Goal: Task Accomplishment & Management: Complete application form

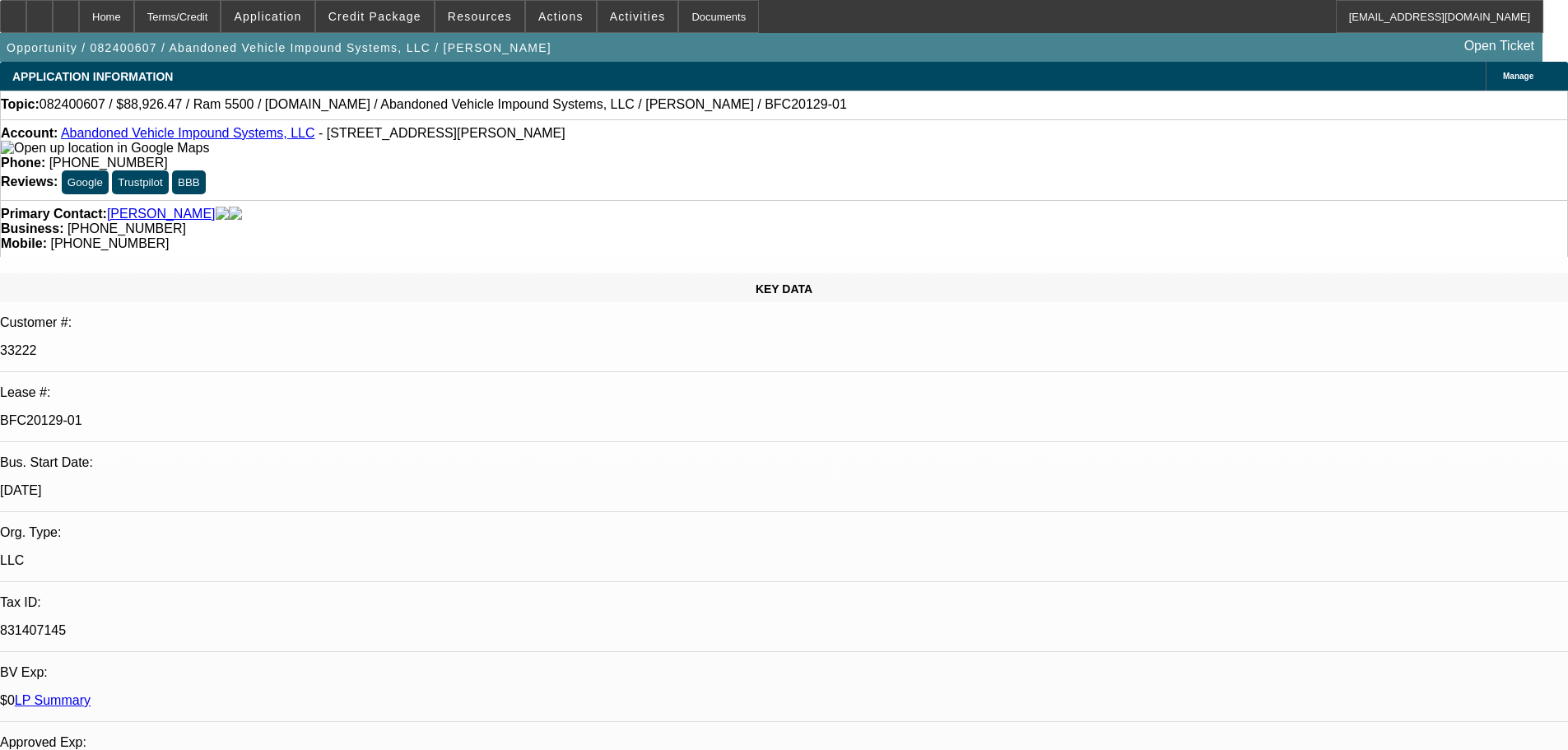
select select "0"
select select "6"
select select "0.1"
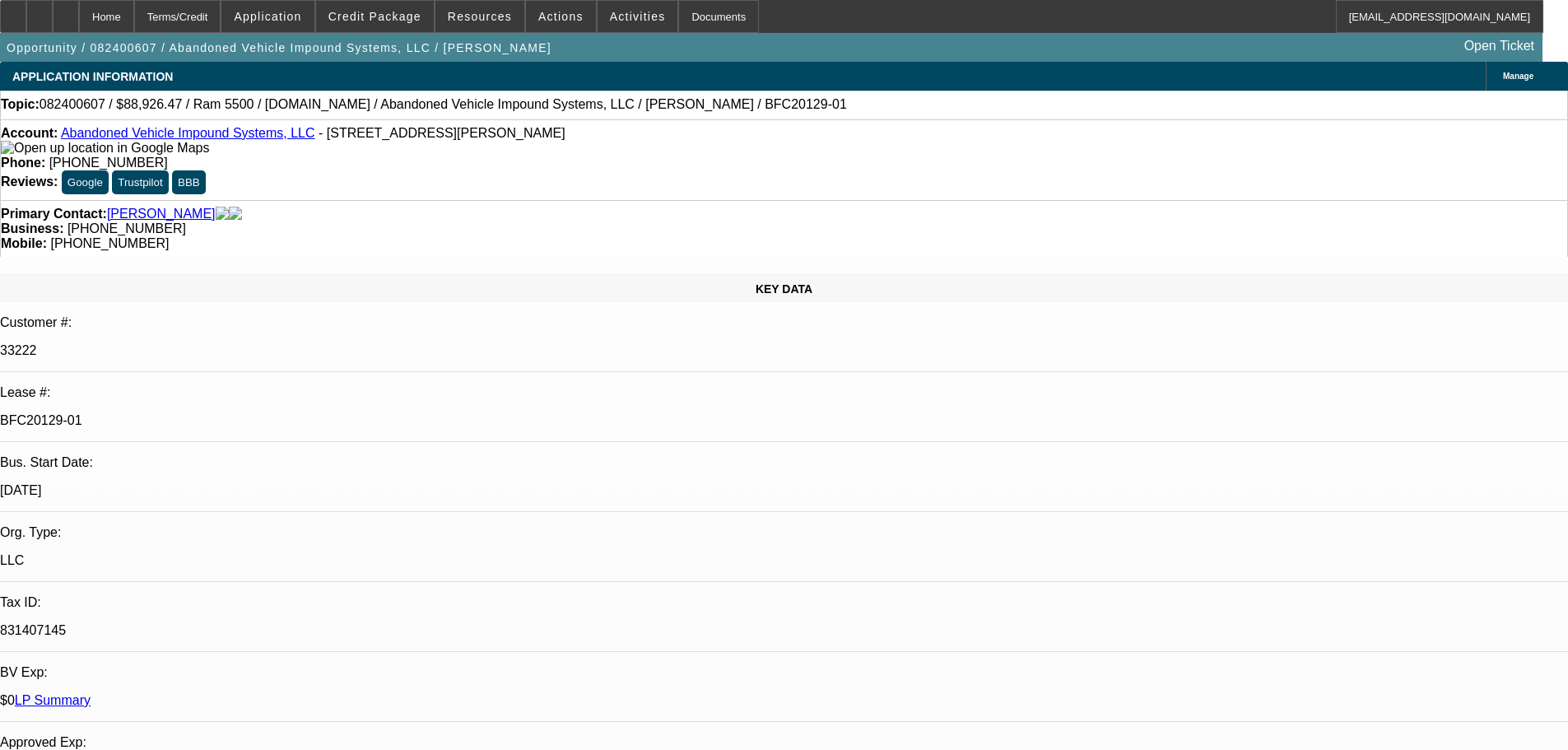
select select "0"
select select "2"
select select "0"
select select "6"
select select "0.1"
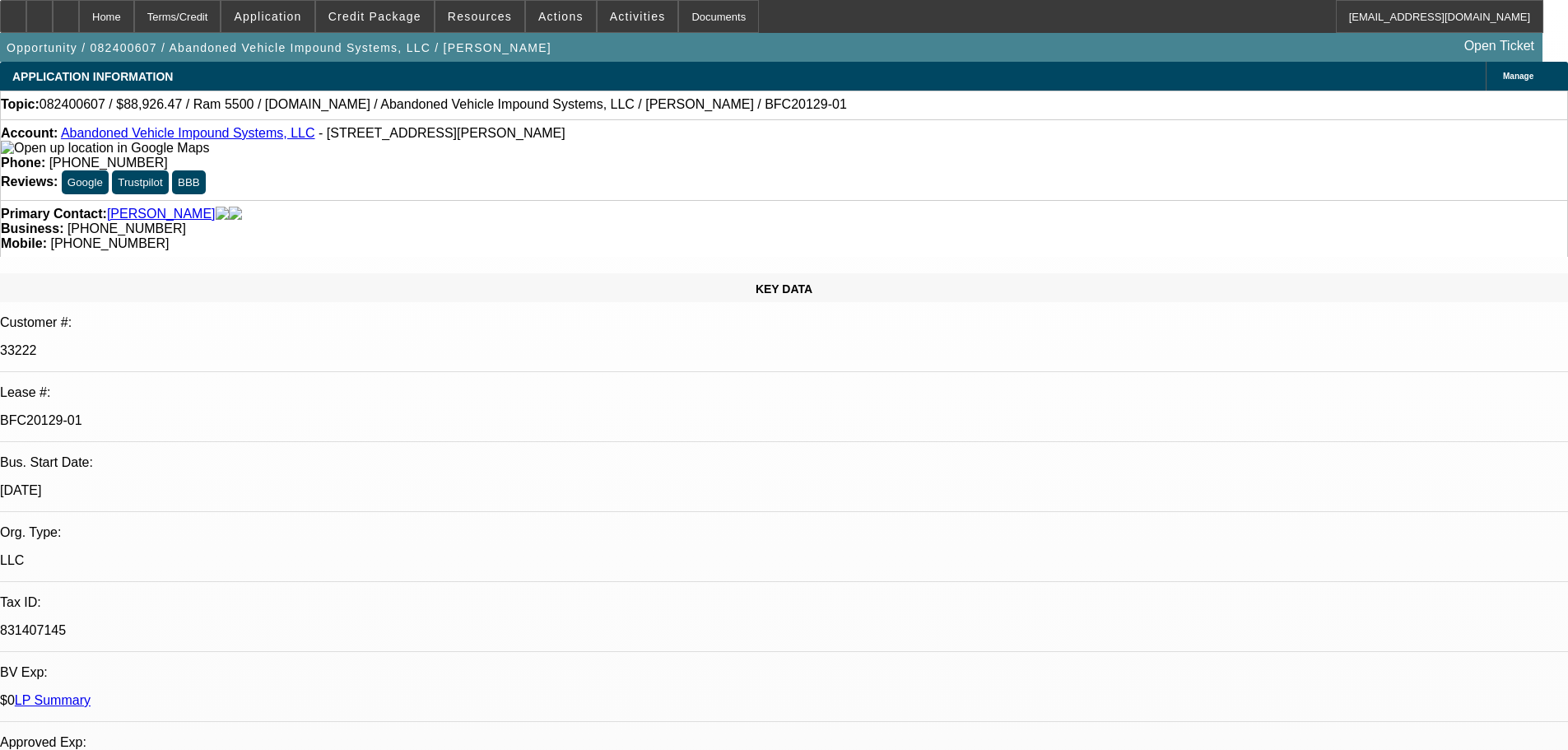
select select "0"
select select "2"
select select "0"
select select "6"
select select "0.1"
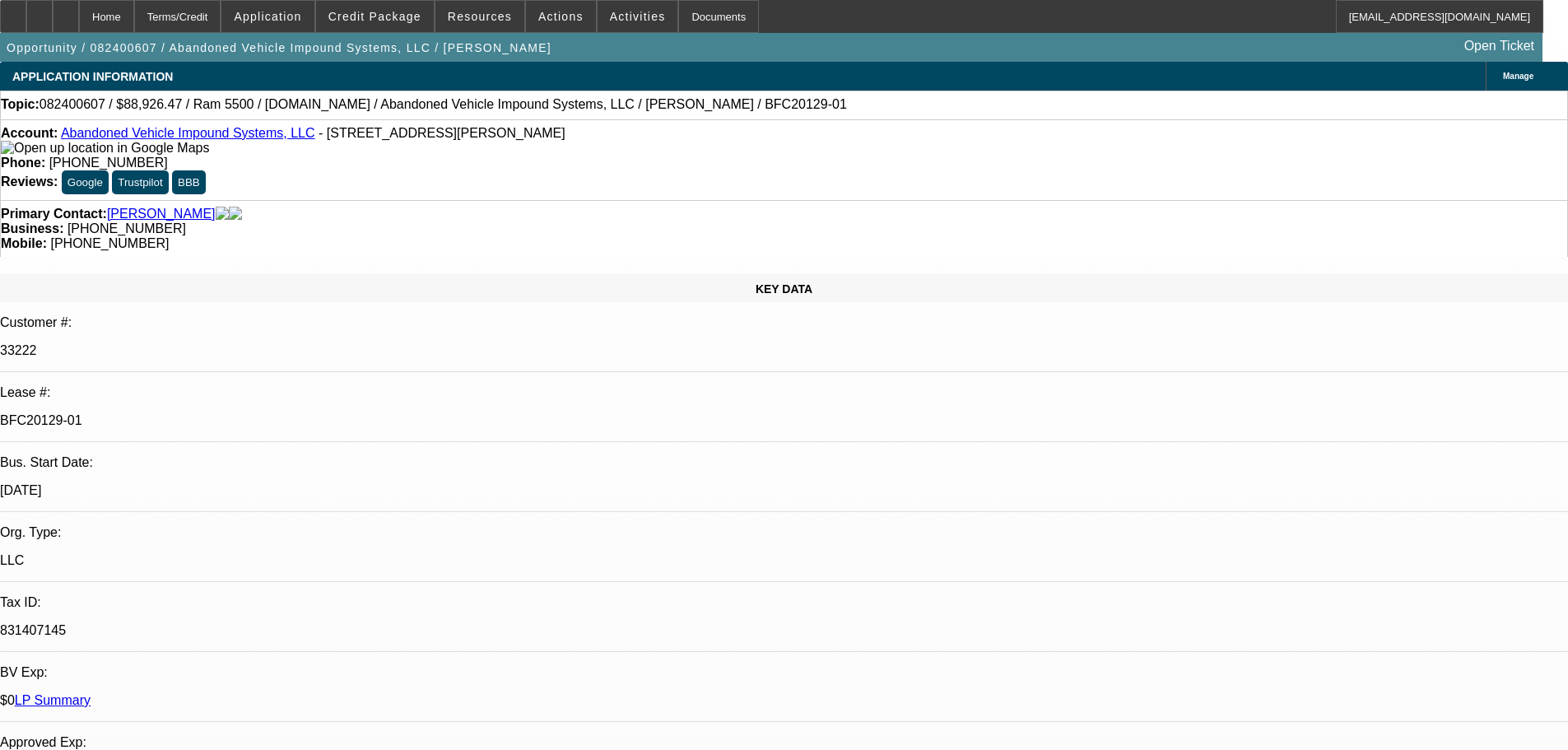
select select "0"
select select "2"
select select "0"
select select "6"
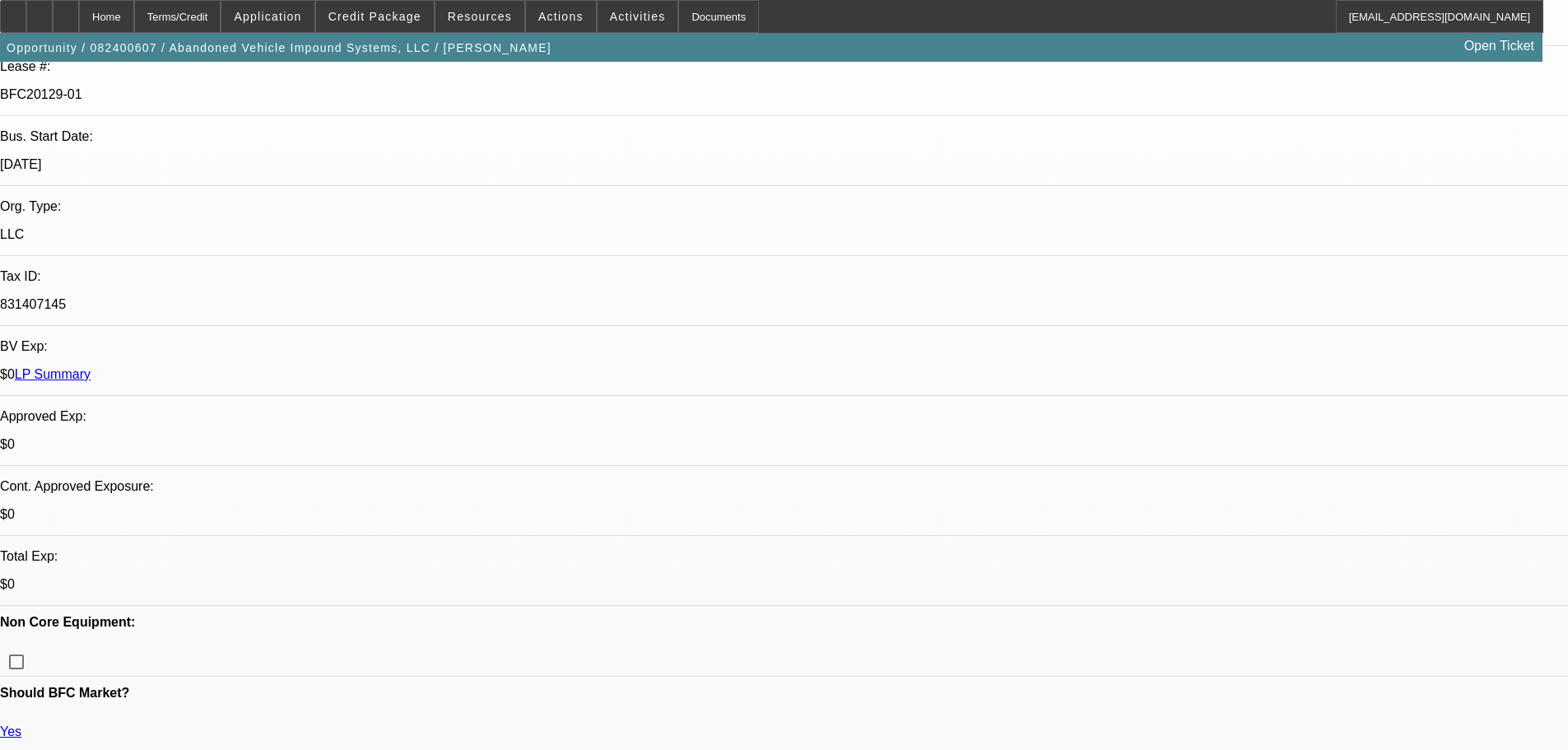
scroll to position [330, 0]
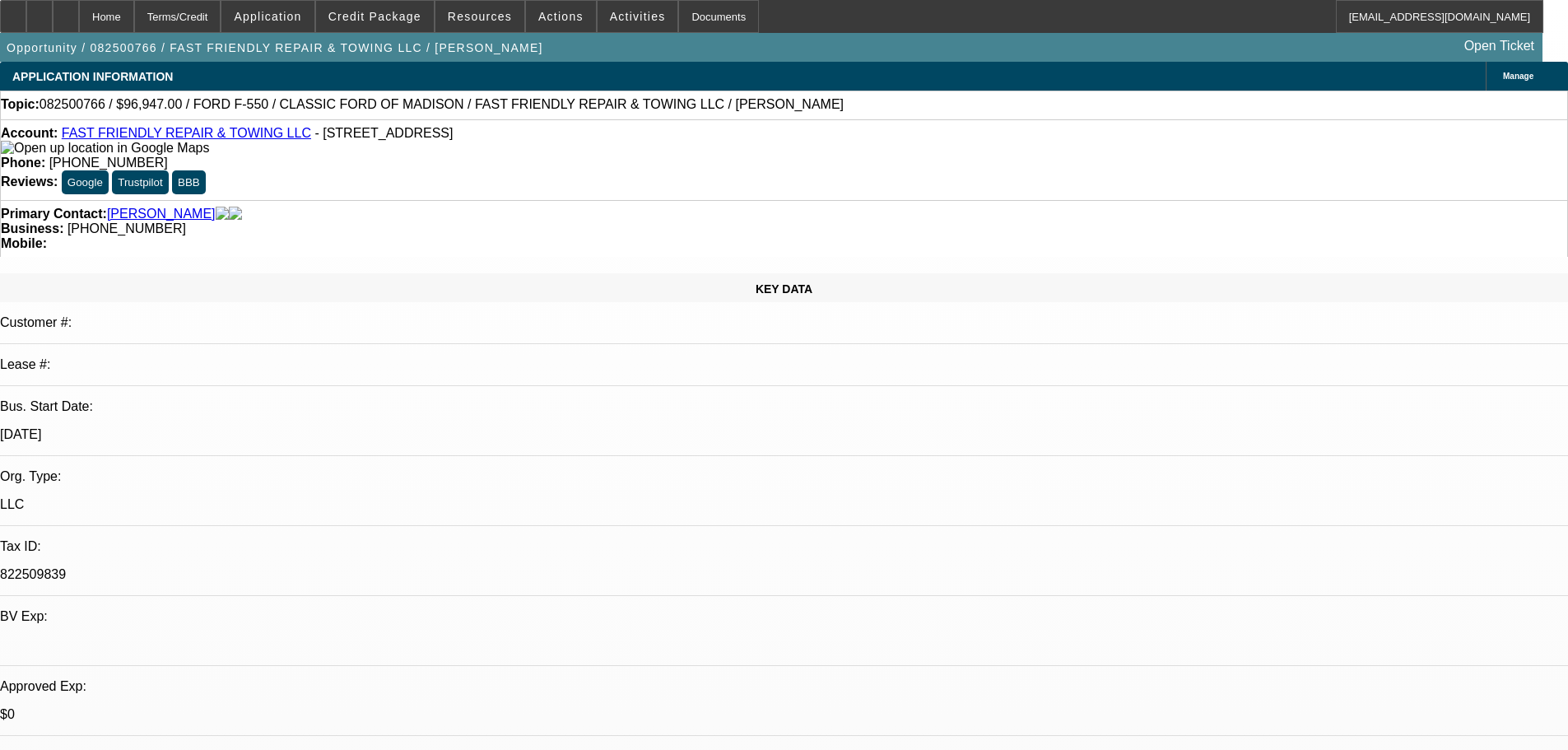
select select "0"
select select "3"
select select "0"
select select "6"
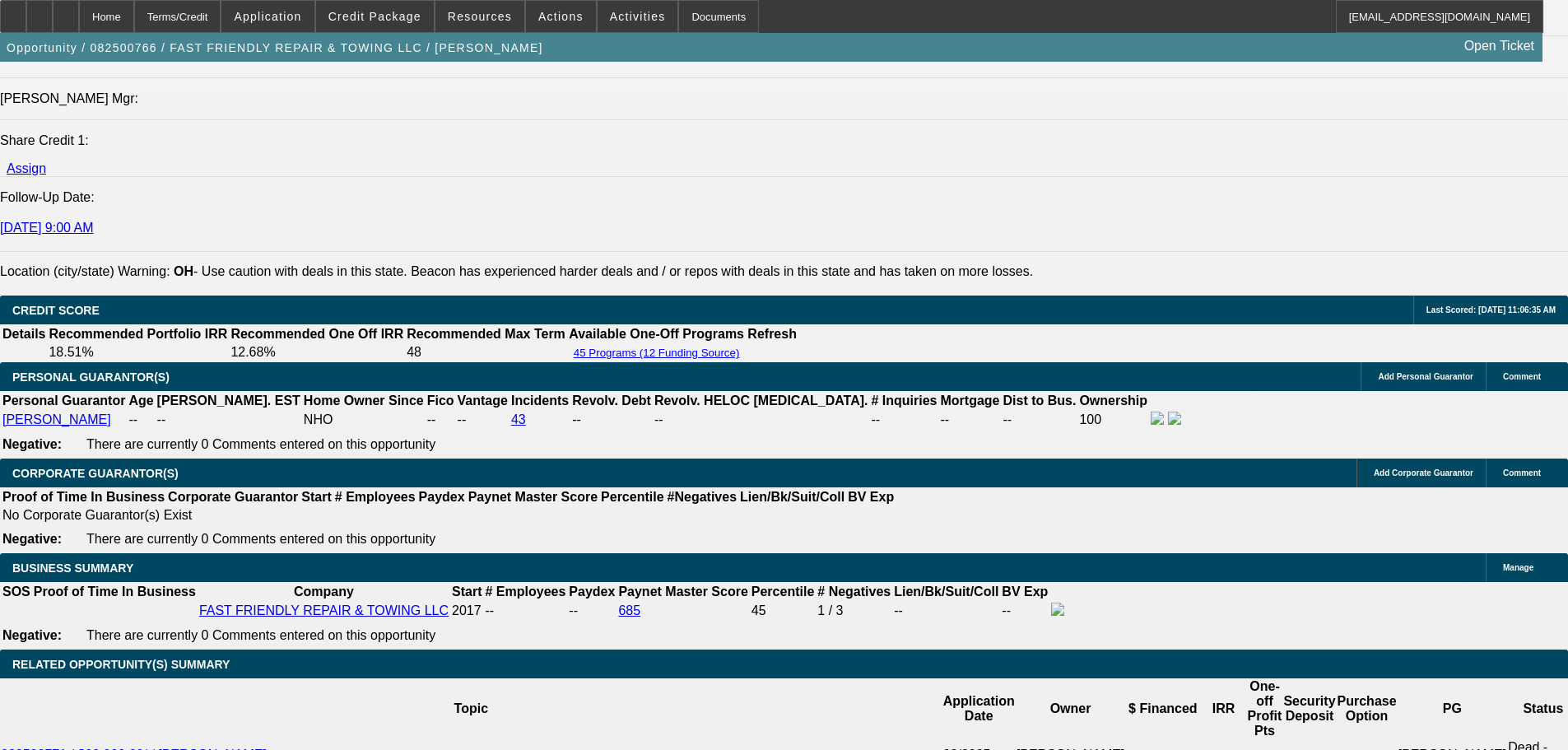
scroll to position [53, 0]
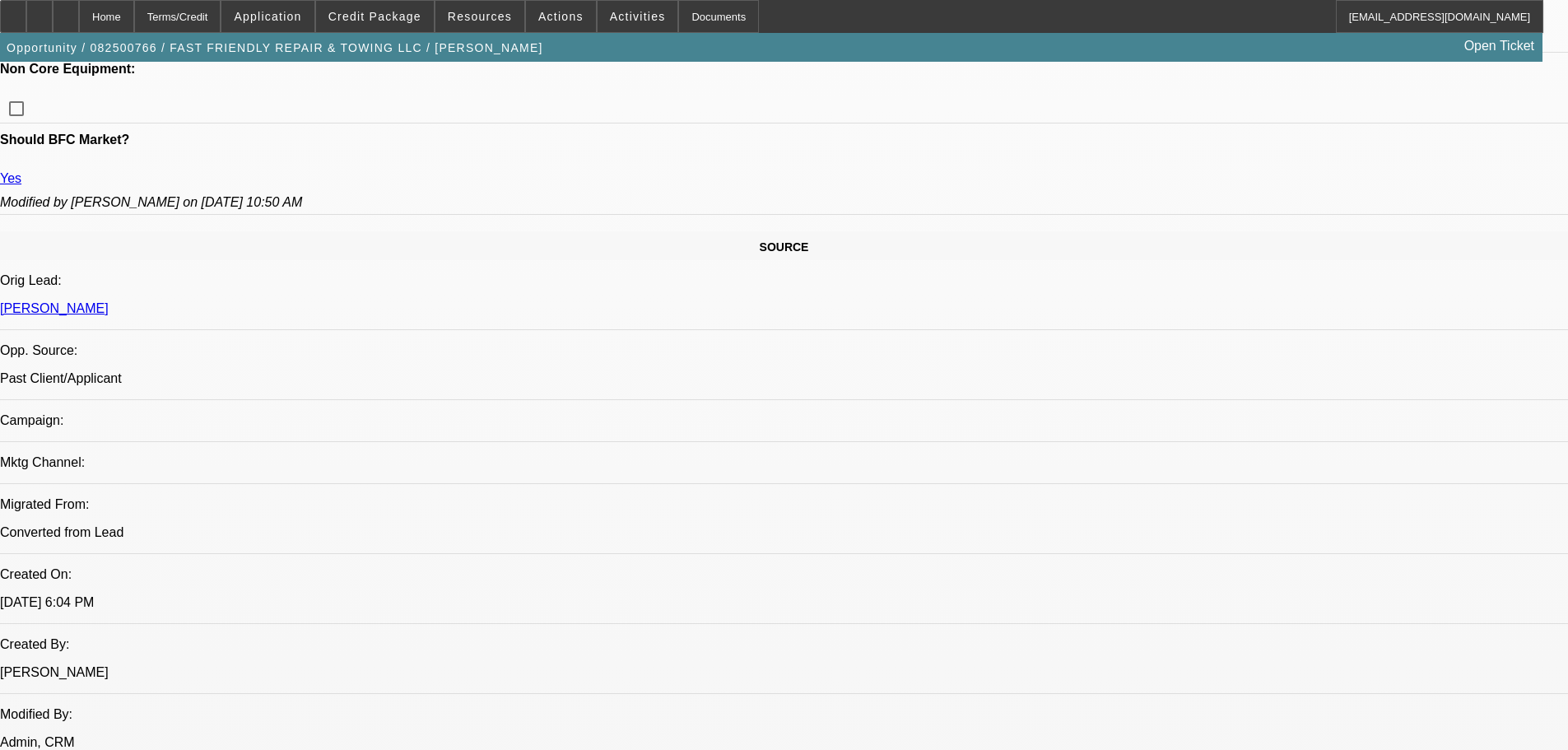
scroll to position [164, 0]
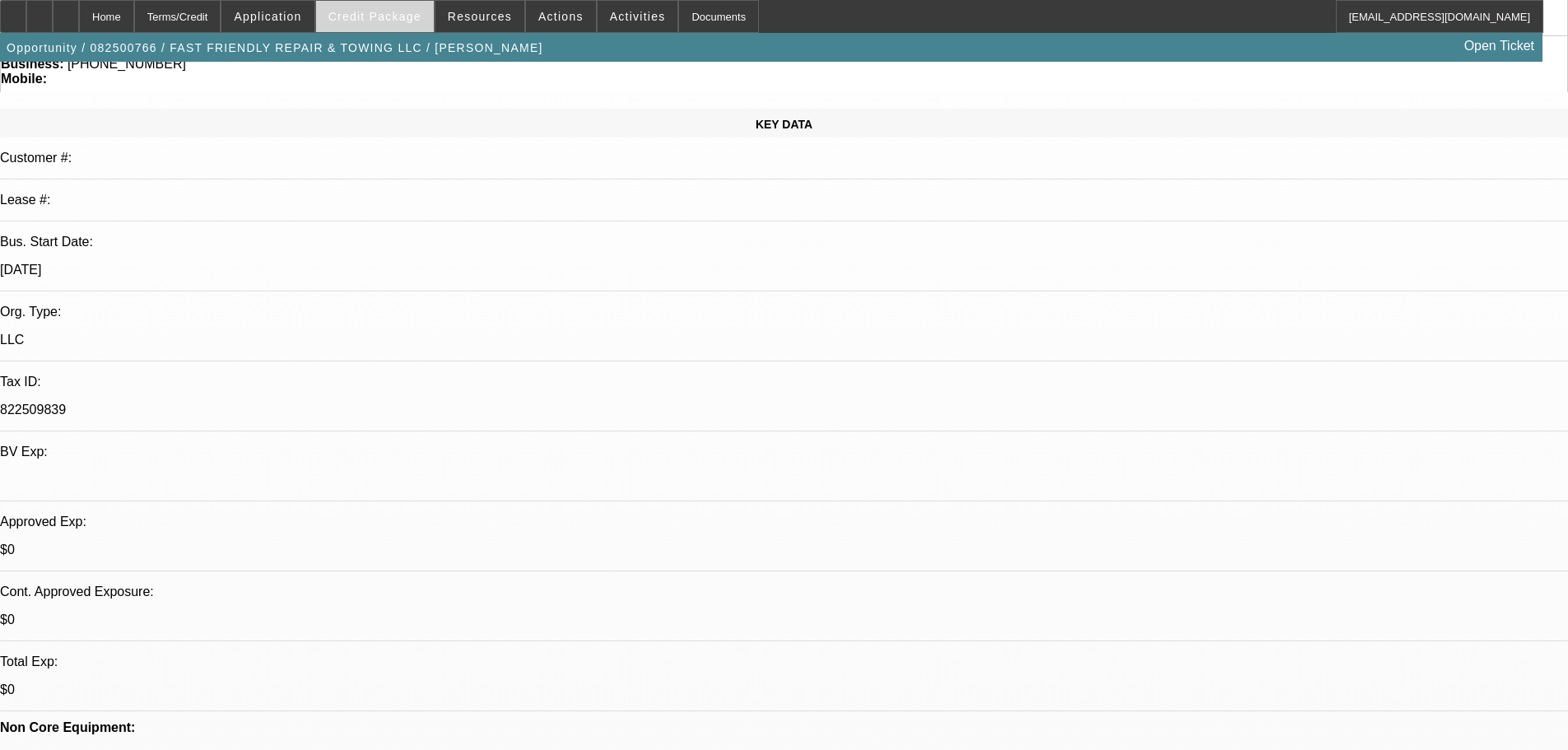
click at [404, 22] on button "Credit Package" at bounding box center [374, 17] width 117 height 31
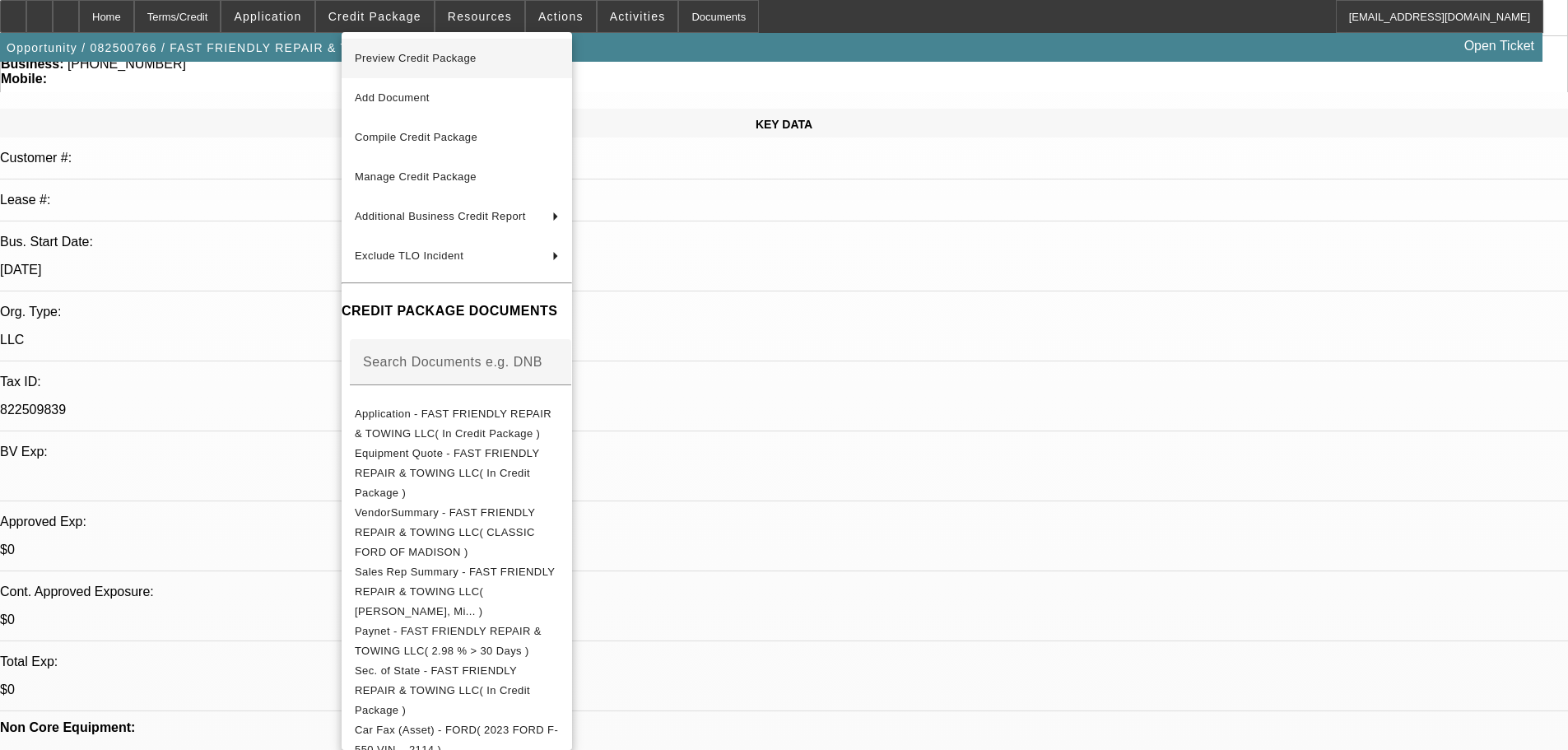
click at [427, 58] on span "Preview Credit Package" at bounding box center [416, 58] width 122 height 12
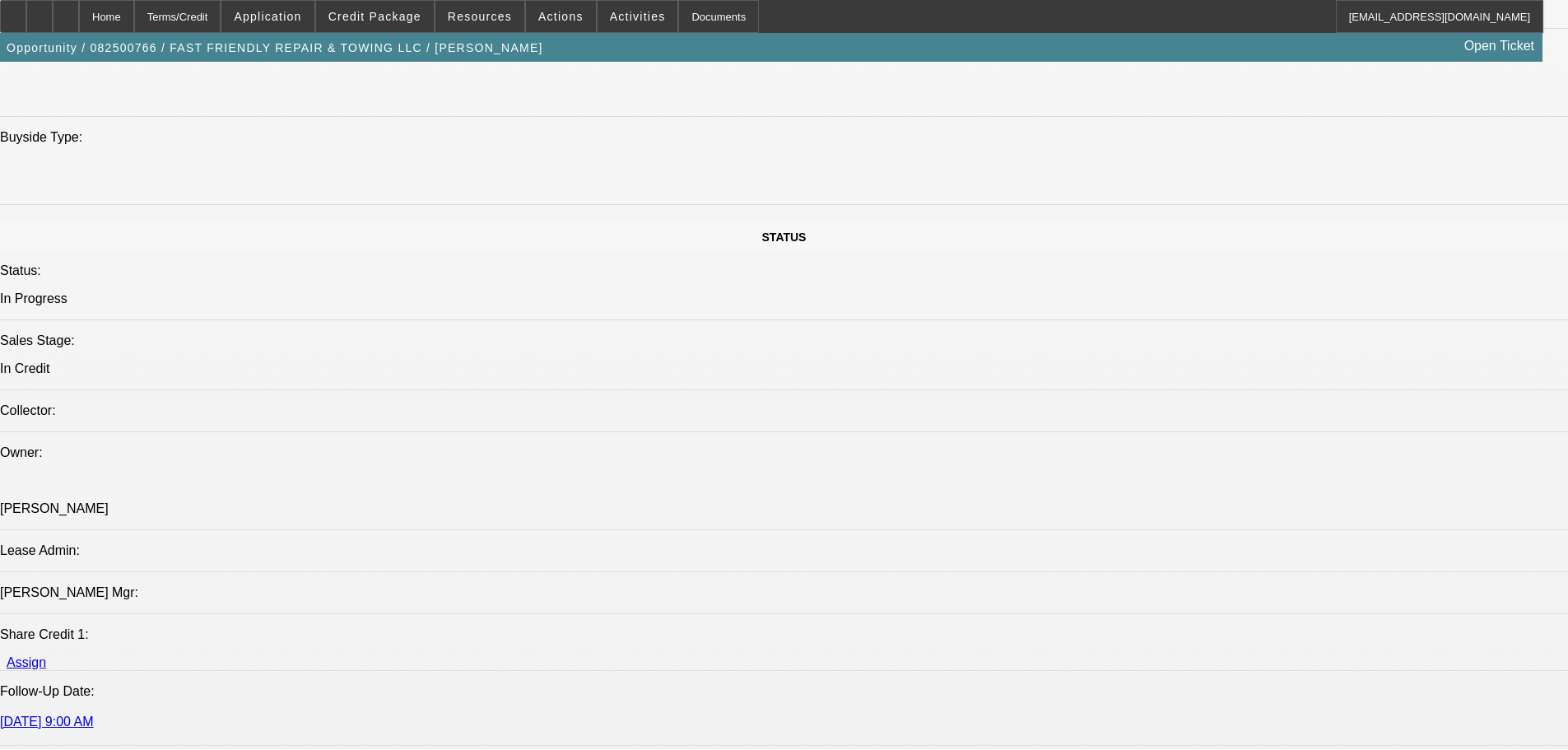
scroll to position [2058, 0]
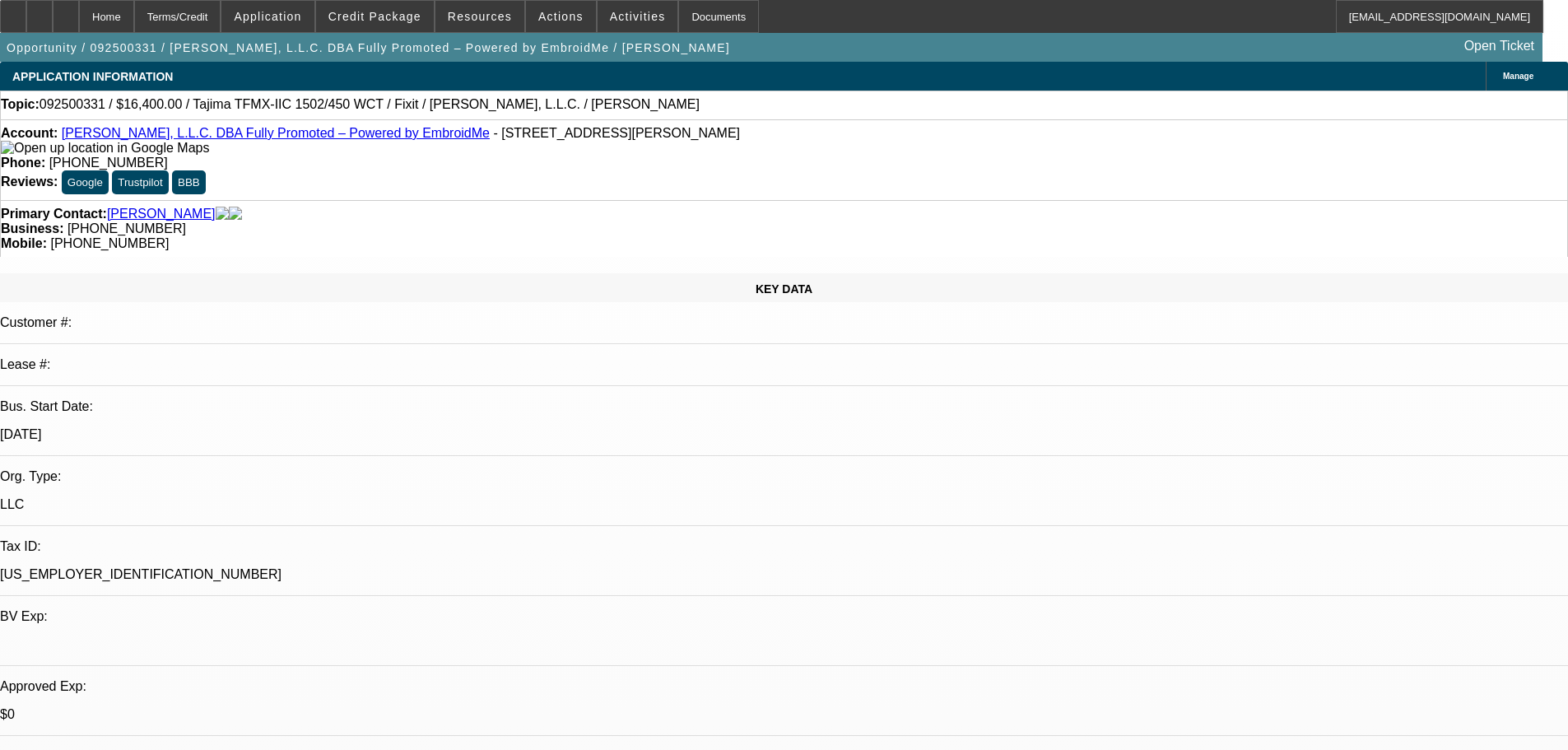
select select "0"
select select "2"
select select "0.1"
select select "0"
select select "2"
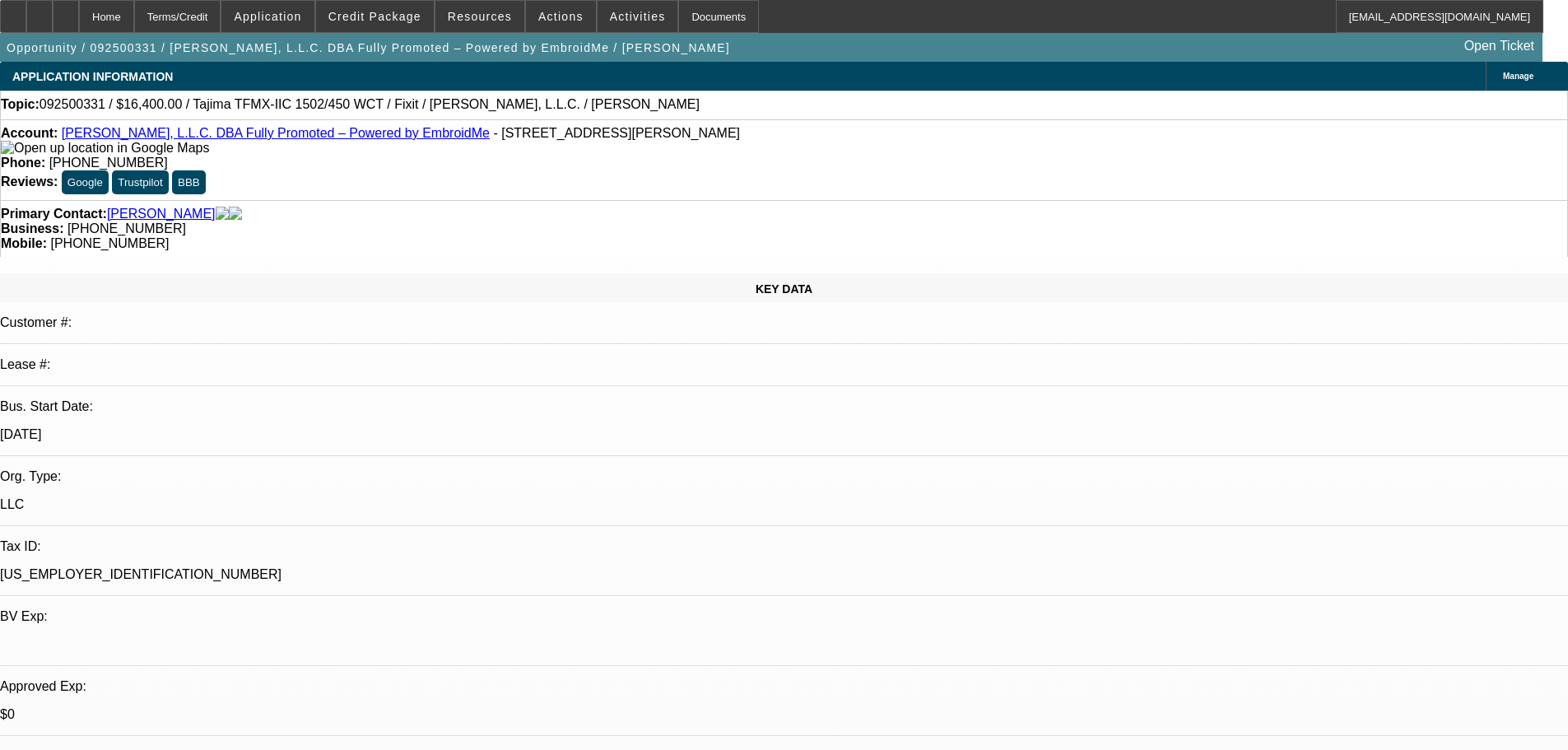
select select "0"
select select "1"
select select "2"
select select "4"
select select "1"
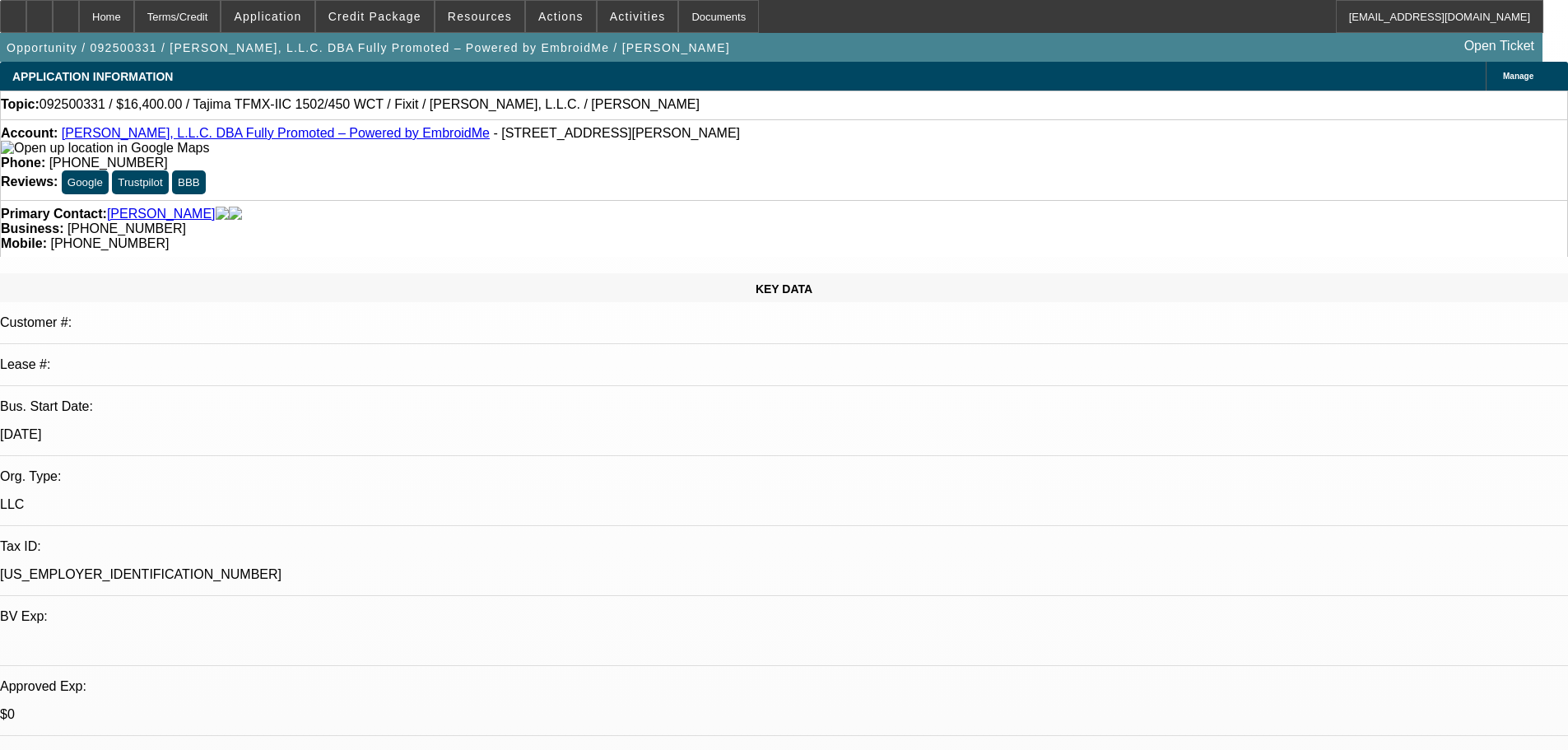
select select "2"
select select "6"
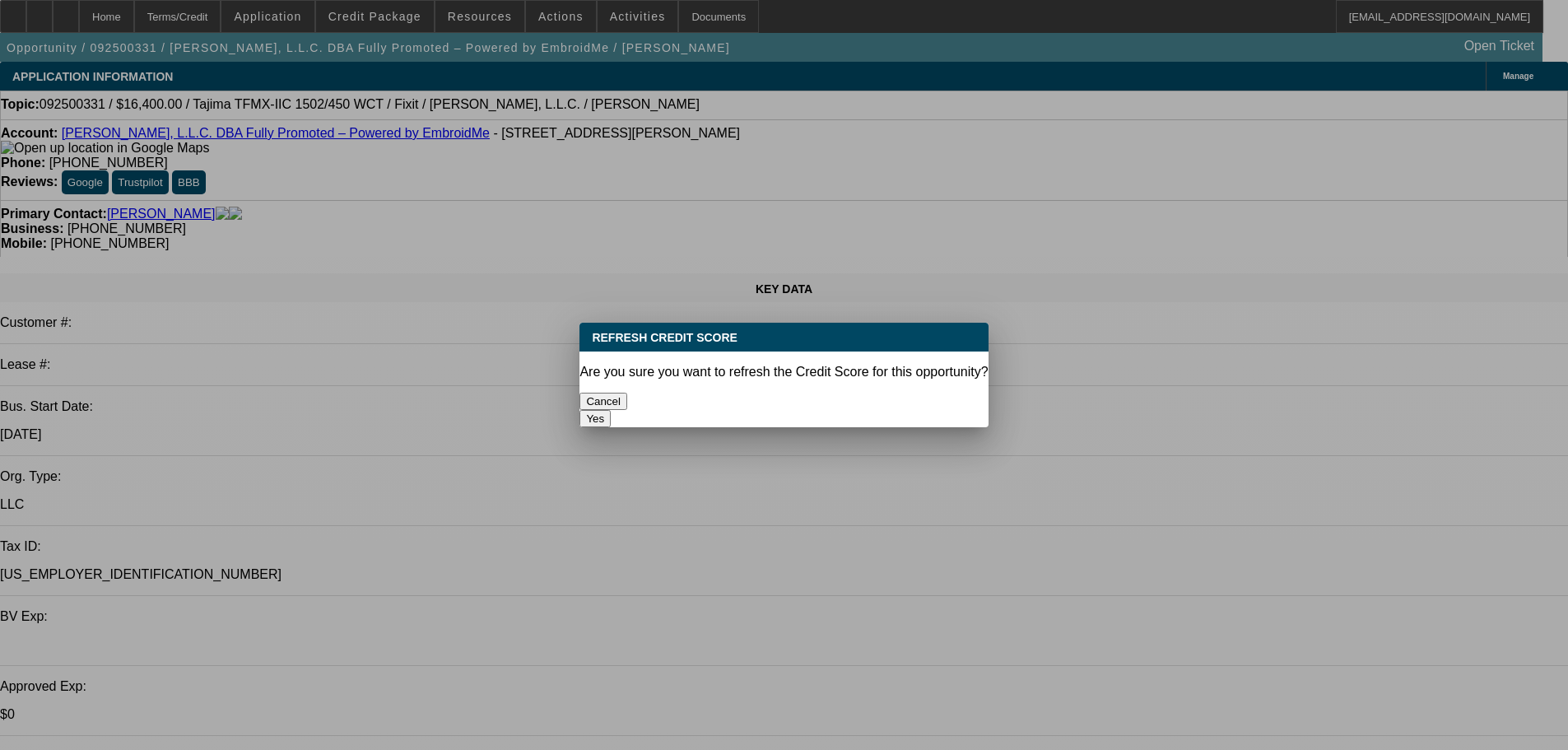
click at [887, 410] on div "Yes" at bounding box center [783, 419] width 408 height 17
click at [610, 410] on button "Yes" at bounding box center [595, 419] width 31 height 17
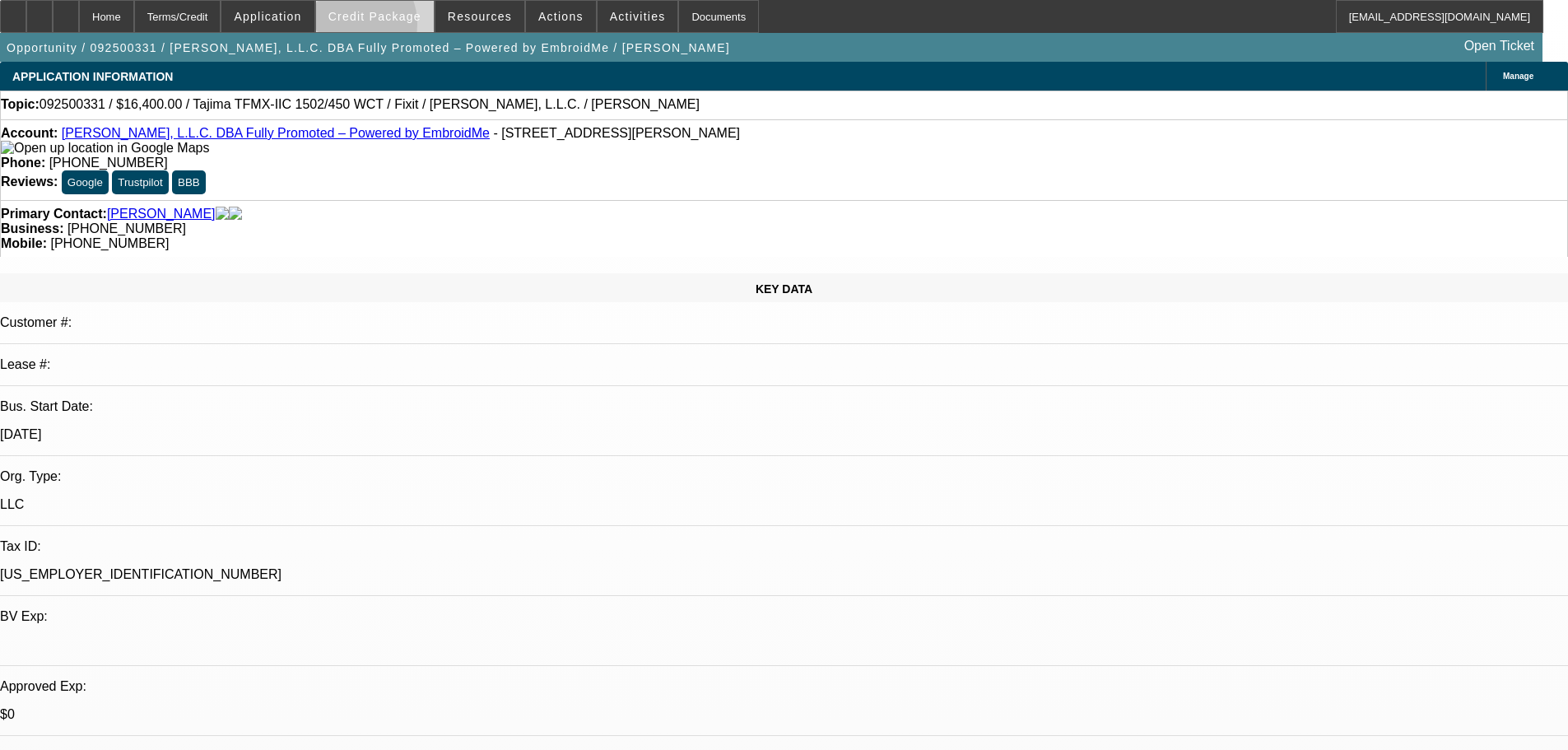
click at [373, 28] on span at bounding box center [374, 16] width 117 height 39
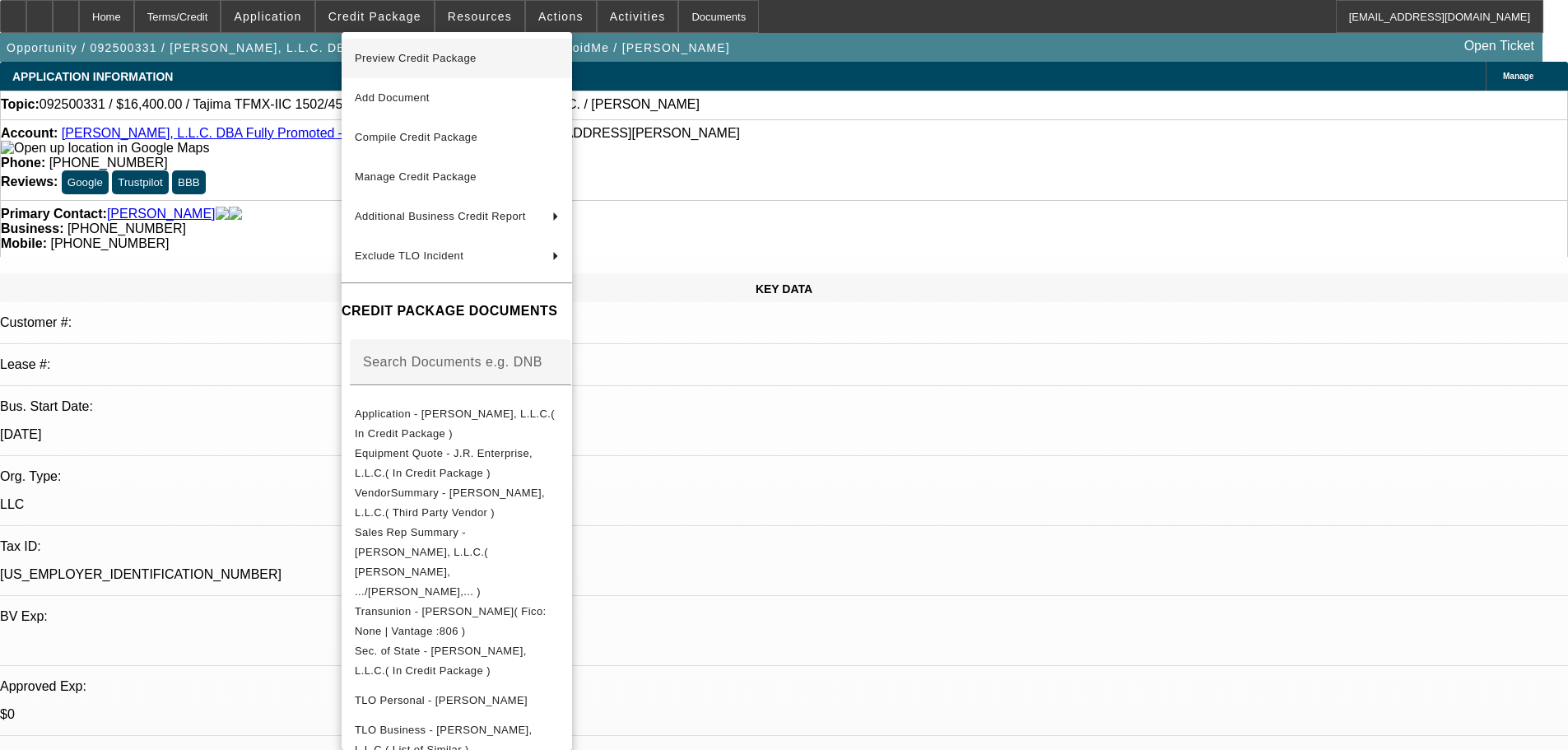
click at [387, 60] on span "Preview Credit Package" at bounding box center [416, 58] width 122 height 12
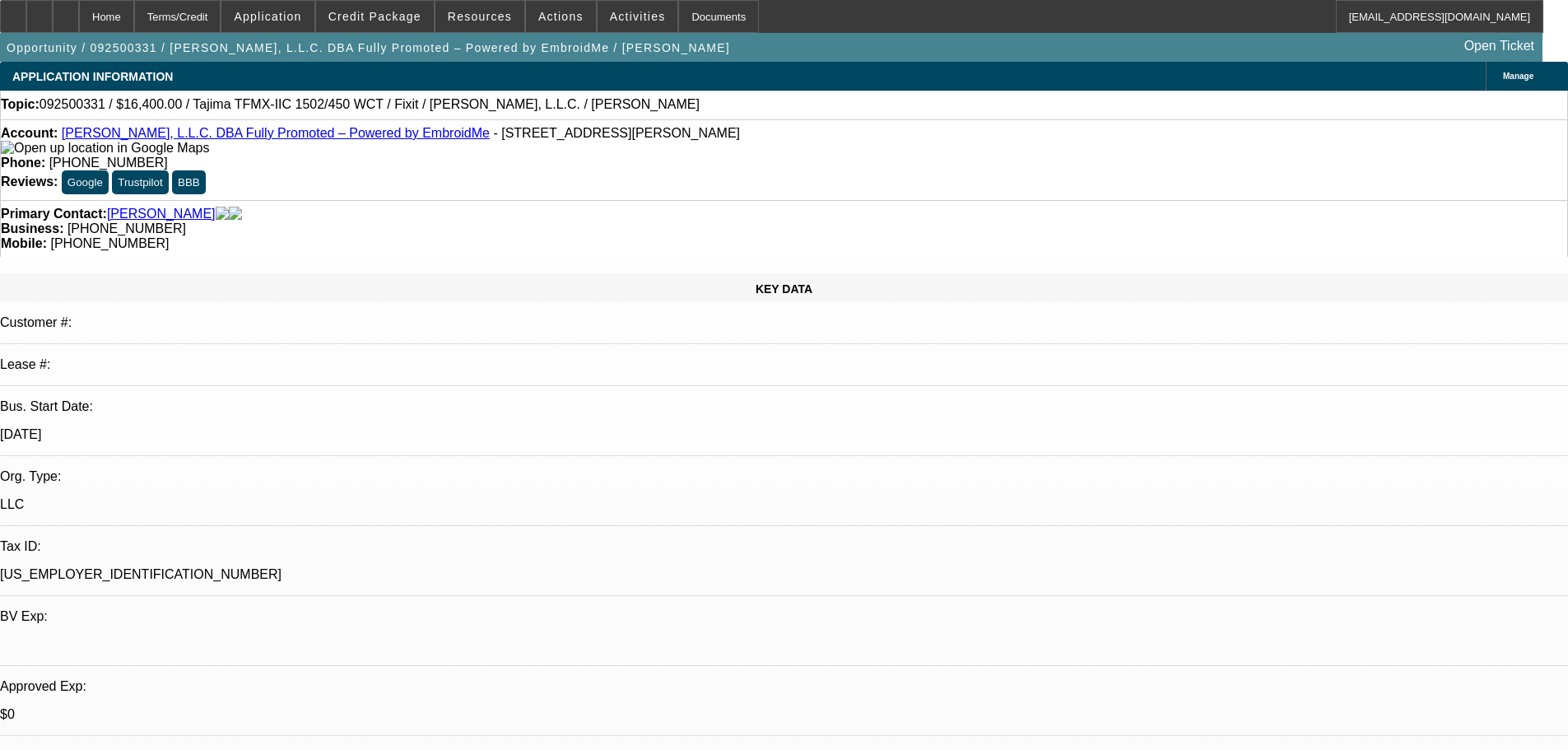
scroll to position [350, 0]
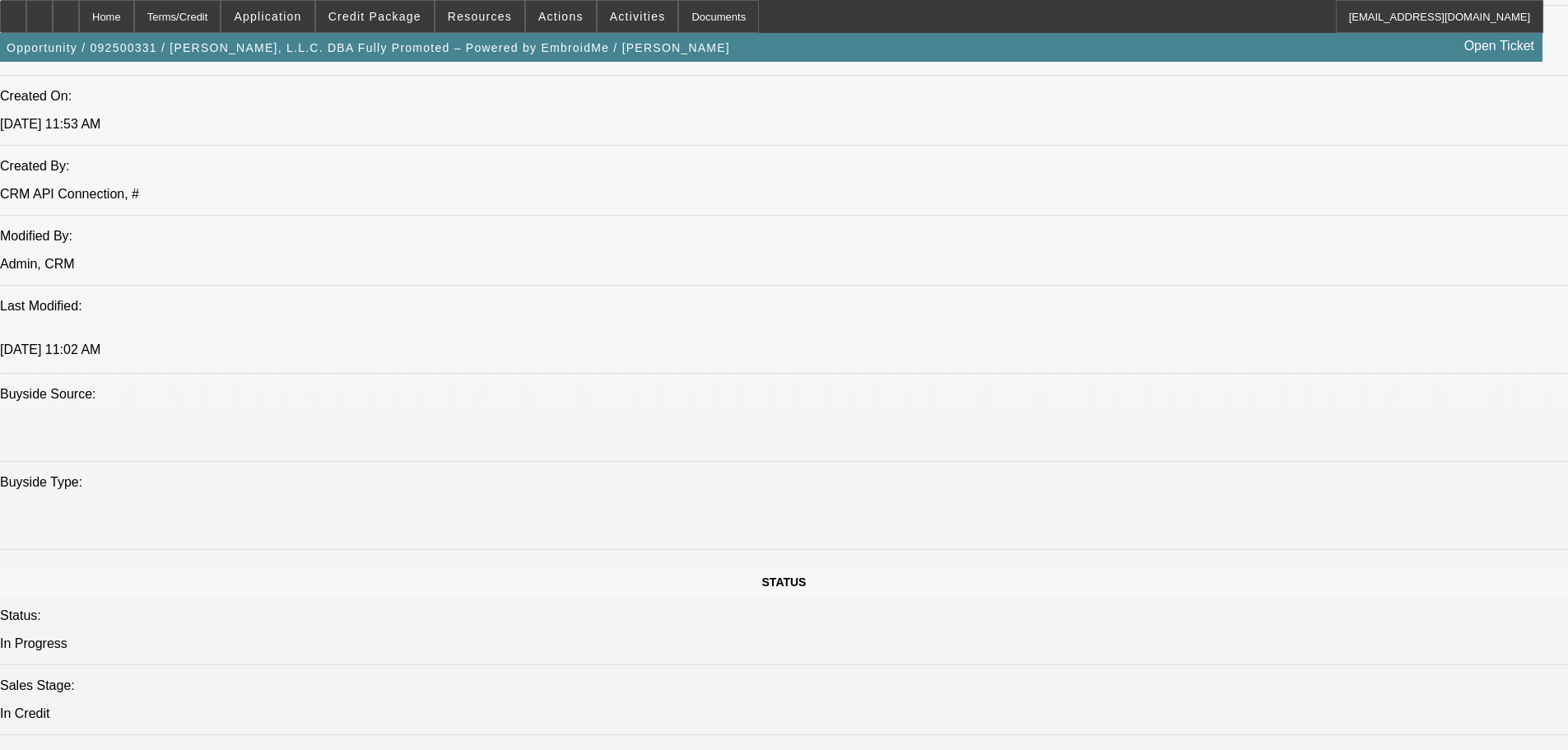
scroll to position [1647, 0]
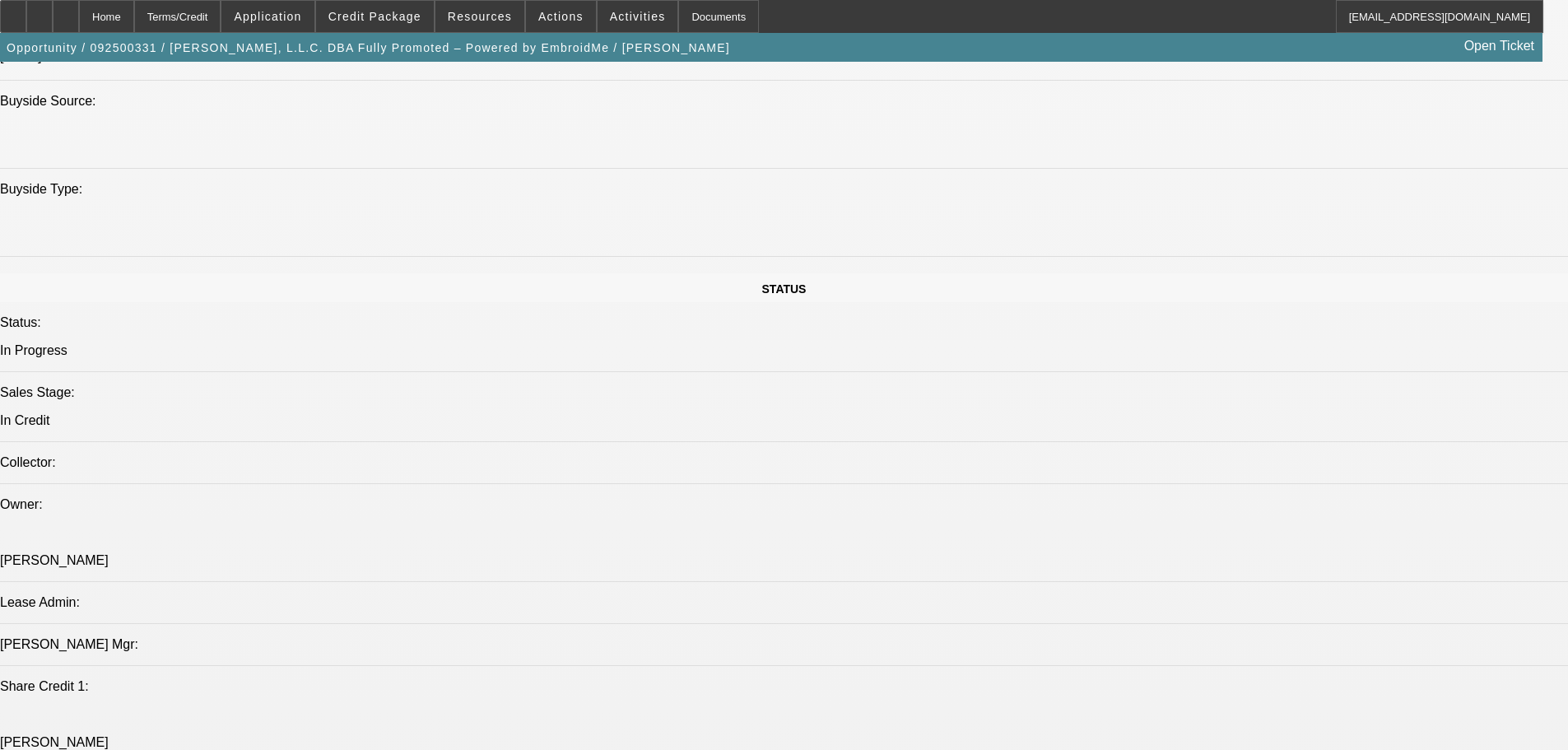
scroll to position [2388, 0]
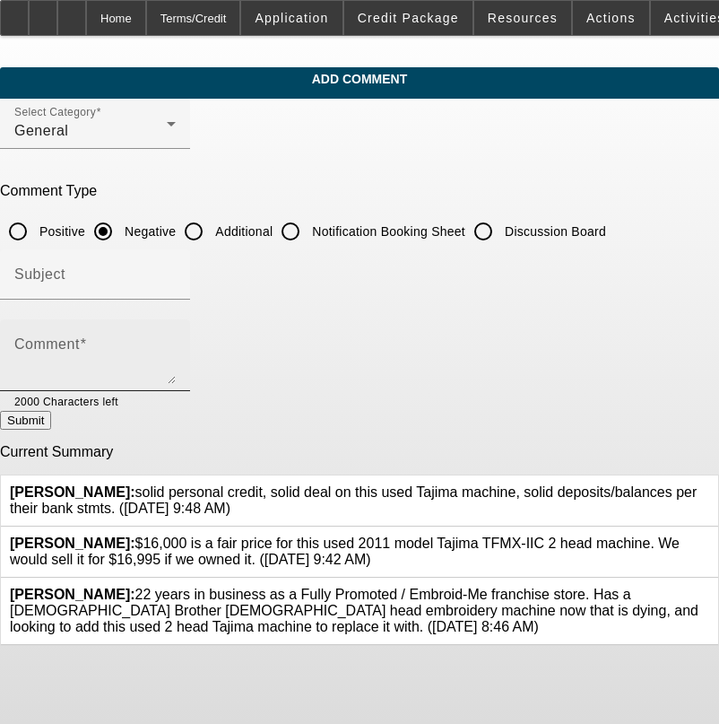
click at [159, 338] on div "Comment" at bounding box center [94, 355] width 161 height 72
type textarea "$"
click at [176, 350] on textarea "[DEMOGRAPHIC_DATA] UNIT" at bounding box center [94, 362] width 161 height 43
type textarea "14 YEAR OLD UNIT ,"
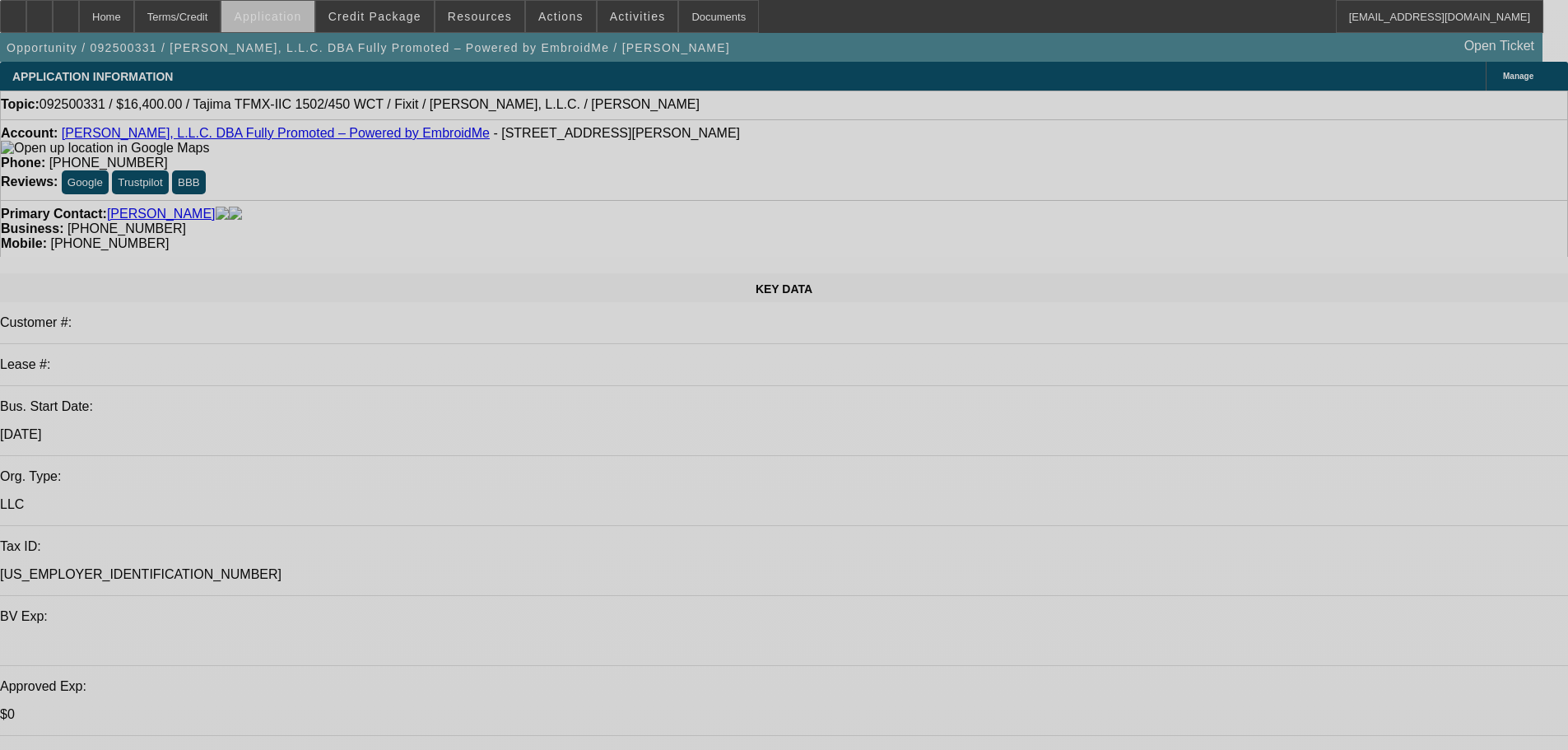
select select "0"
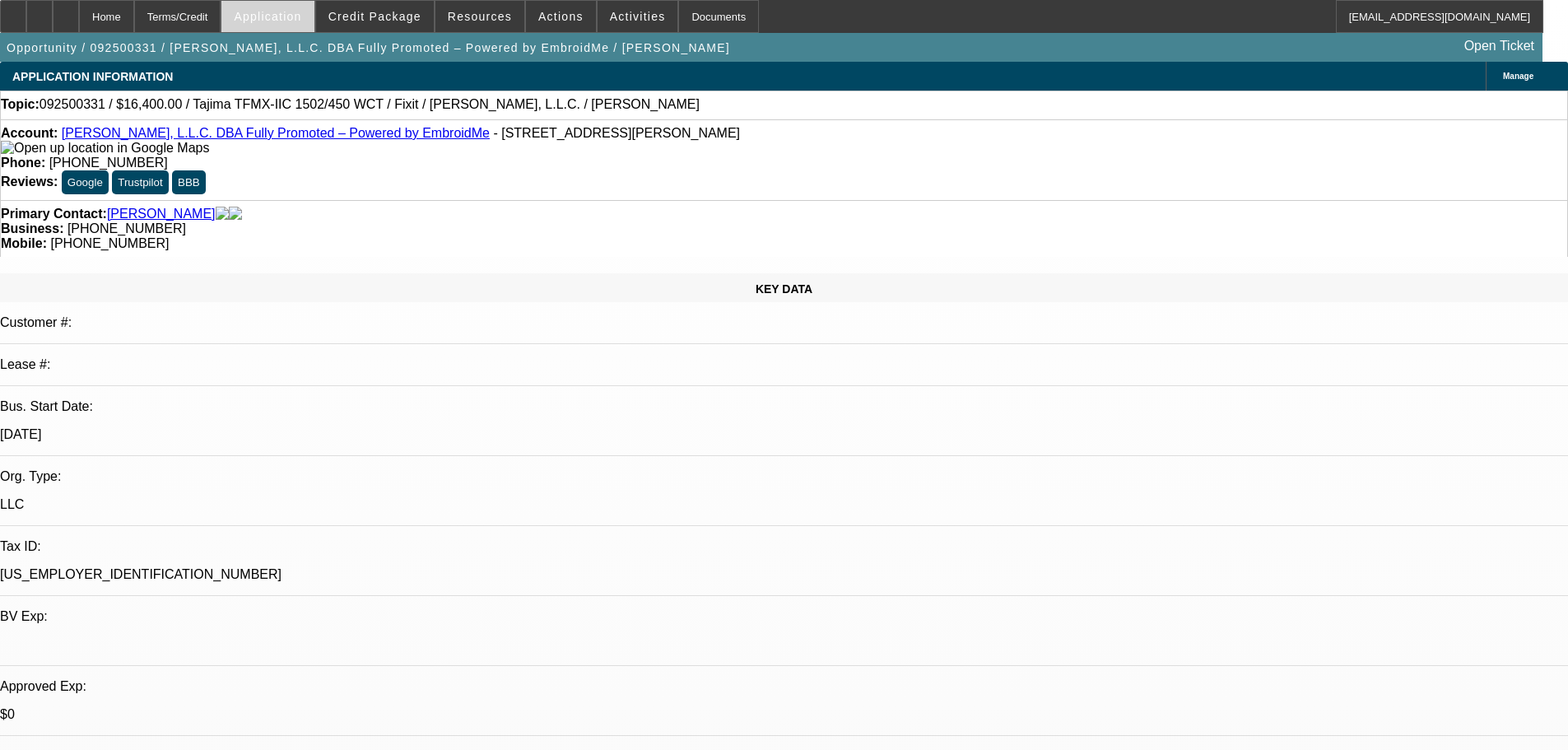
select select "2"
select select "0.1"
select select "4"
select select "0"
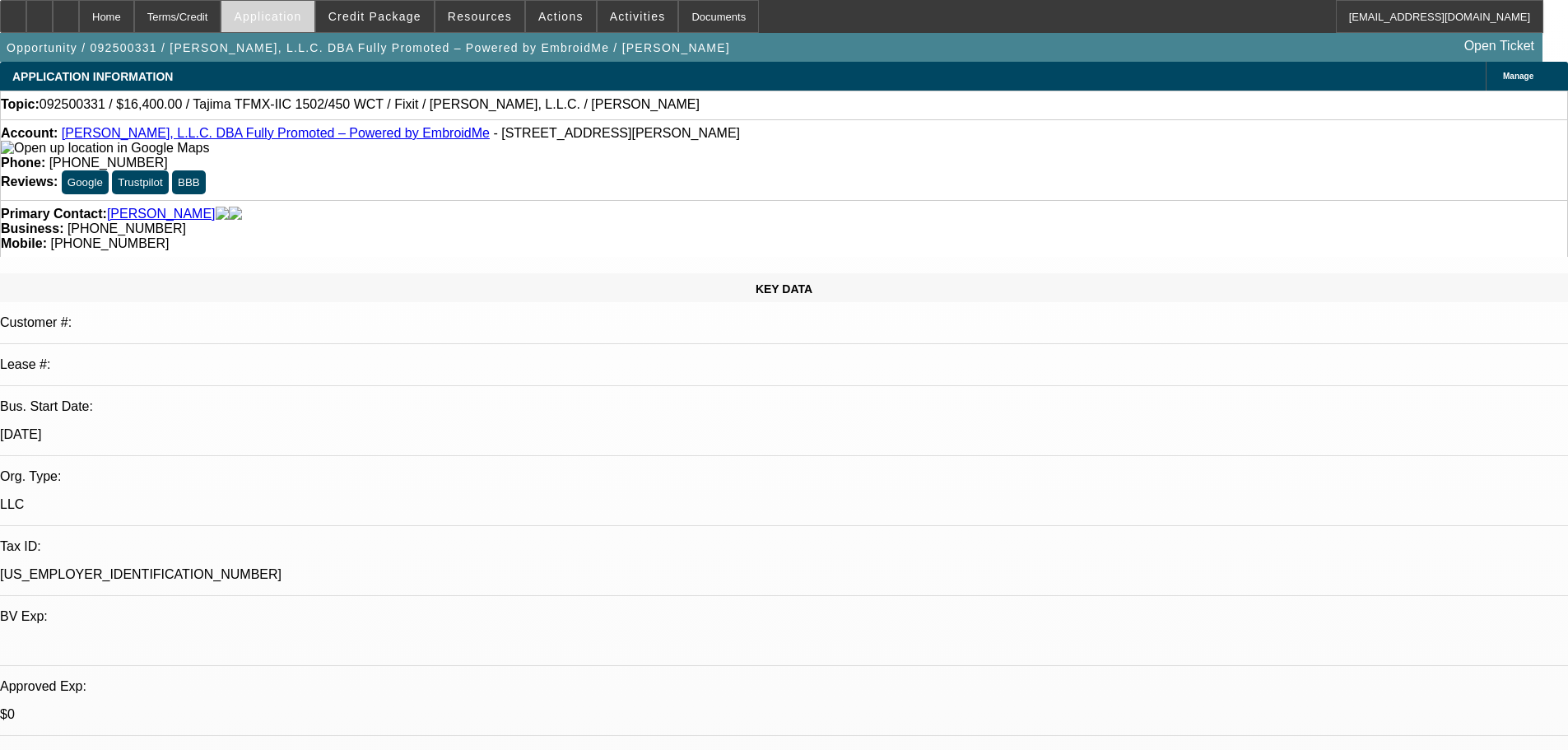
select select "2"
select select "0"
select select "6"
click at [375, 28] on span at bounding box center [374, 16] width 117 height 39
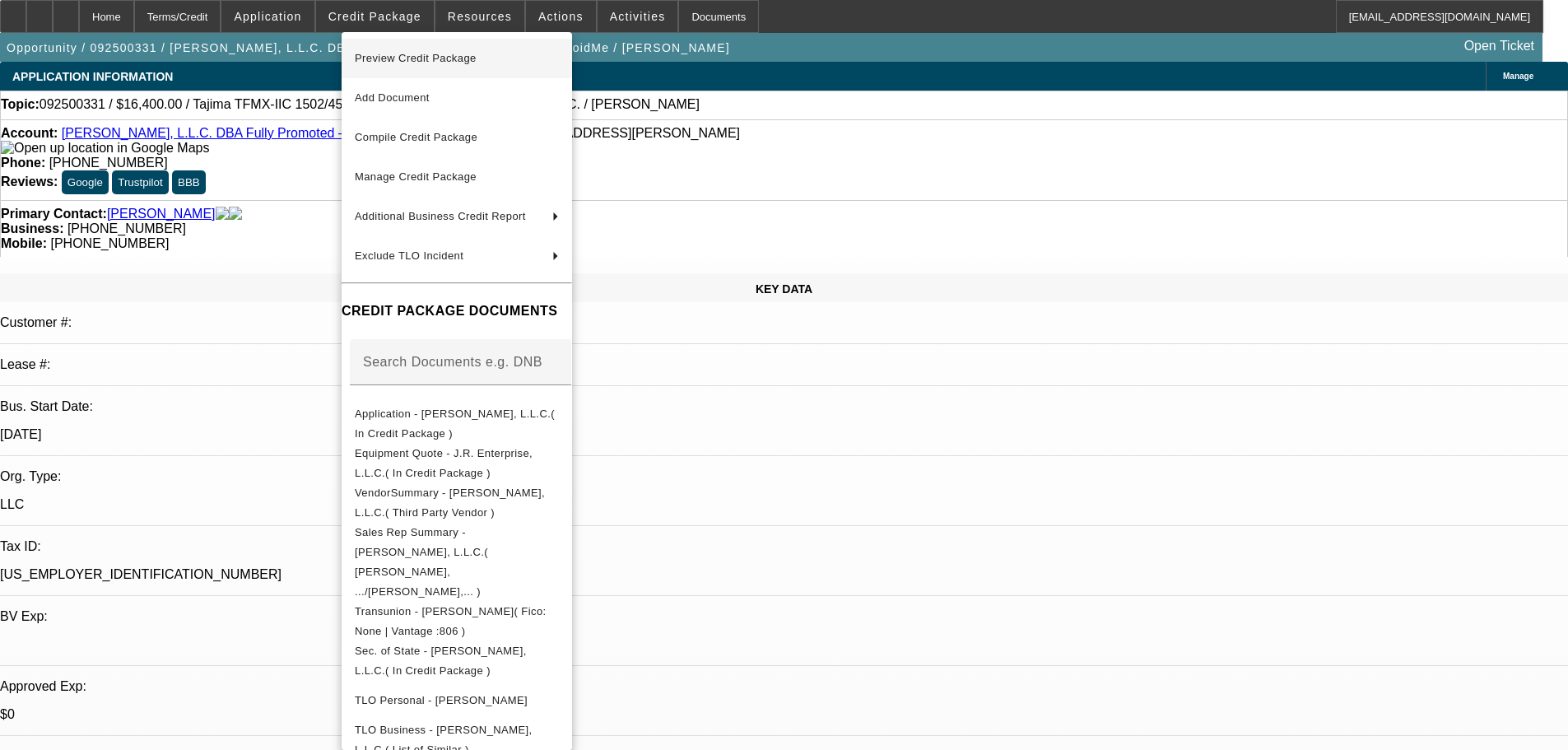
click at [387, 59] on span "Preview Credit Package" at bounding box center [416, 58] width 122 height 12
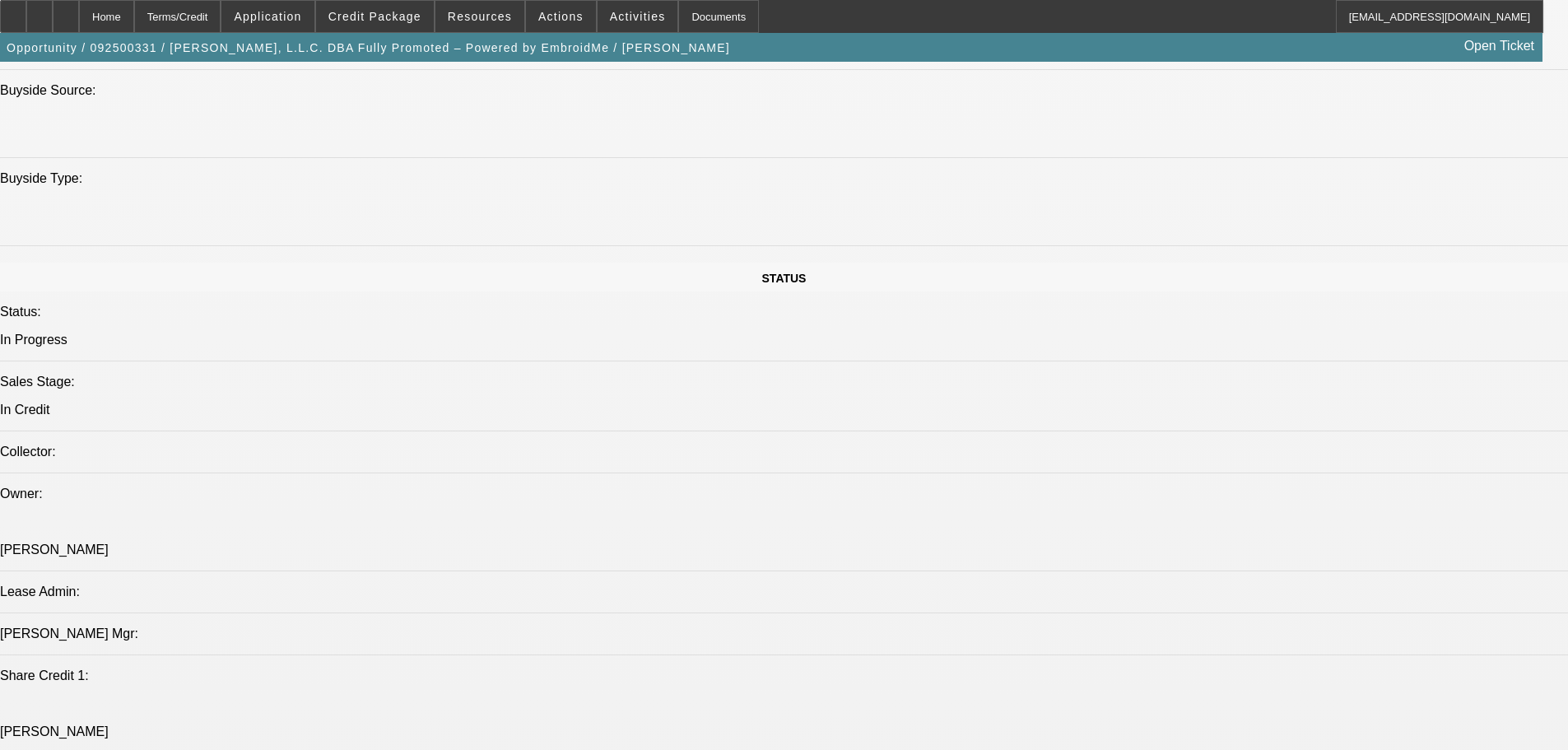
scroll to position [1729, 0]
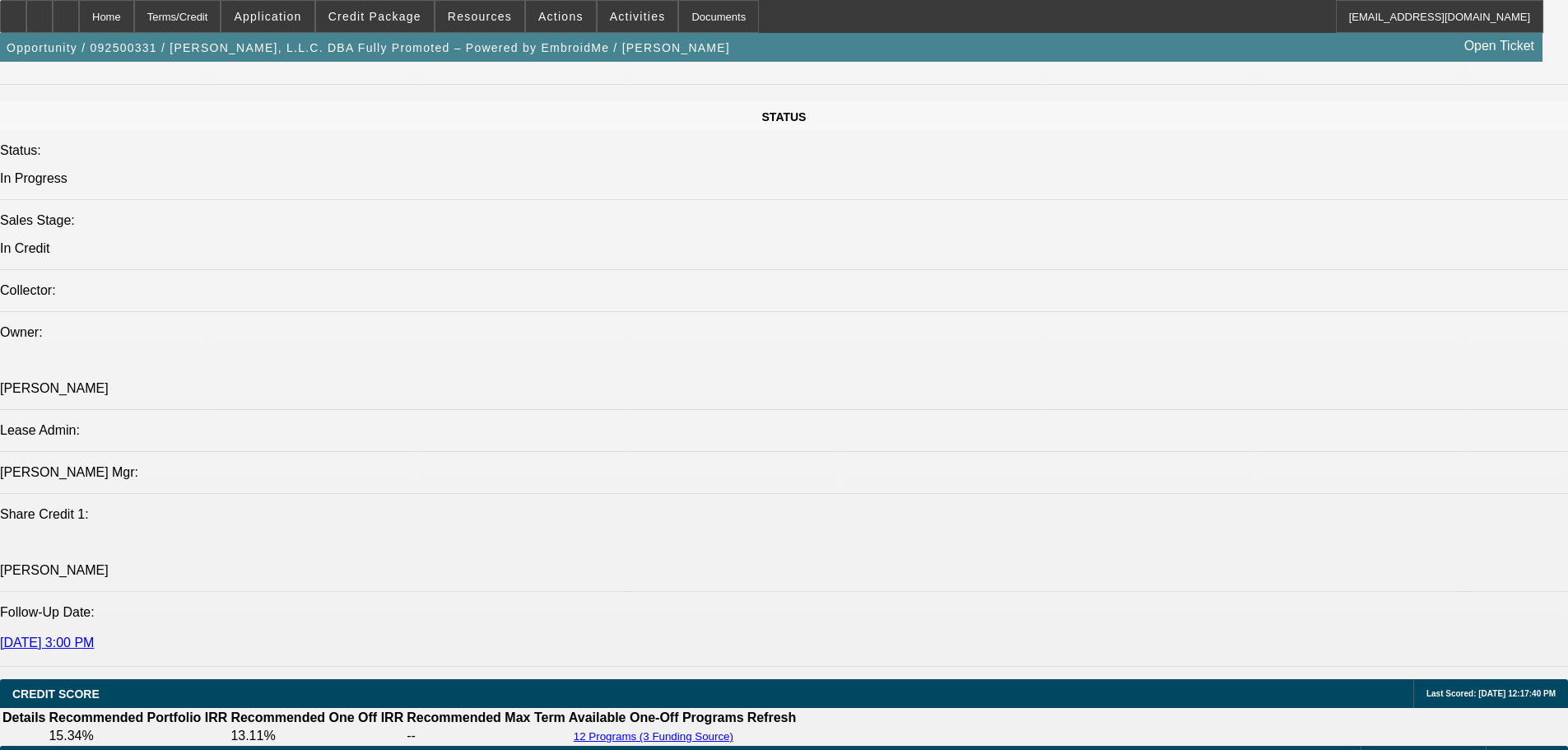
scroll to position [2058, 0]
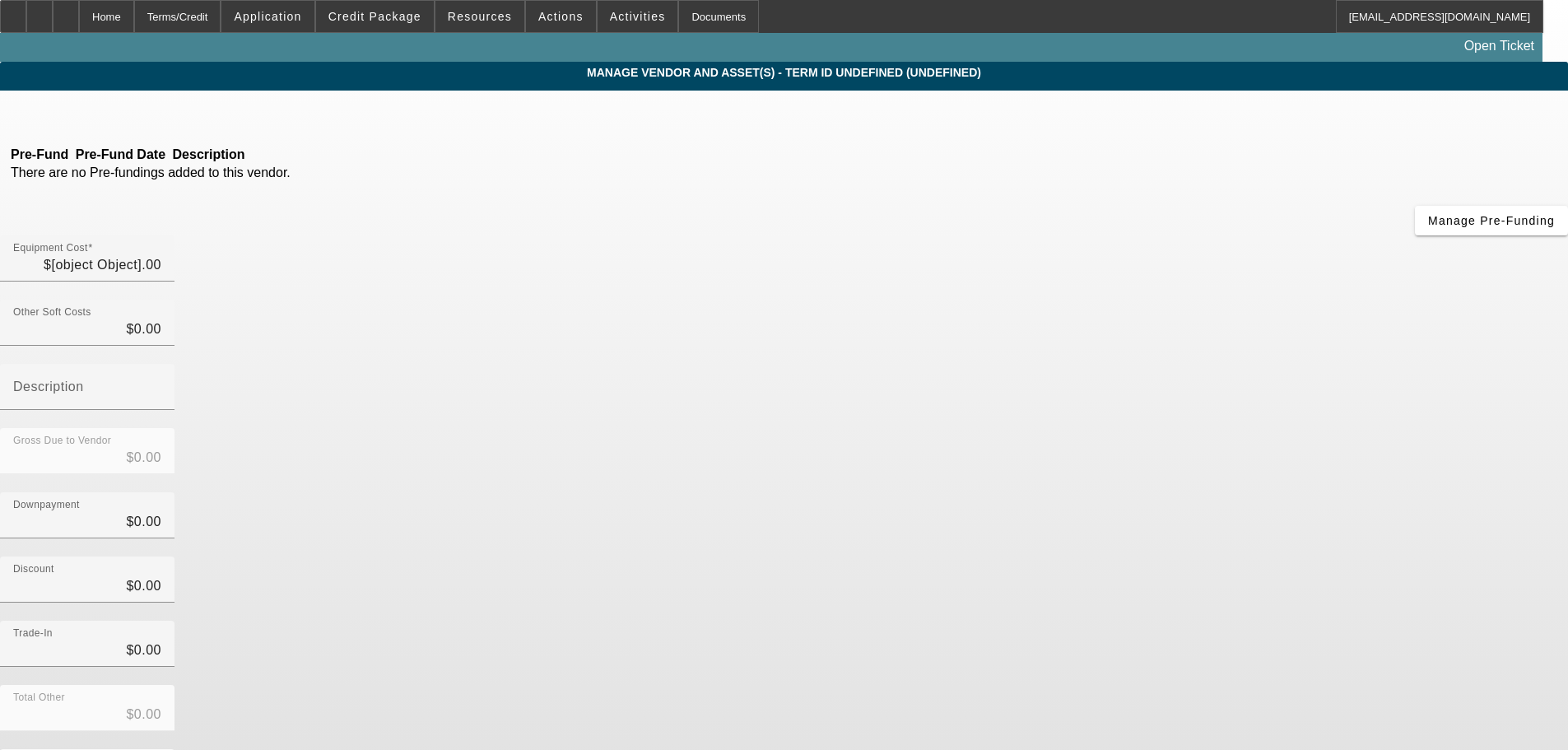
type input "$16,400.00"
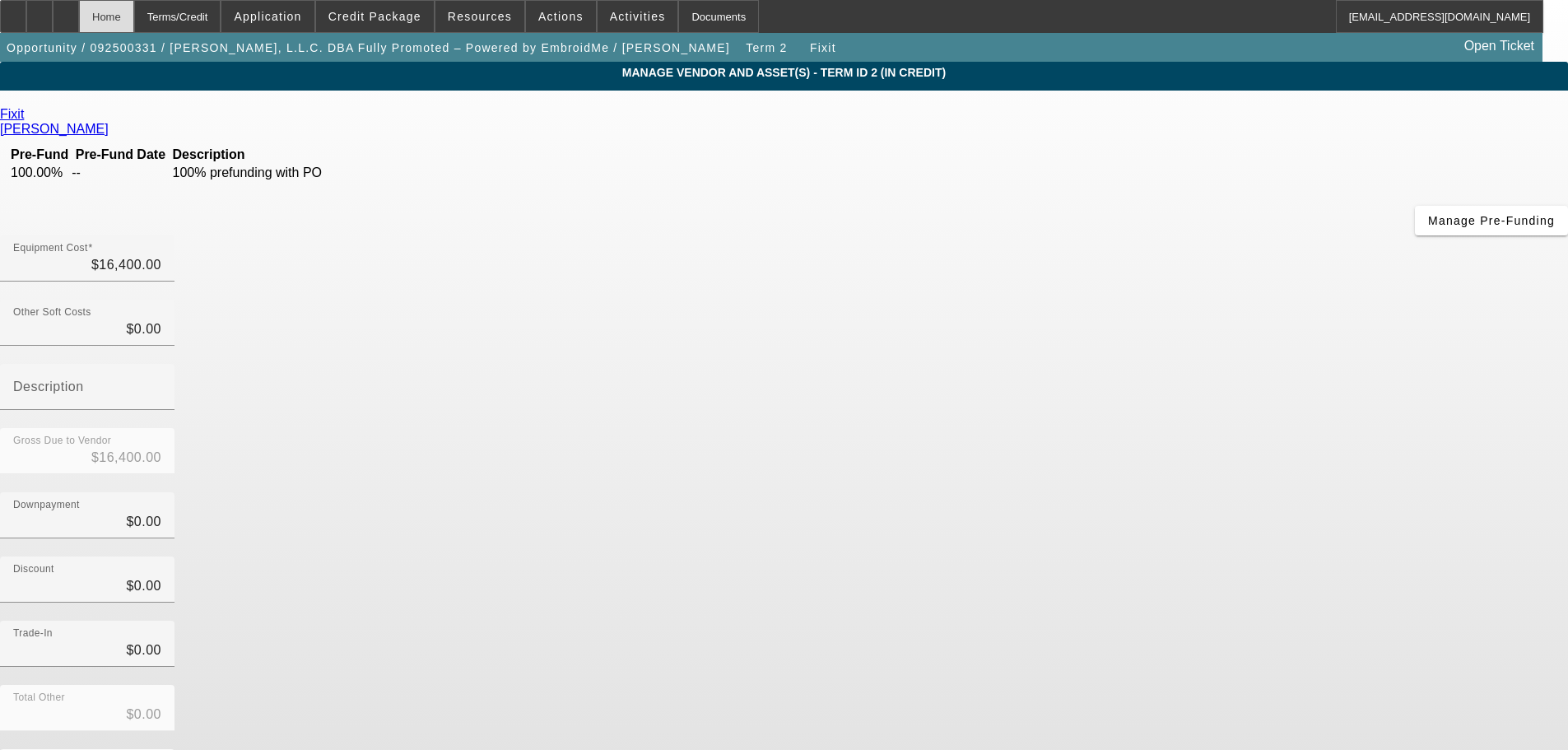
click at [134, 13] on div "Home" at bounding box center [106, 17] width 55 height 33
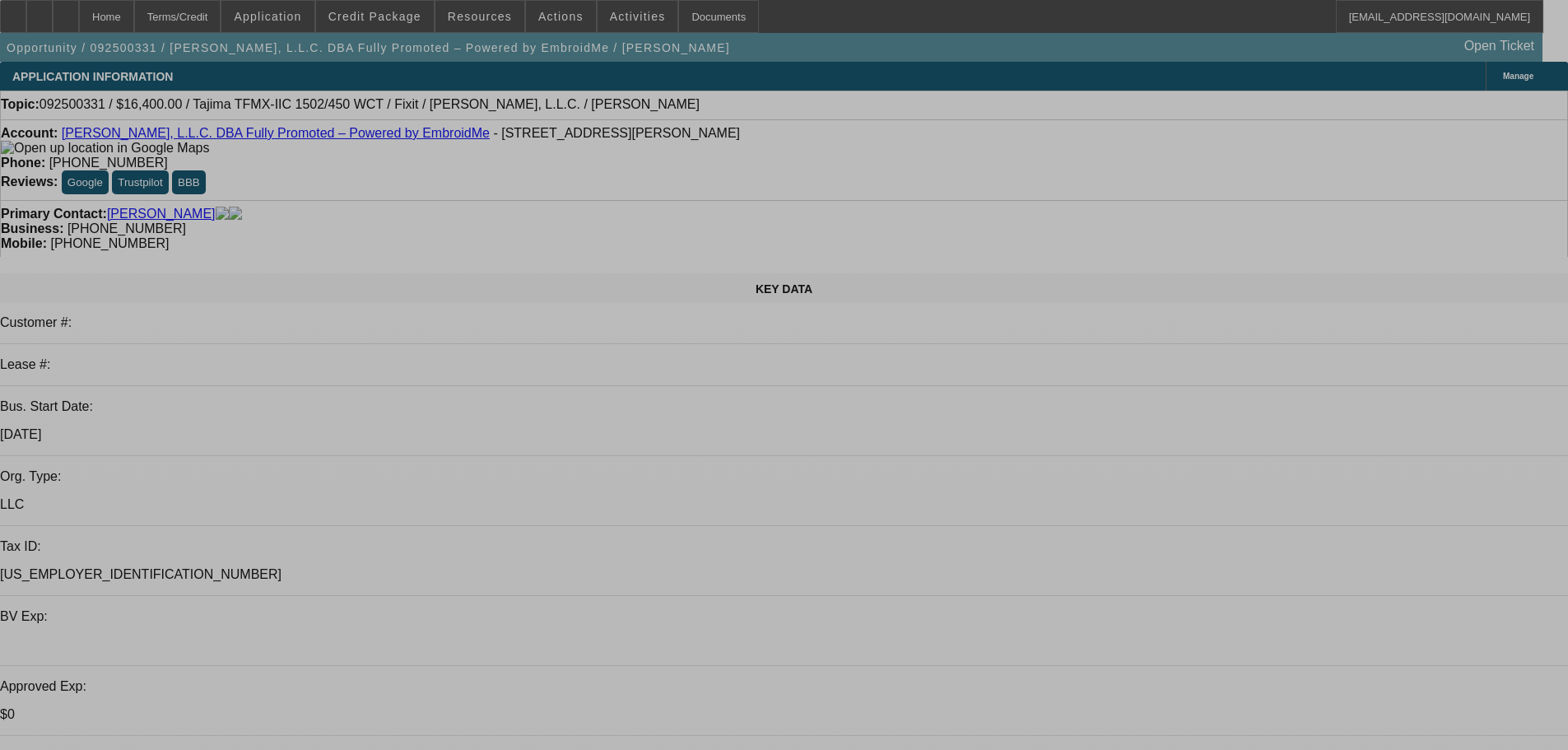
select select "0"
select select "2"
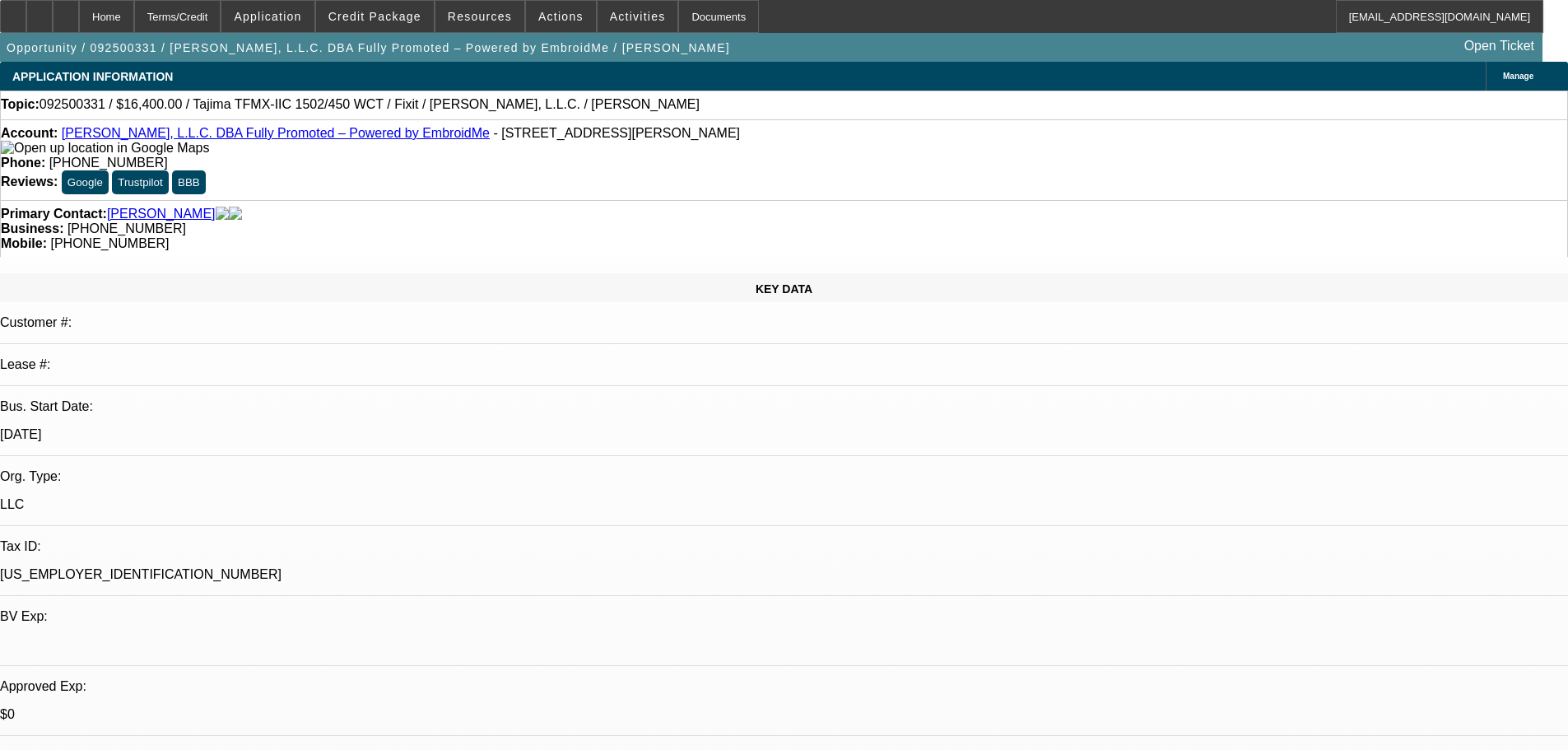
select select "2"
select select "0.1"
select select "4"
select select "0"
select select "2"
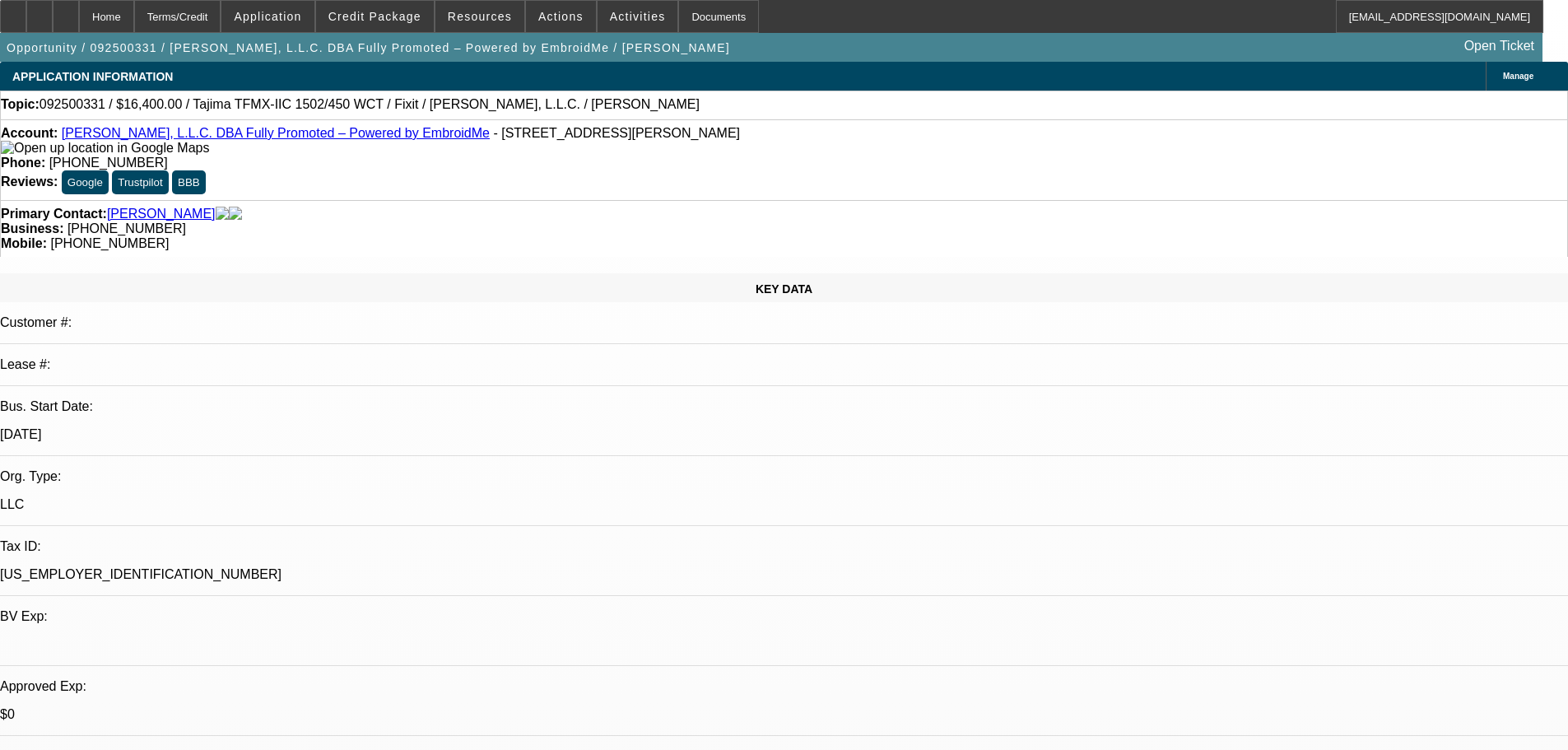
select select "2"
select select "0"
select select "6"
click at [38, 156] on img at bounding box center [105, 148] width 208 height 15
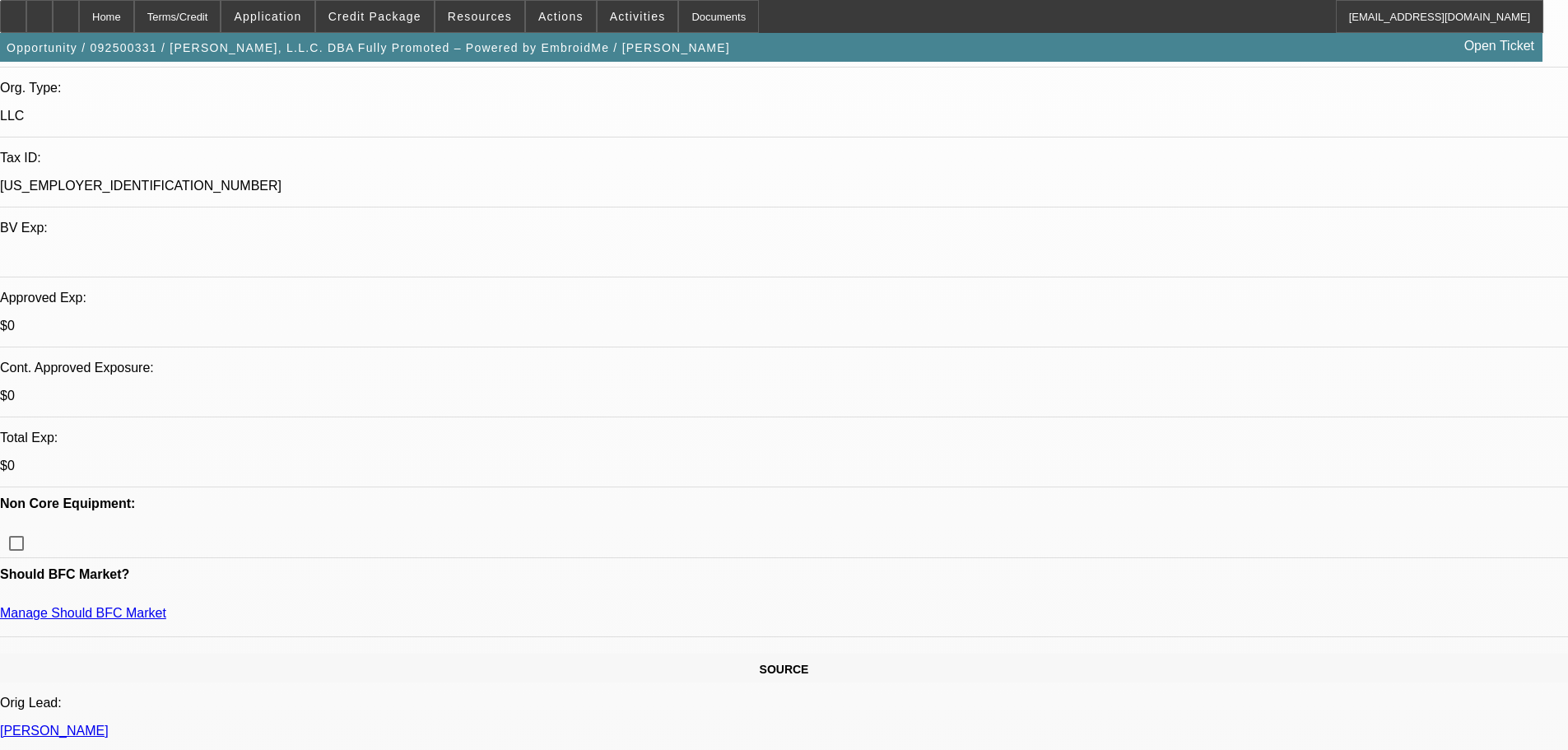
scroll to position [658, 0]
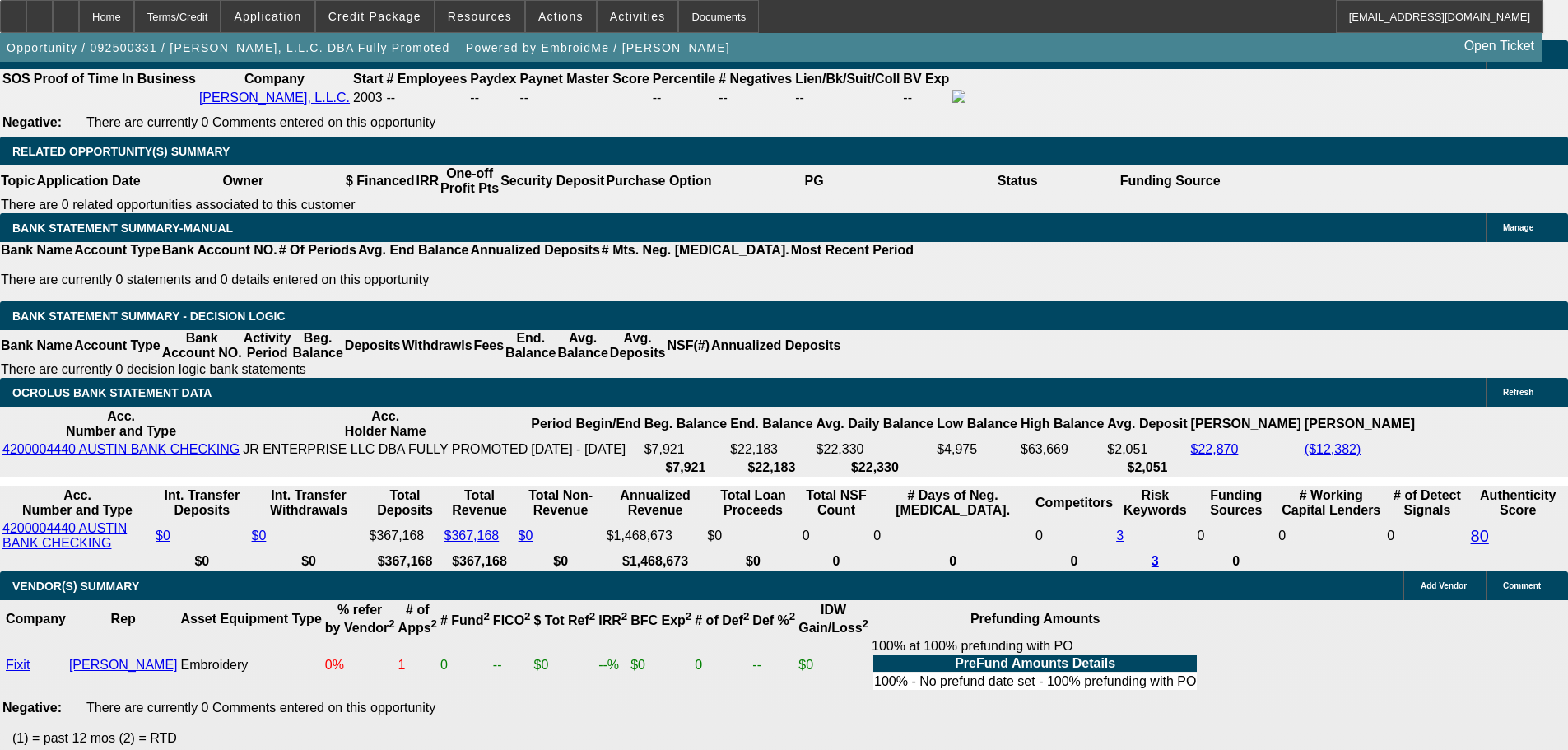
scroll to position [2882, 0]
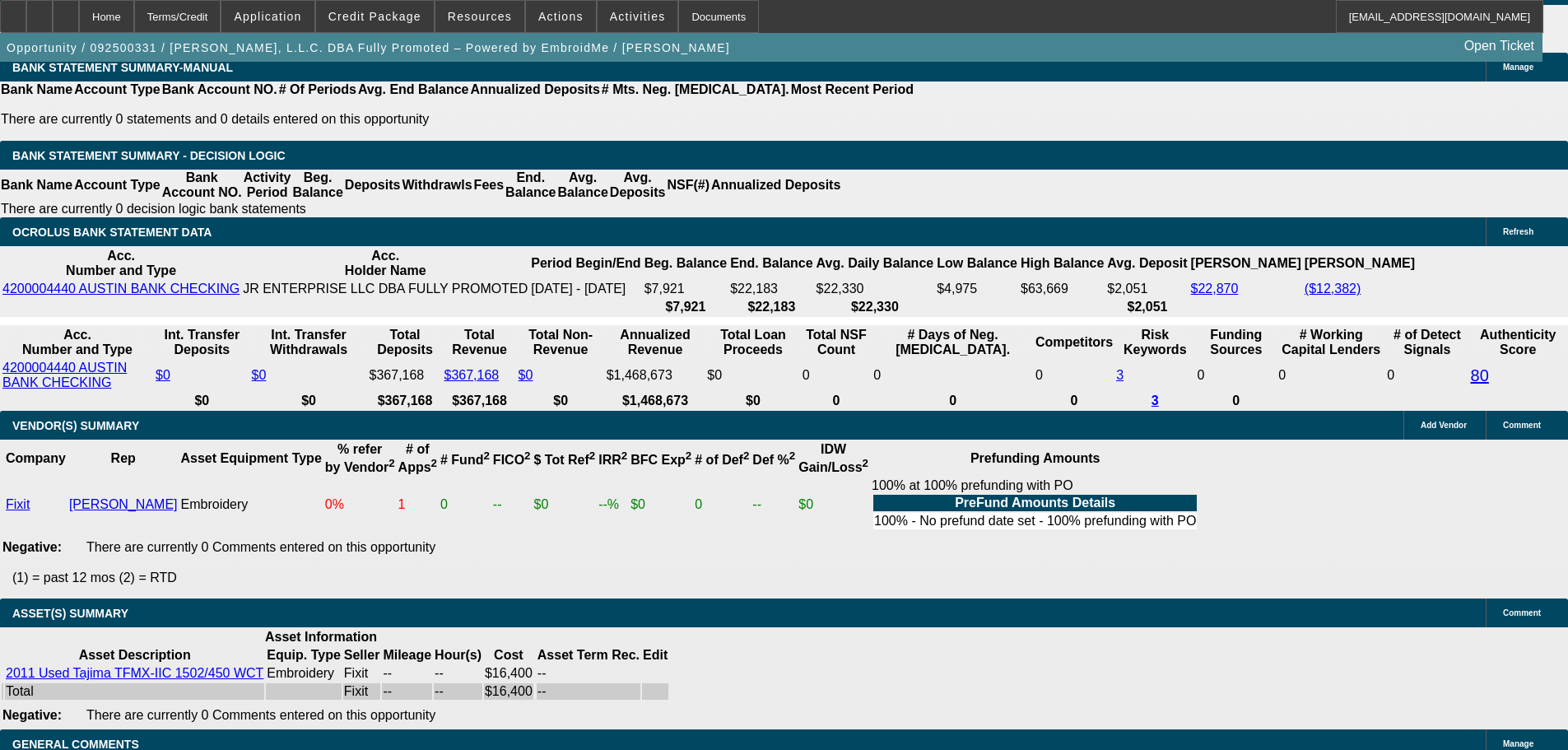
select select "5"
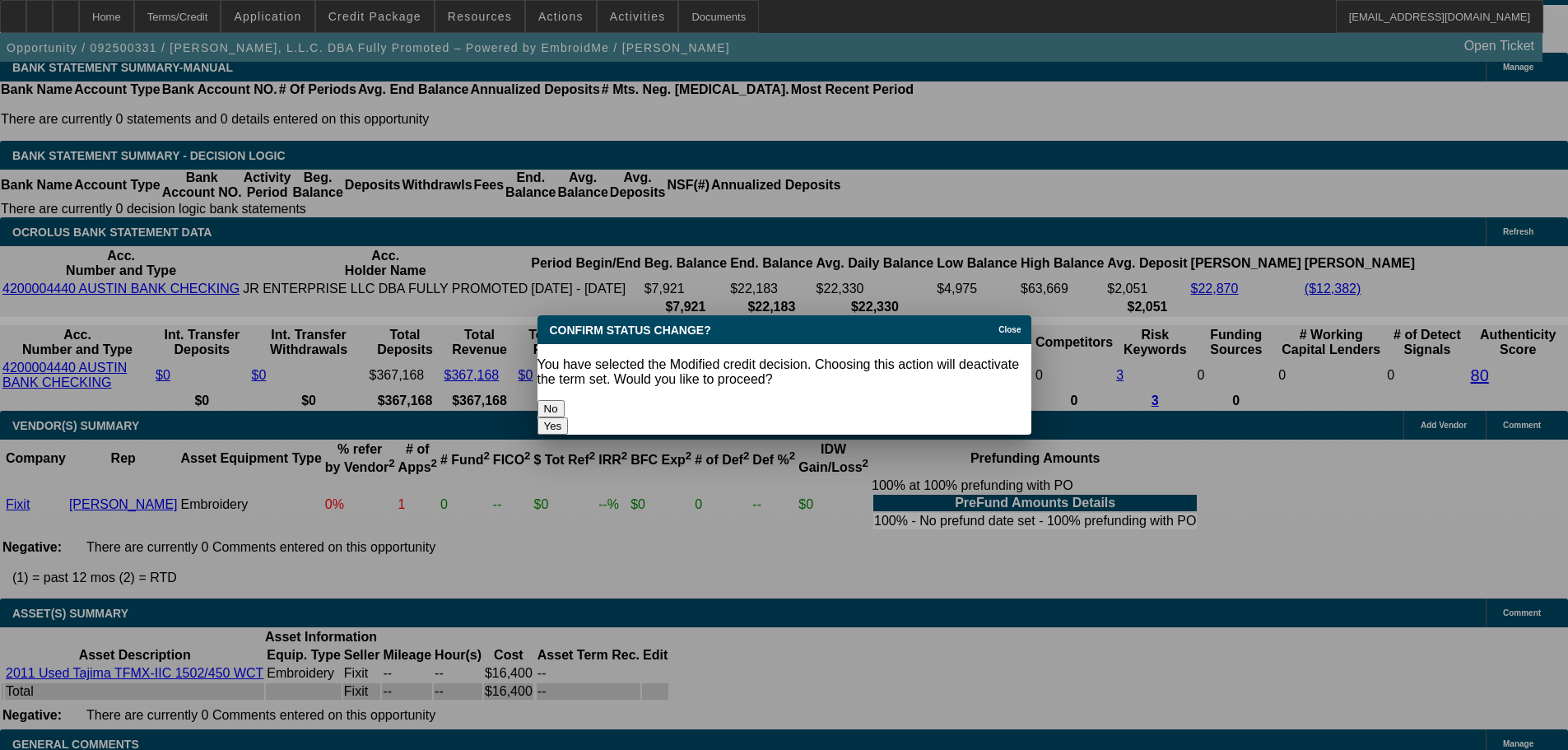
scroll to position [0, 0]
click at [569, 418] on button "Yes" at bounding box center [553, 426] width 31 height 17
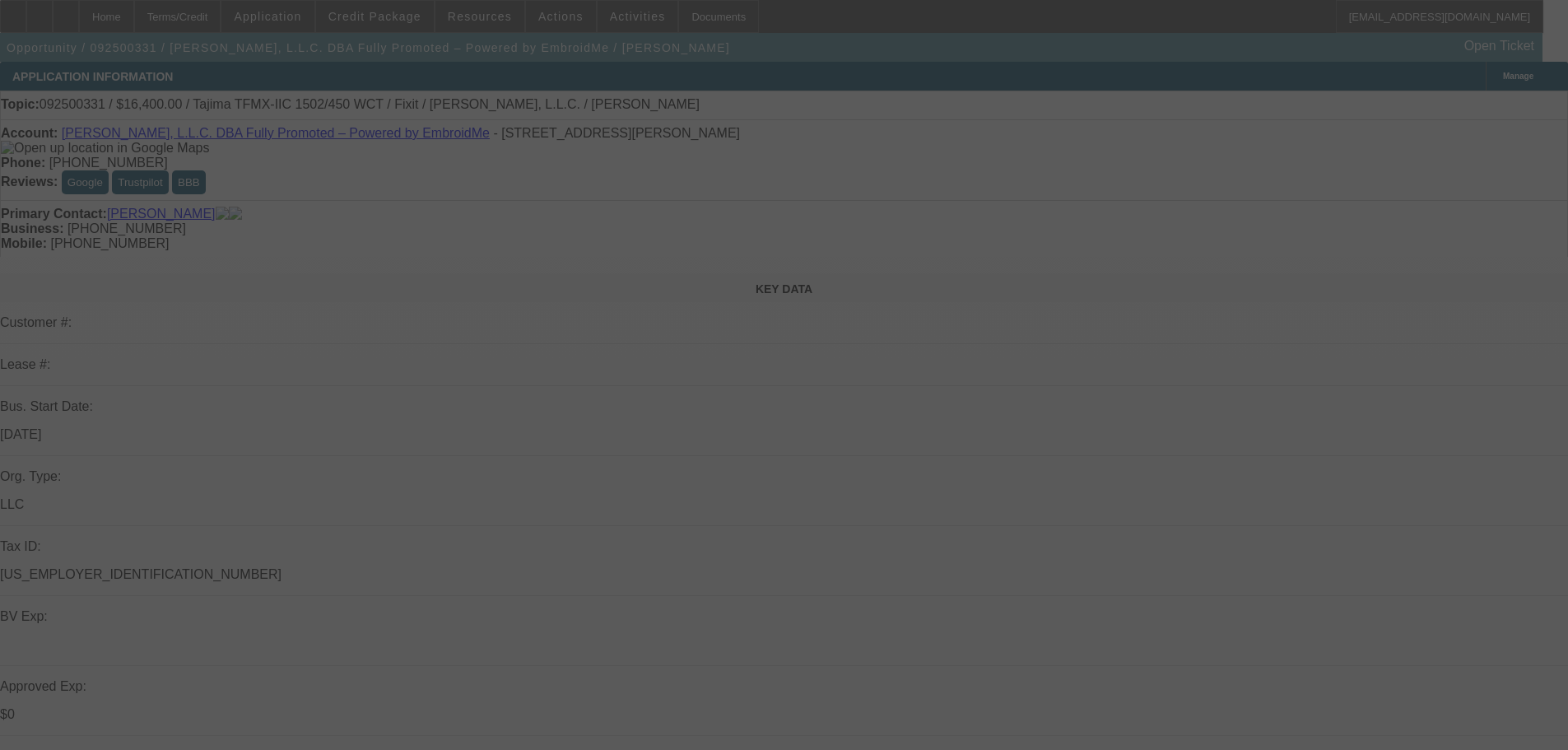
scroll to position [2882, 0]
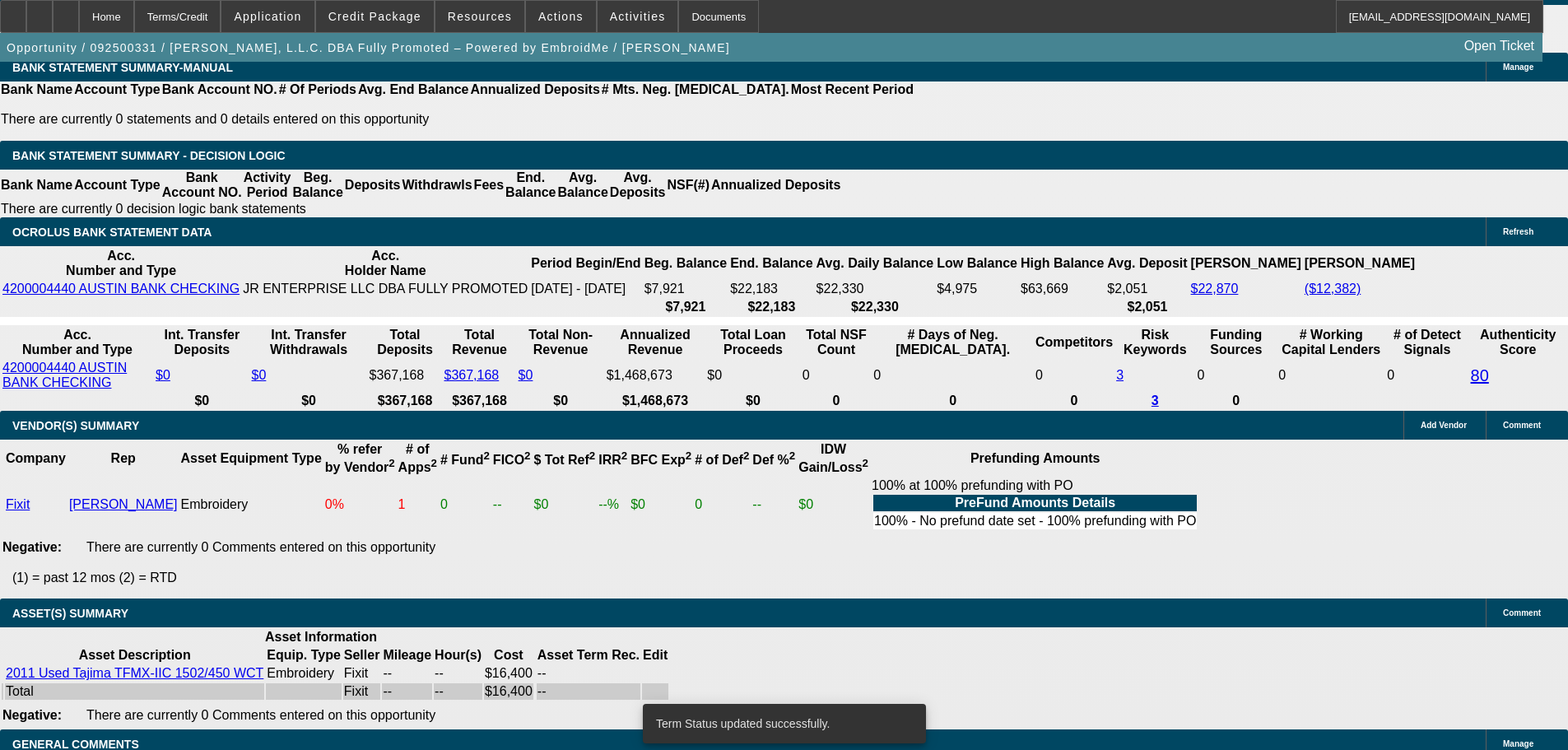
select select "0"
select select "2"
select select "0"
select select "6"
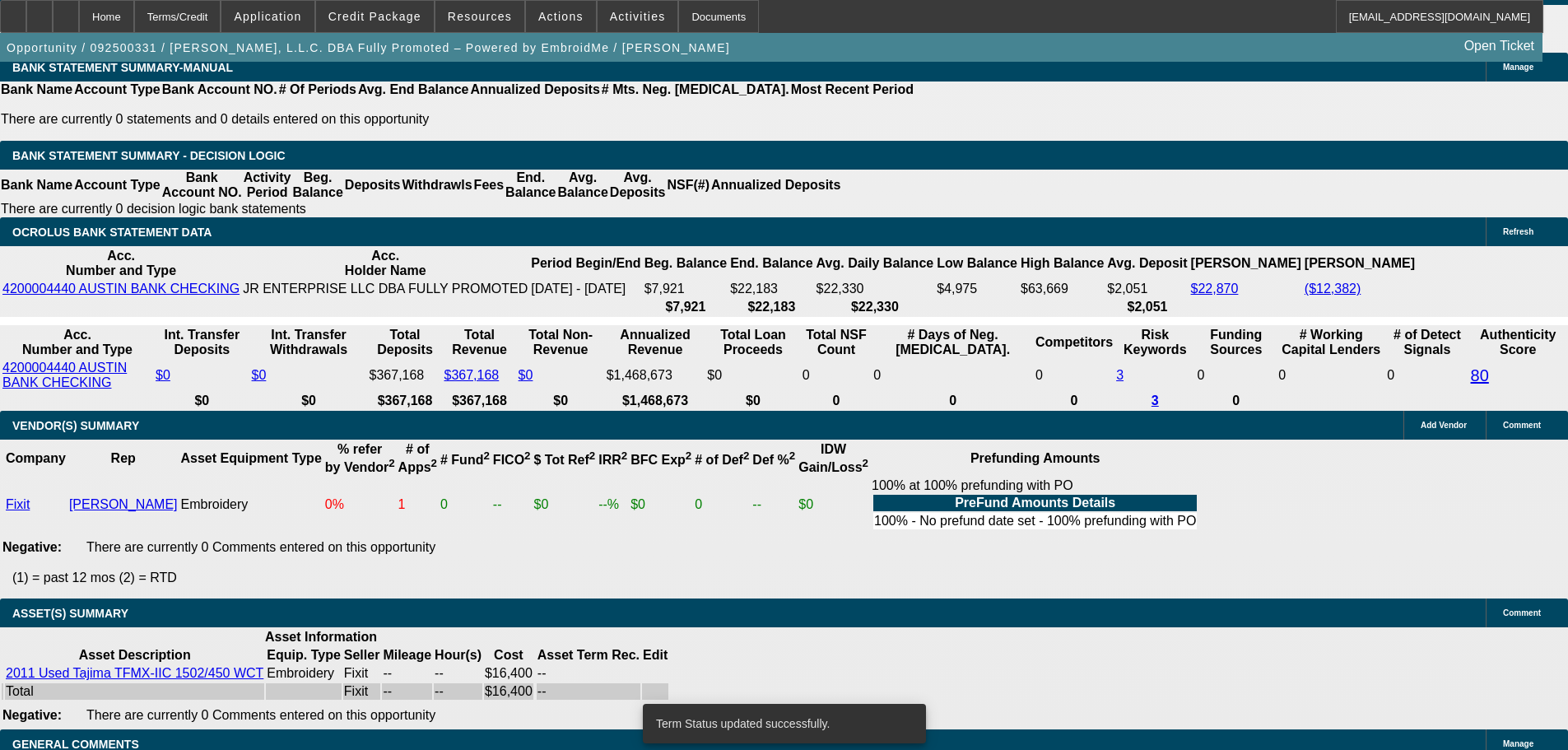
select select "0"
select select "2"
select select "0.1"
select select "4"
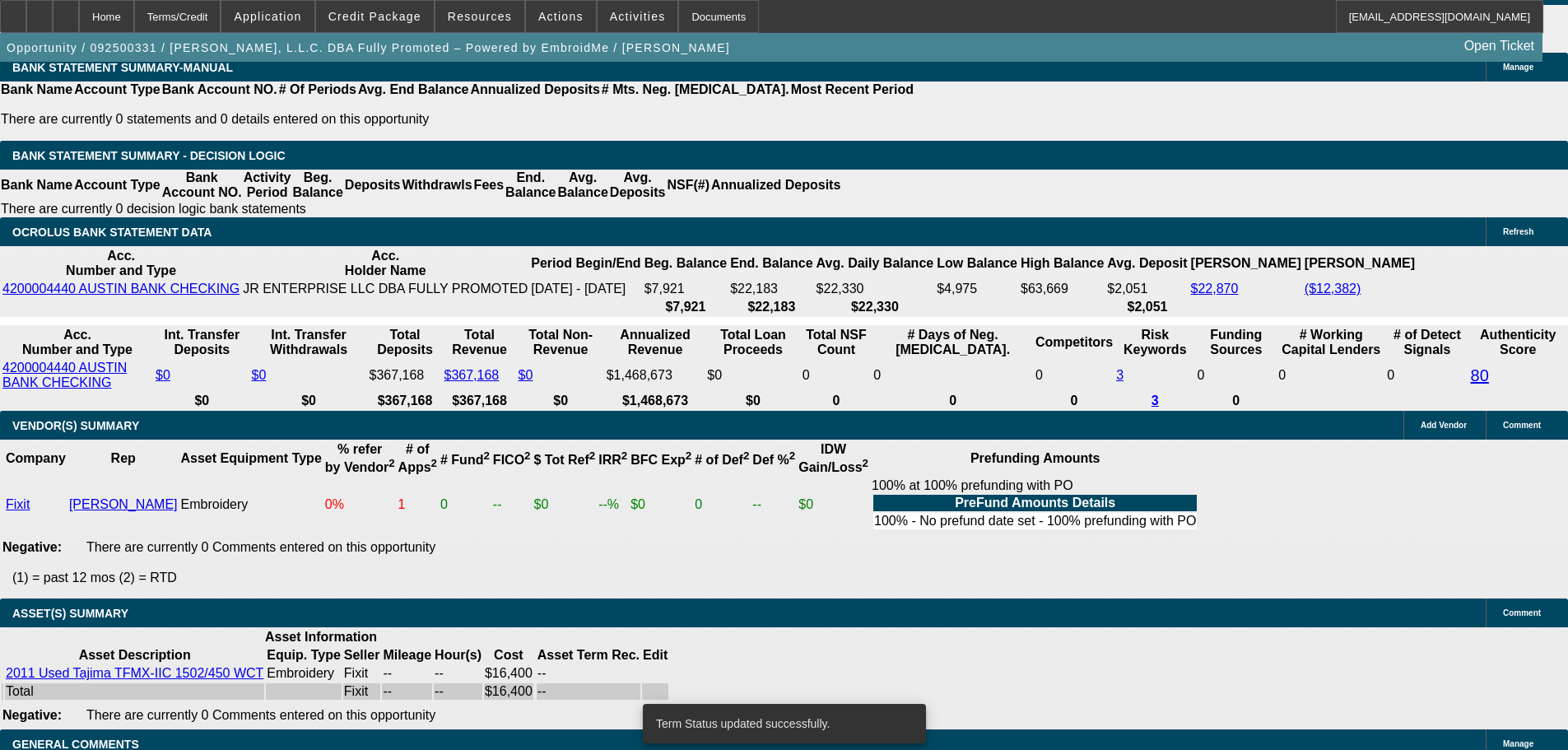
select select "0"
select select "2"
select select "0"
select select "6"
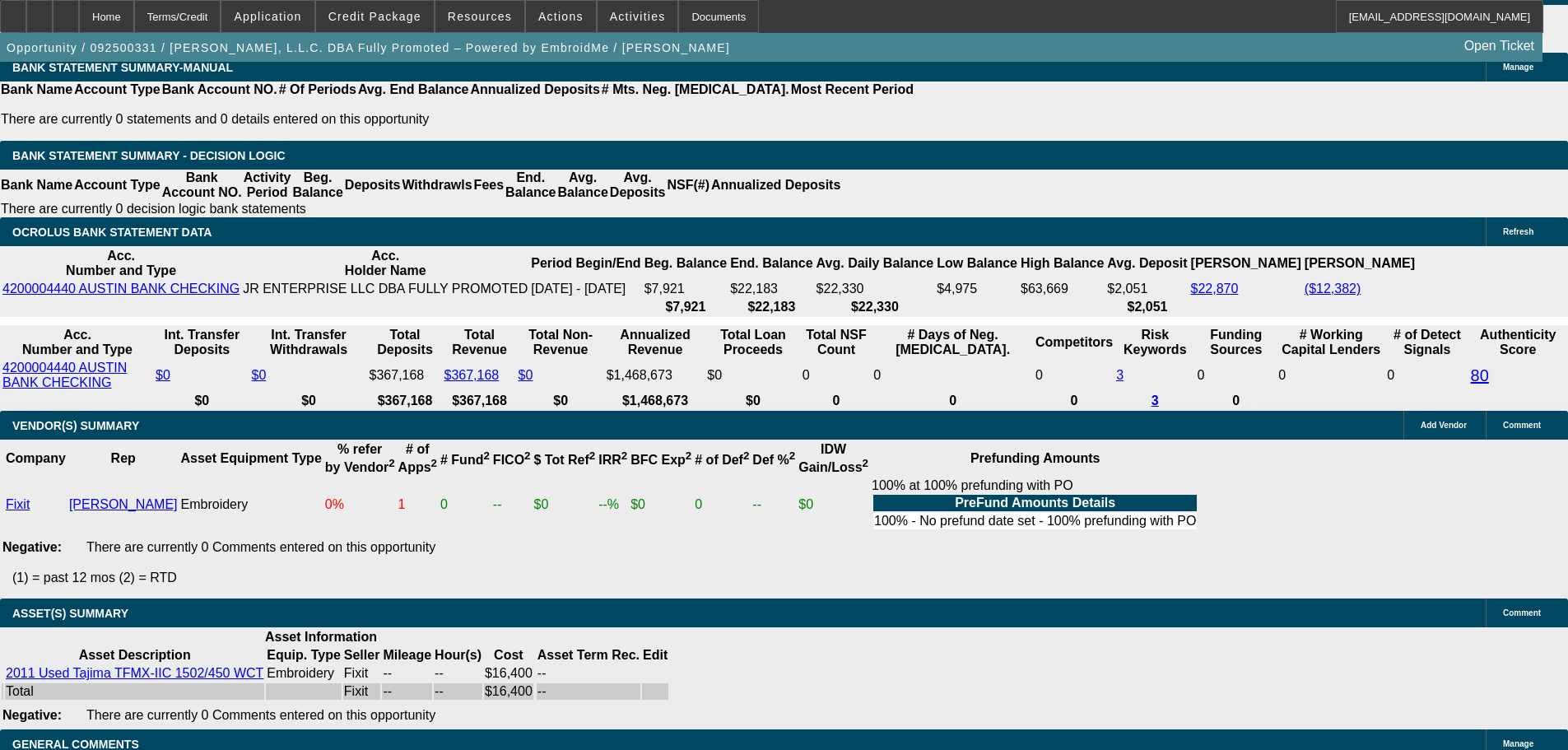
select select "5"
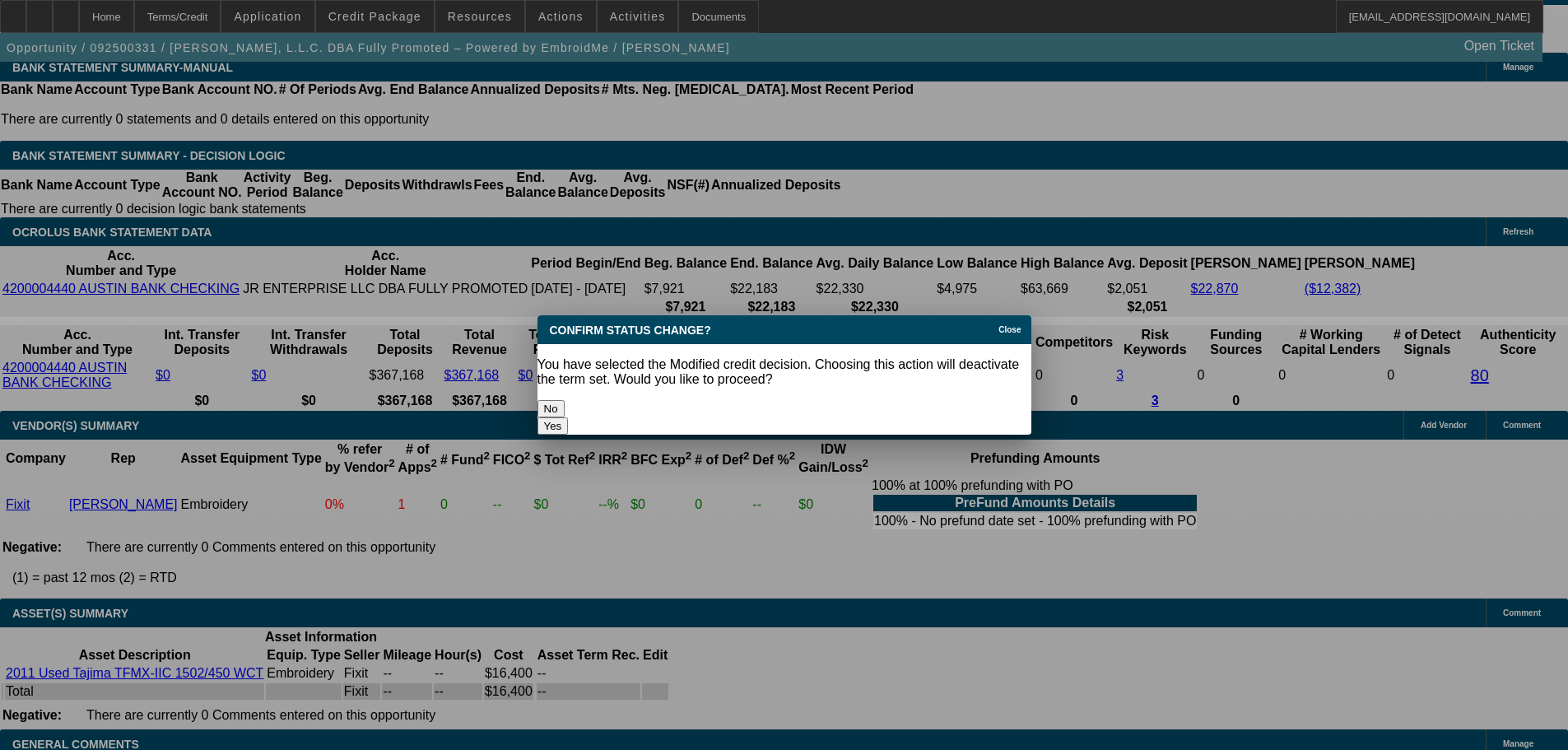
click at [569, 418] on button "Yes" at bounding box center [553, 426] width 31 height 17
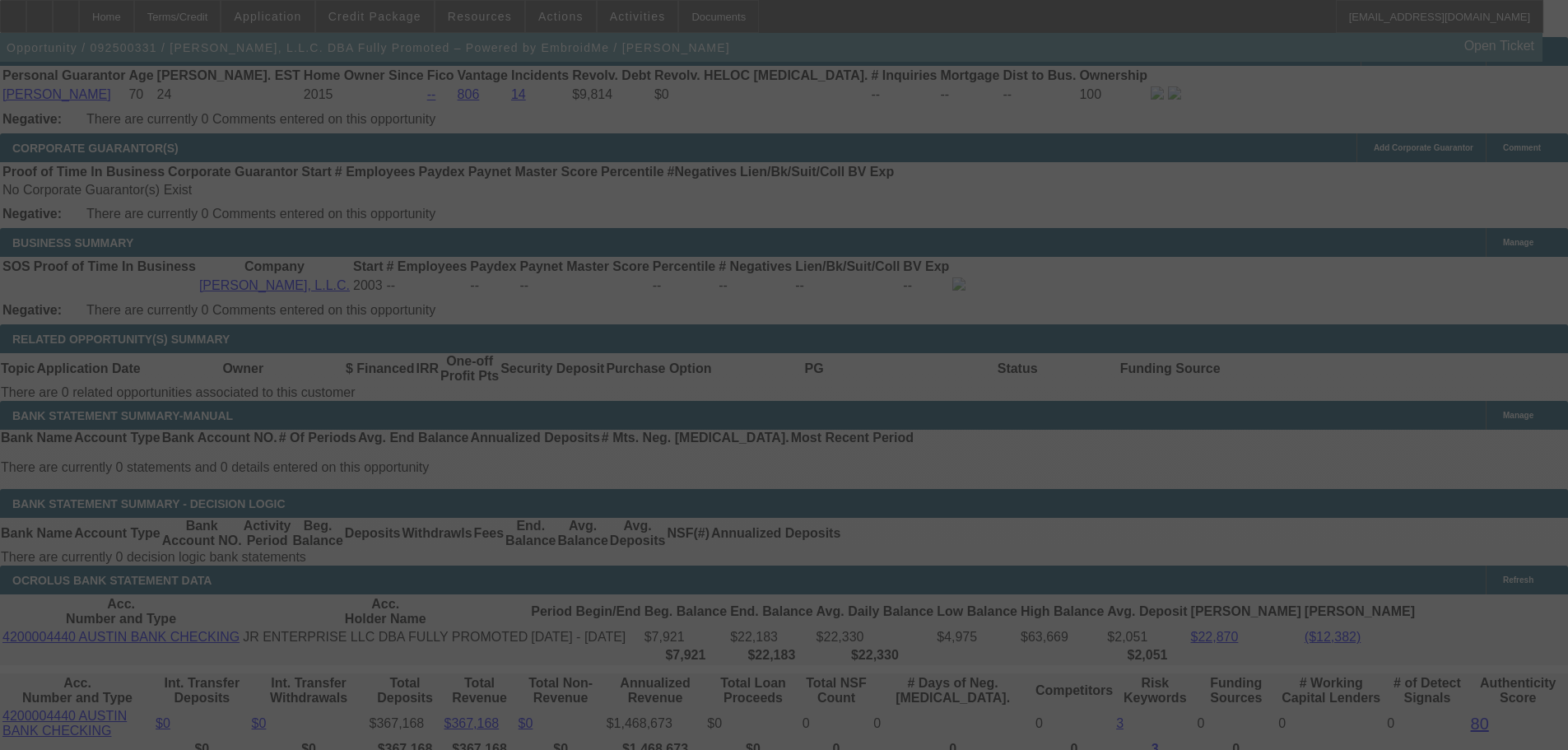
scroll to position [2388, 0]
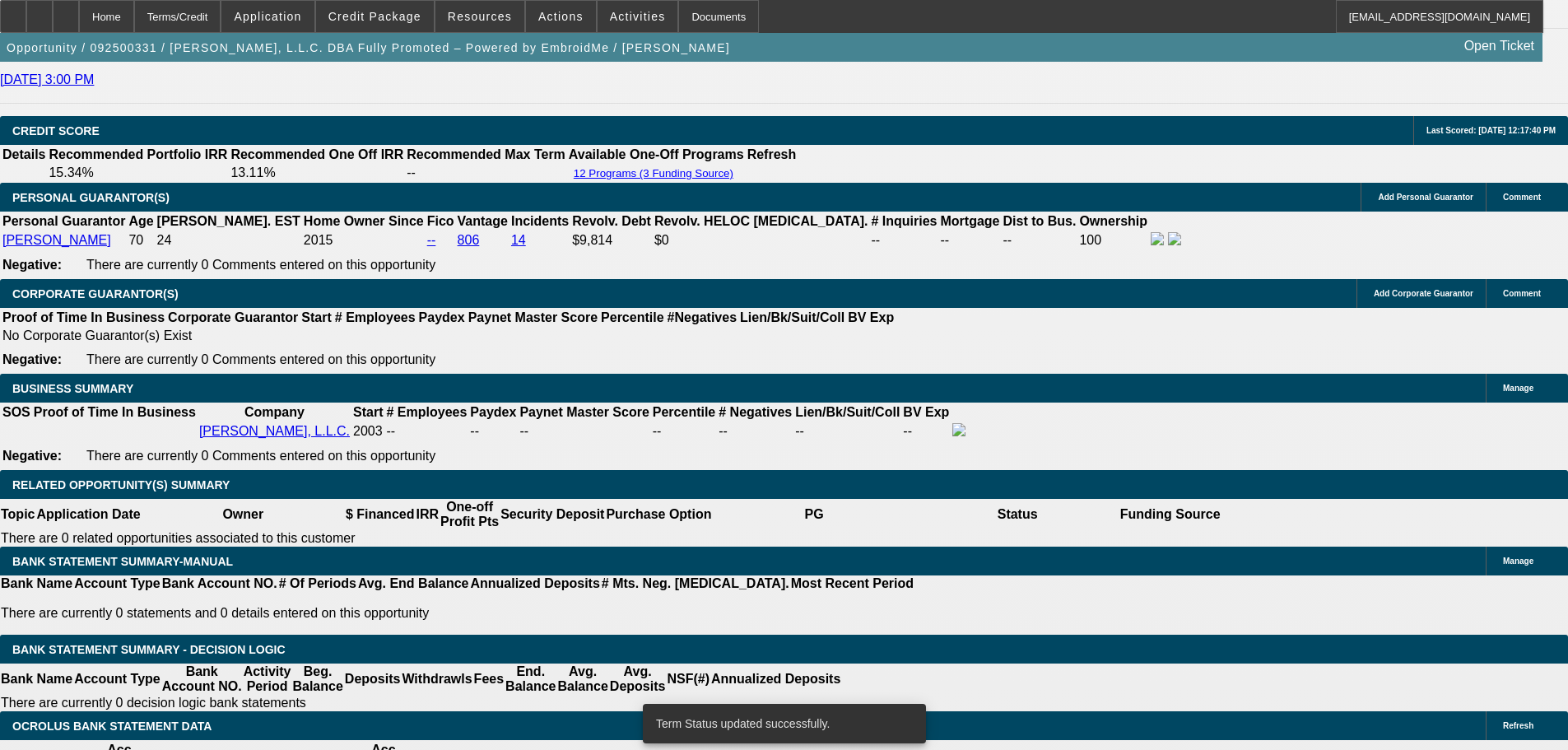
select select "0"
select select "2"
select select "0.1"
select select "4"
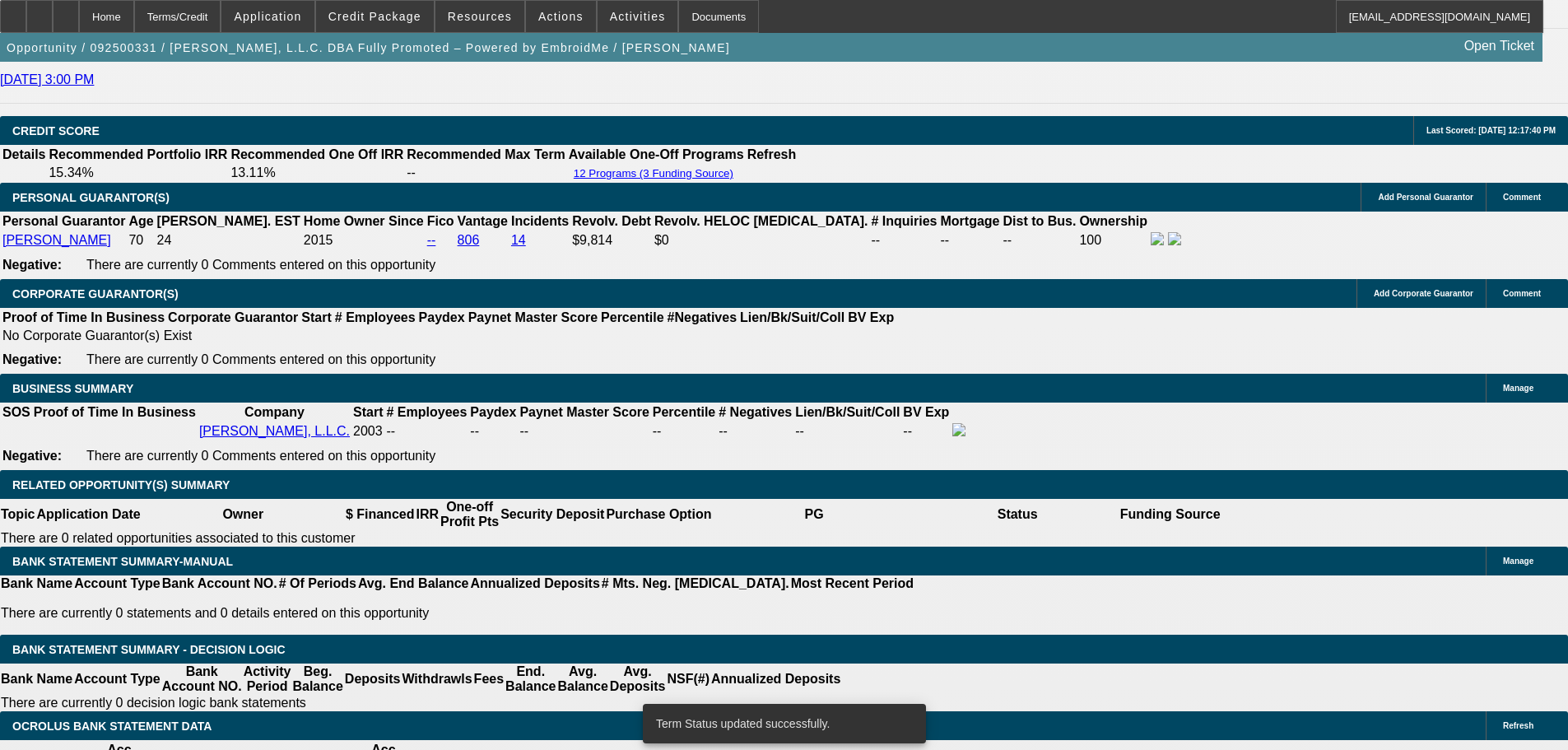
select select "0"
select select "2"
select select "0"
select select "6"
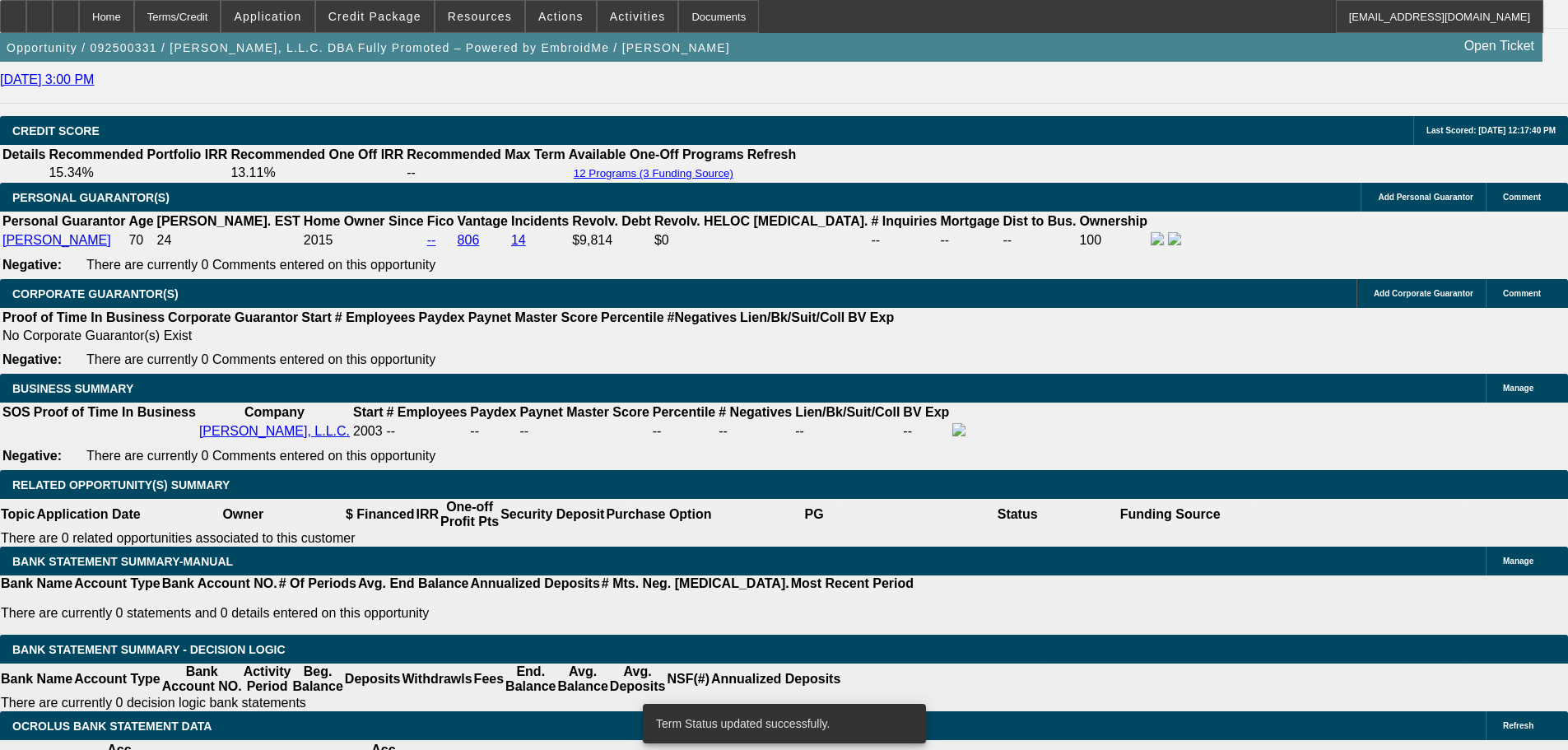
select select "0"
select select "2"
select select "0.1"
select select "4"
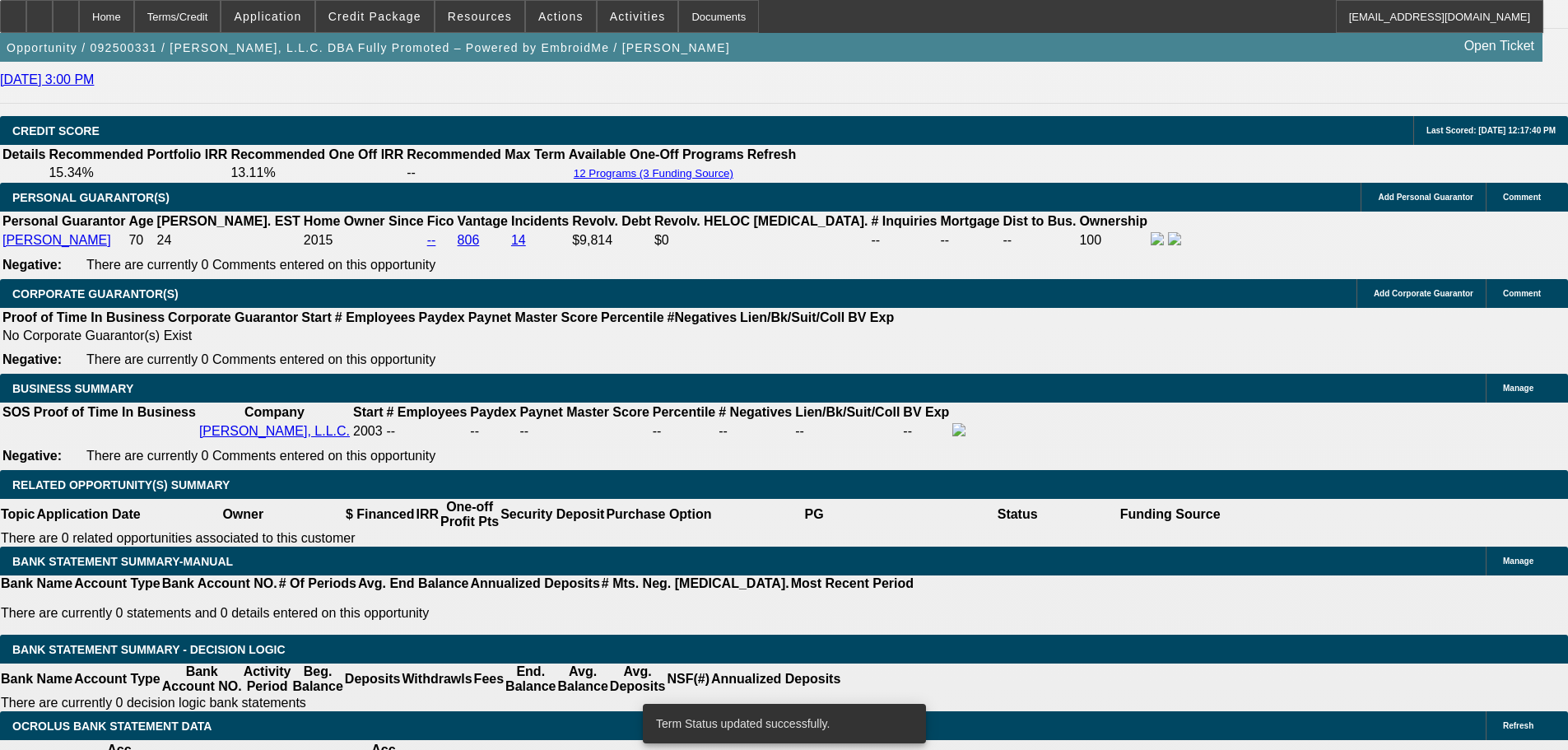
select select "0"
select select "2"
select select "0"
select select "6"
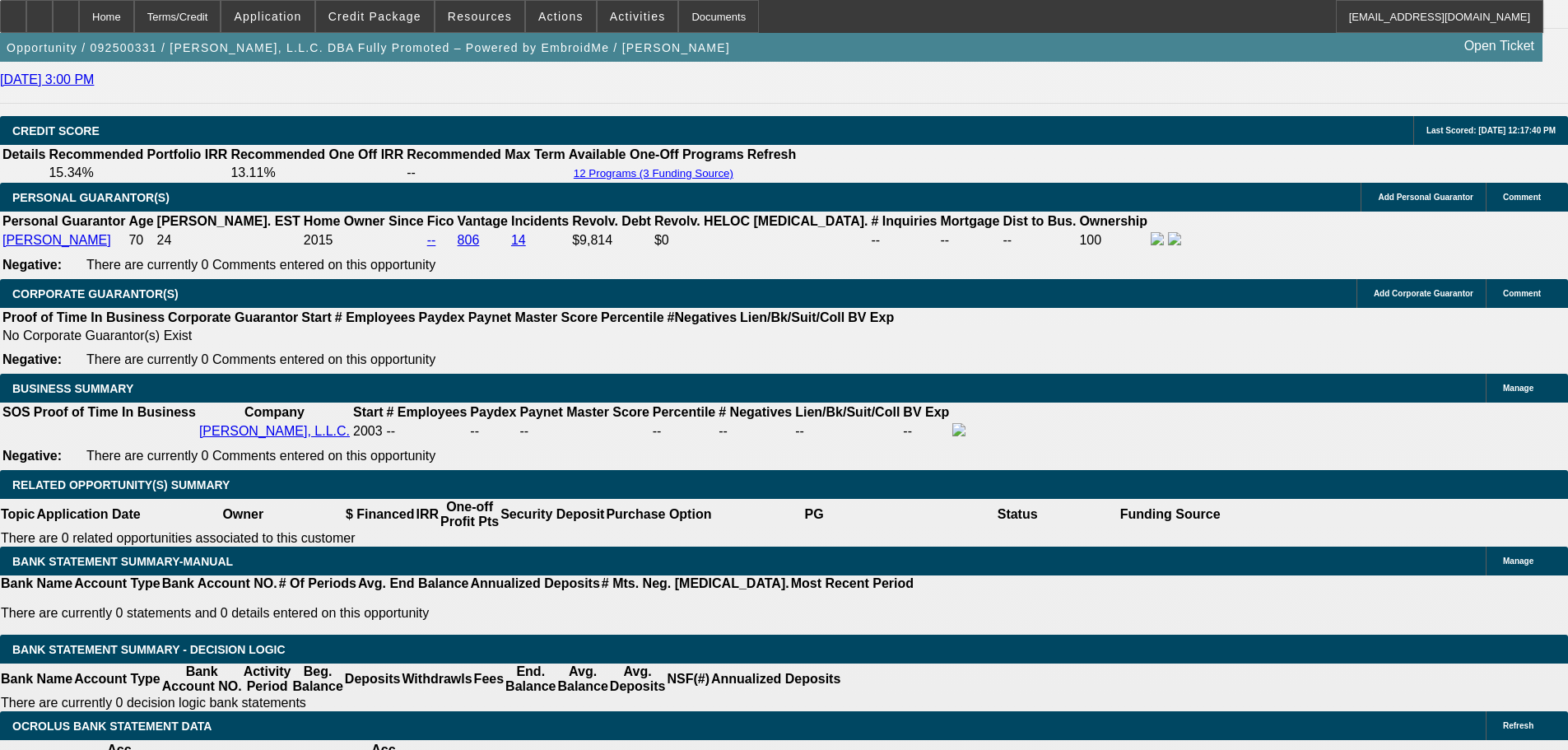
scroll to position [2470, 0]
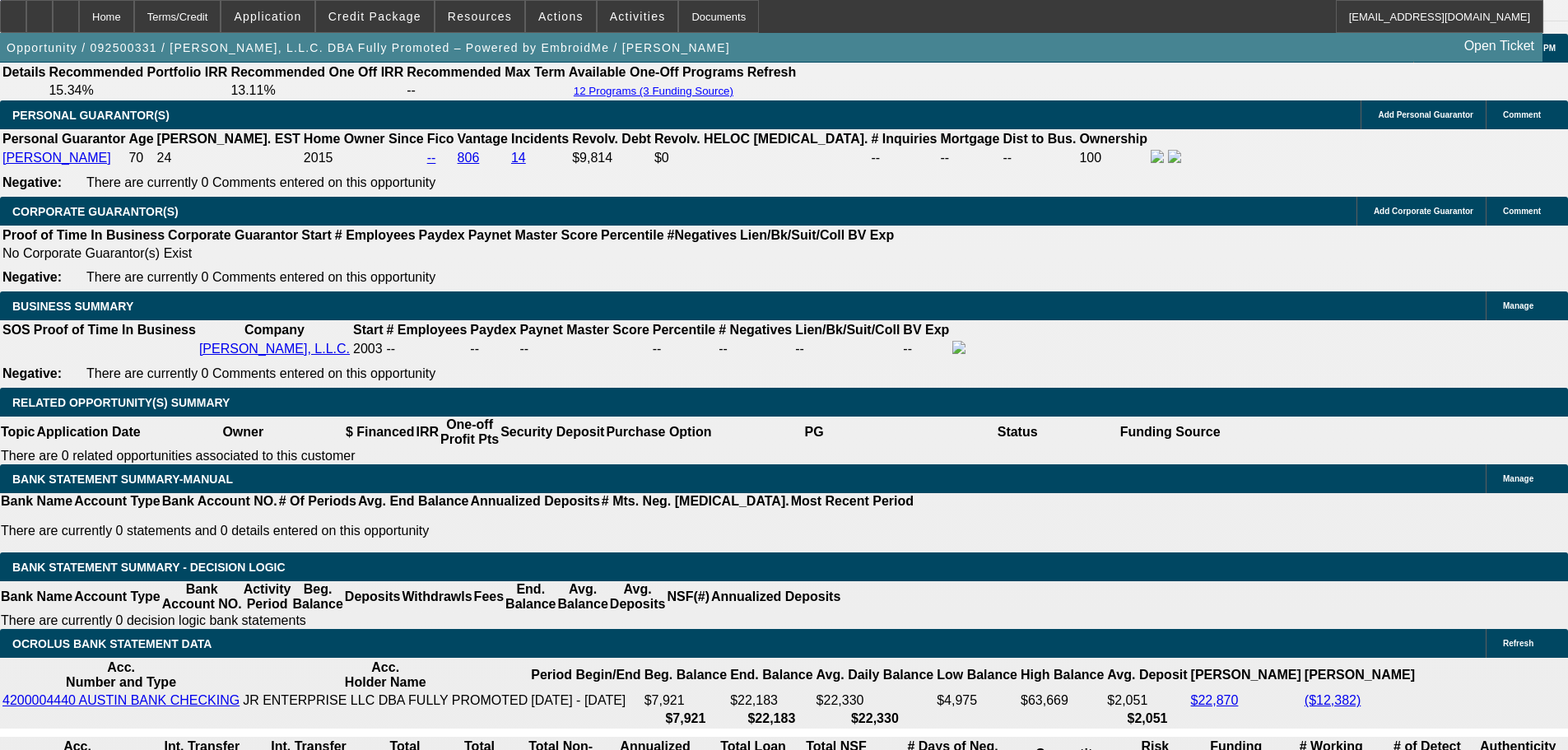
drag, startPoint x: 356, startPoint y: 411, endPoint x: 396, endPoint y: 411, distance: 40.0
type input "UNKNOWN"
type input "10"
type input "$697.38"
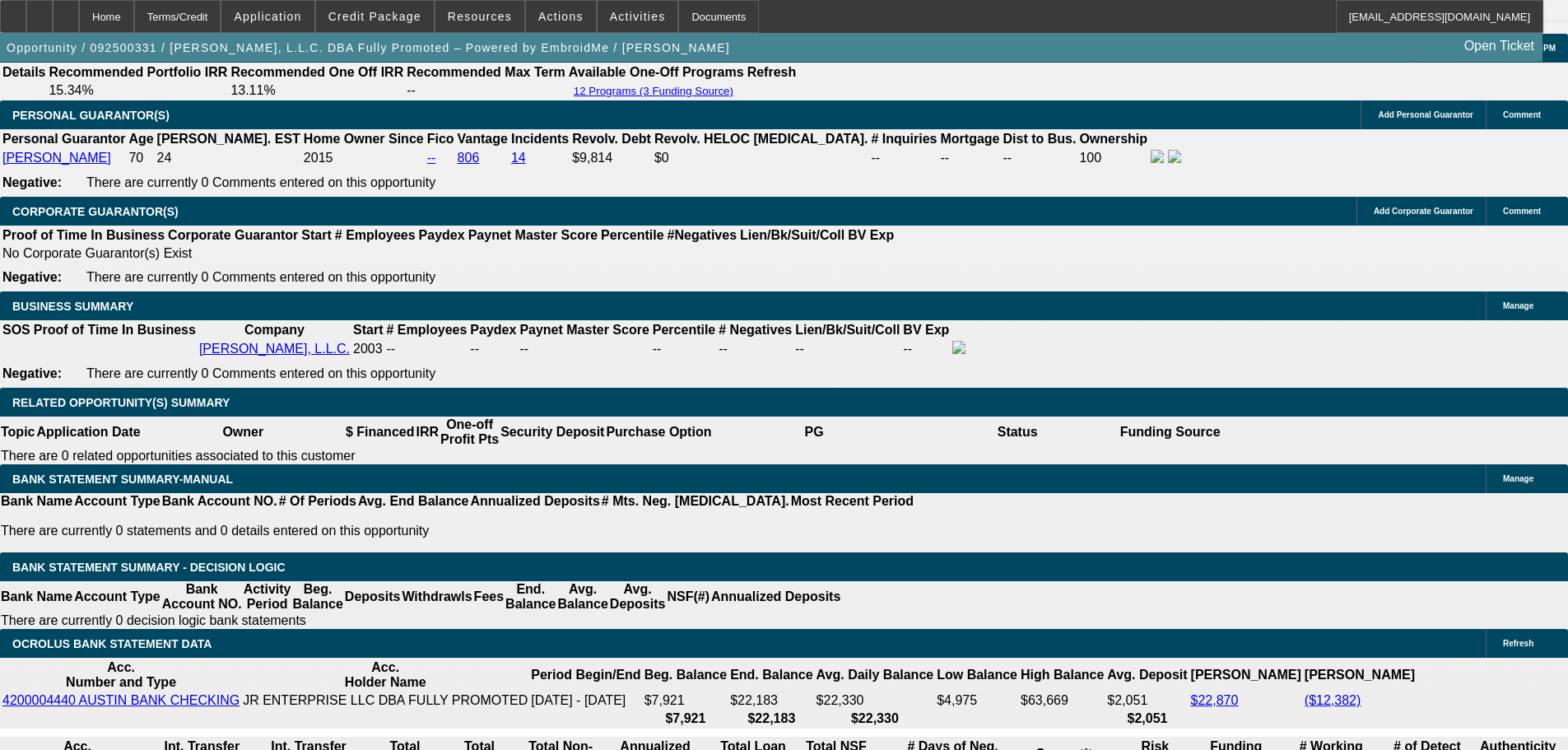
type input "$348.69"
type input "$831.90"
type input "$415.95"
drag, startPoint x: 556, startPoint y: 411, endPoint x: 610, endPoint y: 416, distance: 54.2
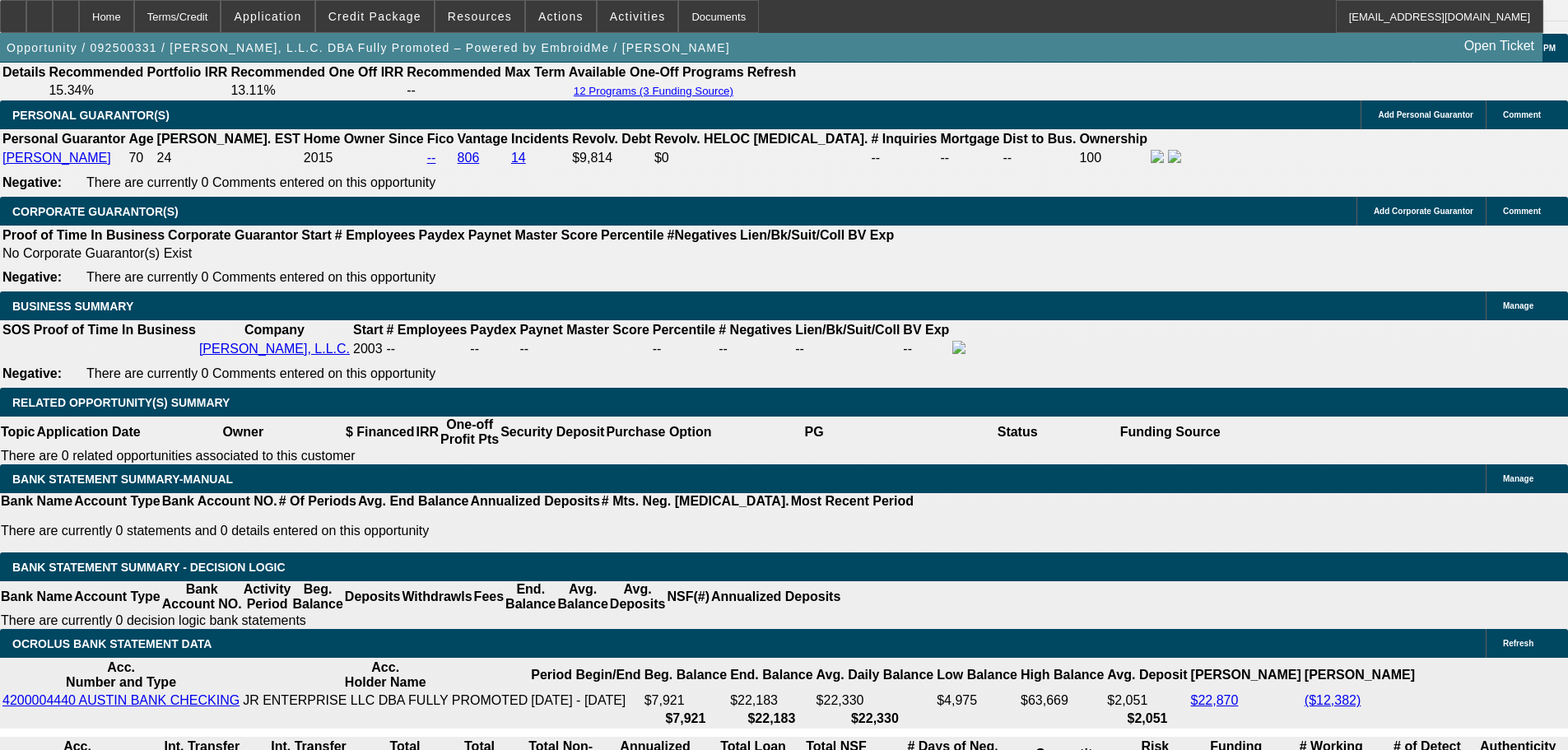
type input "UNKNOWN"
type input "12"
type input "$697.38"
type input "$348.69"
type input "$863.74"
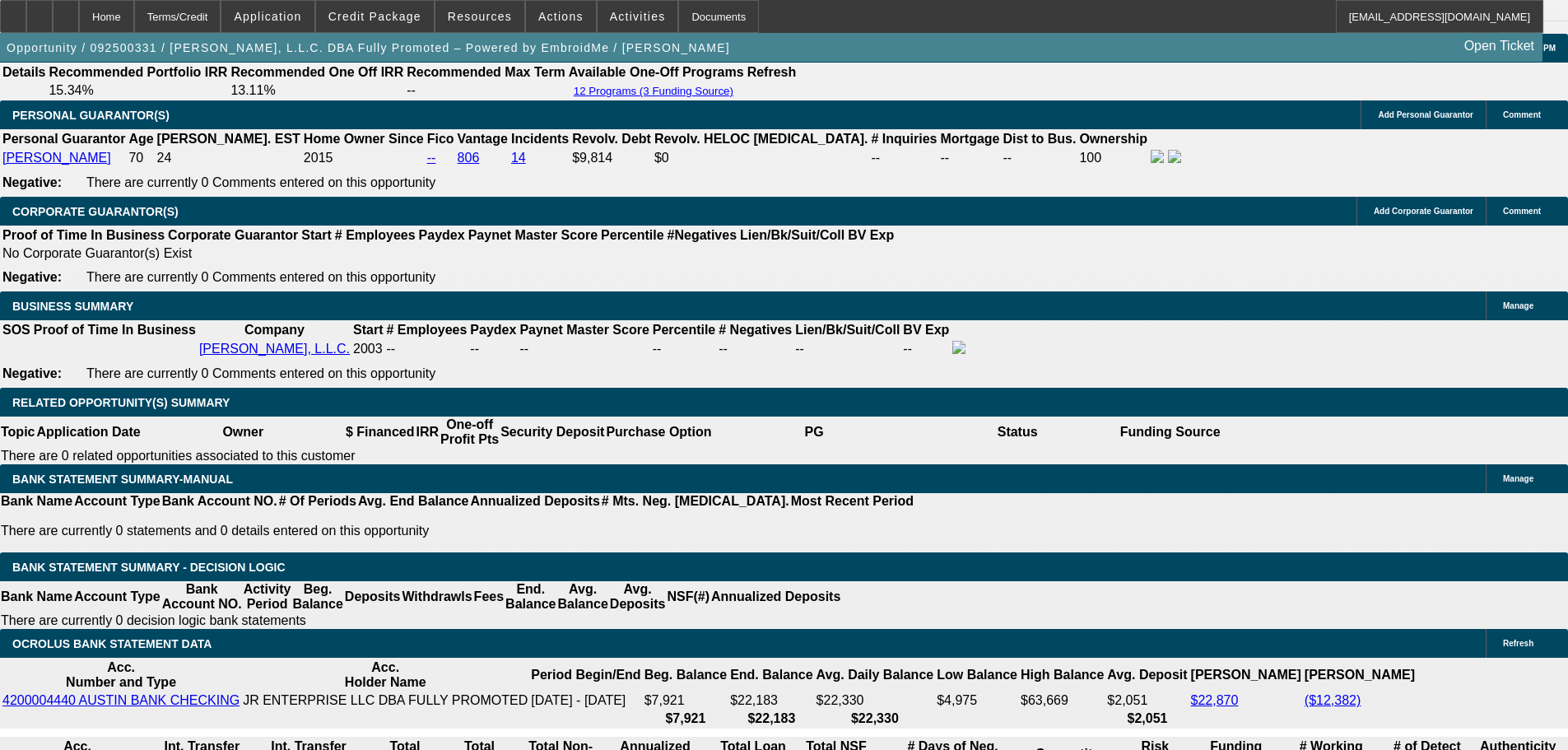
type input "$431.87"
type input "12.3"
type input "0"
type input "$868.58"
type input "$434.29"
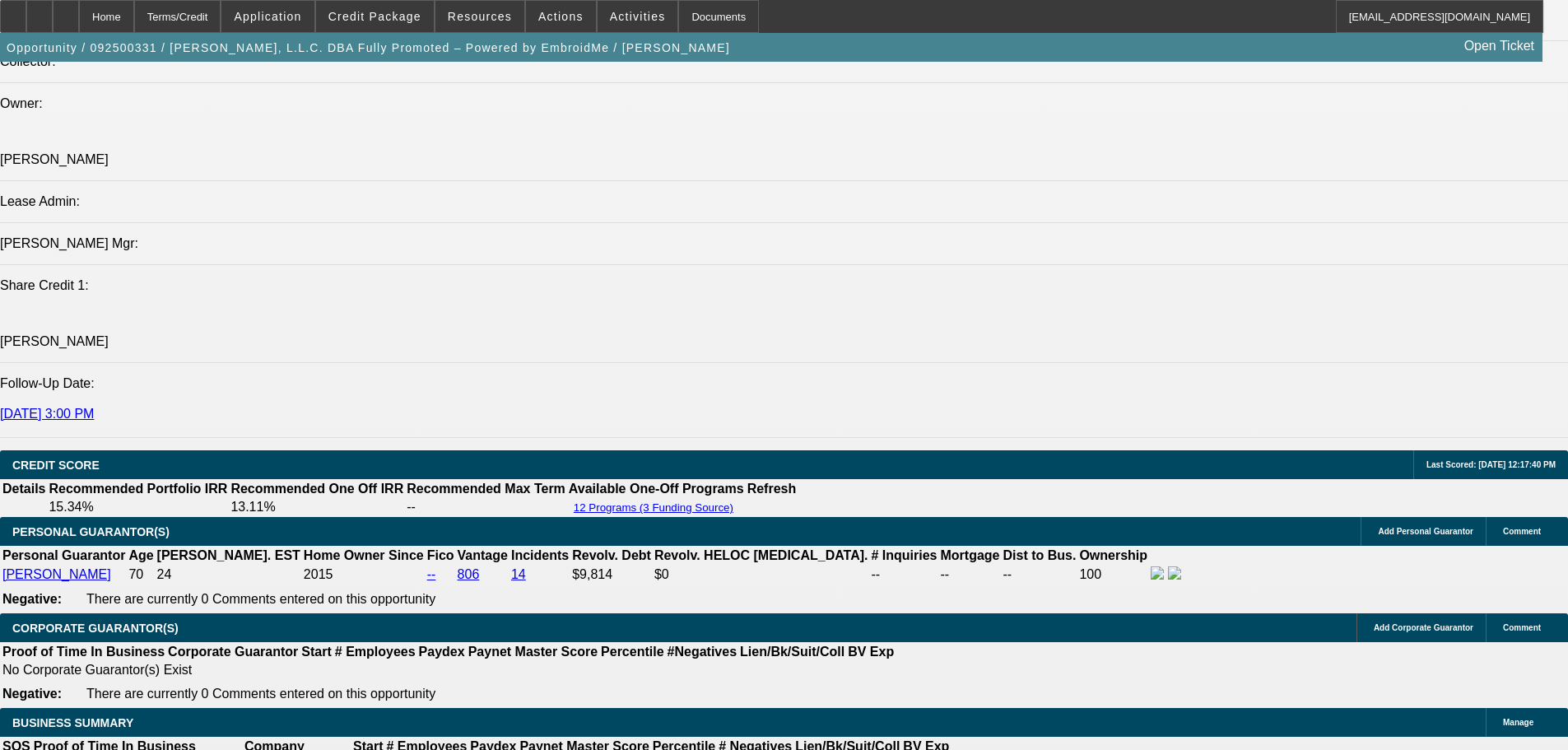
scroll to position [1976, 0]
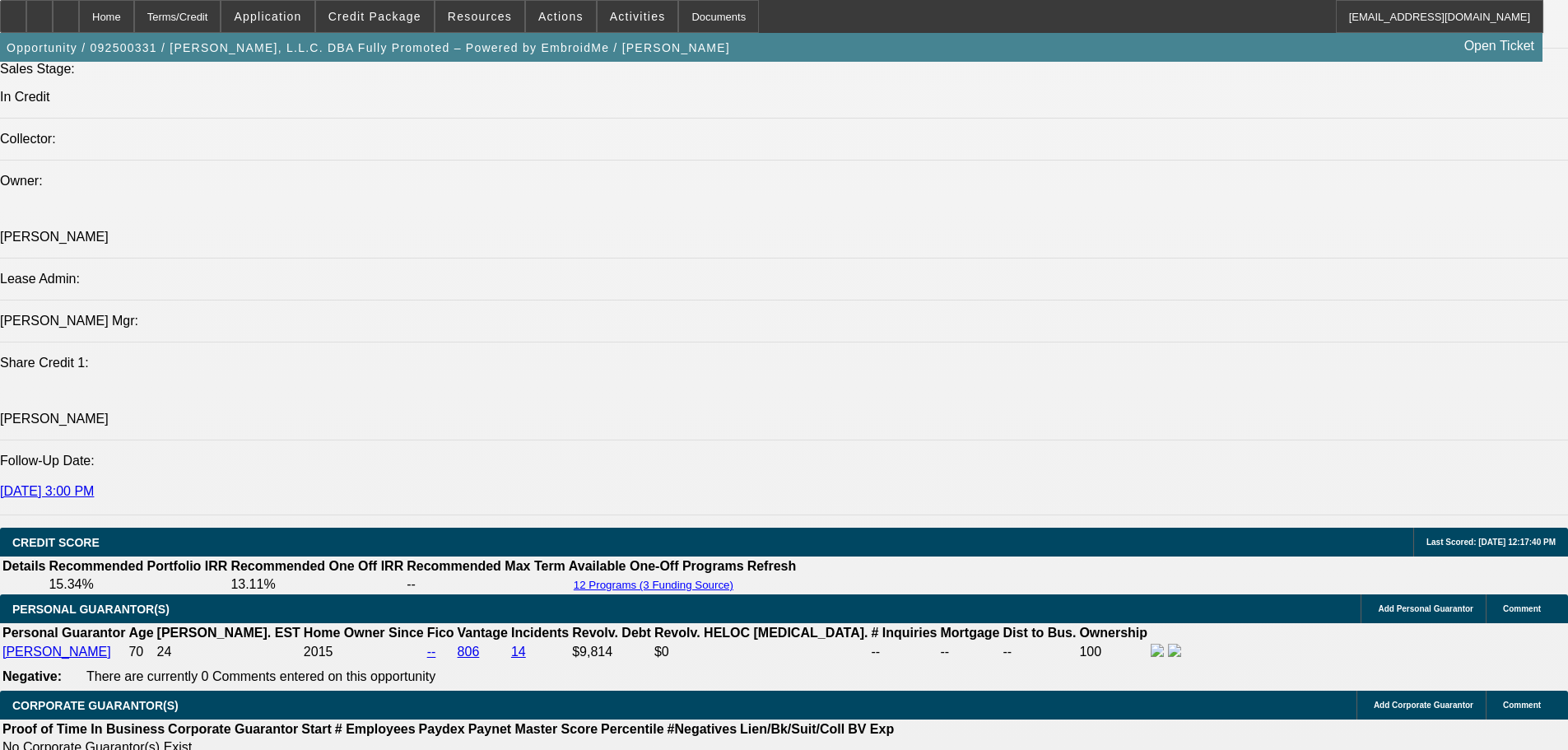
type input "$0.00"
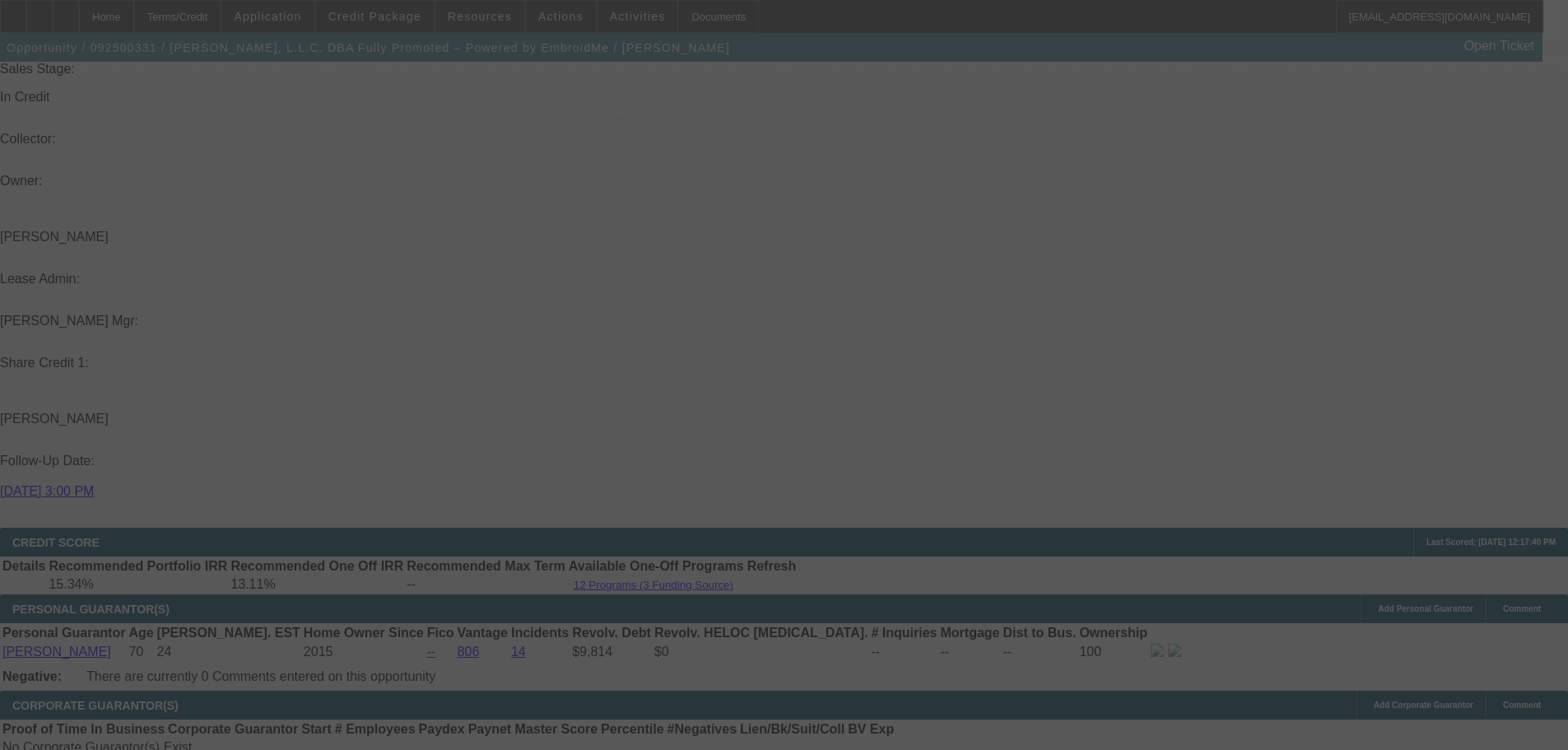
select select "0"
select select "2"
select select "0.1"
select select "4"
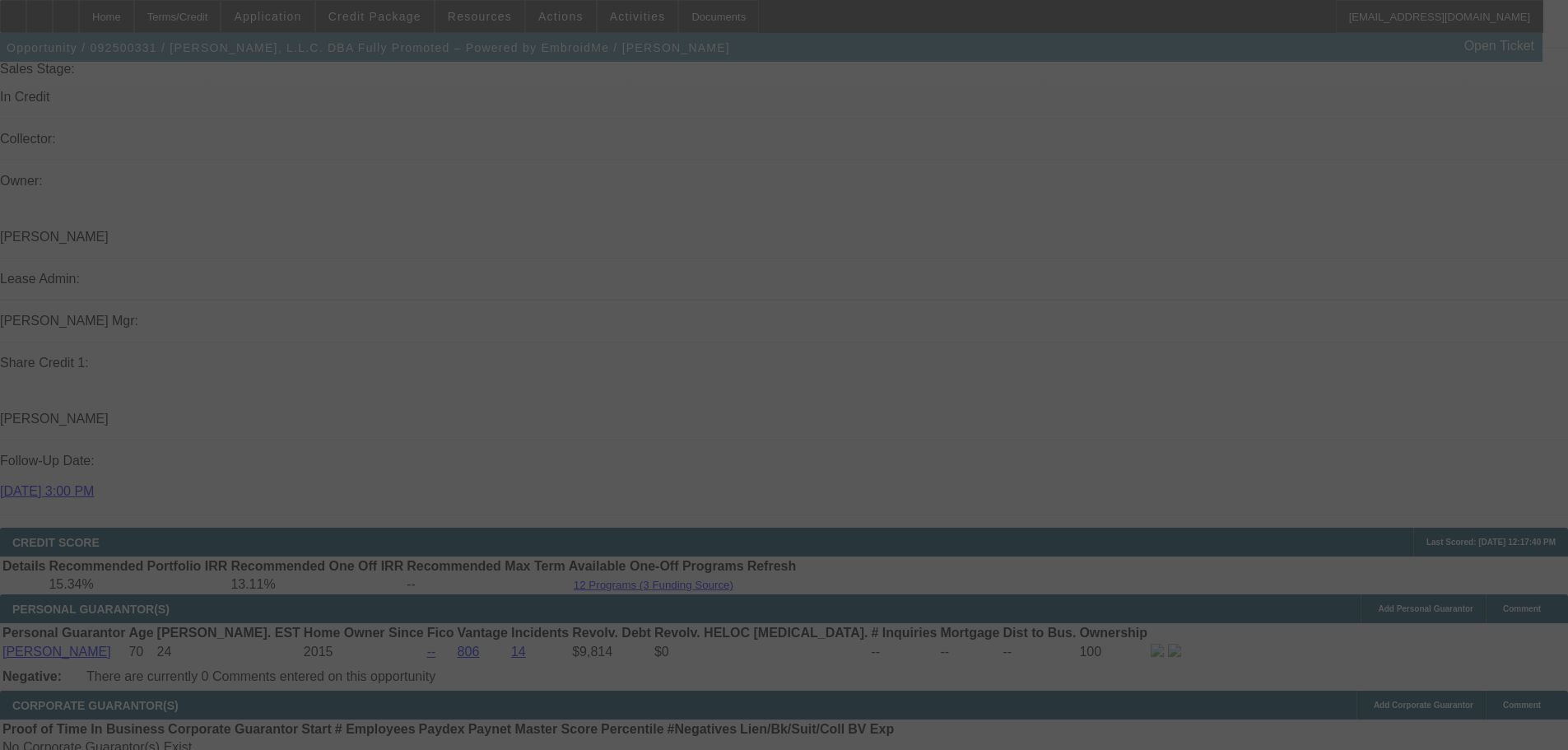
select select "0"
select select "2"
select select "0"
select select "6"
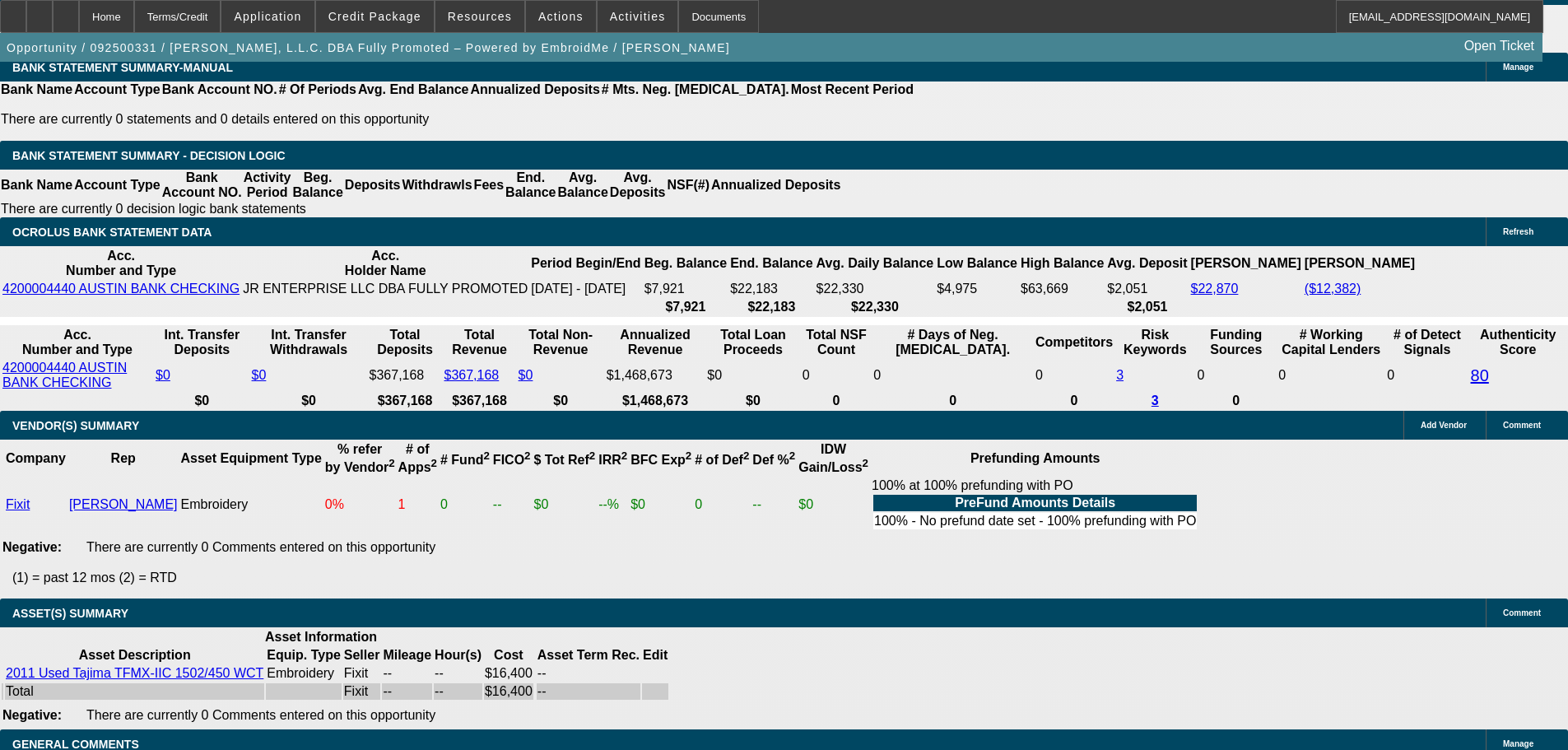
scroll to position [2635, 0]
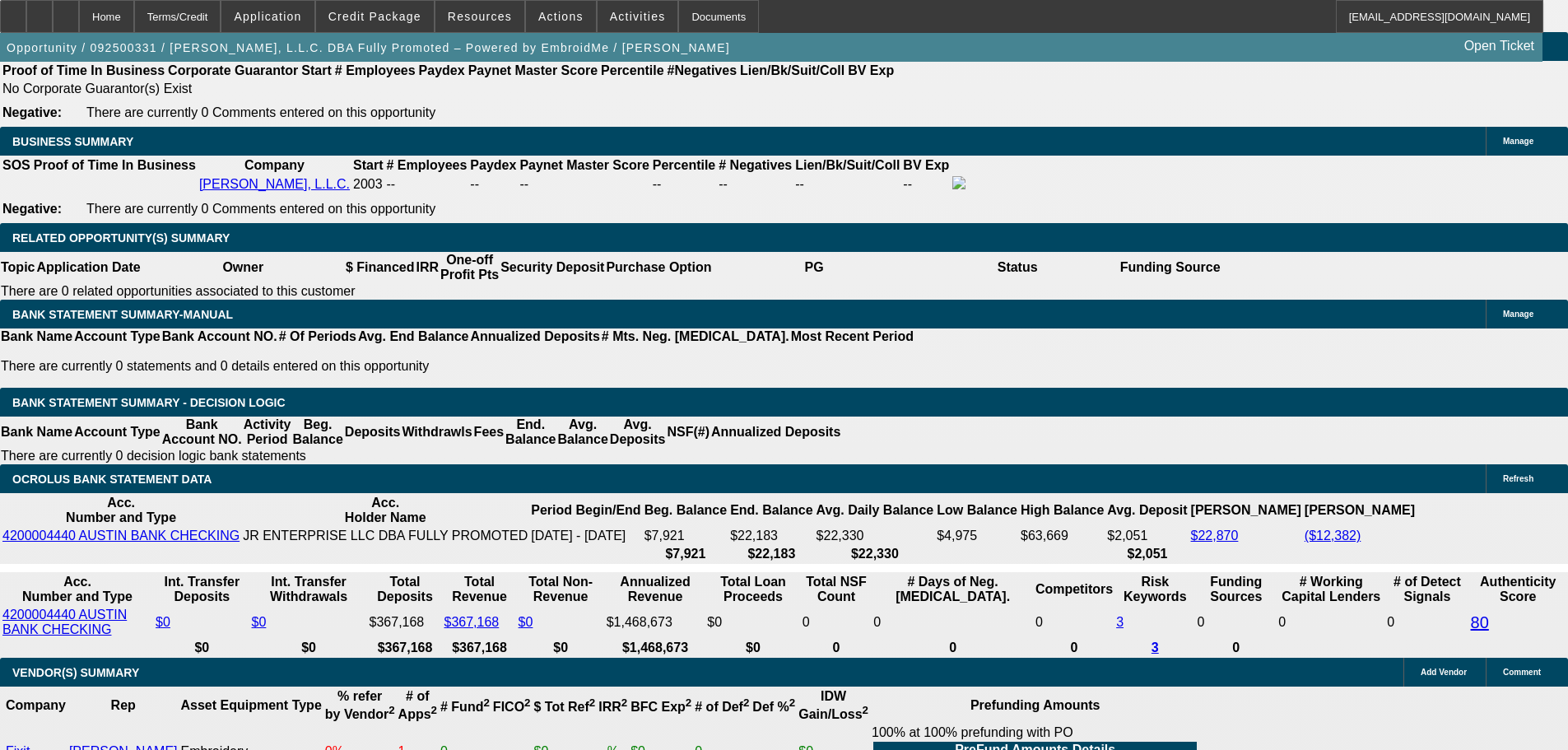
drag, startPoint x: 558, startPoint y: 242, endPoint x: 634, endPoint y: 252, distance: 76.7
type input "UNKNOWN"
type input "13"
type input "$697.38"
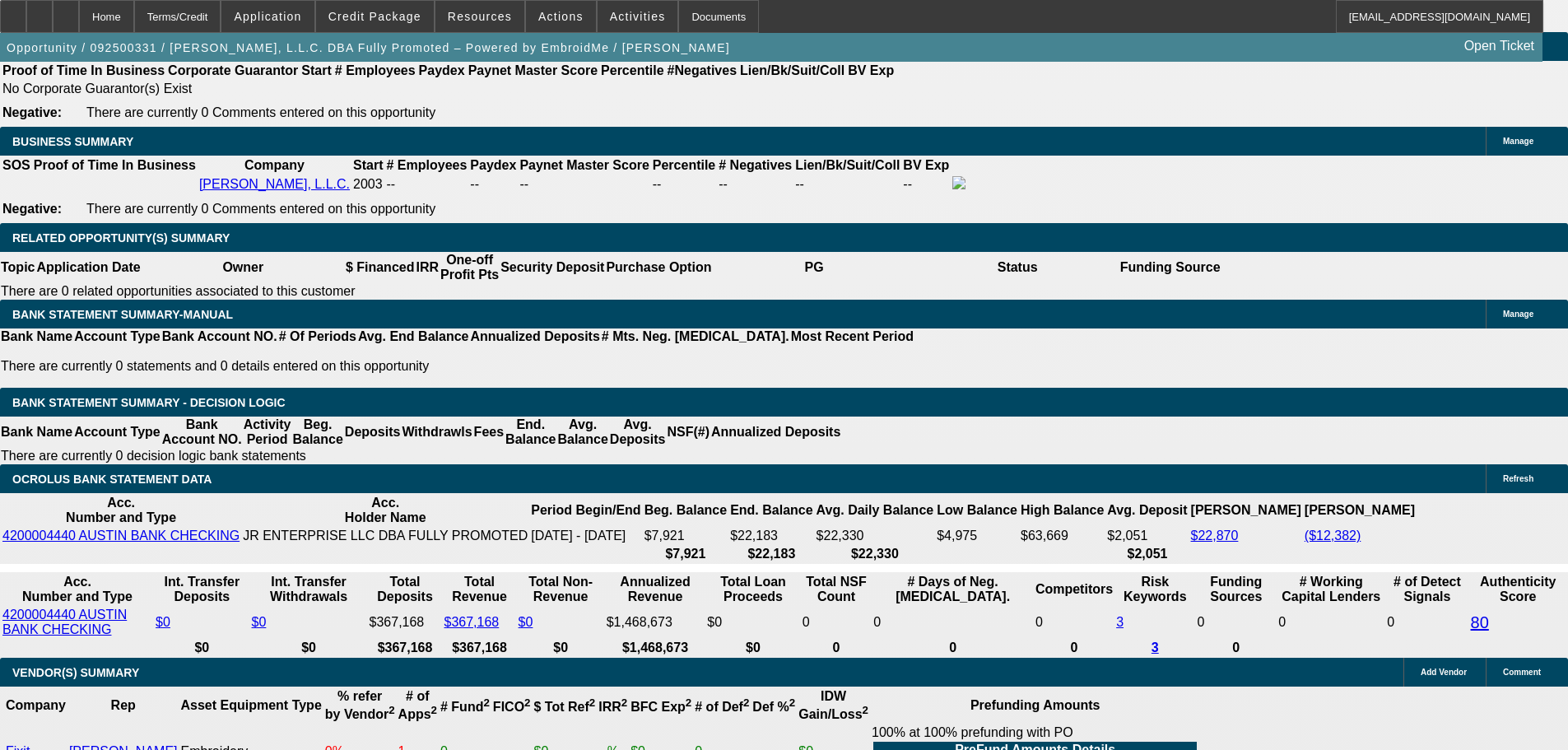
type input "$348.69"
type input "13"
type input "0"
type input "$879.94"
type input "$439.97"
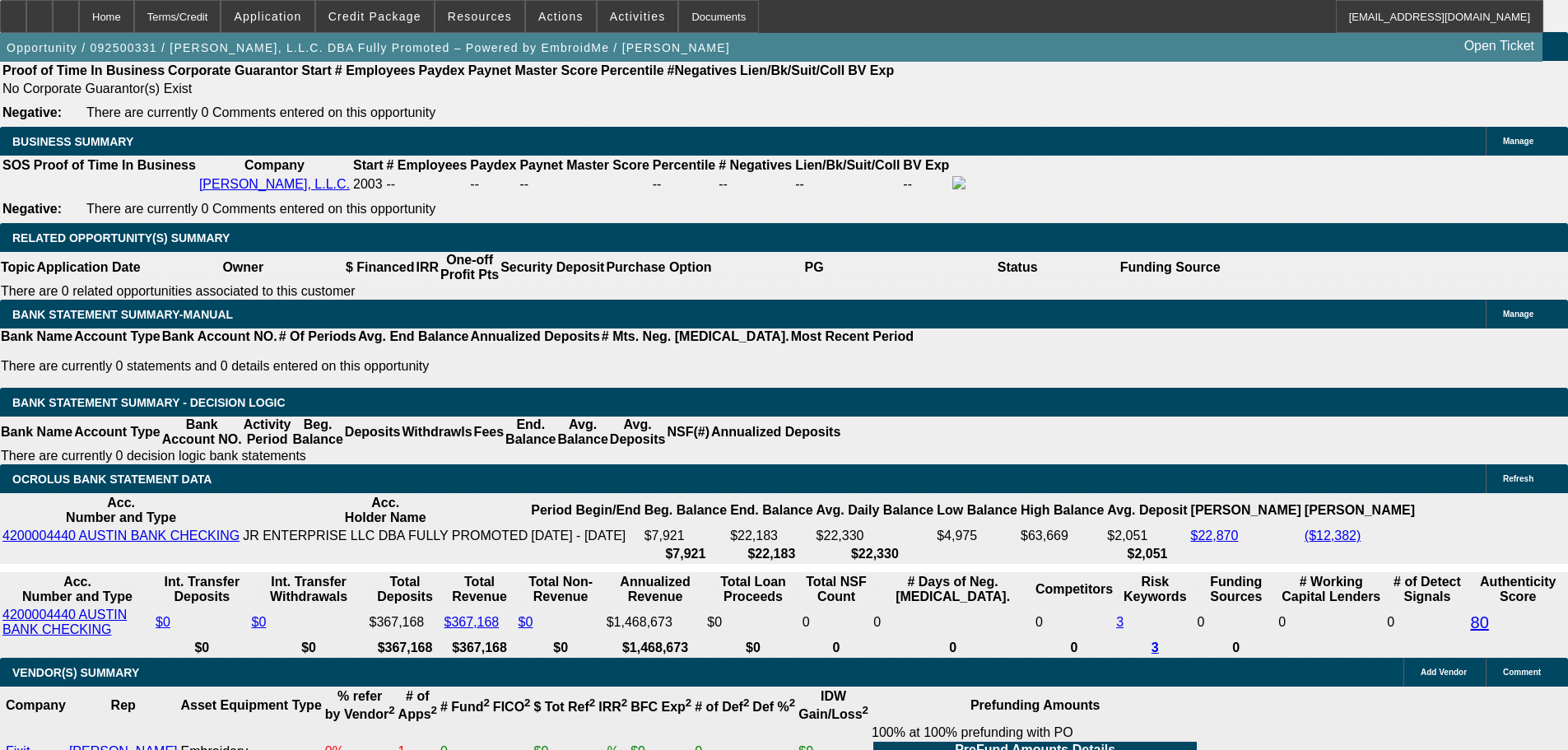
scroll to position [2058, 0]
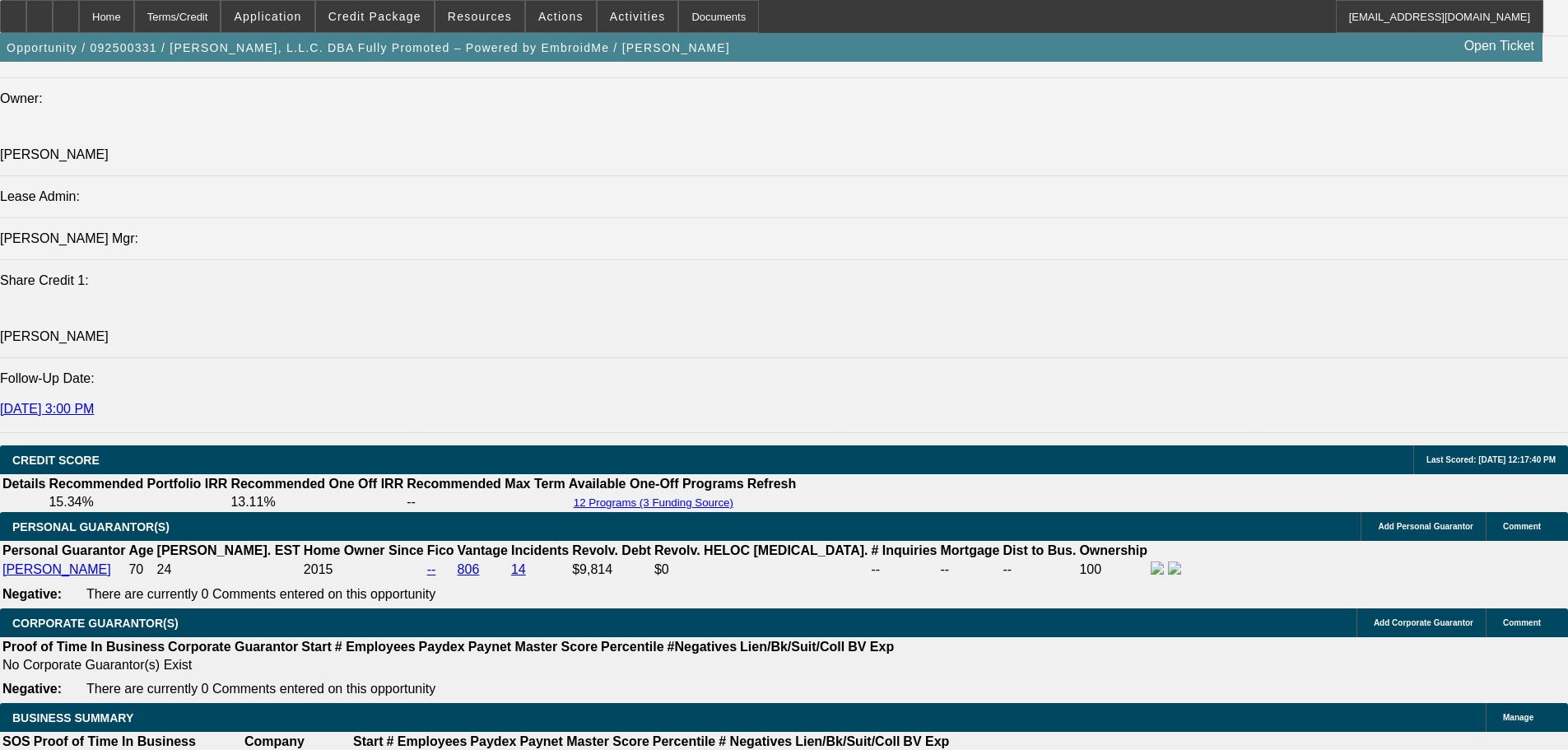
type input "$0.00"
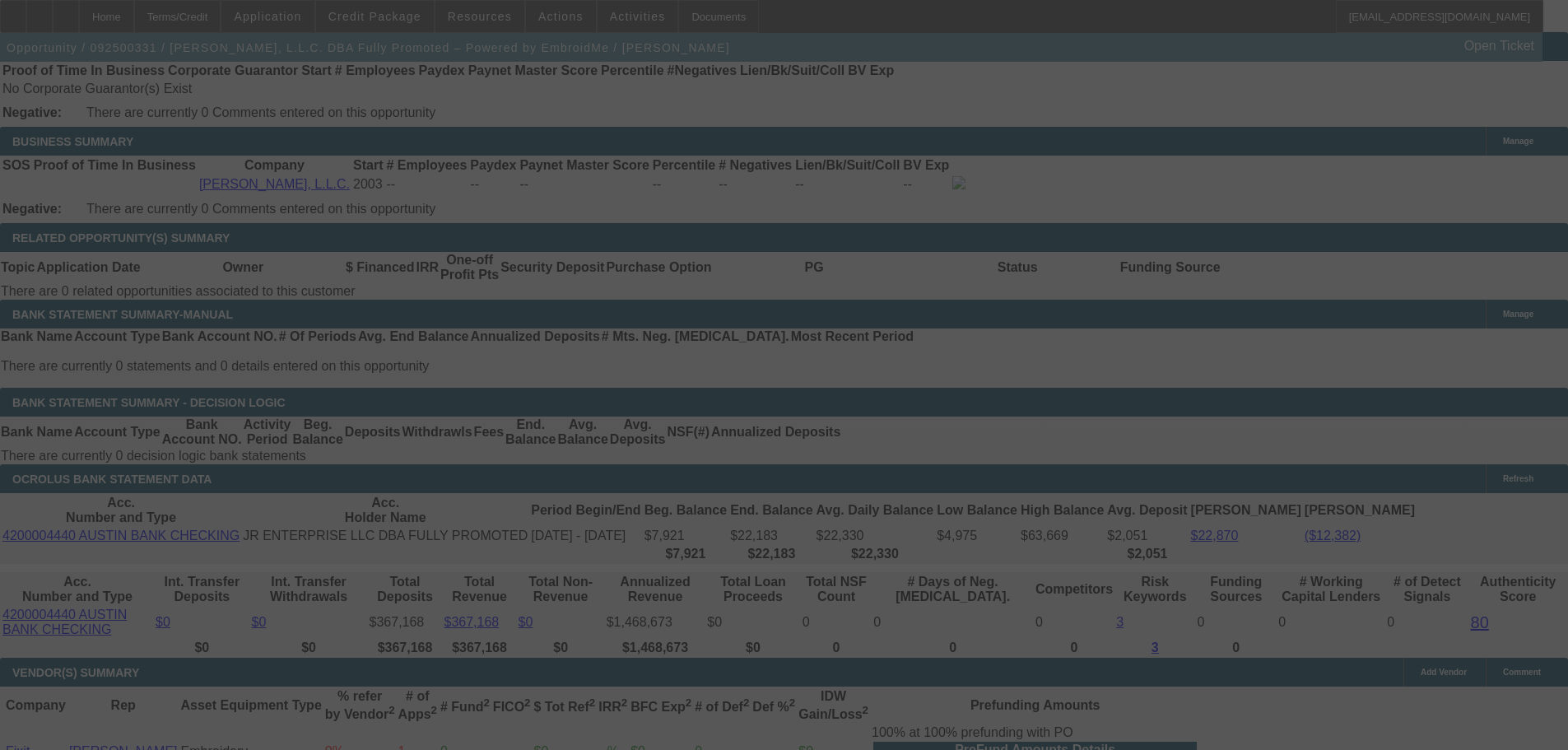
scroll to position [2799, 0]
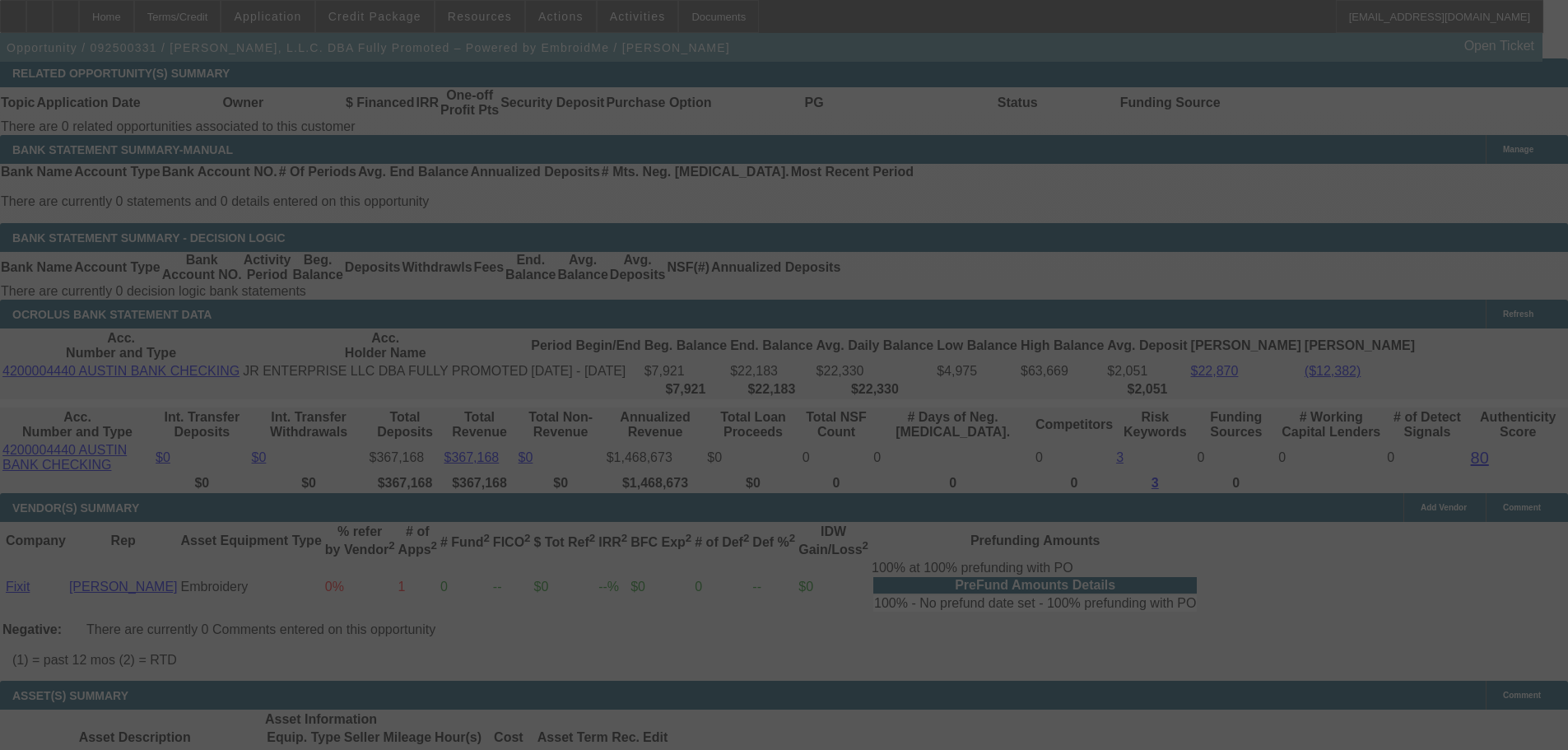
select select "0"
select select "2"
select select "0"
select select "6"
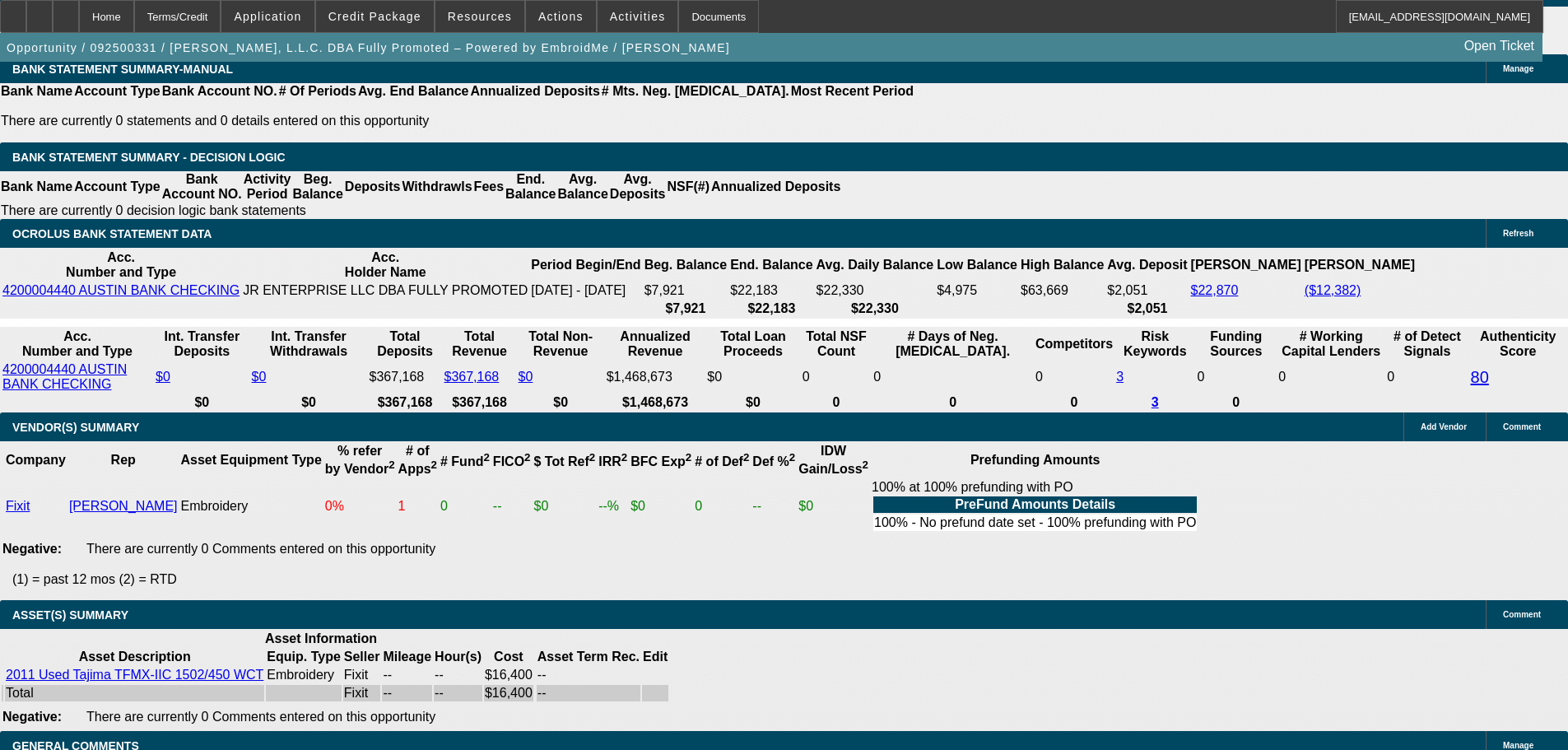
scroll to position [2882, 0]
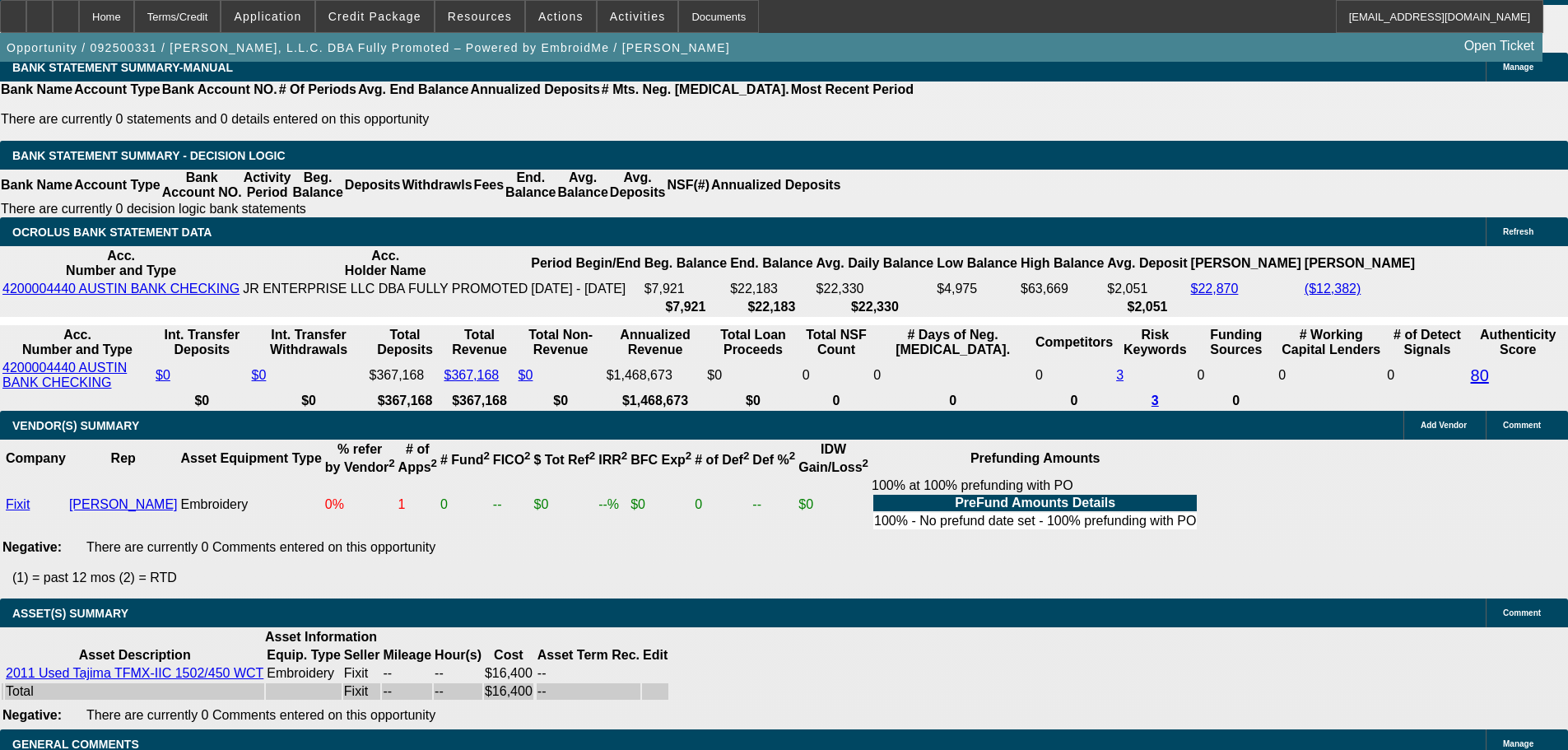
select select "9"
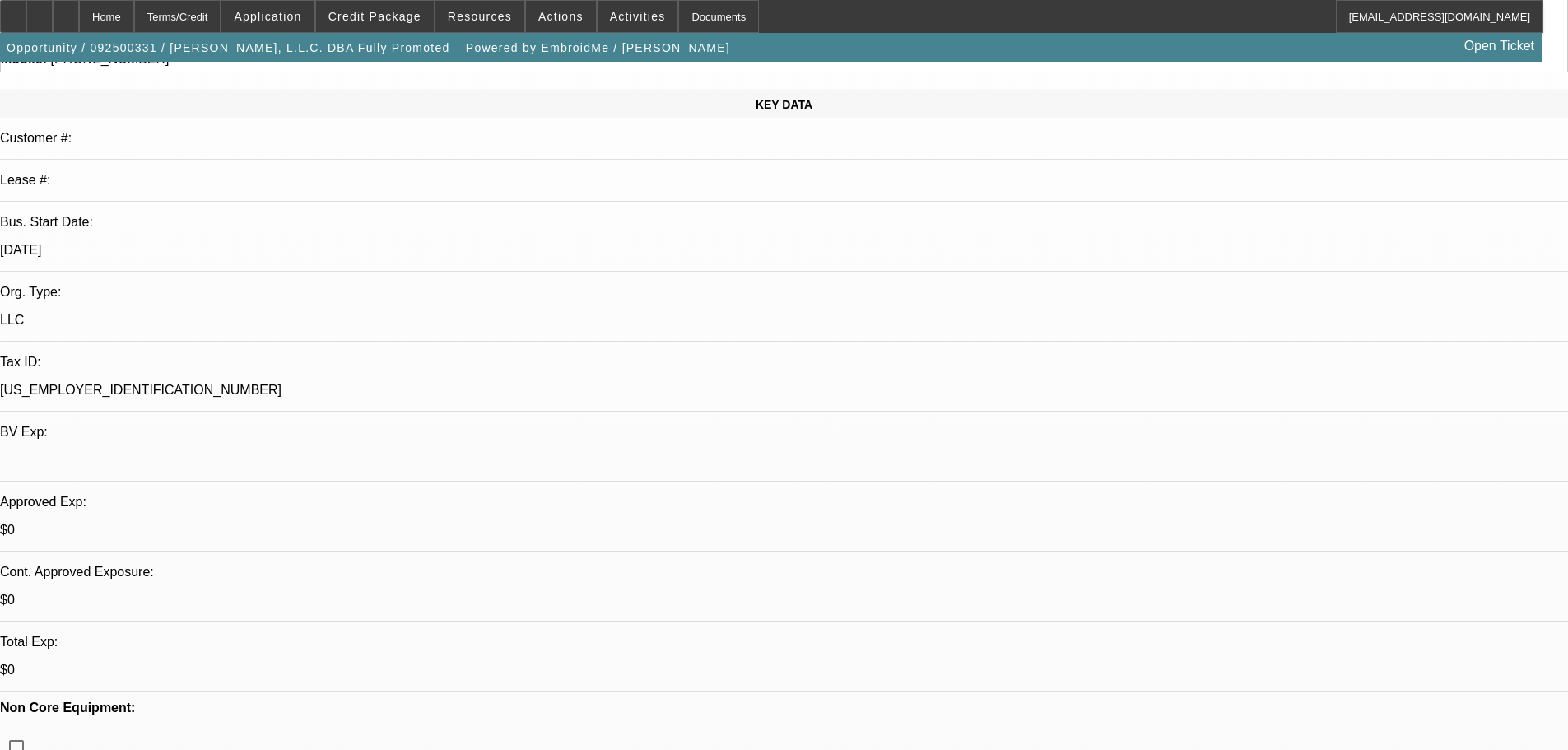
scroll to position [247, 0]
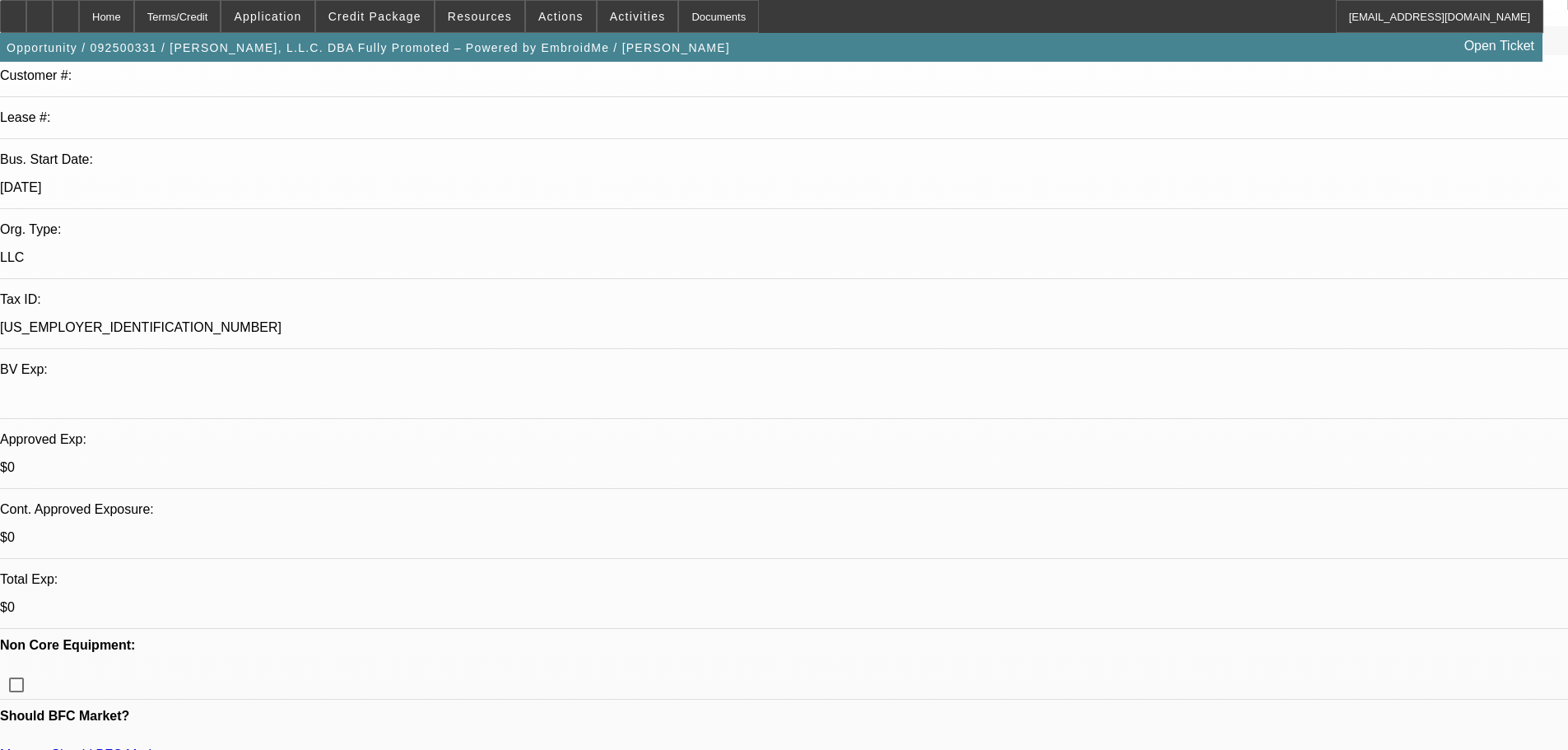
type textarea "14 YEAR OLD UNIT FORM 3RD PARTYY SELLER, NO BORROWING HISTORY, VERY AVG PRICE F…"
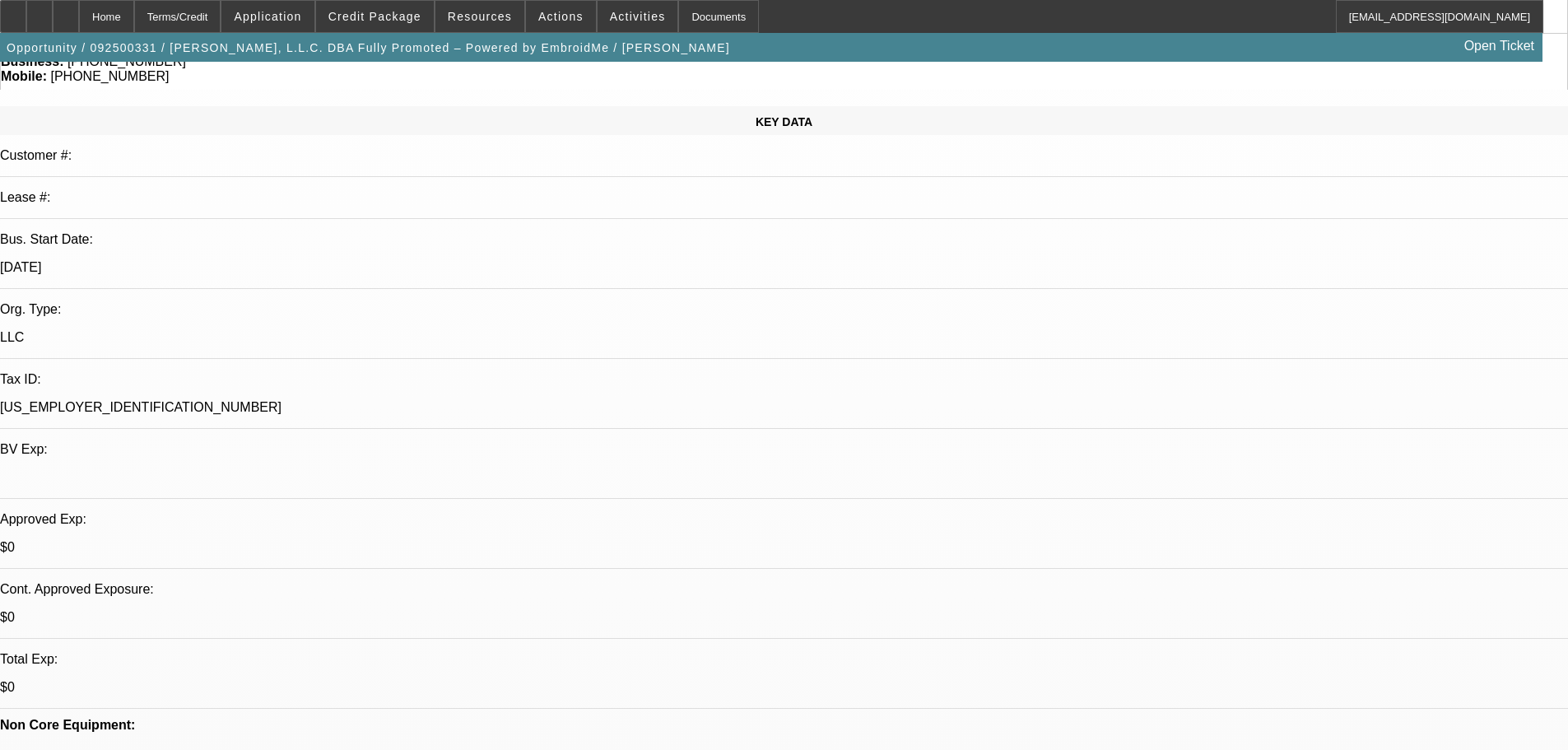
scroll to position [494, 0]
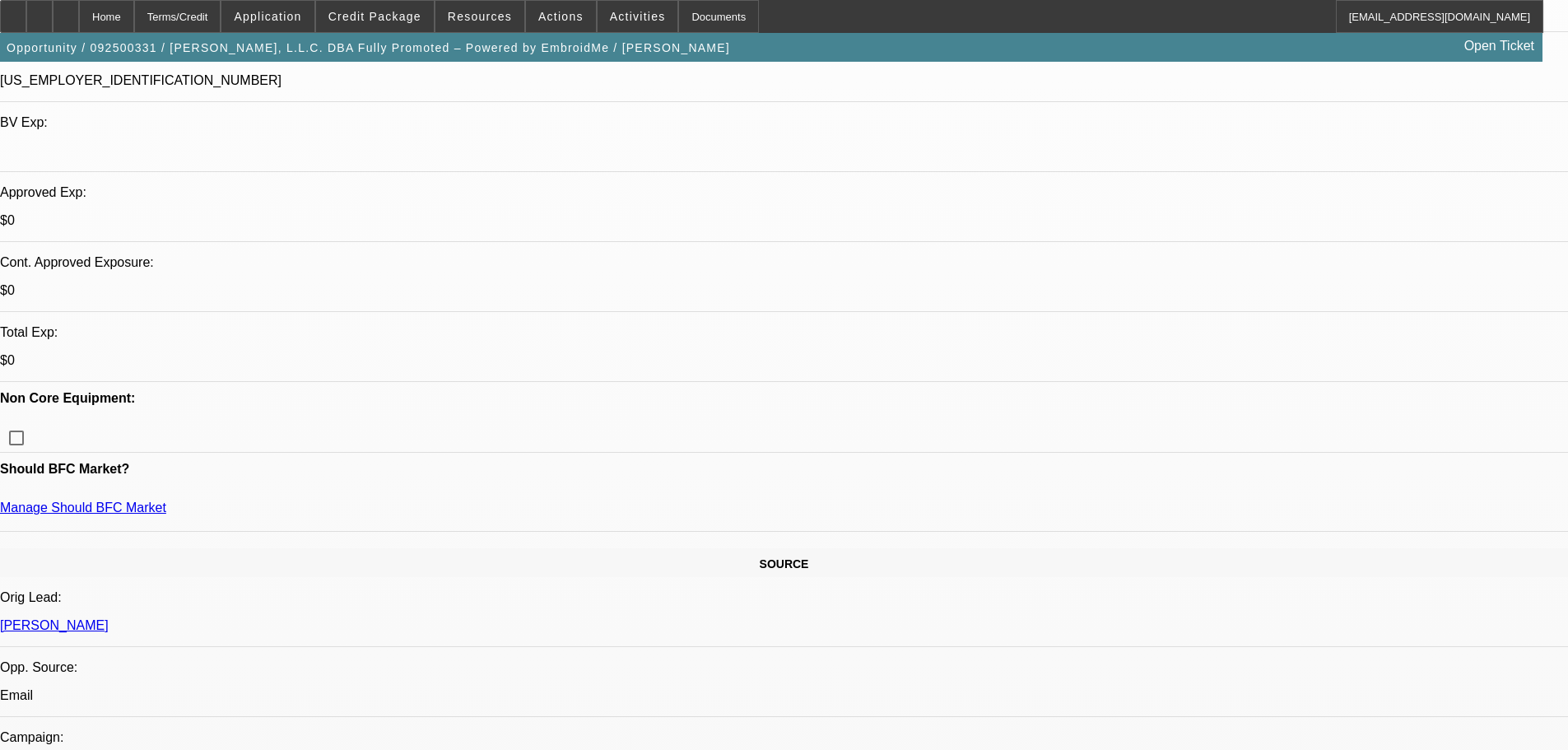
type textarea "GIVEN THEY WANT 100% PREFUND WILL NEED TO FULLY VETTE OUT THIS SELLER / VENDOR …"
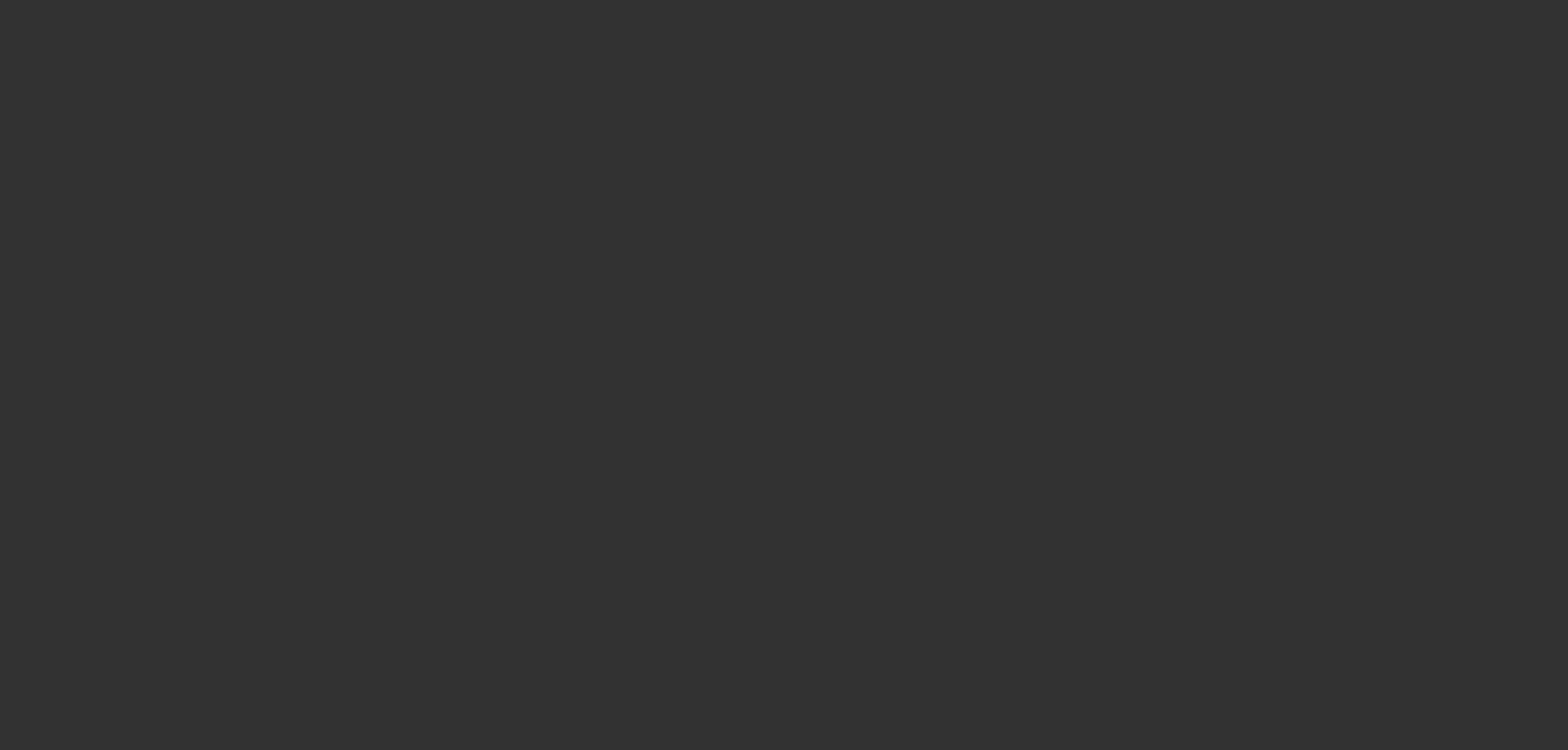
scroll to position [0, 0]
select select "0"
select select "2"
select select "0"
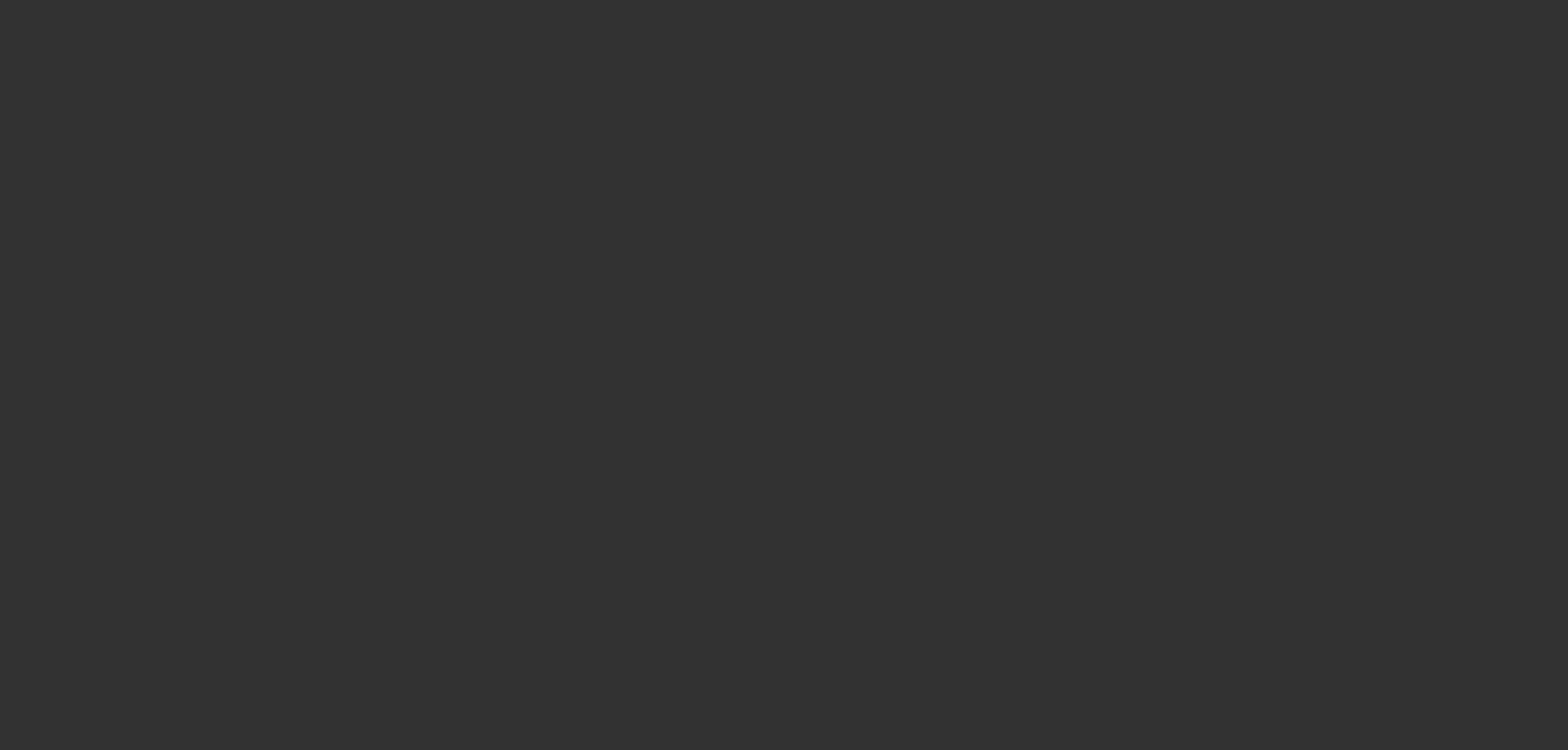
select select "6"
select select "0"
select select "2"
select select "0.1"
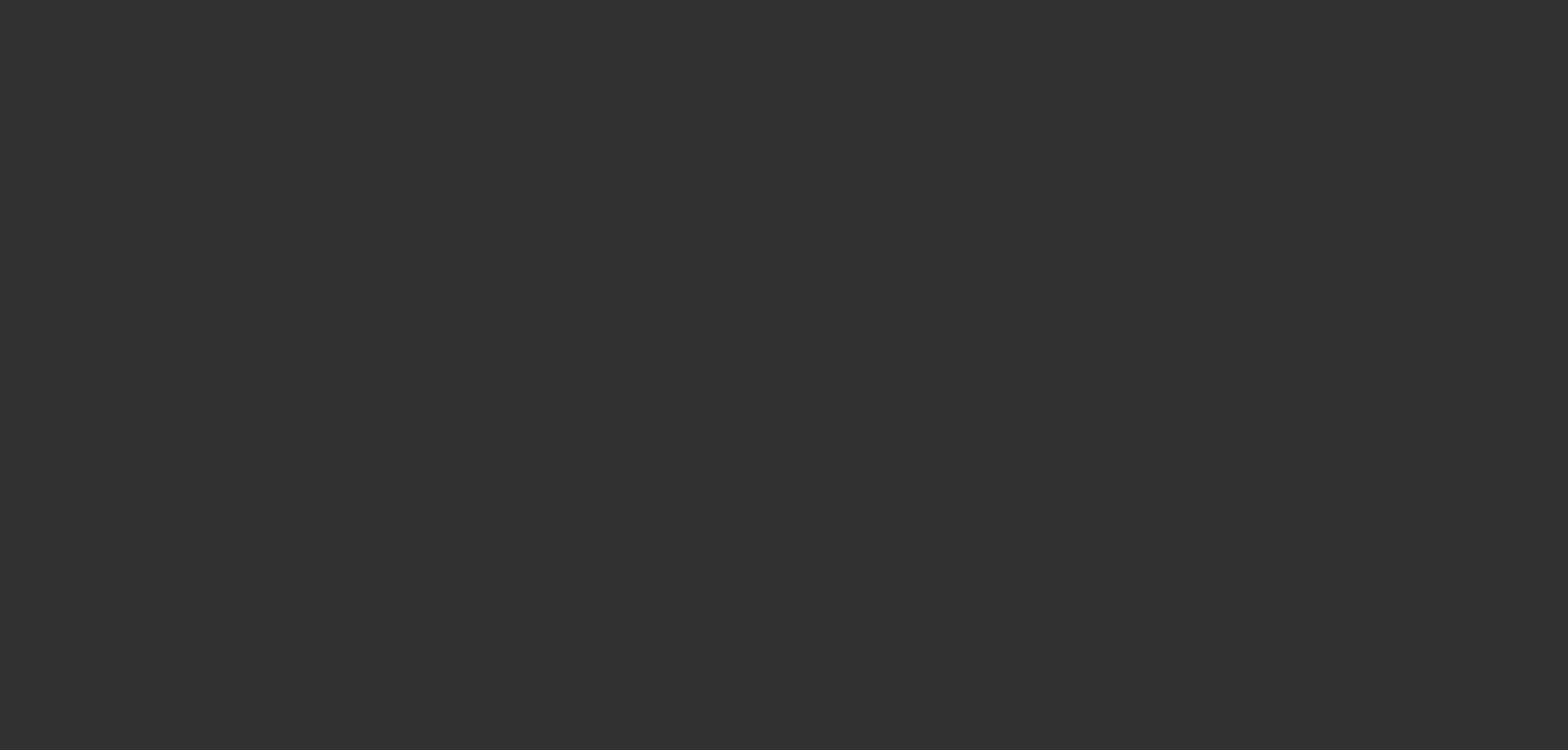
select select "4"
select select "0"
select select "2"
select select "0"
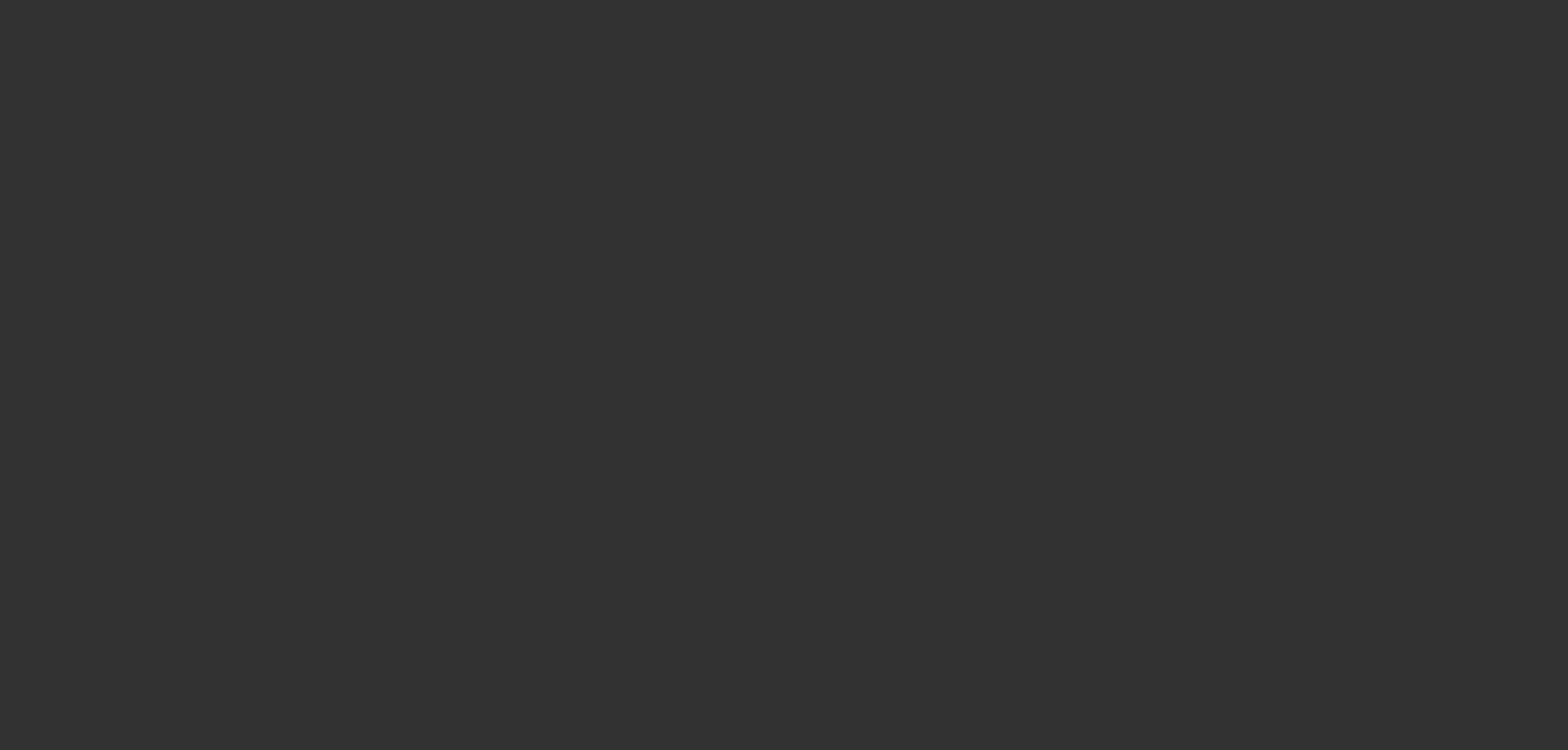
select select "6"
select select "0"
select select "2"
select select "0.1"
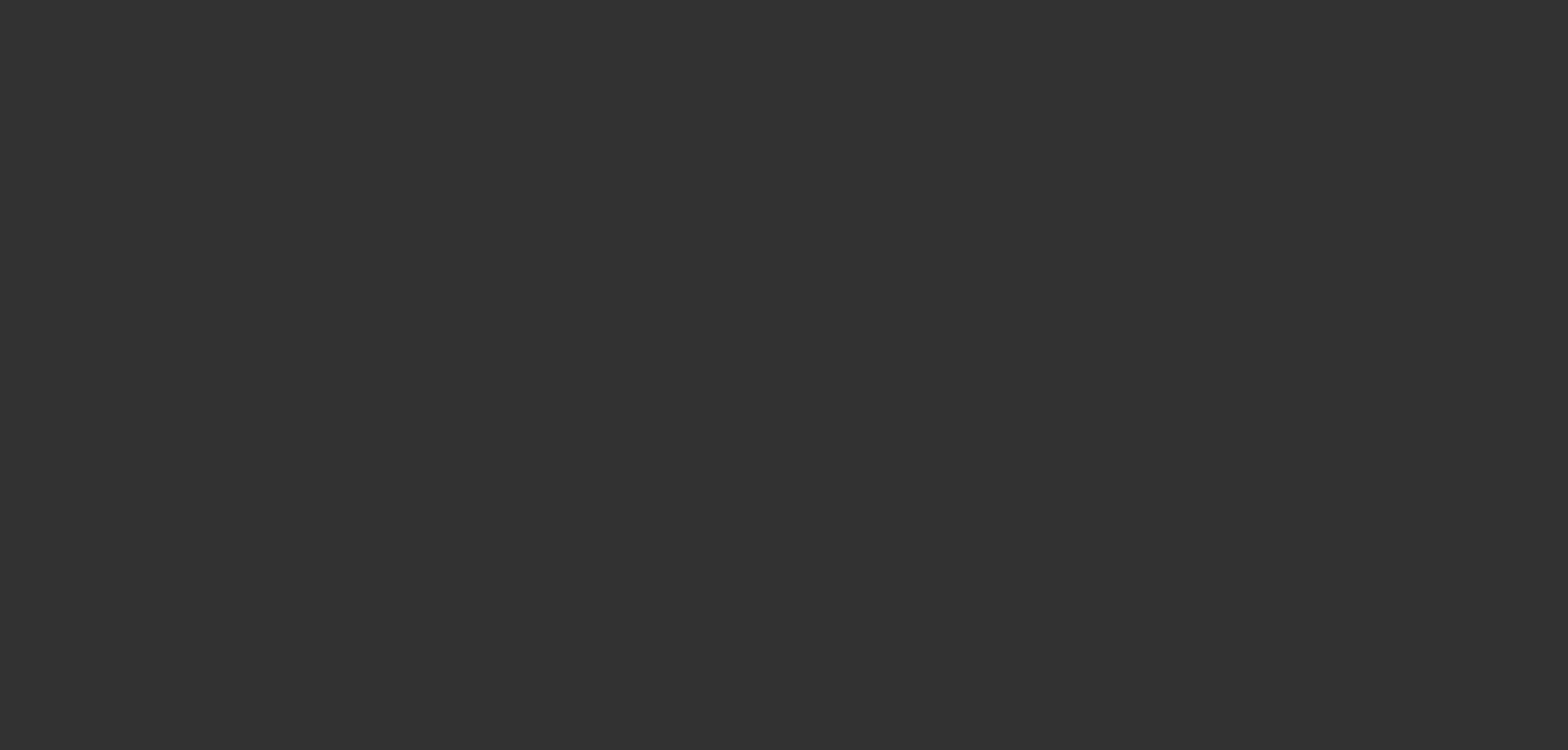
select select "4"
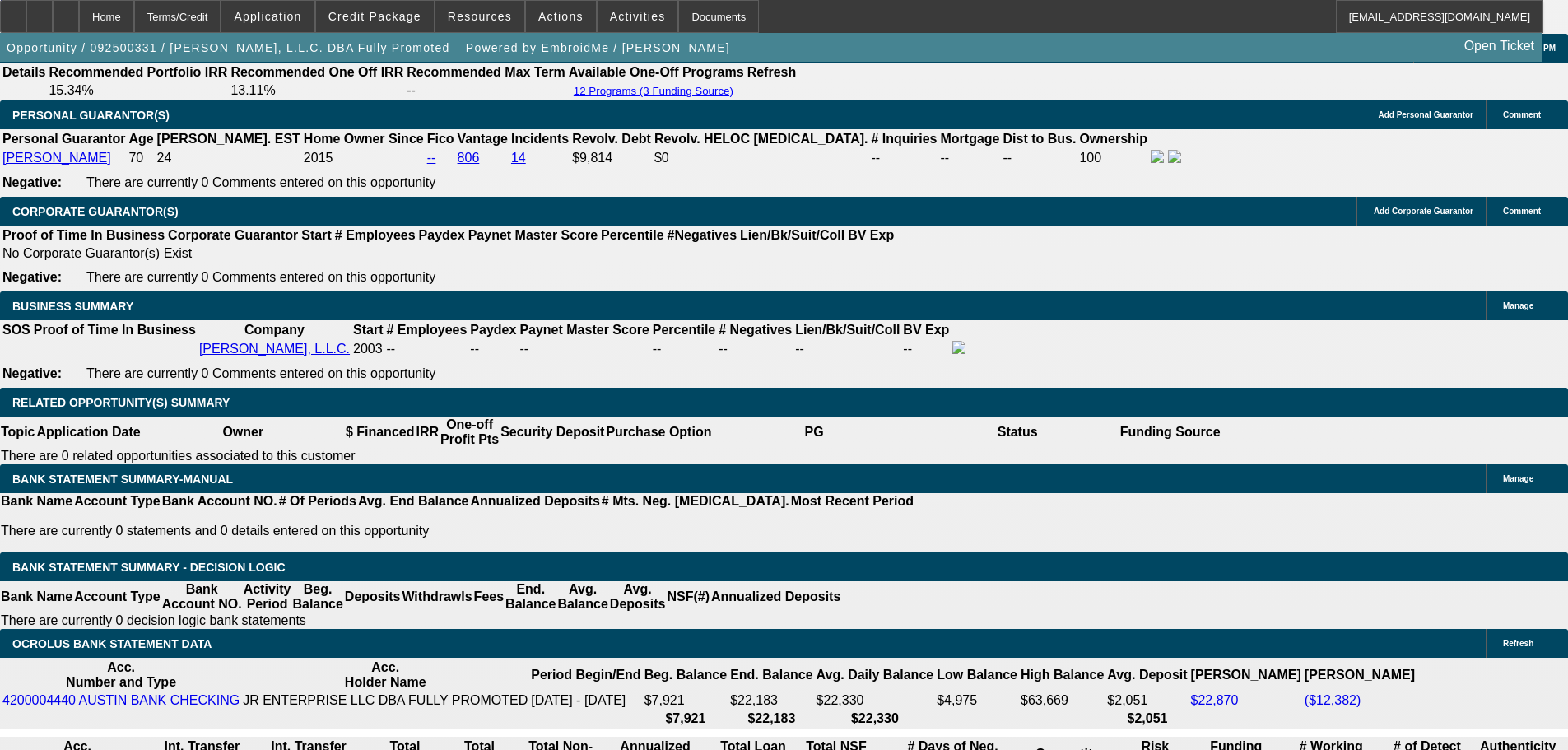
scroll to position [2962, 0]
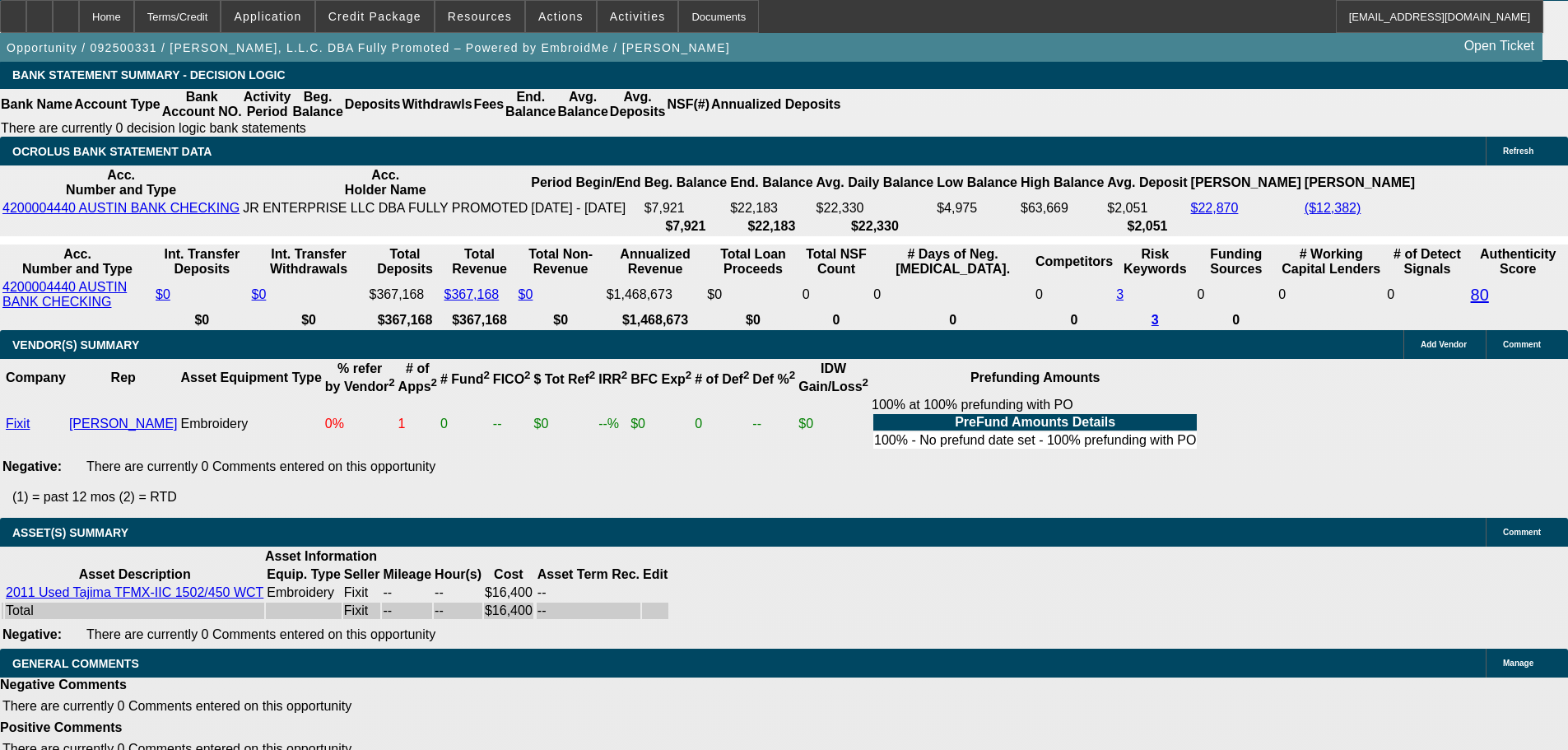
select select "9"
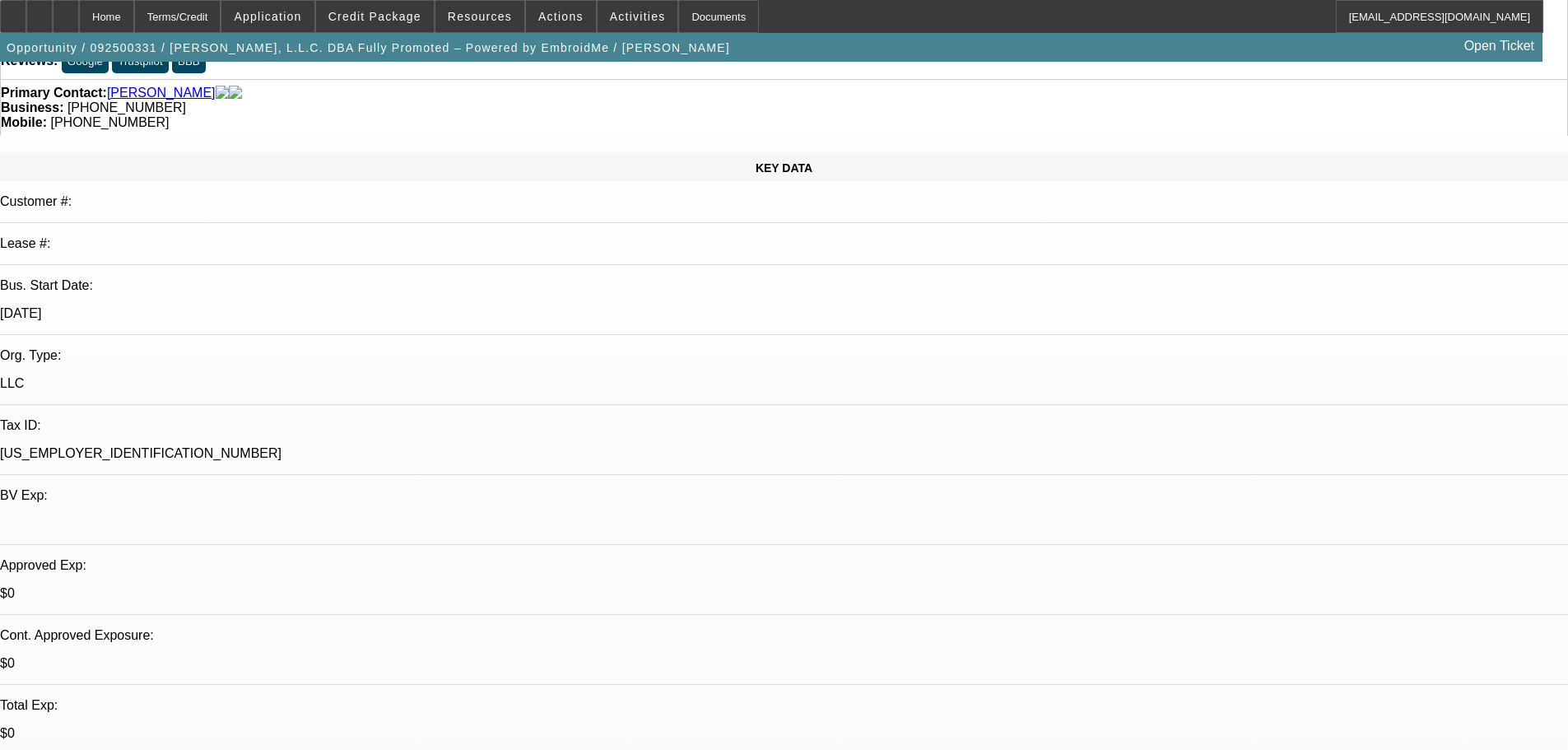
scroll to position [330, 0]
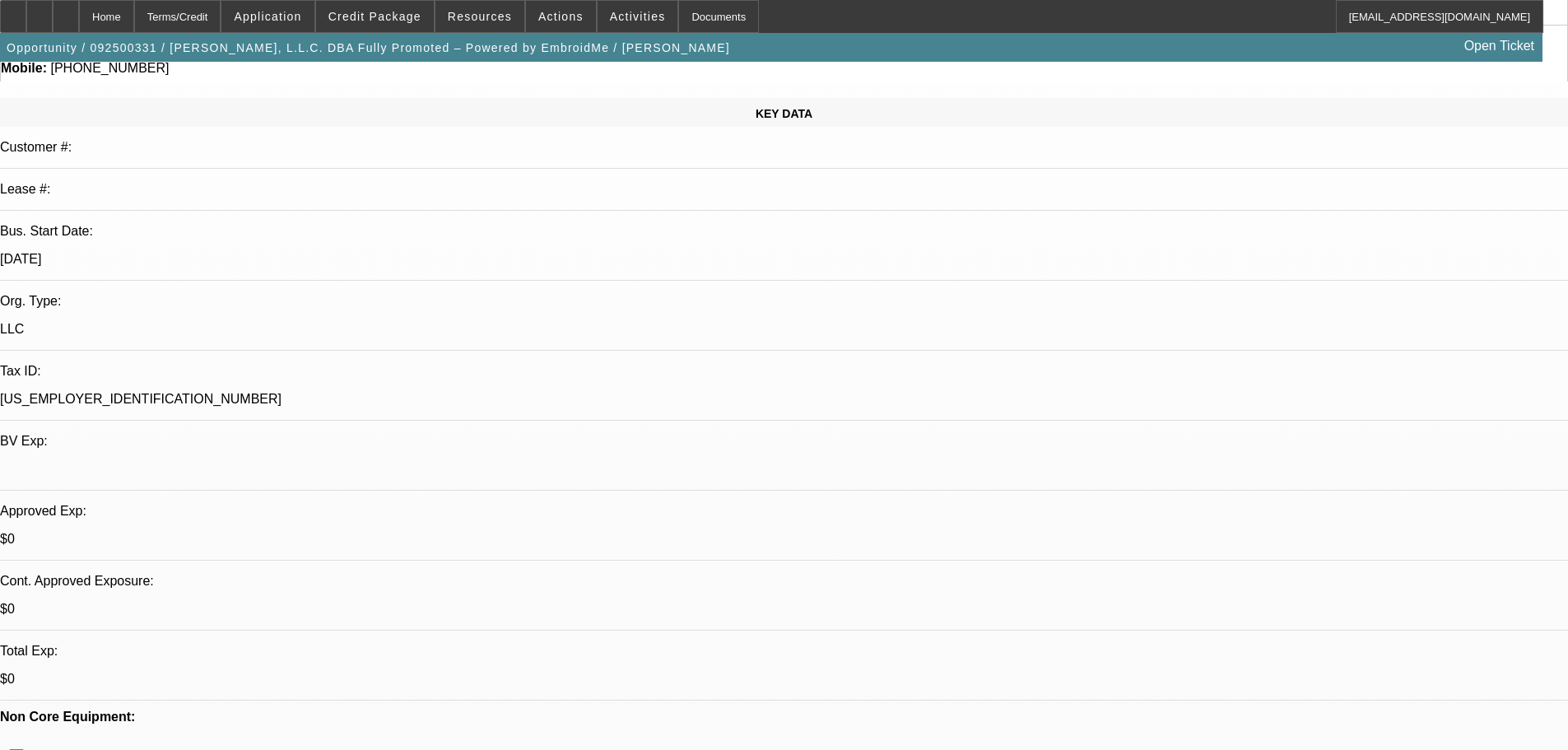
scroll to position [164, 0]
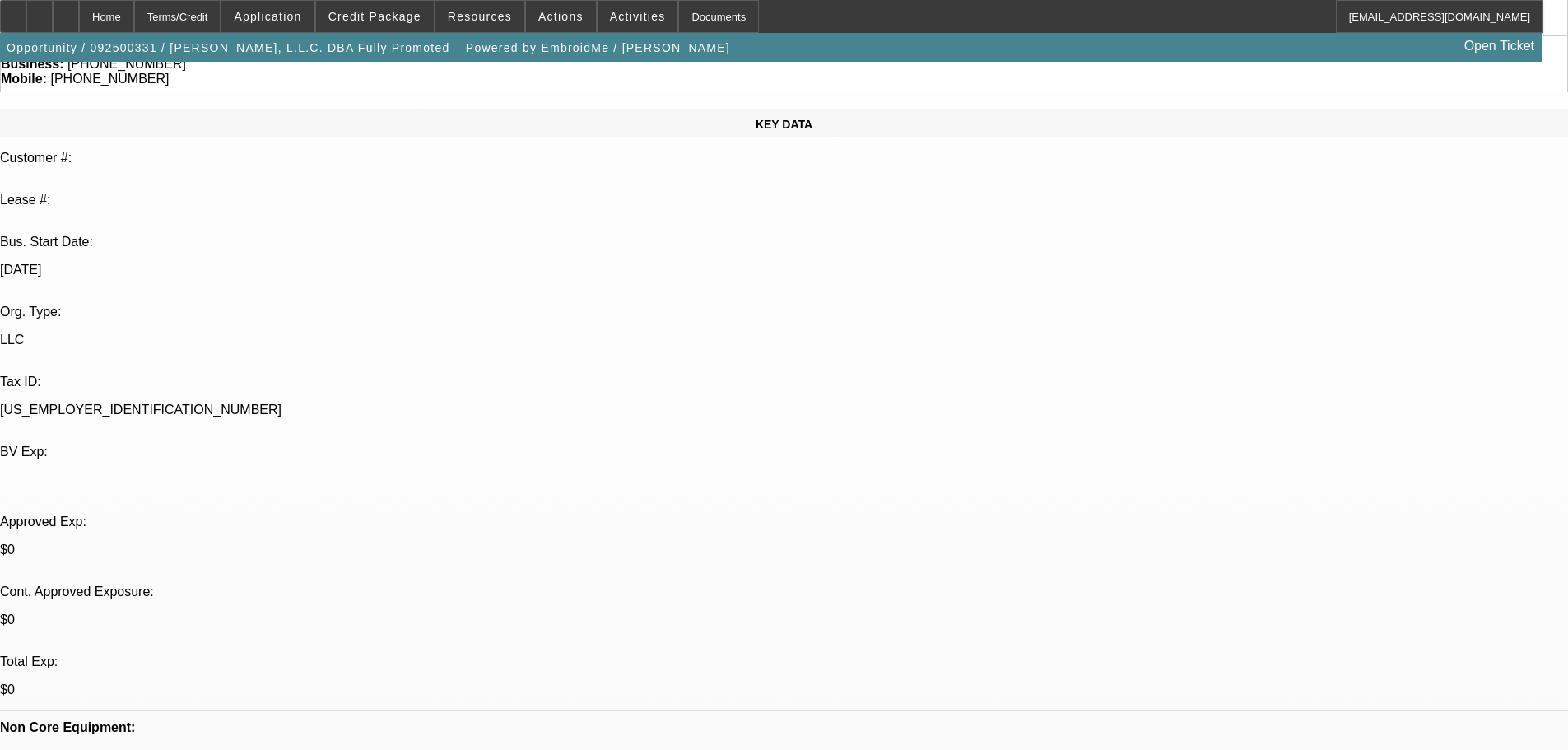
type textarea "SEE OTHER TERM SET"
checkbox input "true"
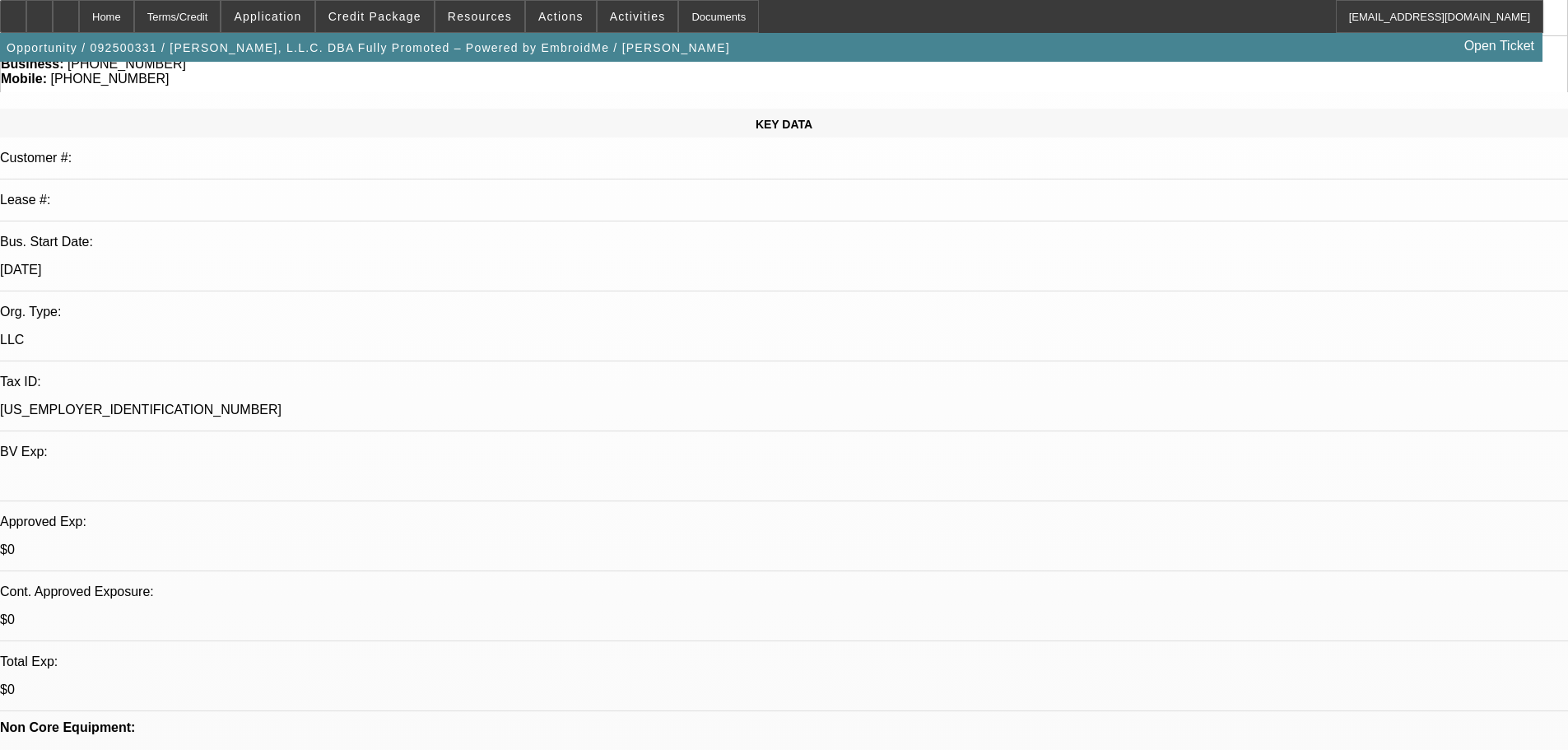
type textarea "L"
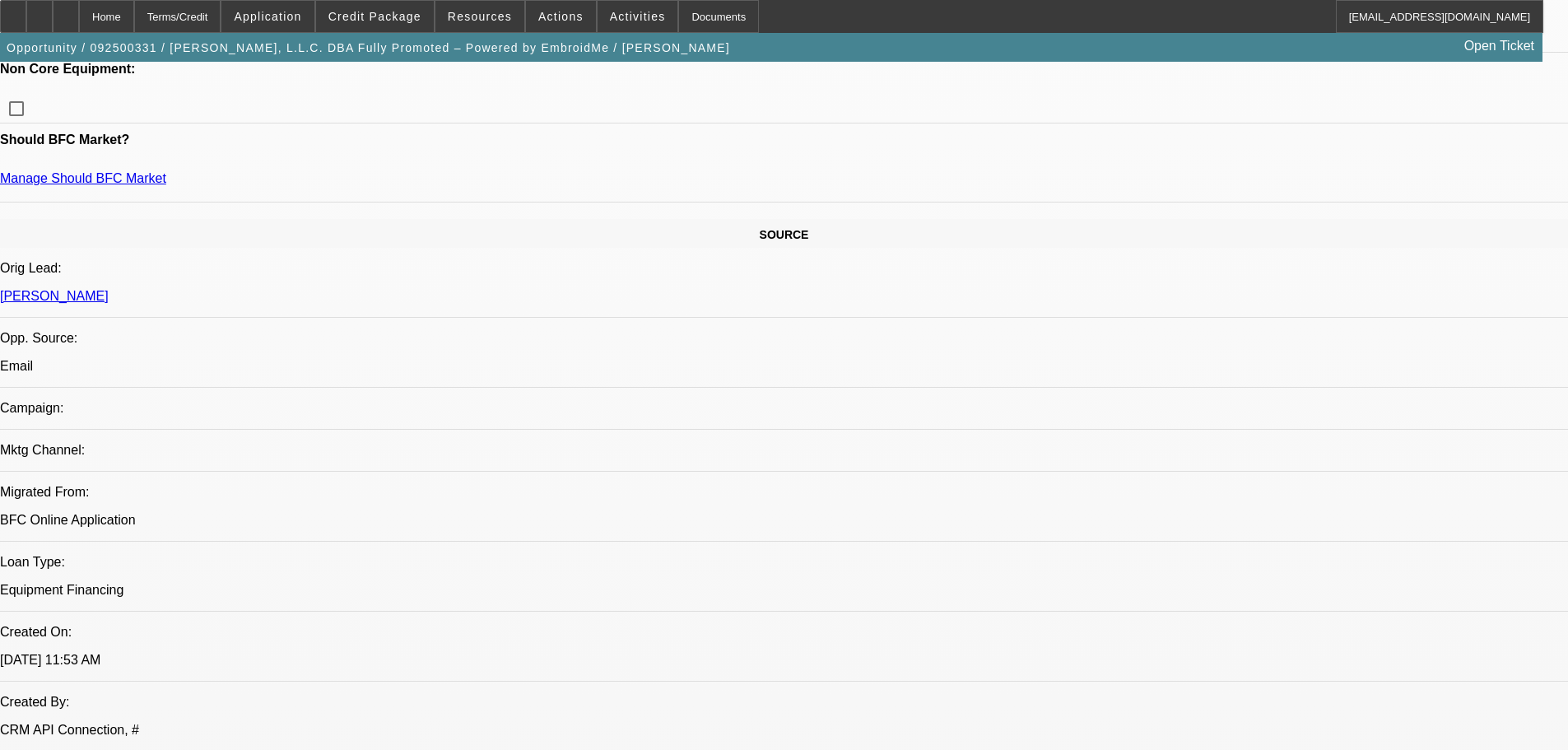
type textarea "FORGOT TO NOTE LIEN SEARCH IS NEEDED ON PRIOR DEAL"
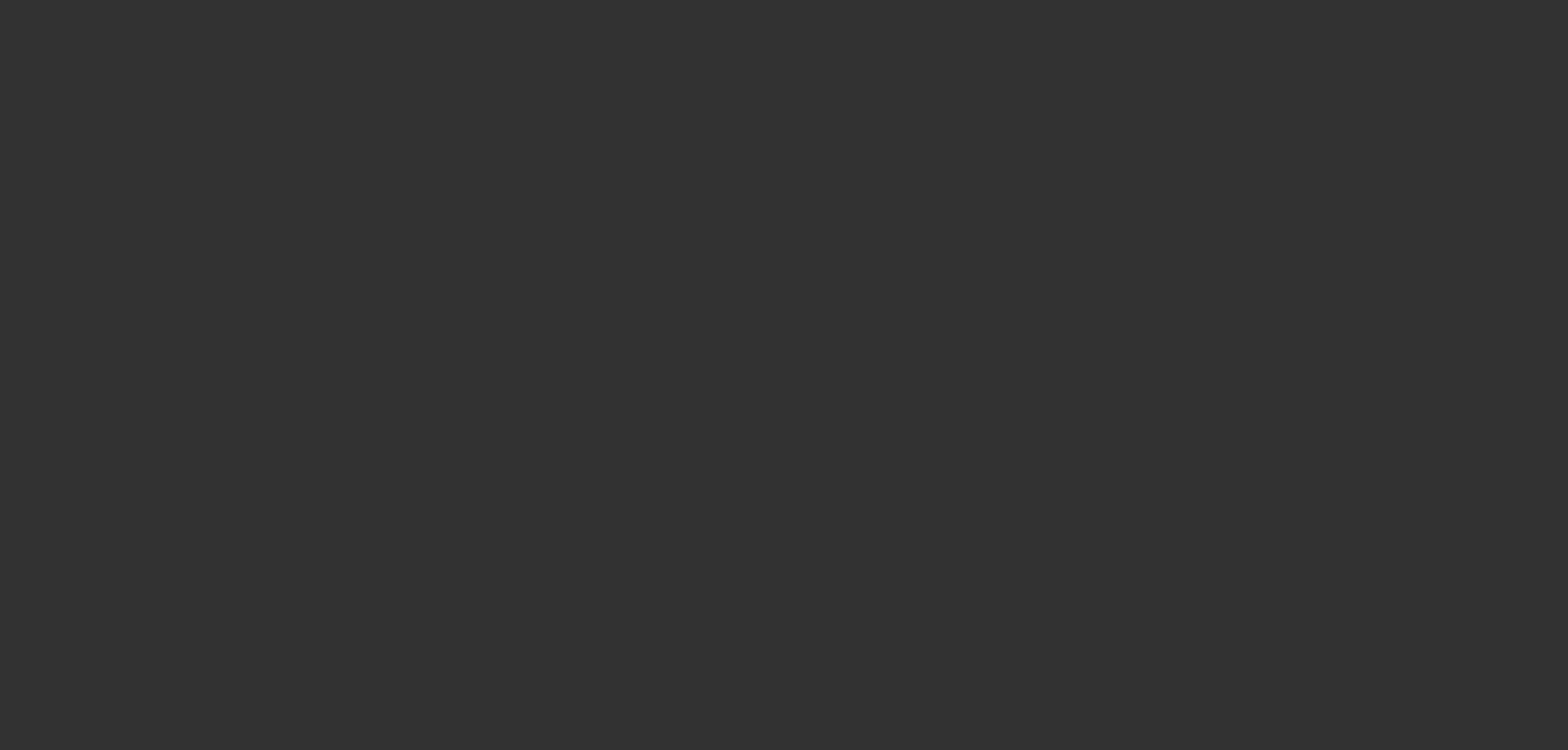
scroll to position [0, 0]
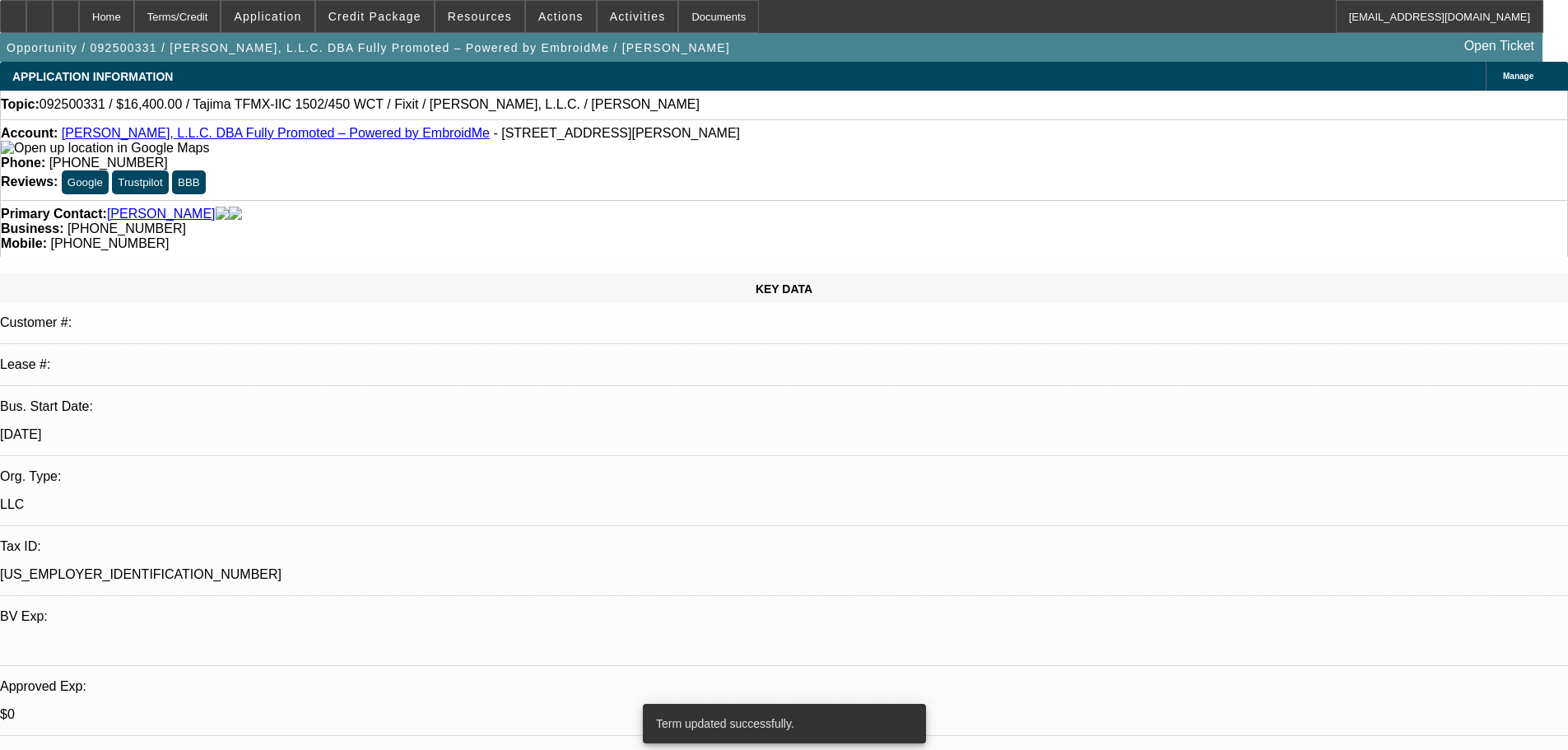
select select "0"
select select "2"
select select "0.1"
select select "4"
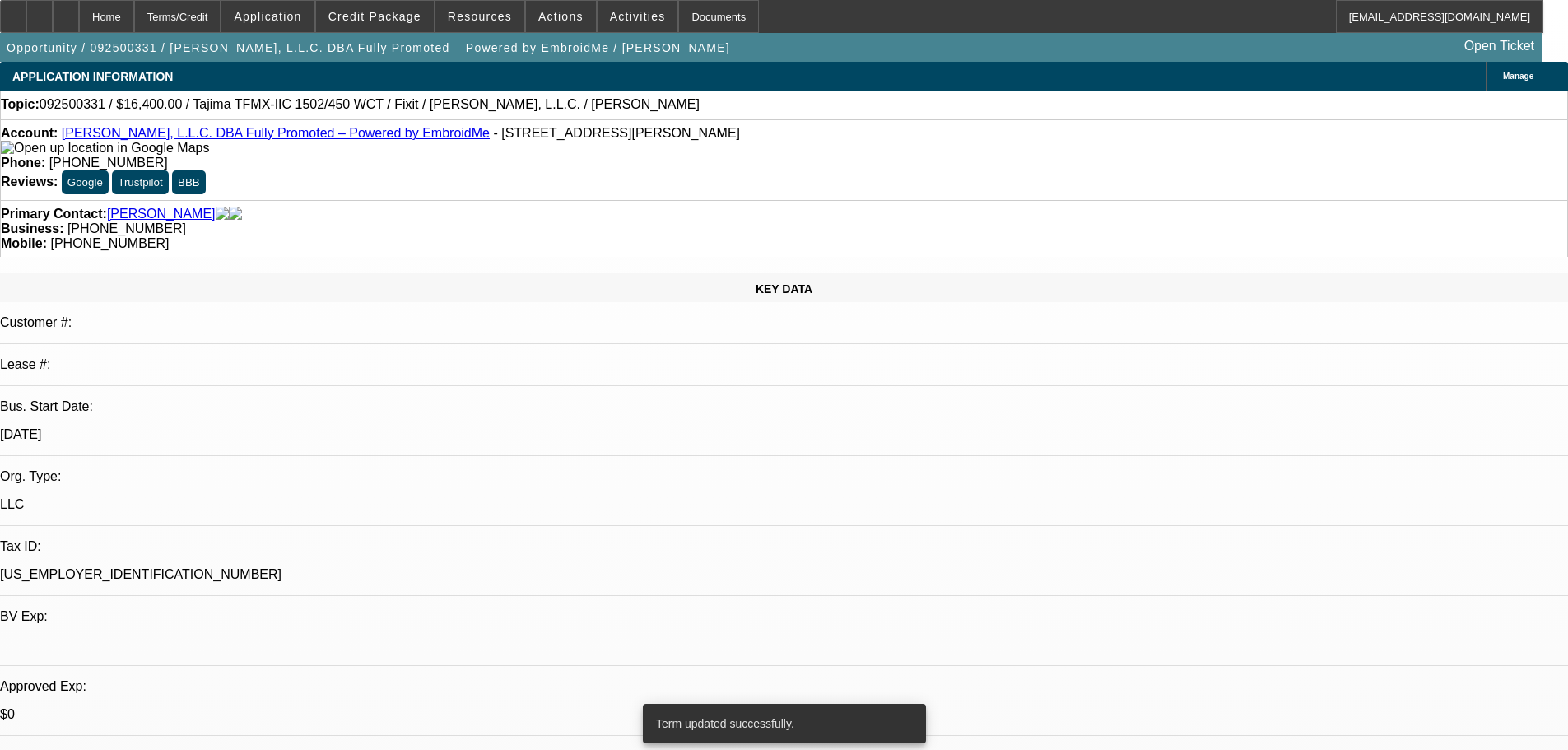
select select "0"
select select "2"
select select "0"
select select "6"
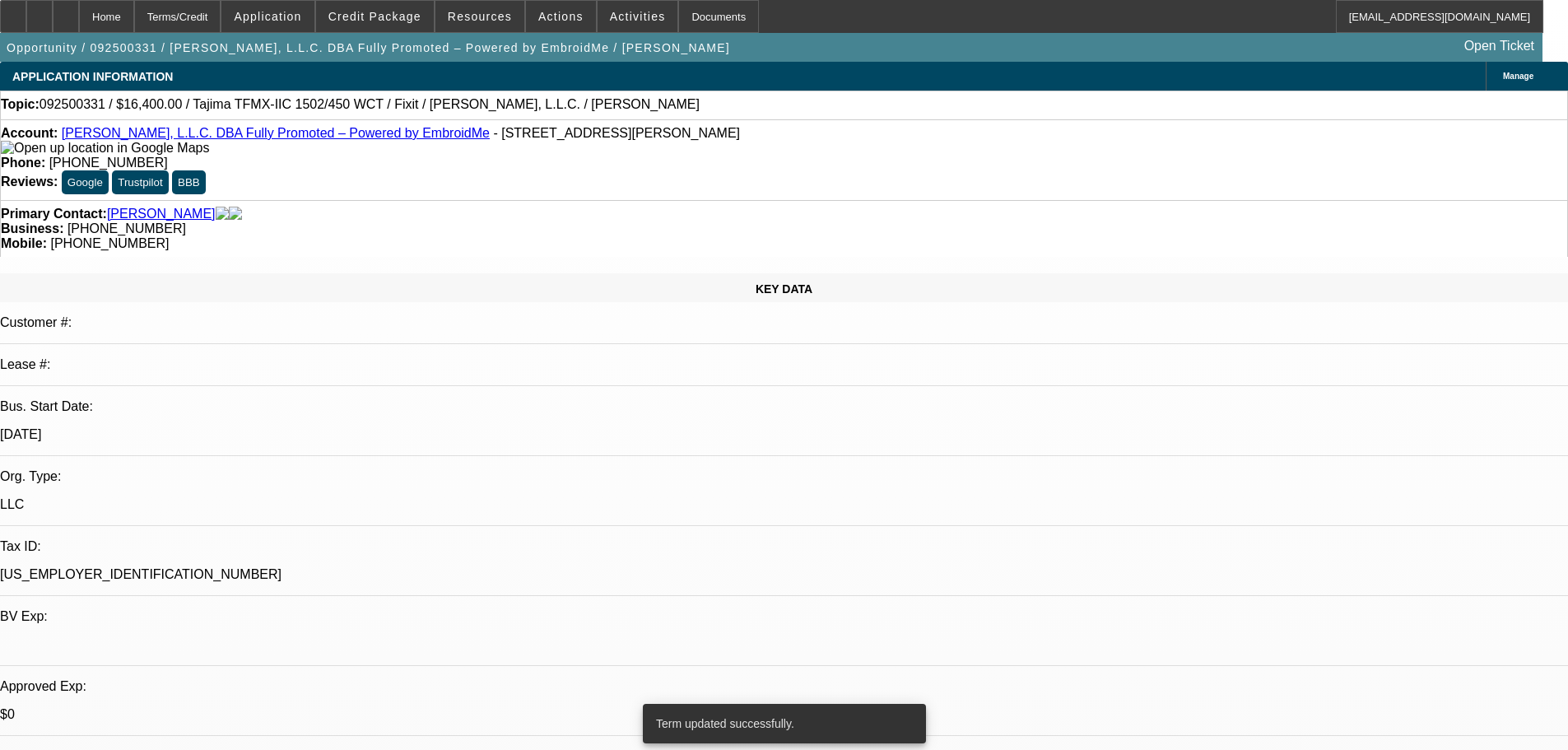
select select "0"
select select "2"
select select "0.1"
select select "4"
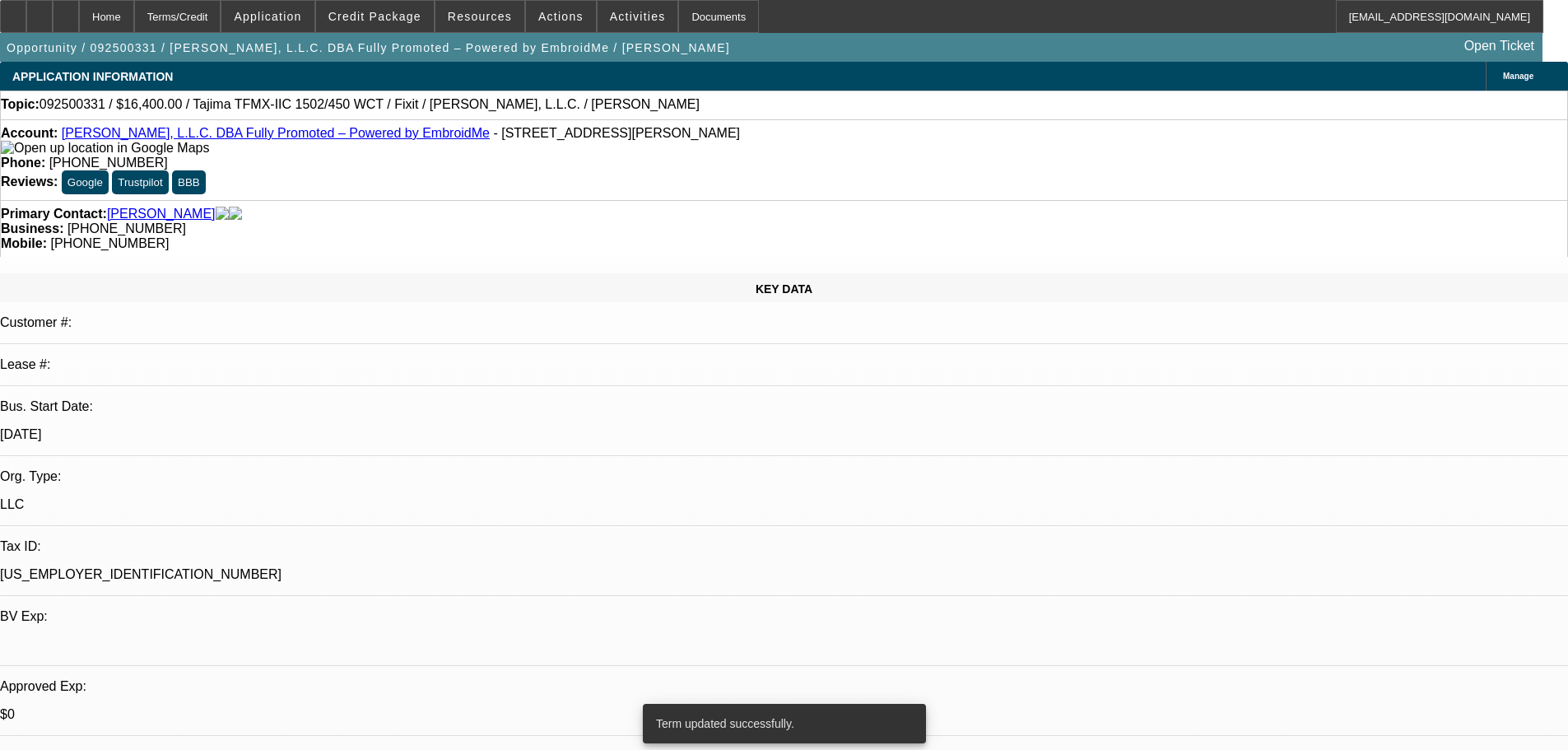
select select "0"
select select "2"
select select "0"
select select "6"
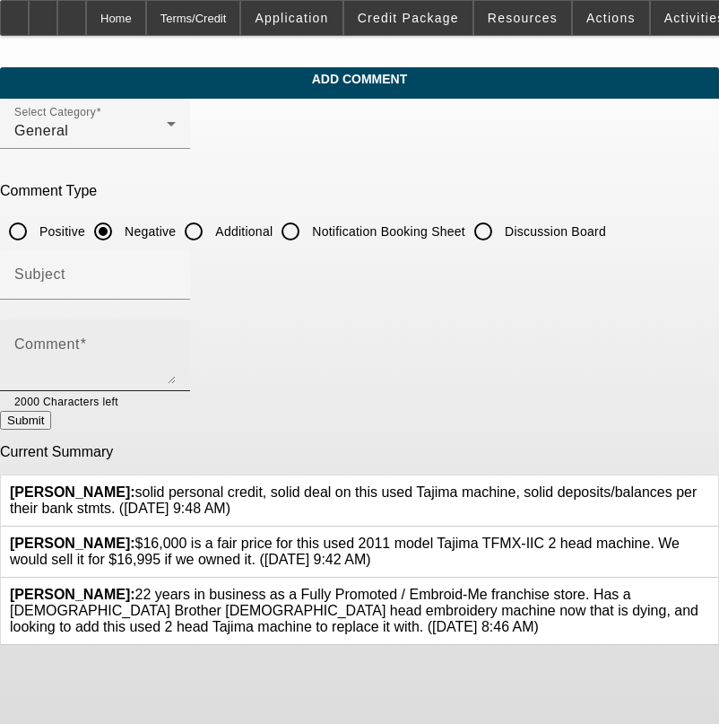
click at [80, 343] on mat-label "Comment" at bounding box center [46, 343] width 65 height 15
click at [110, 343] on textarea "Comment" at bounding box center [94, 362] width 161 height 43
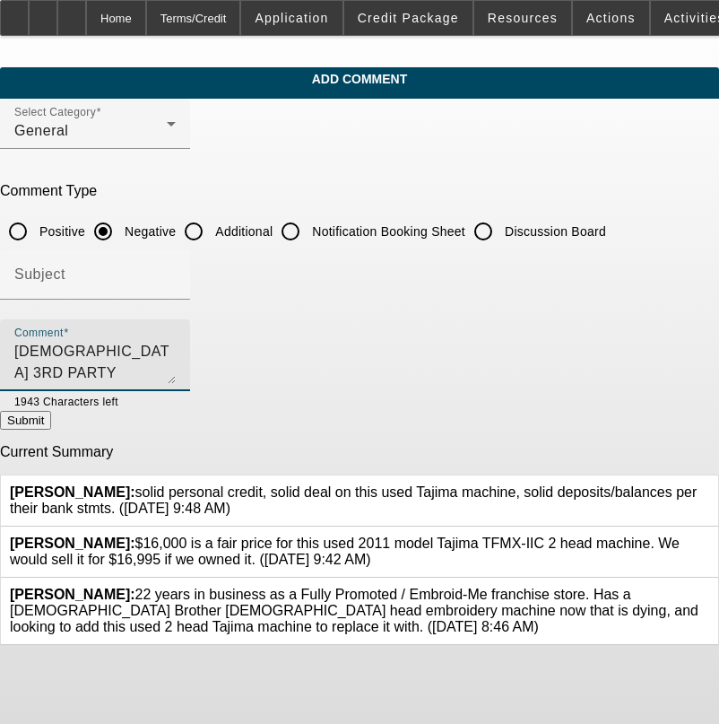
click at [176, 352] on textarea "[DEMOGRAPHIC_DATA] 3RD PARTY MACHINE, NEED TO VETTE OUT SELLER," at bounding box center [94, 362] width 161 height 43
click at [176, 347] on textarea "[DEMOGRAPHIC_DATA] 3RD PARTY MACHINE, NEED TO VETTE OUT SELLER," at bounding box center [94, 362] width 161 height 43
click at [176, 351] on textarea "[DEMOGRAPHIC_DATA] 3RD PARTY MACHINE, NEED TO VETTE OUT UNKNOWN SELLER," at bounding box center [94, 362] width 161 height 43
click at [176, 352] on textarea "[DEMOGRAPHIC_DATA] 3RD PARTY MACHINE, NEED TO VETTE OUT UNKNOWN SELLER," at bounding box center [94, 362] width 161 height 43
type textarea "[DEMOGRAPHIC_DATA] 3RD PARTY MACHINE, NEED TO VETTE OUT UNKNOWN SELLER, MOST RE…"
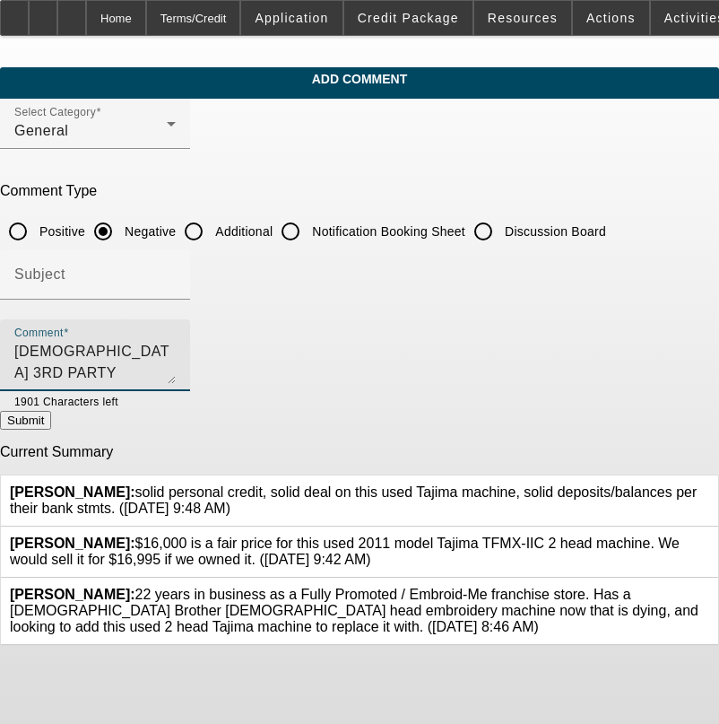
click at [51, 422] on button "Submit" at bounding box center [25, 420] width 51 height 19
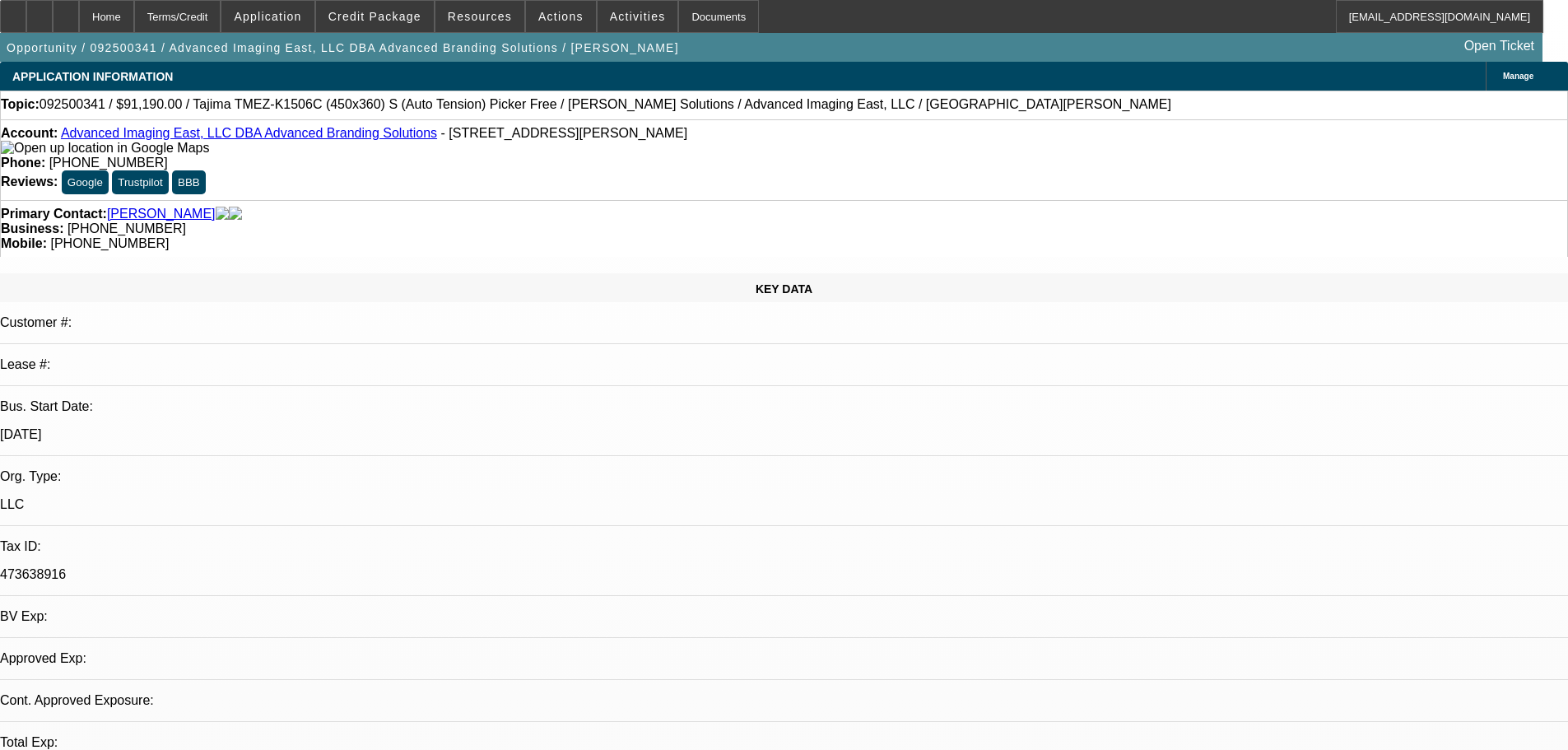
select select "0"
select select "2"
select select "0"
select select "6"
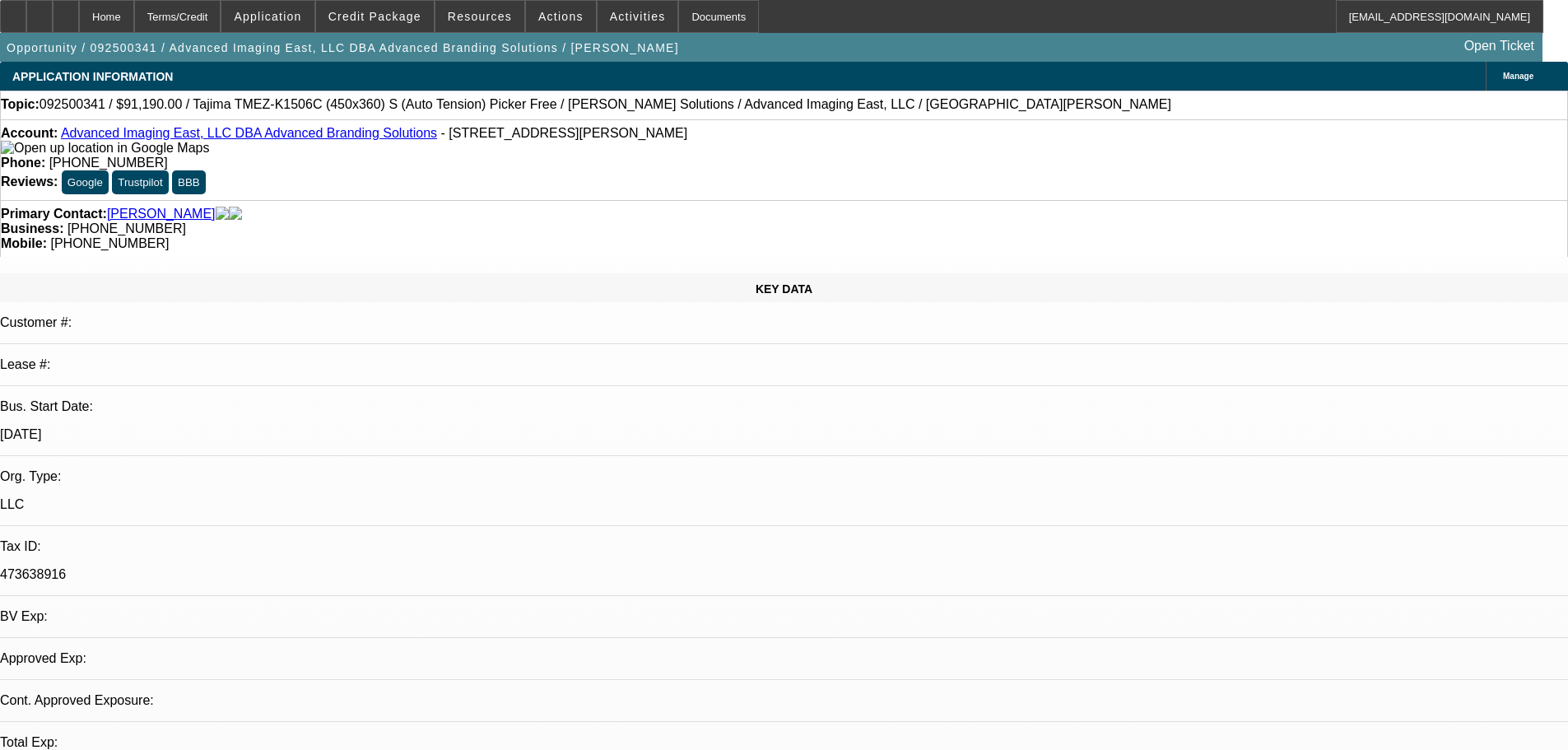
select select "0"
select select "2"
select select "0.1"
select select "4"
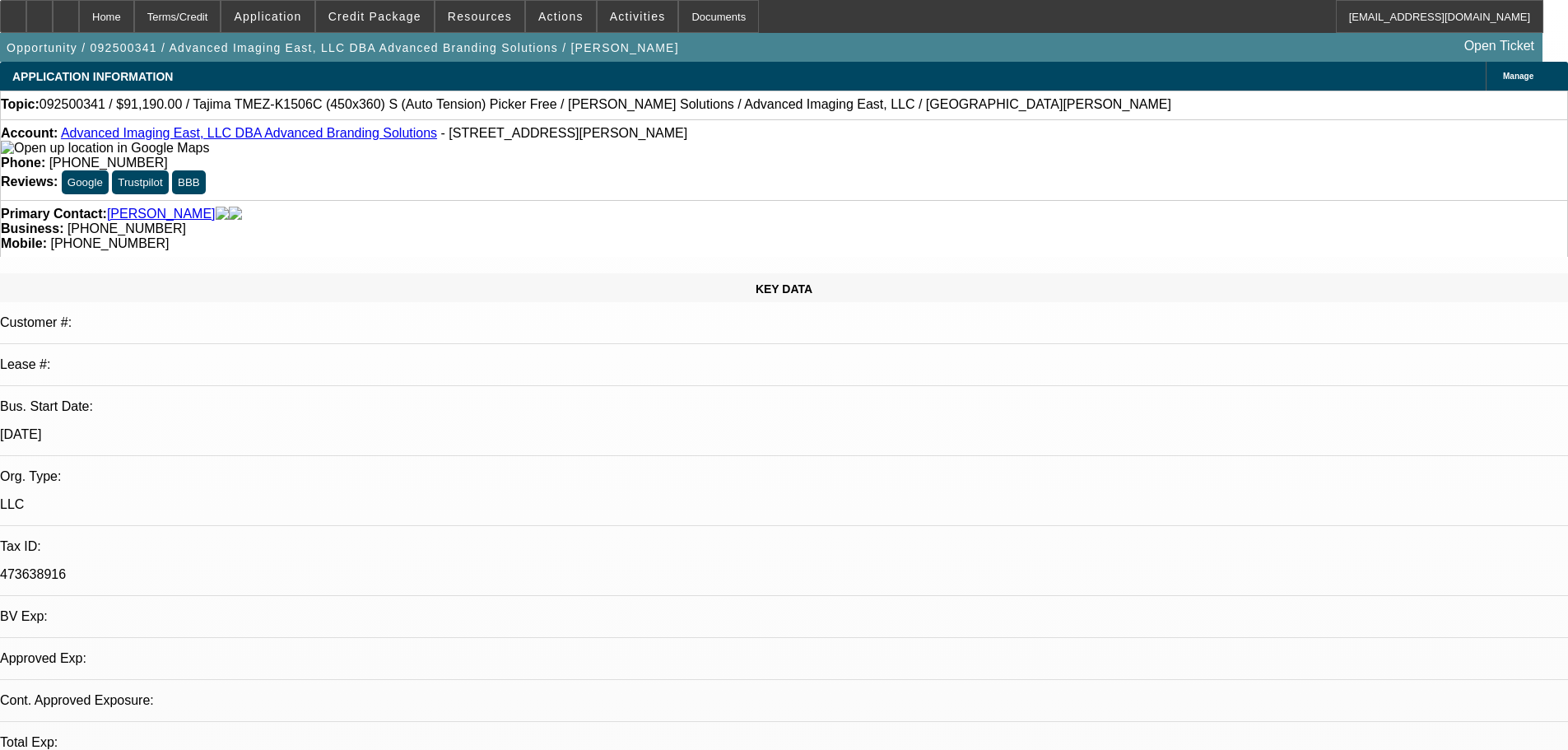
select select "0"
select select "2"
select select "0"
select select "6"
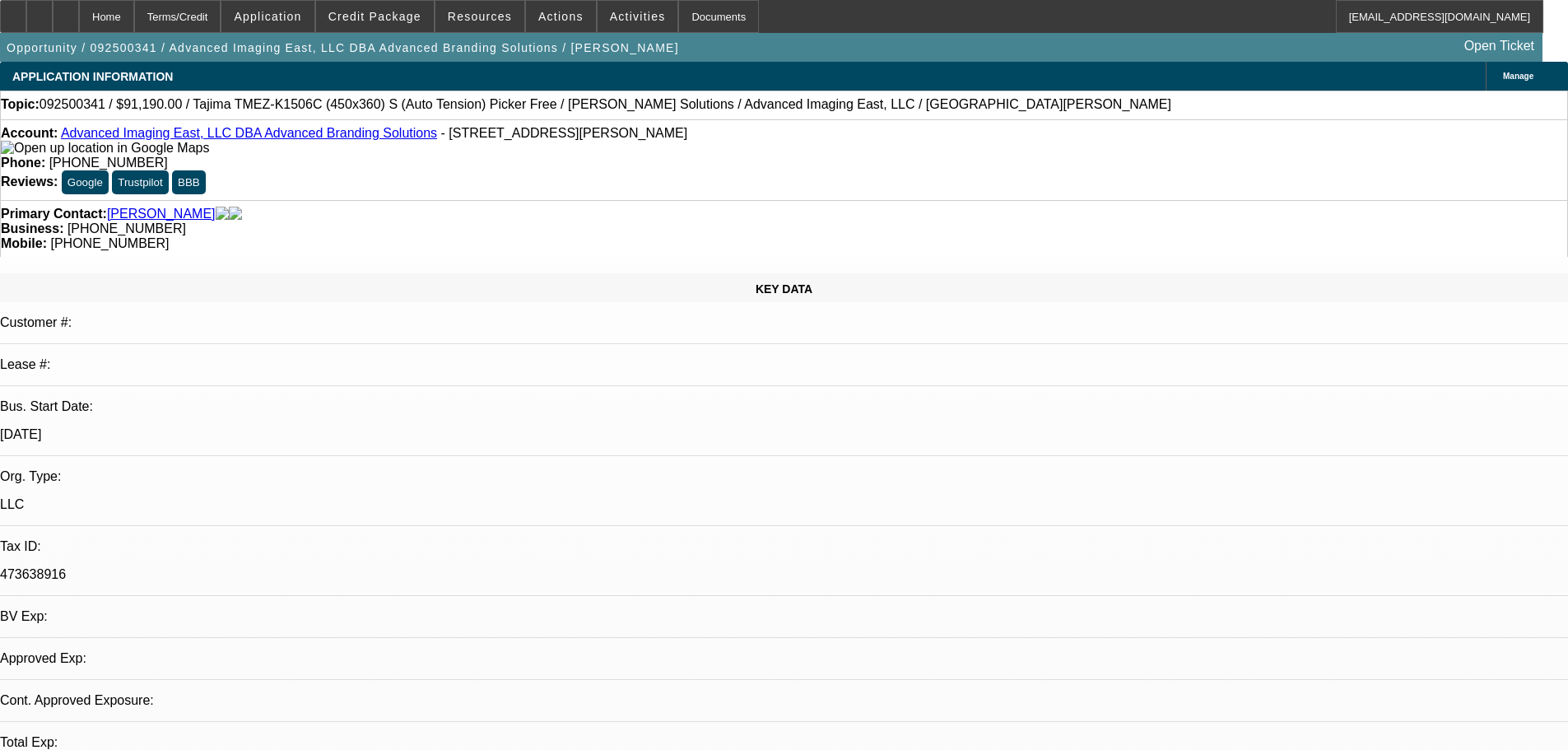
select select "0"
select select "2"
select select "0.1"
select select "4"
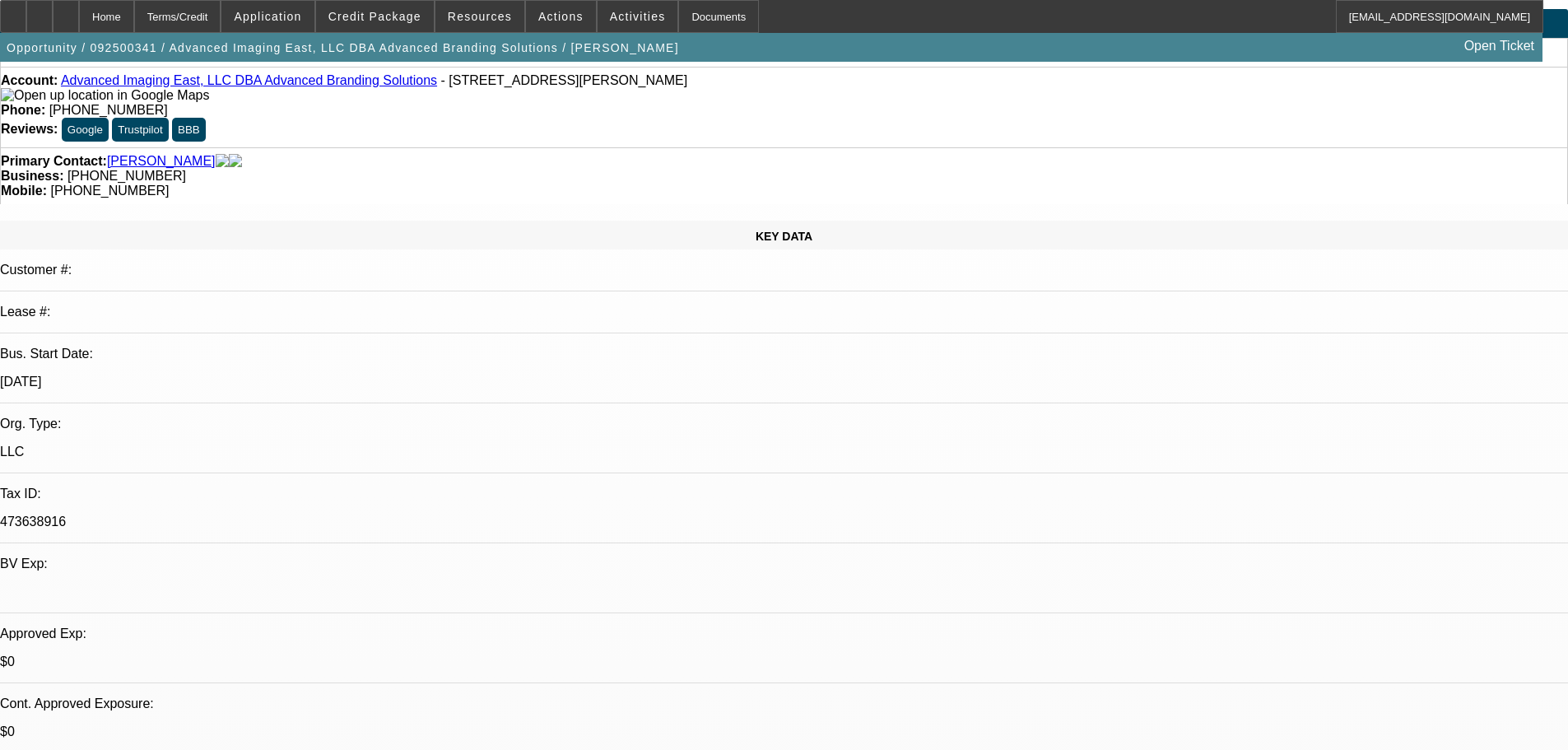
scroll to position [83, 0]
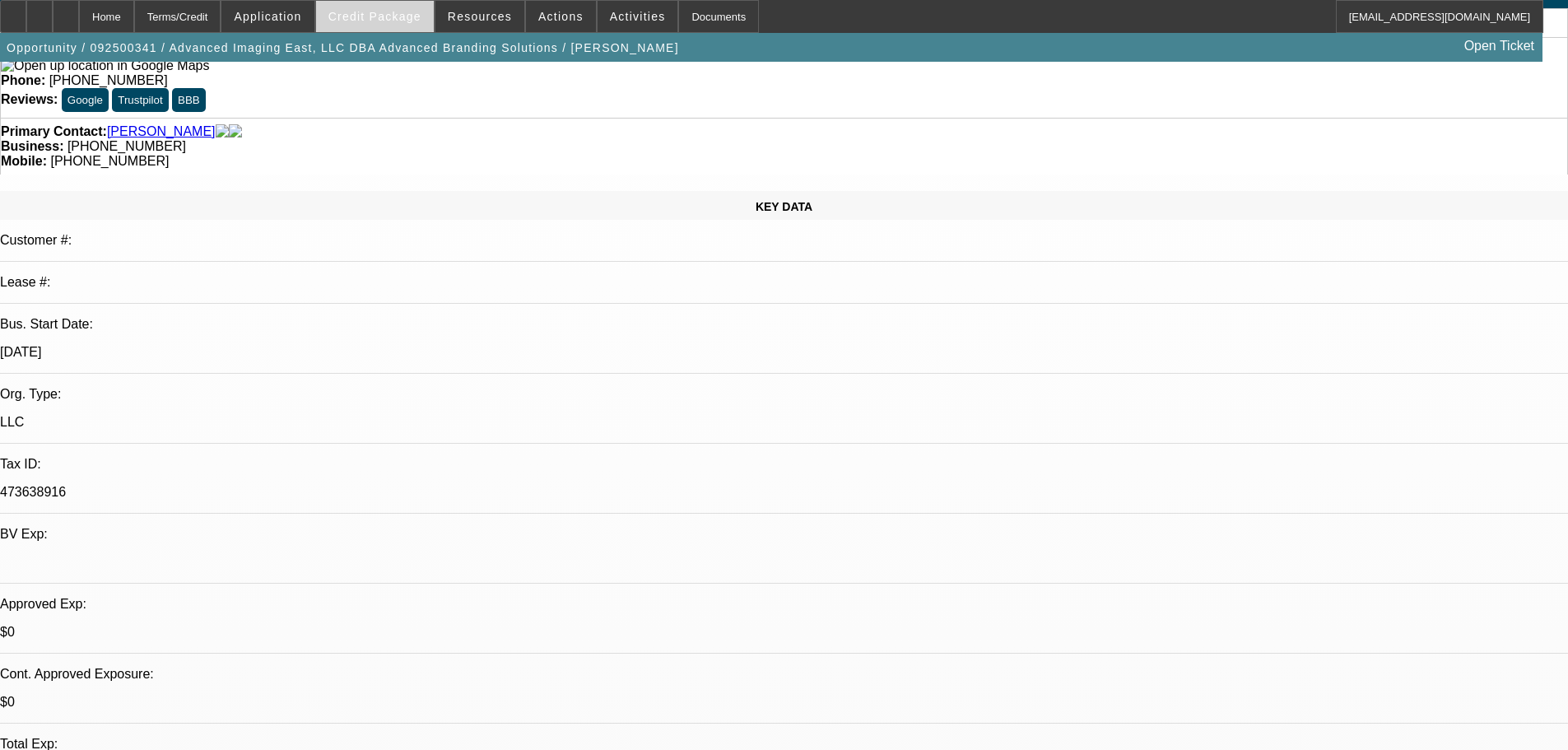
click at [393, 22] on span "Credit Package" at bounding box center [374, 17] width 93 height 13
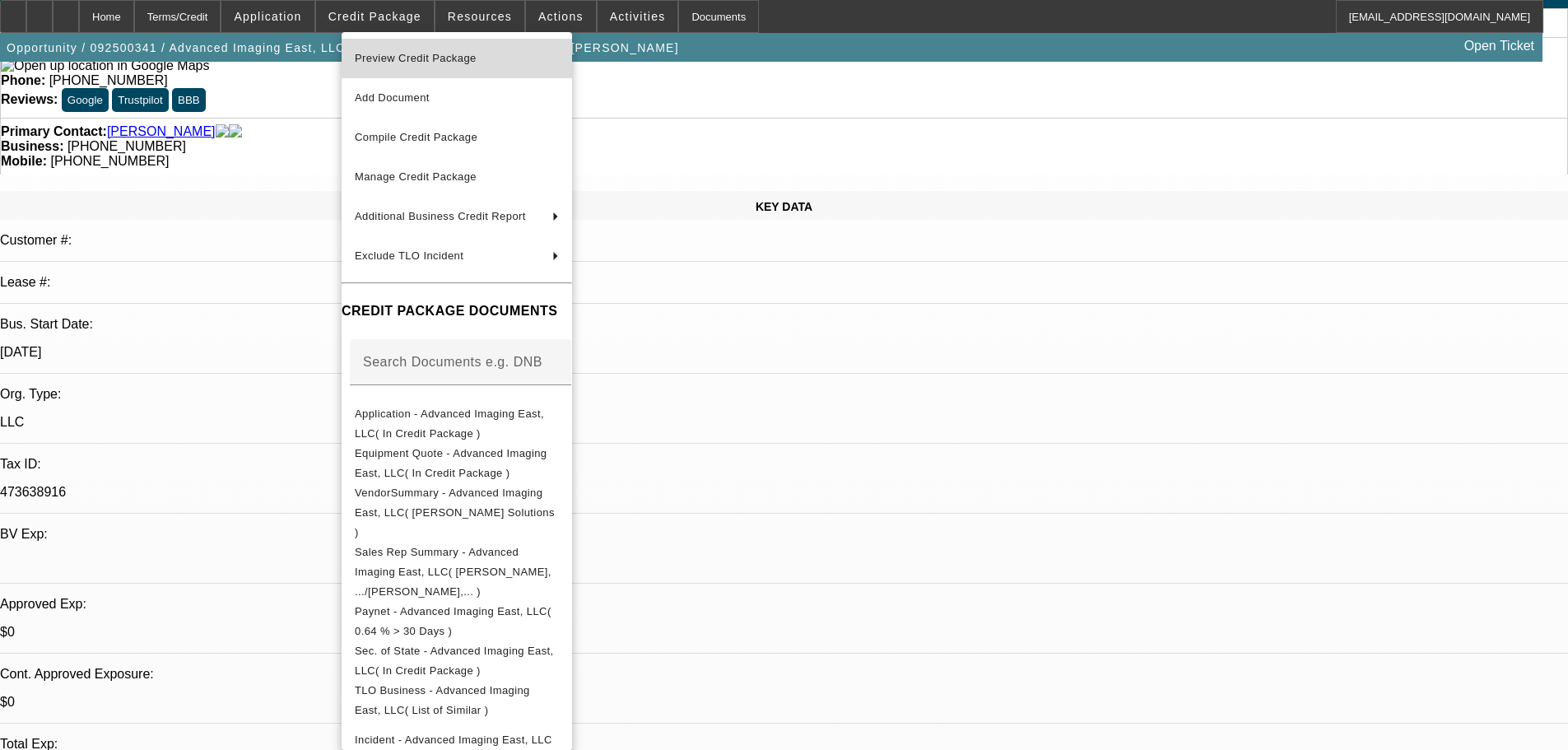
click at [399, 59] on span "Preview Credit Package" at bounding box center [416, 58] width 122 height 12
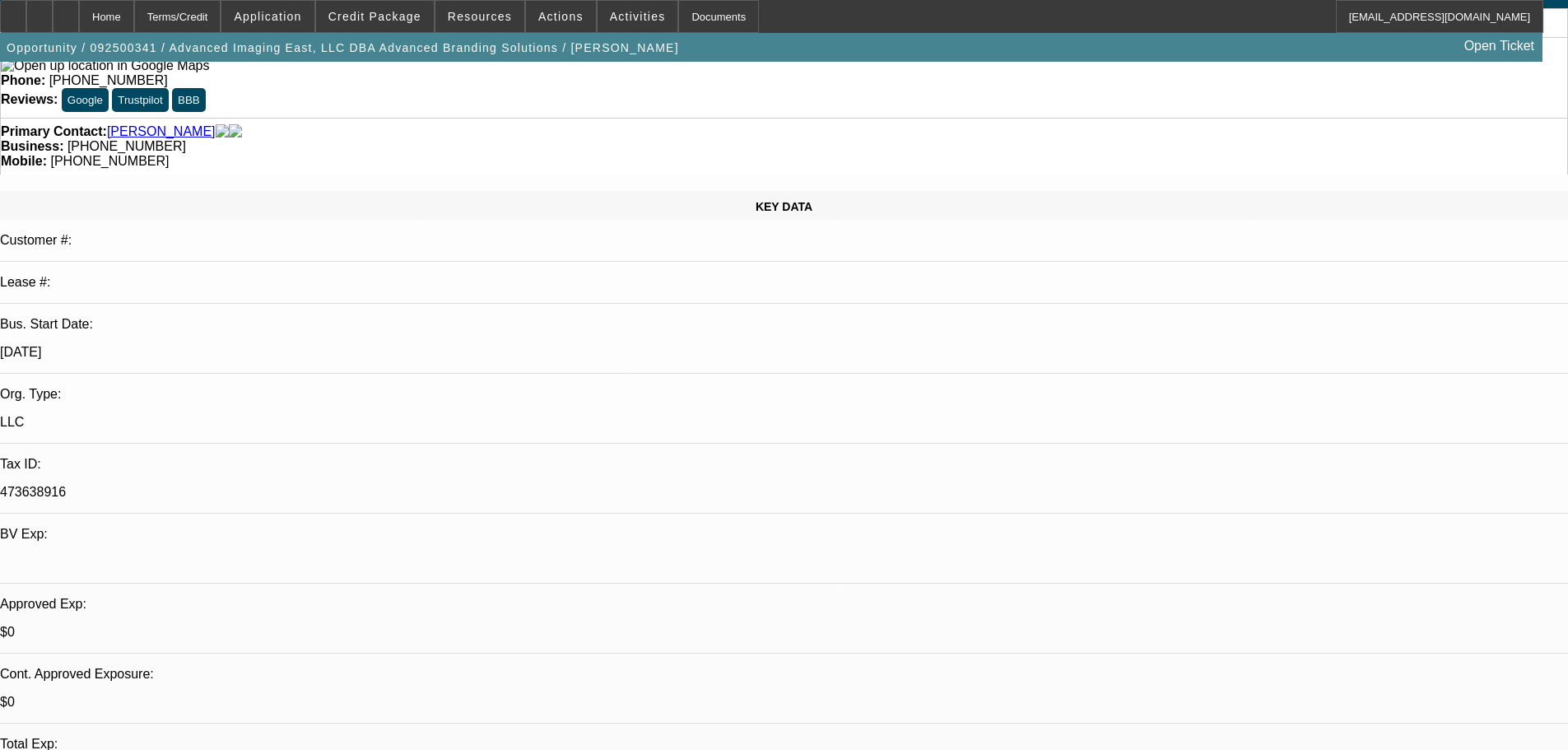
scroll to position [1611, 0]
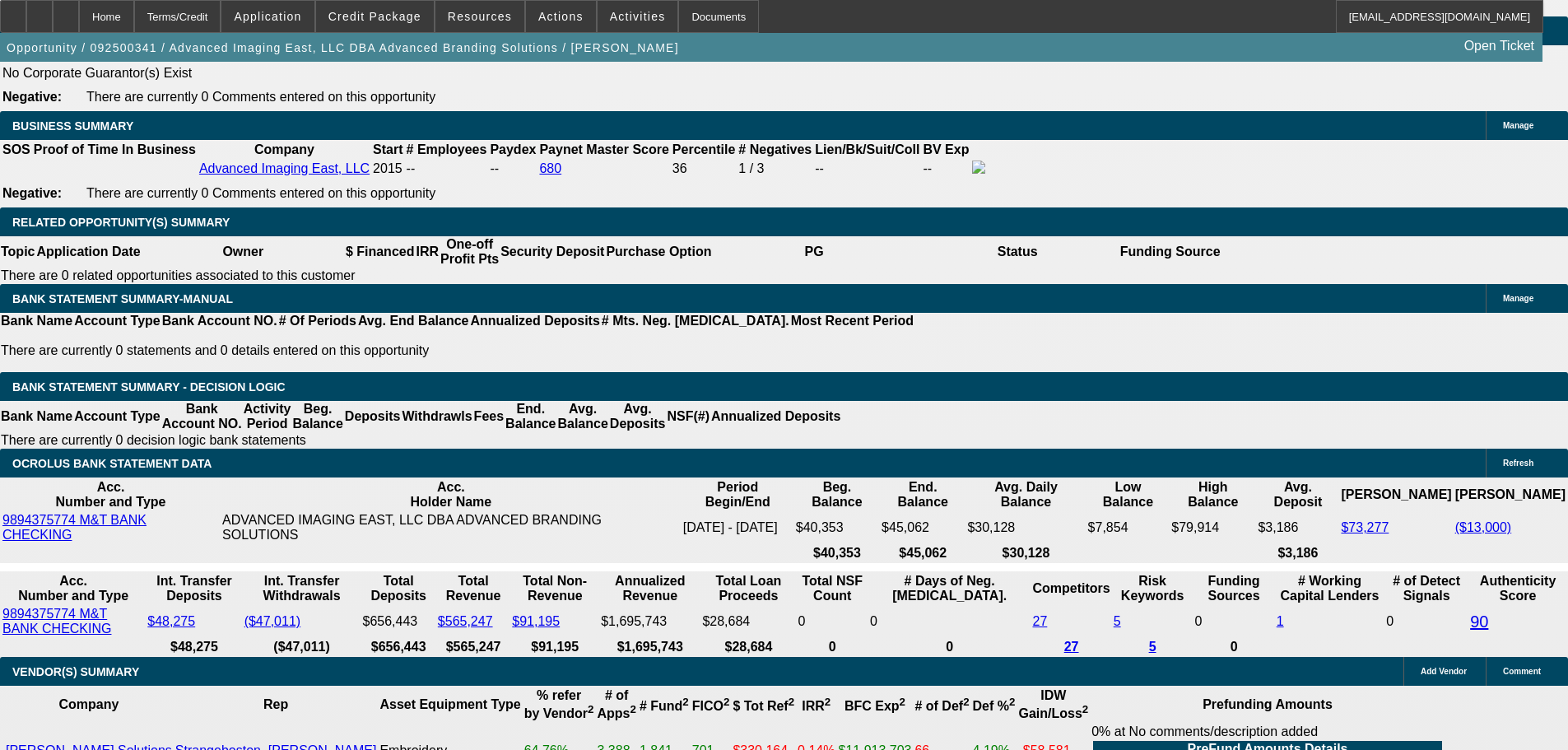
scroll to position [3046, 0]
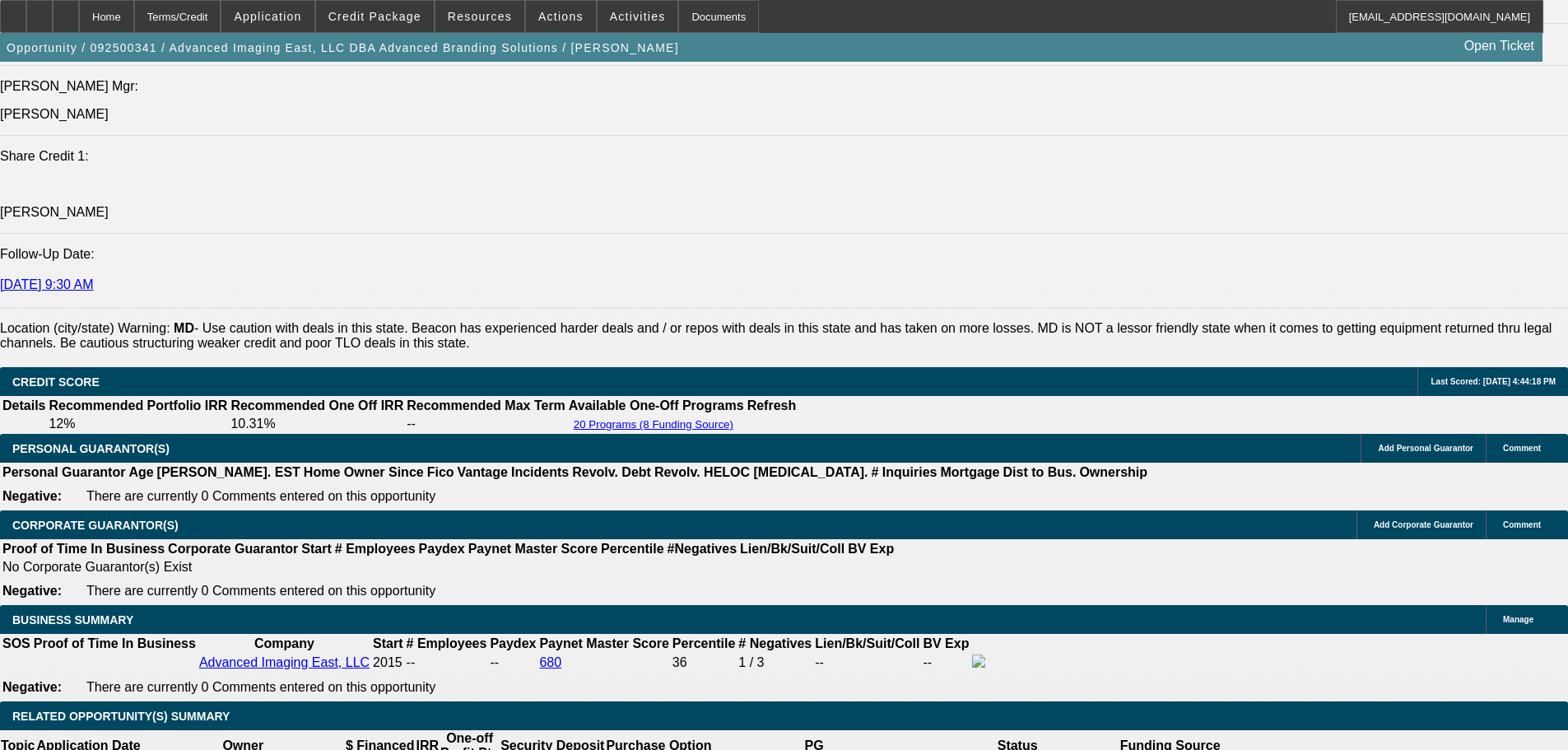
scroll to position [1894, 0]
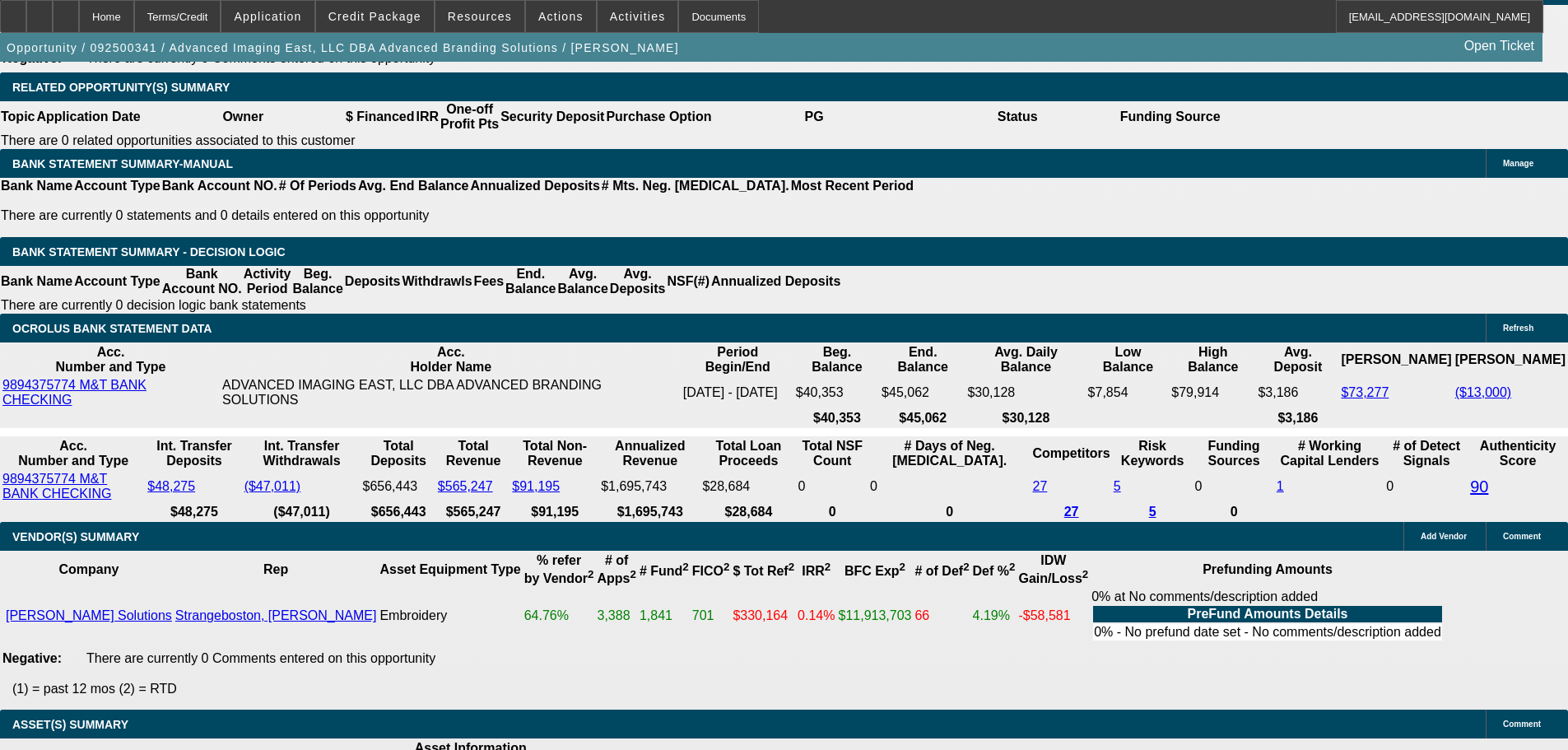
scroll to position [2768, 0]
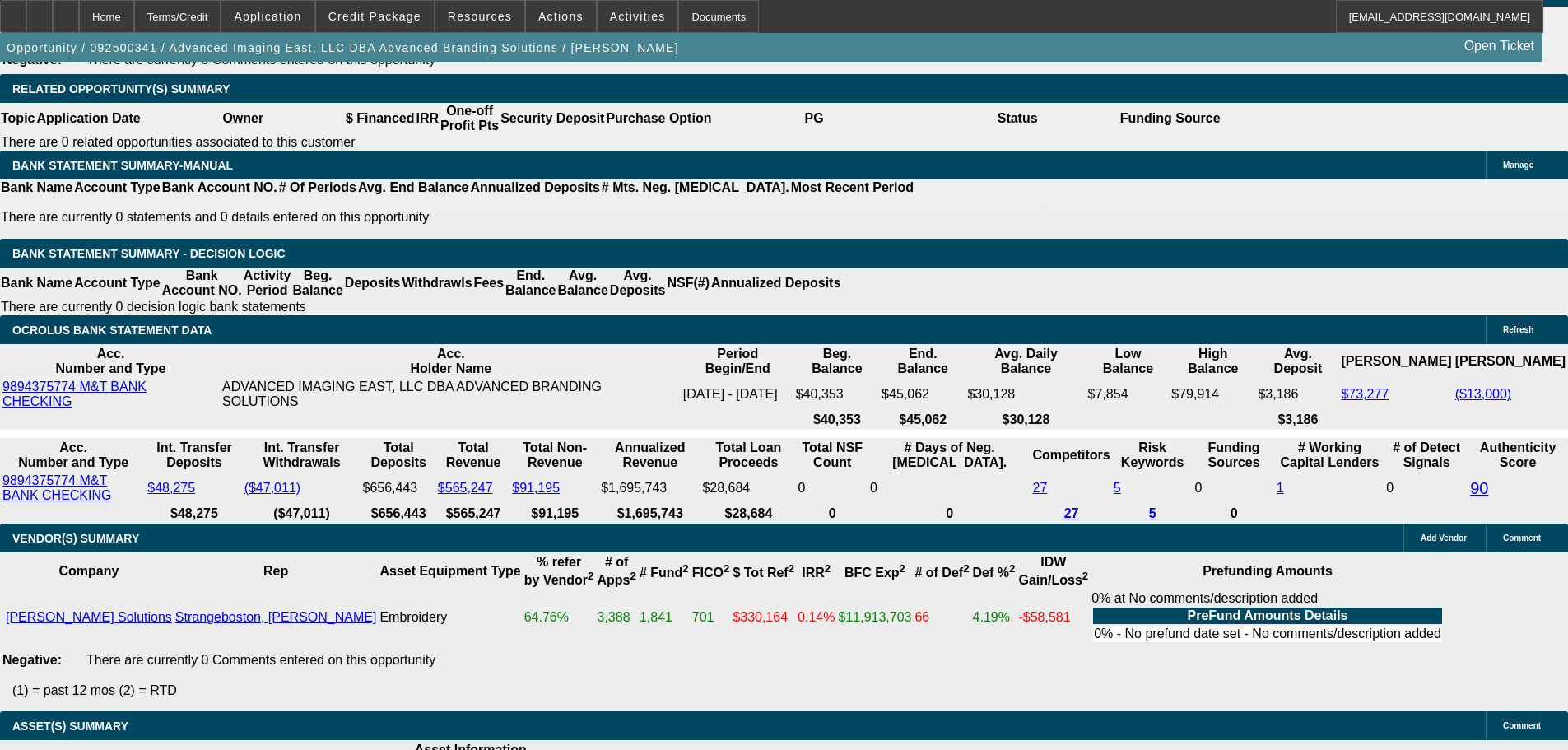
select select "5"
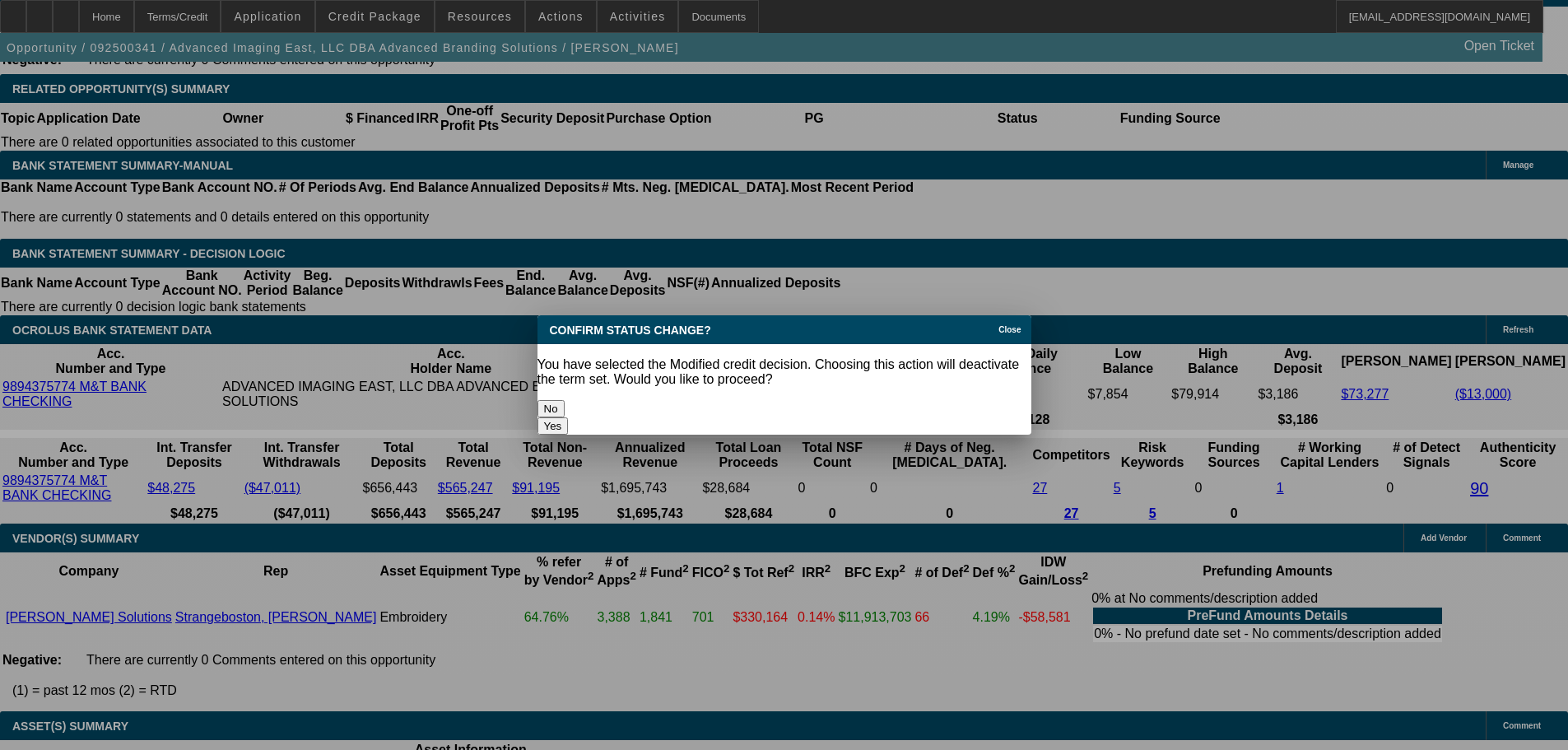
click at [569, 418] on button "Yes" at bounding box center [553, 426] width 31 height 17
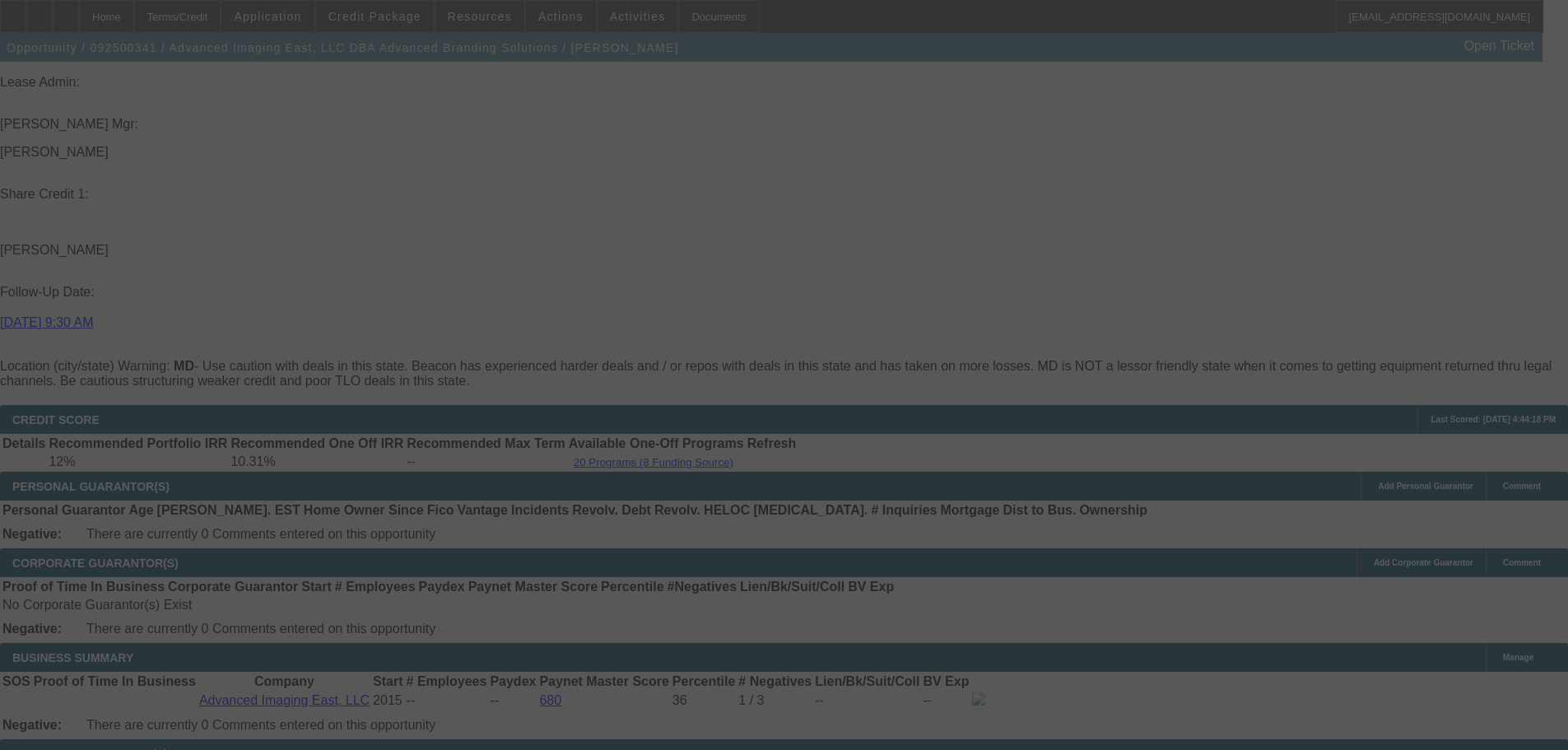
scroll to position [2356, 0]
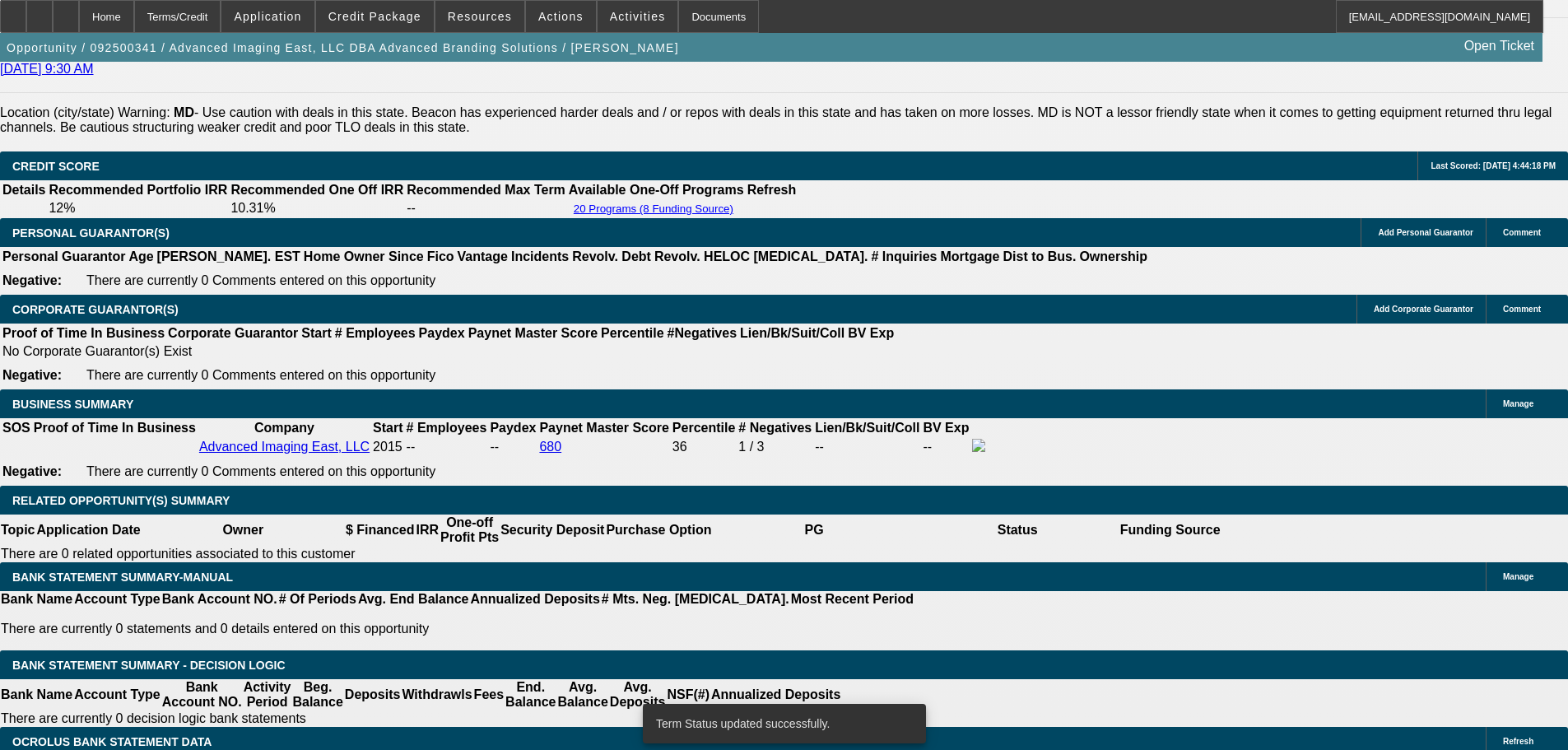
select select "0"
select select "2"
select select "0.1"
select select "4"
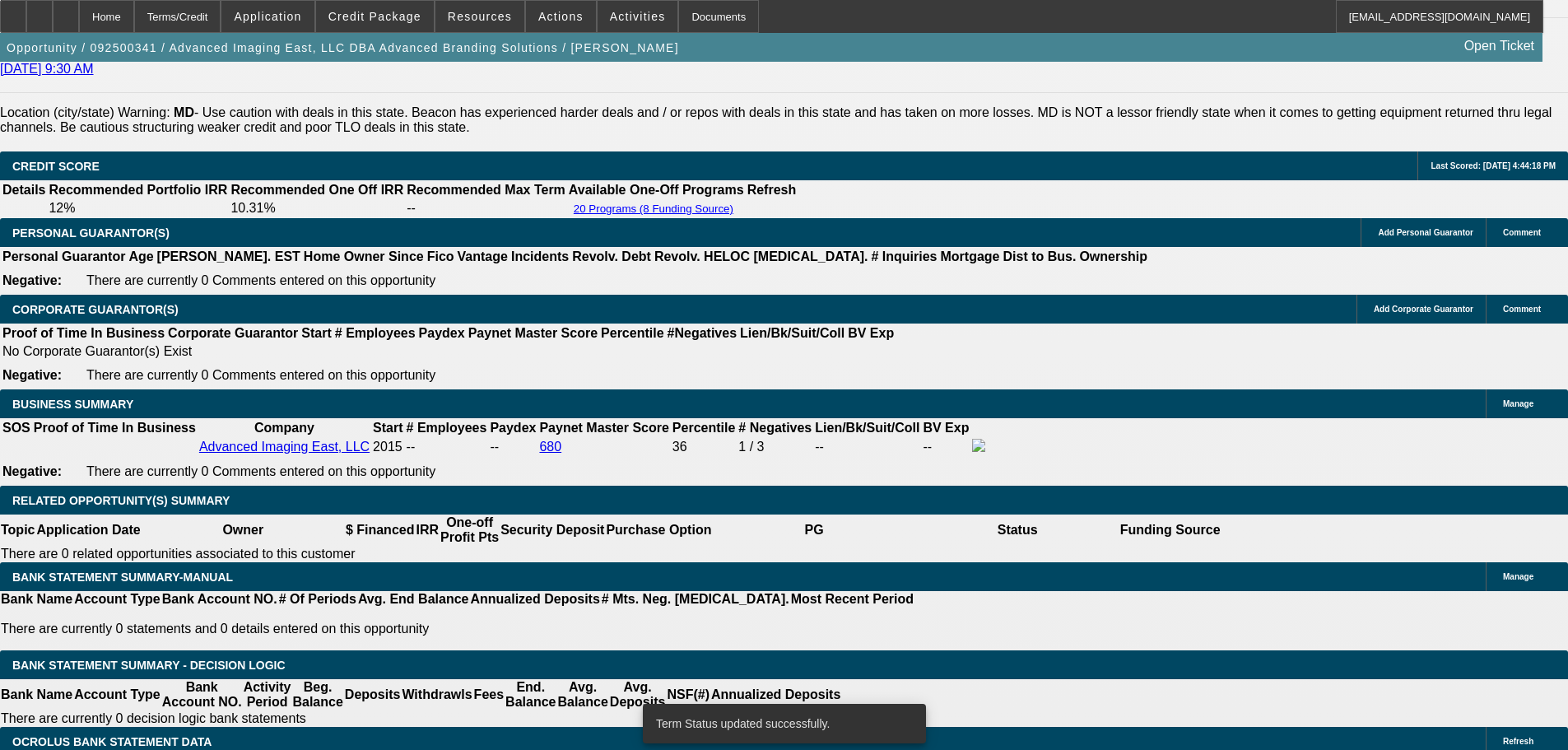
select select "0"
select select "2"
select select "0"
select select "6"
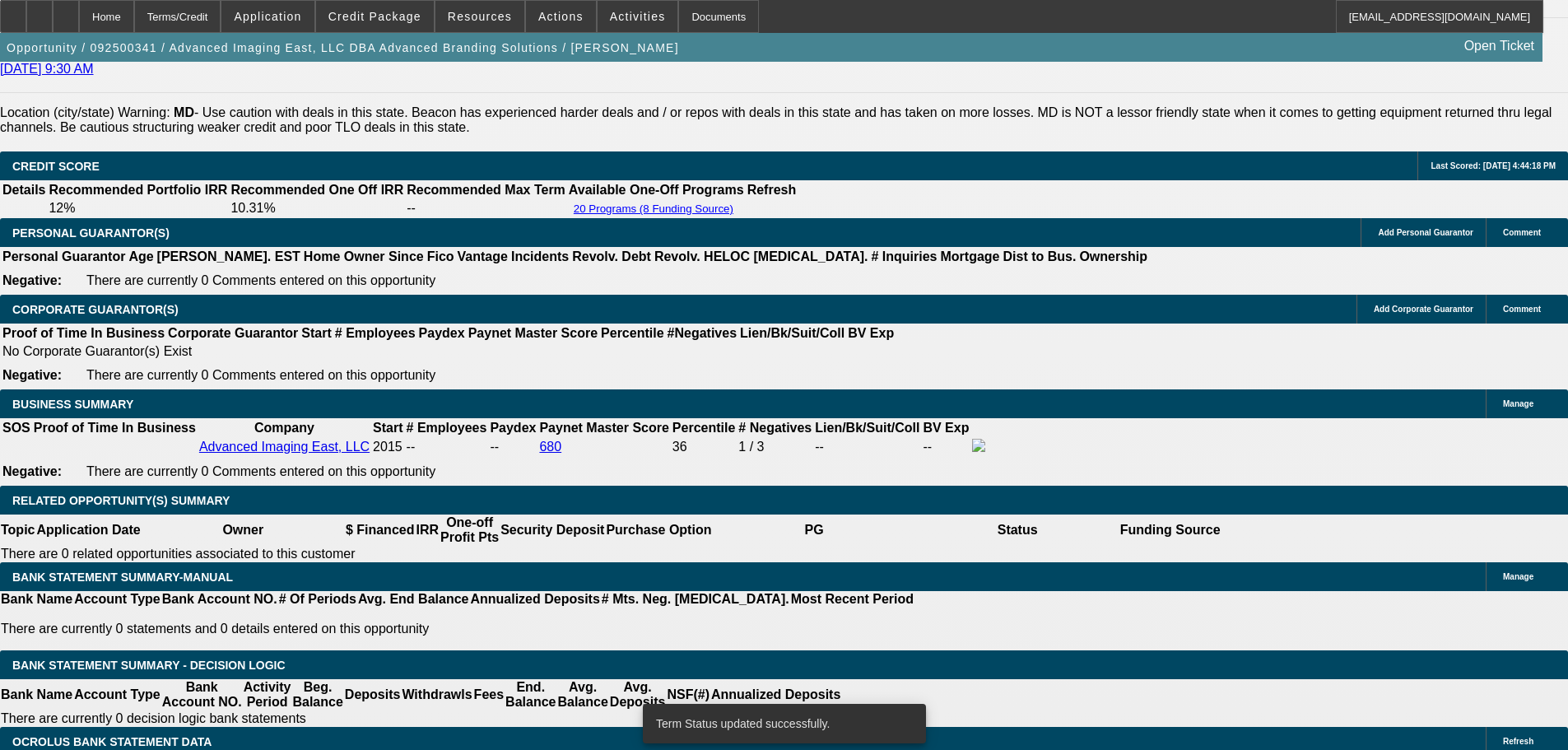
select select "0"
select select "2"
select select "0.1"
select select "4"
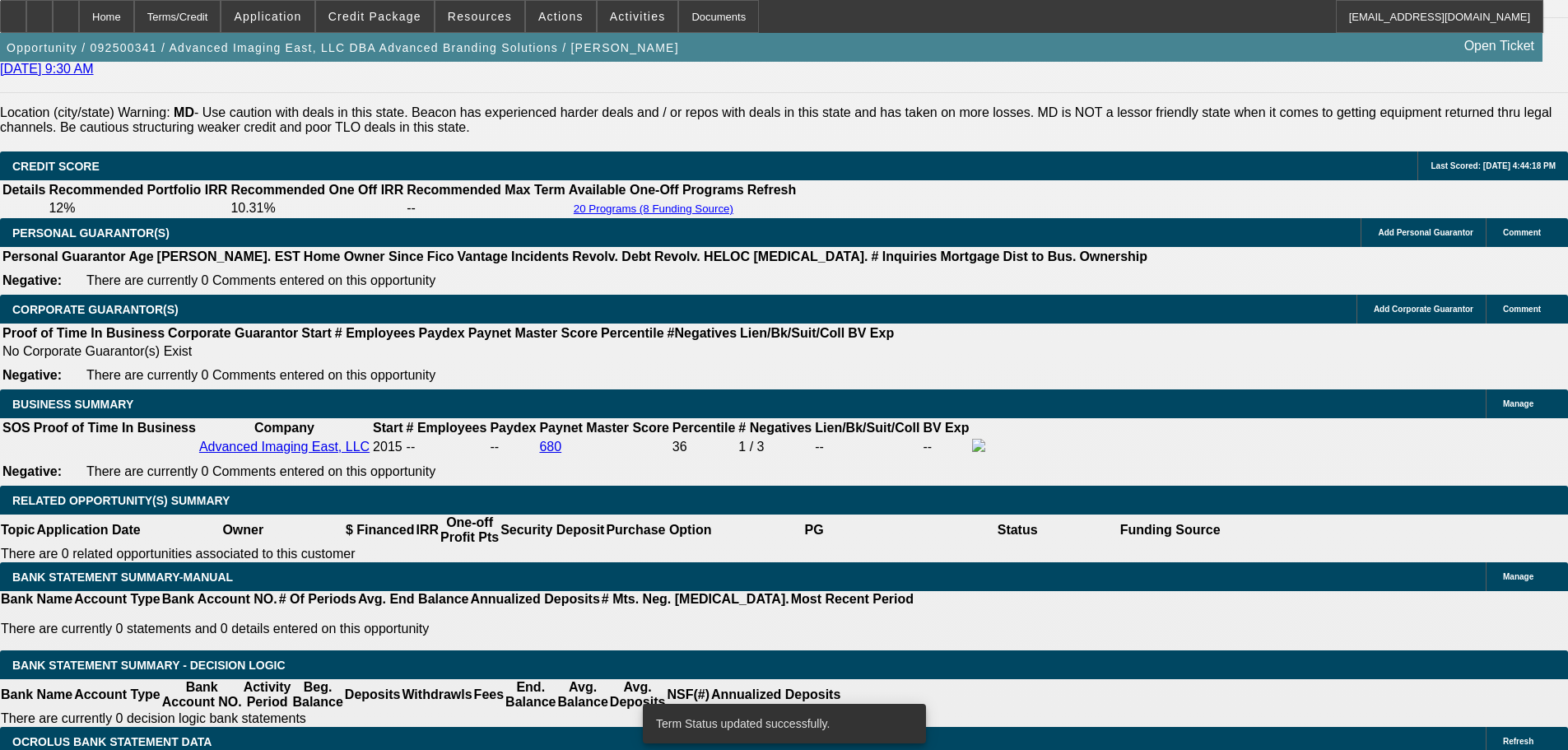
select select "0"
select select "2"
select select "0"
select select "6"
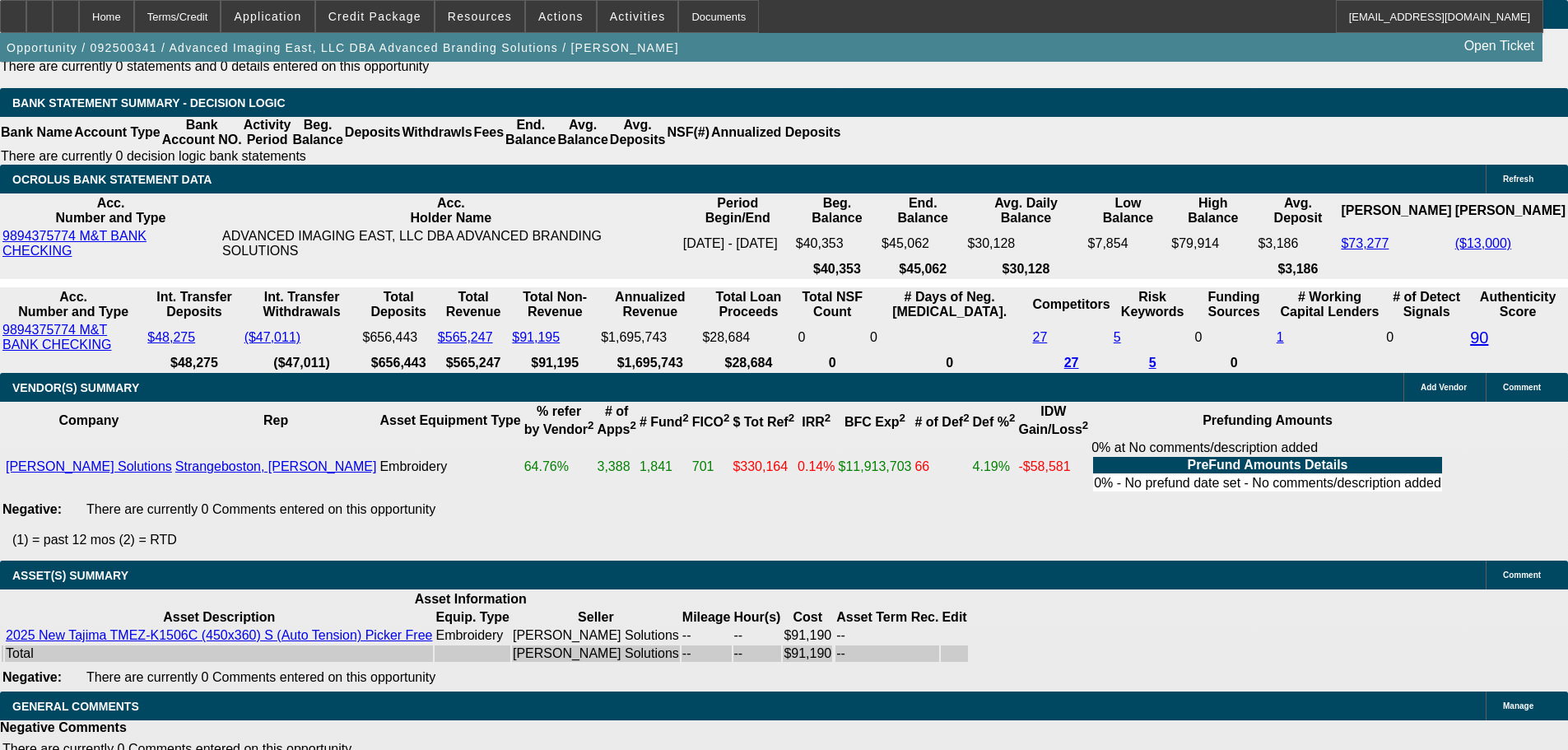
scroll to position [2933, 0]
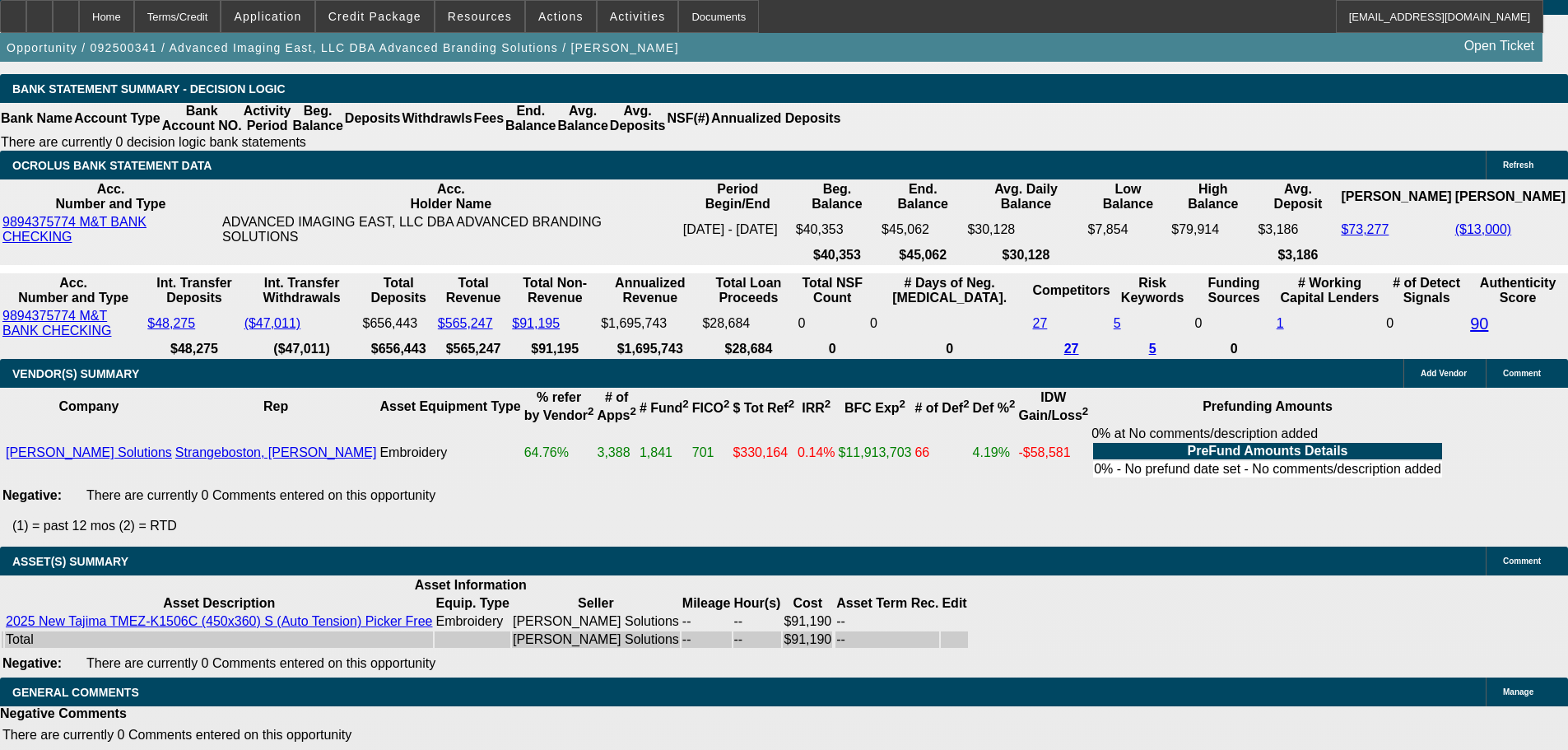
select select "5"
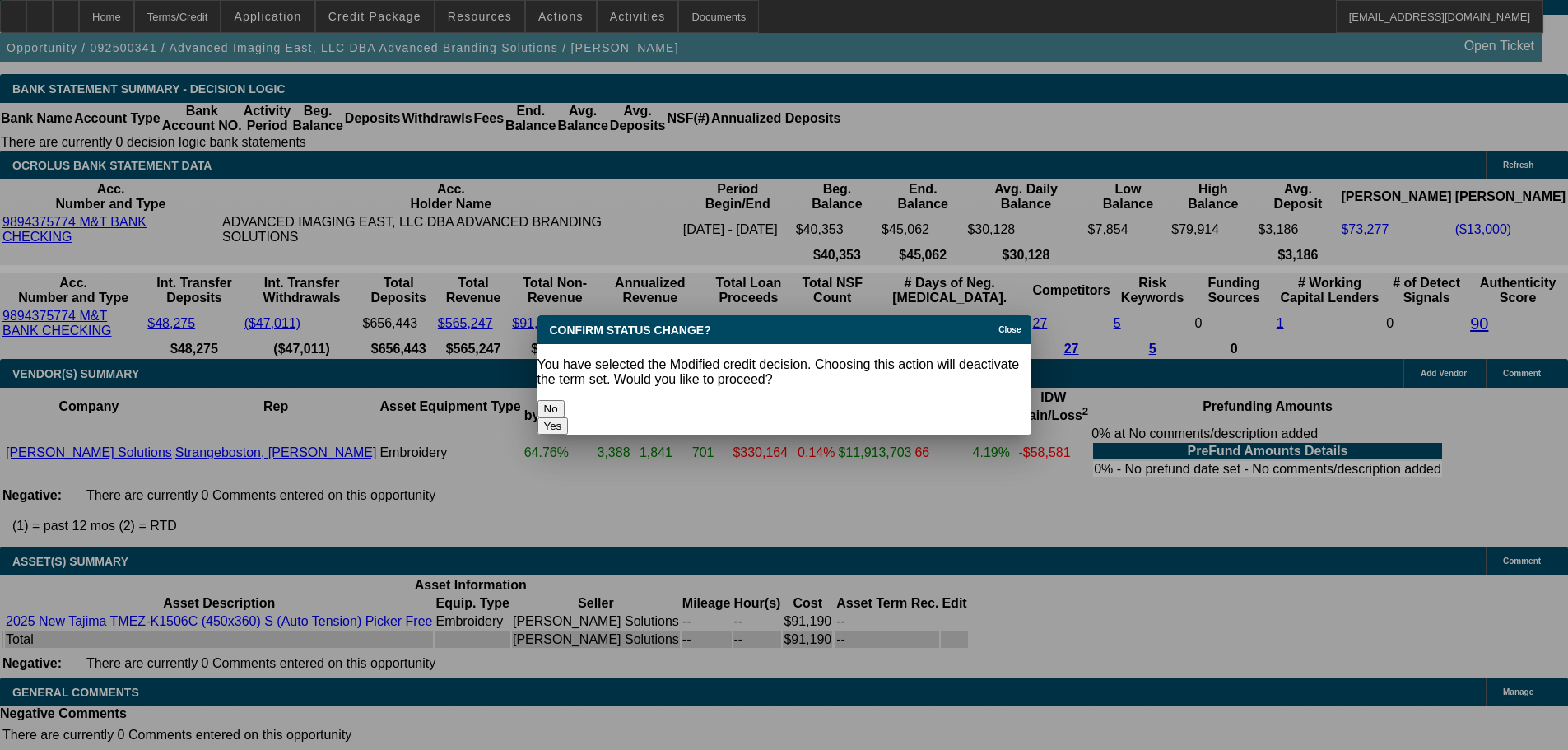
scroll to position [0, 0]
click at [569, 418] on button "Yes" at bounding box center [553, 426] width 31 height 17
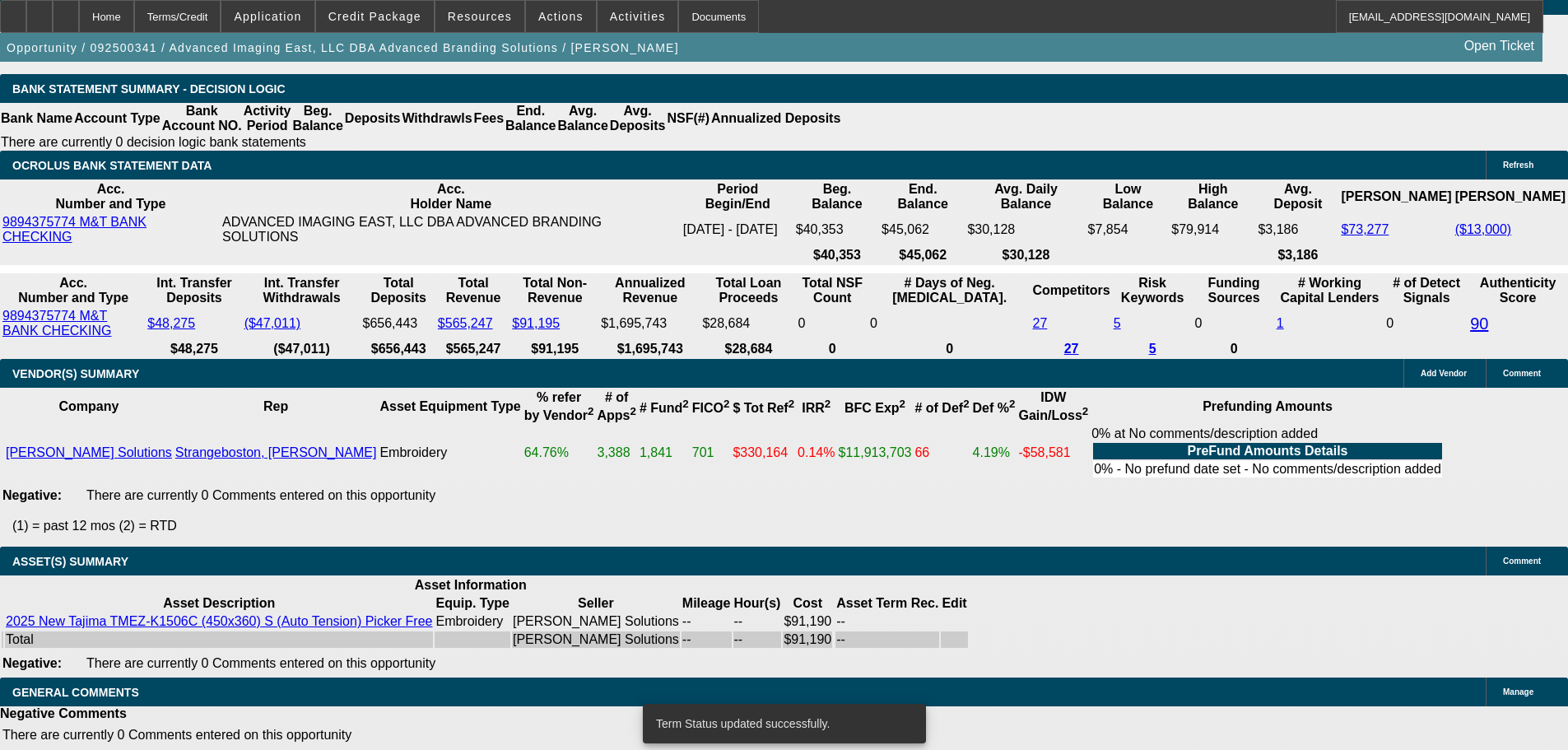
select select "0"
select select "2"
select select "0"
select select "6"
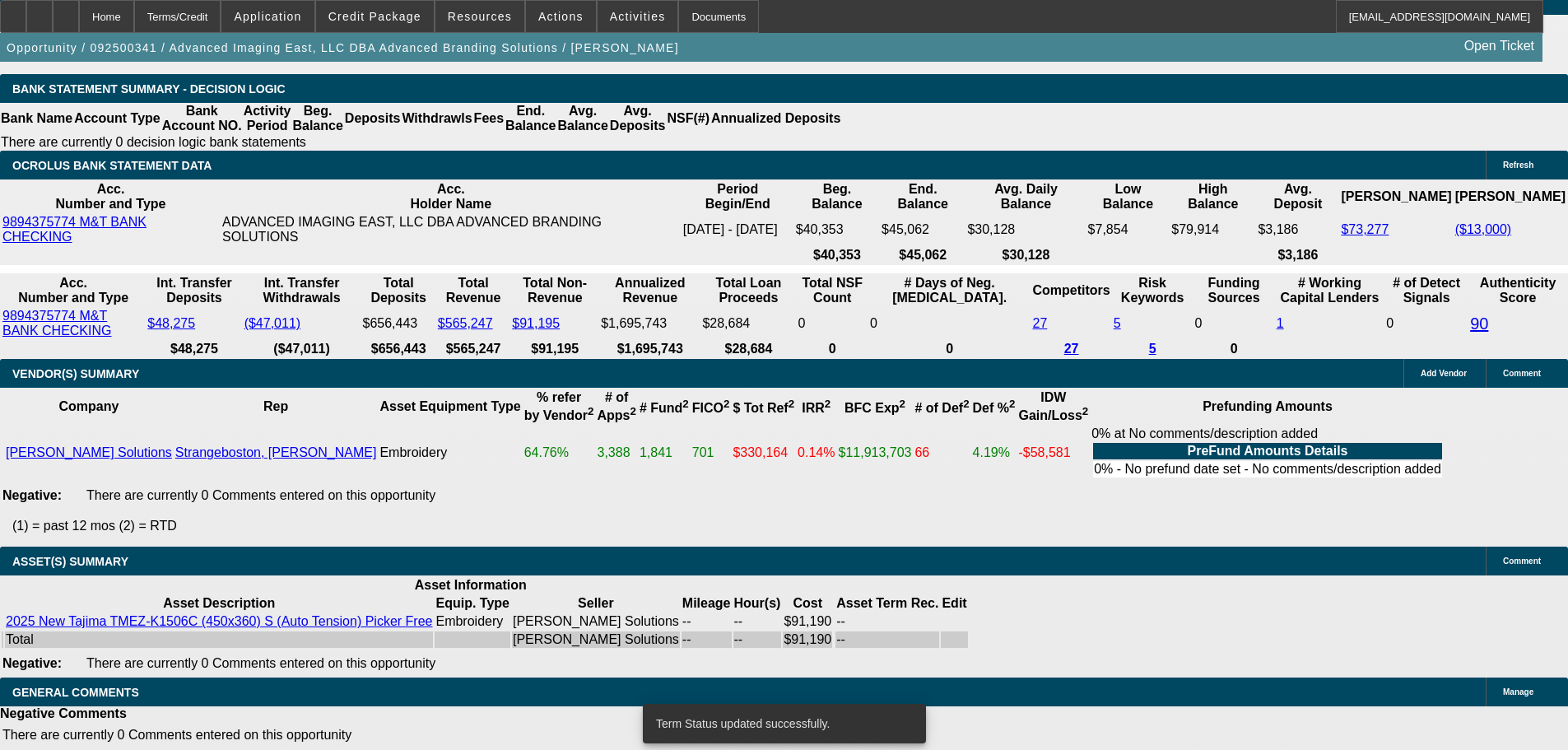
select select "0"
select select "2"
select select "0.1"
select select "4"
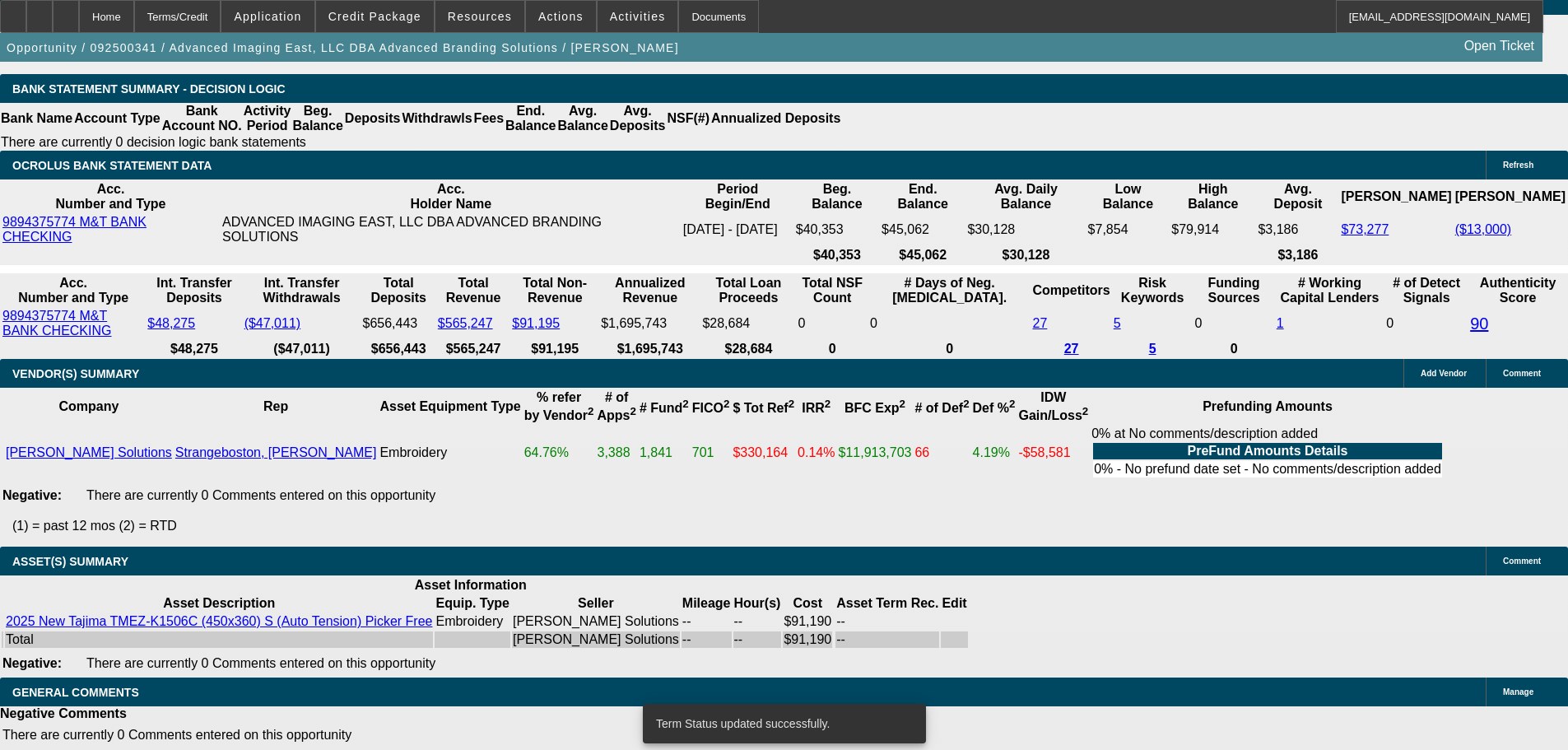
select select "0"
select select "2"
select select "0"
select select "6"
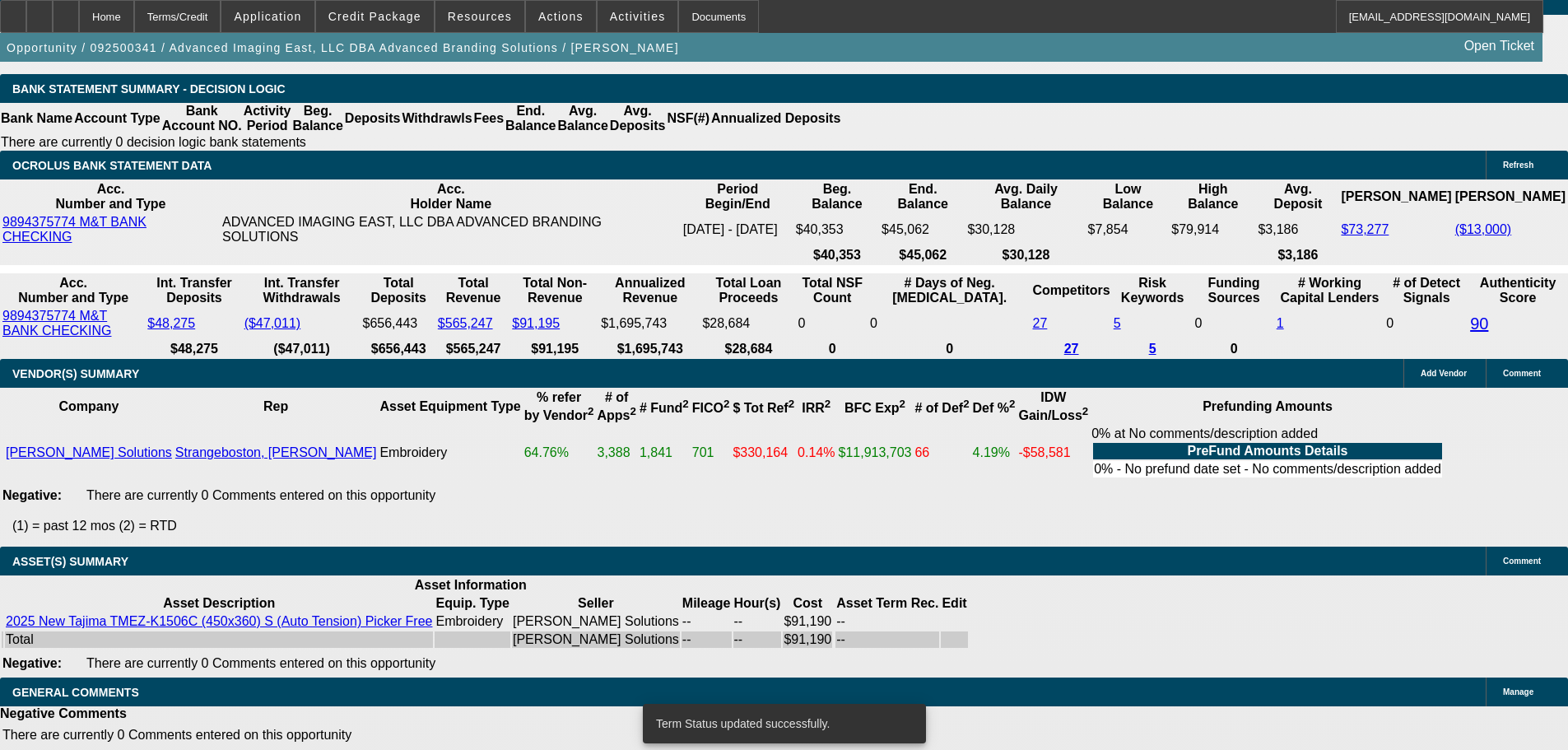
select select "0"
select select "2"
select select "0.1"
select select "4"
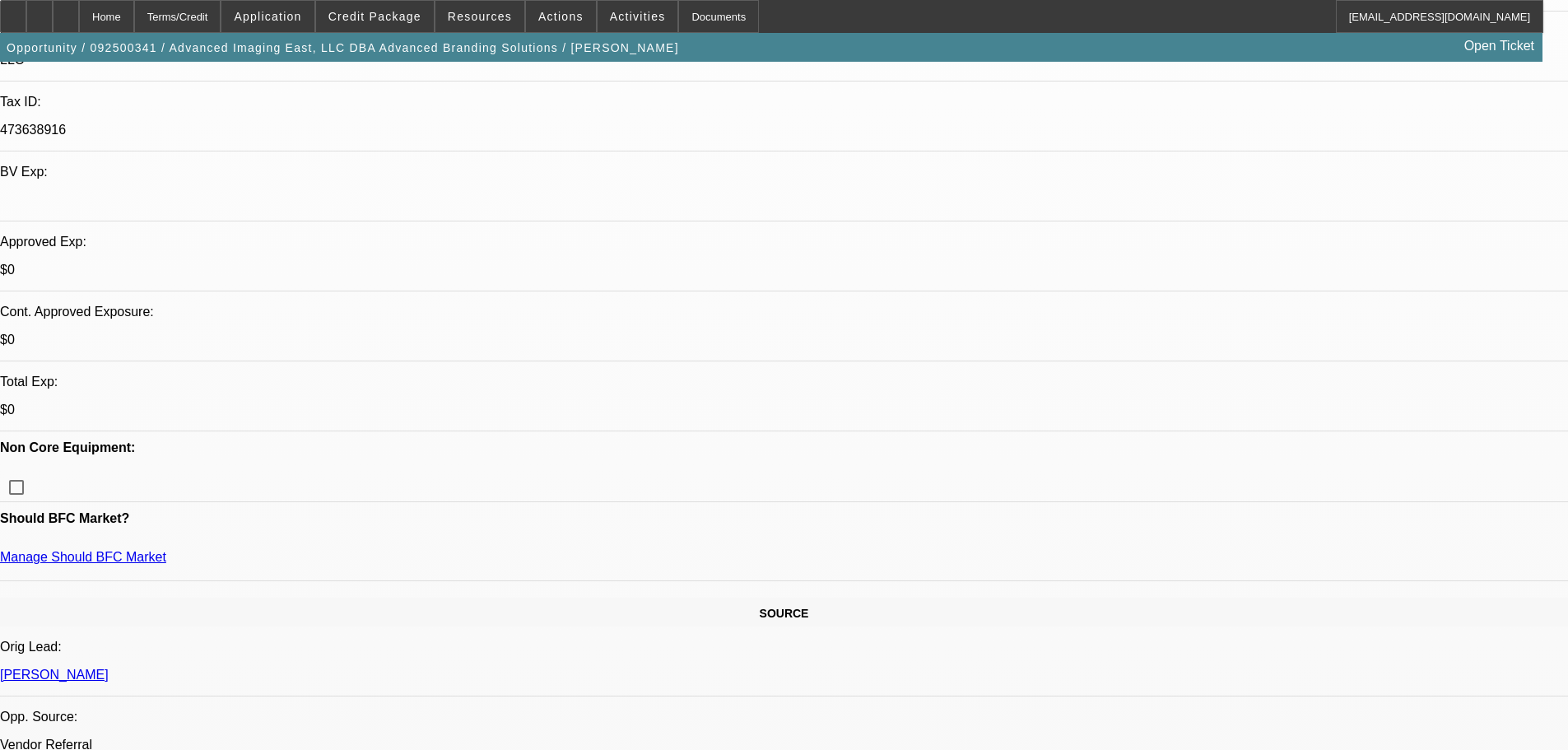
scroll to position [133, 0]
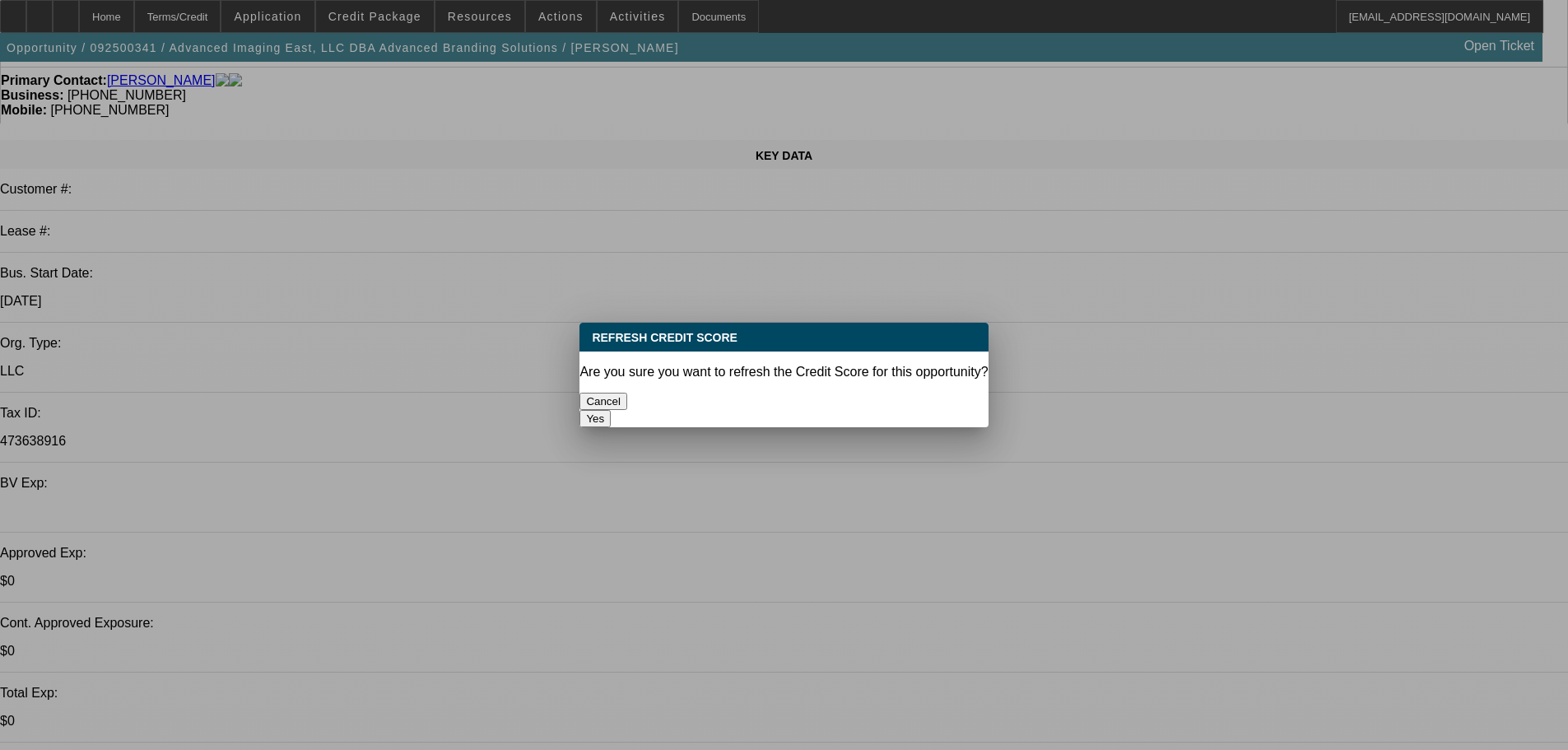
scroll to position [0, 0]
click at [610, 410] on button "Yes" at bounding box center [595, 419] width 31 height 17
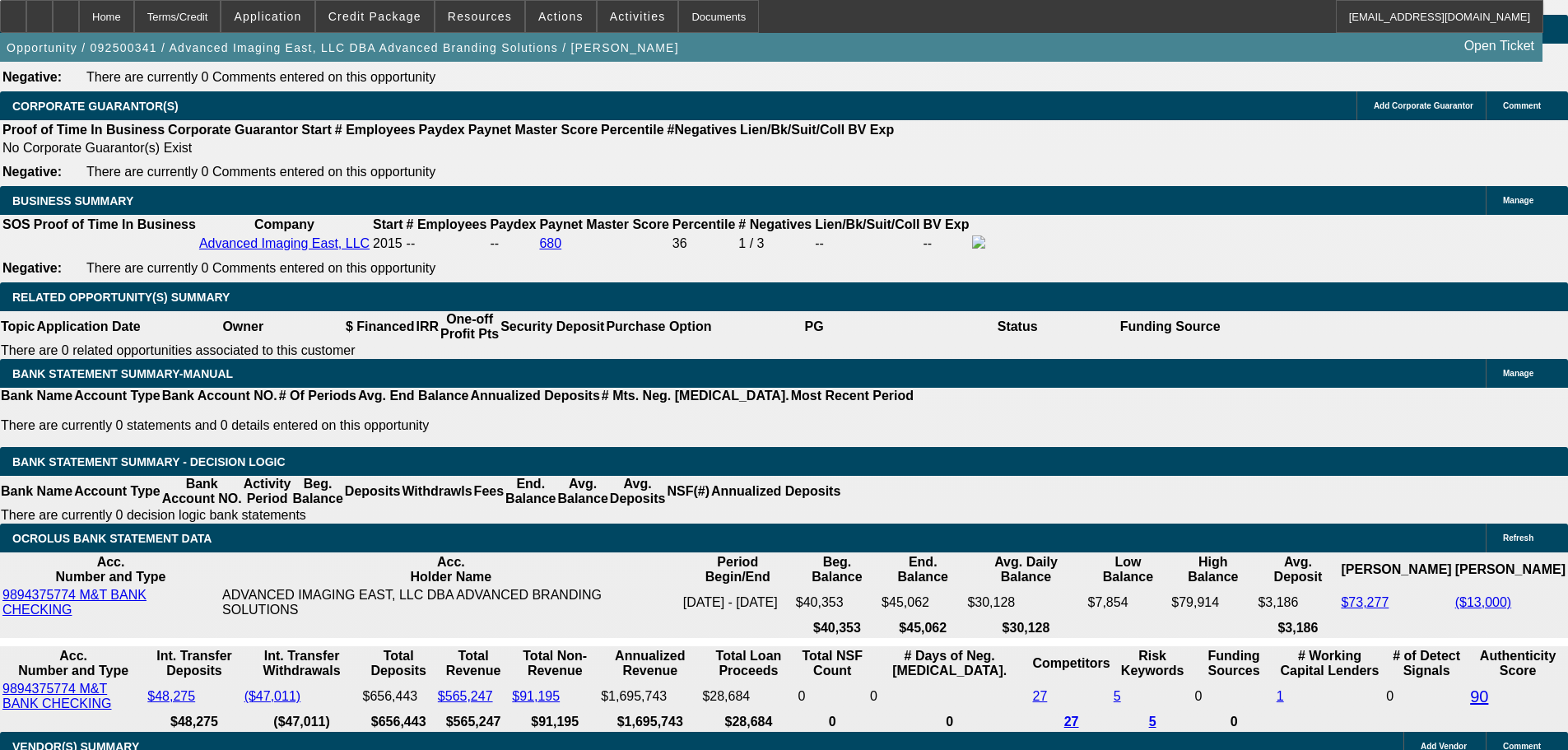
scroll to position [2686, 0]
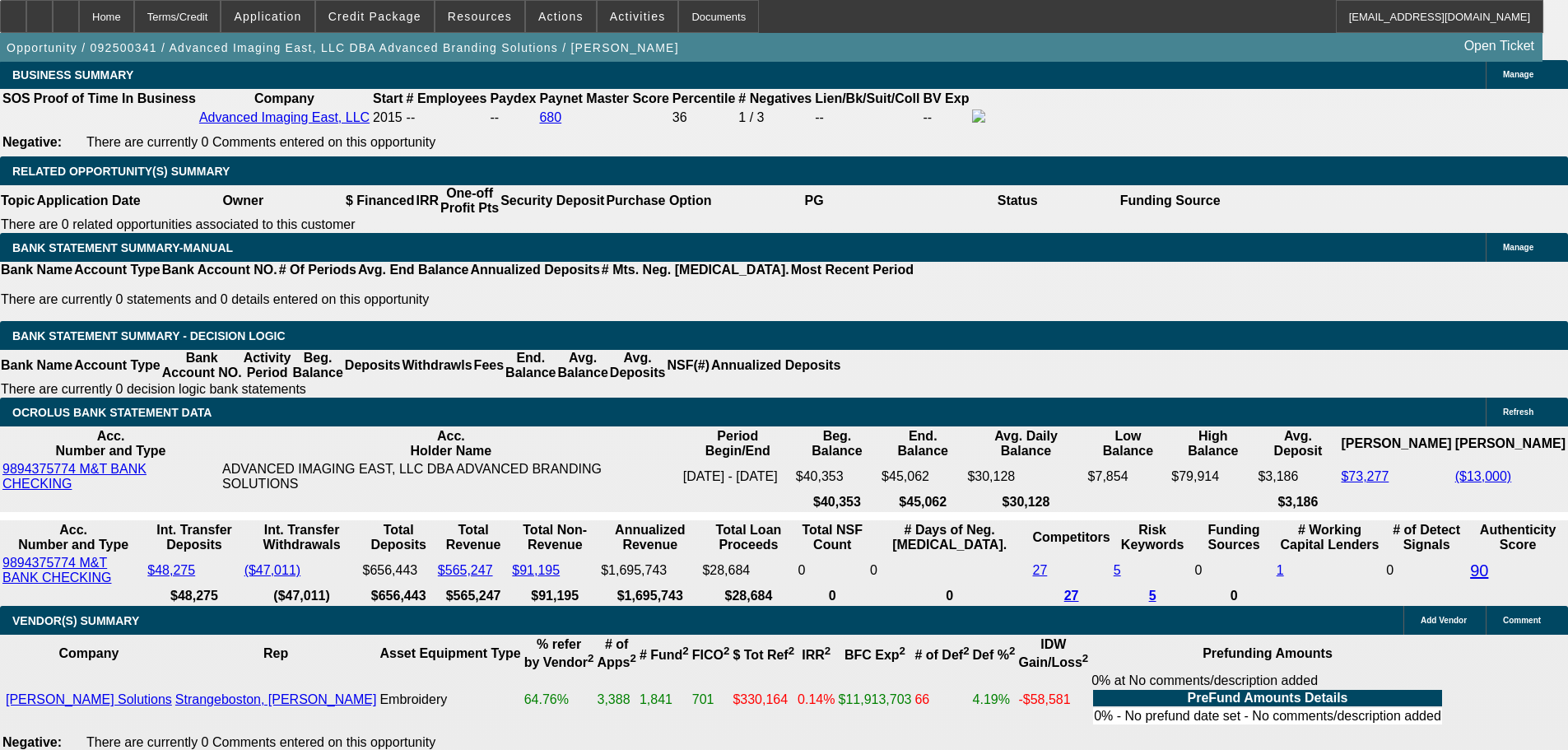
drag, startPoint x: 556, startPoint y: 227, endPoint x: 615, endPoint y: 235, distance: 59.5
type input "9"
type input "UNKNOWN"
type input "$3,287.50"
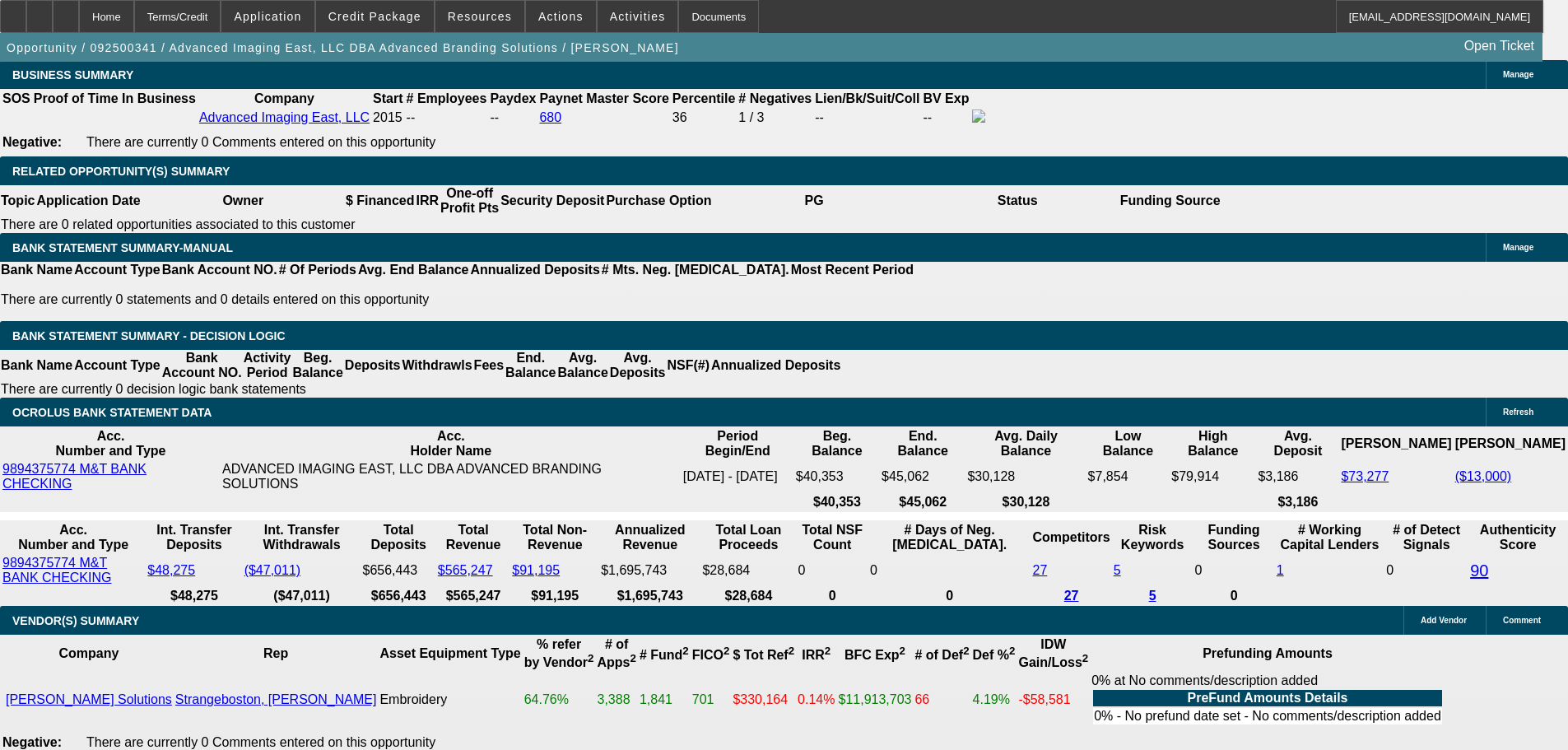
type input "$1,643.75"
type input "9.4"
type input "$3,323.82"
type input "$1,661.91"
type input "9.4"
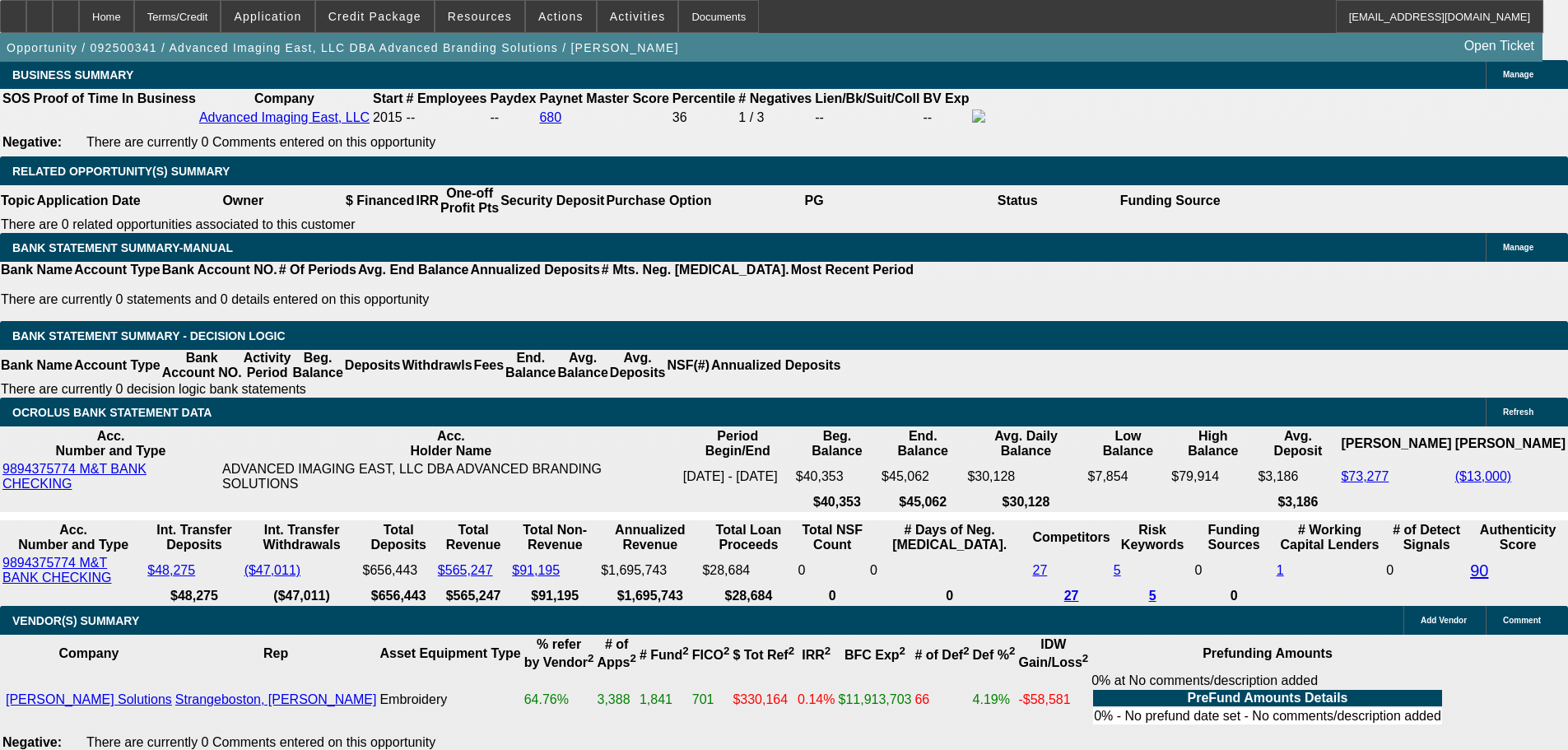
type input "$3,323.82"
drag, startPoint x: 348, startPoint y: 228, endPoint x: 409, endPoint y: 243, distance: 62.8
type input "1"
type input "UNKNOWN"
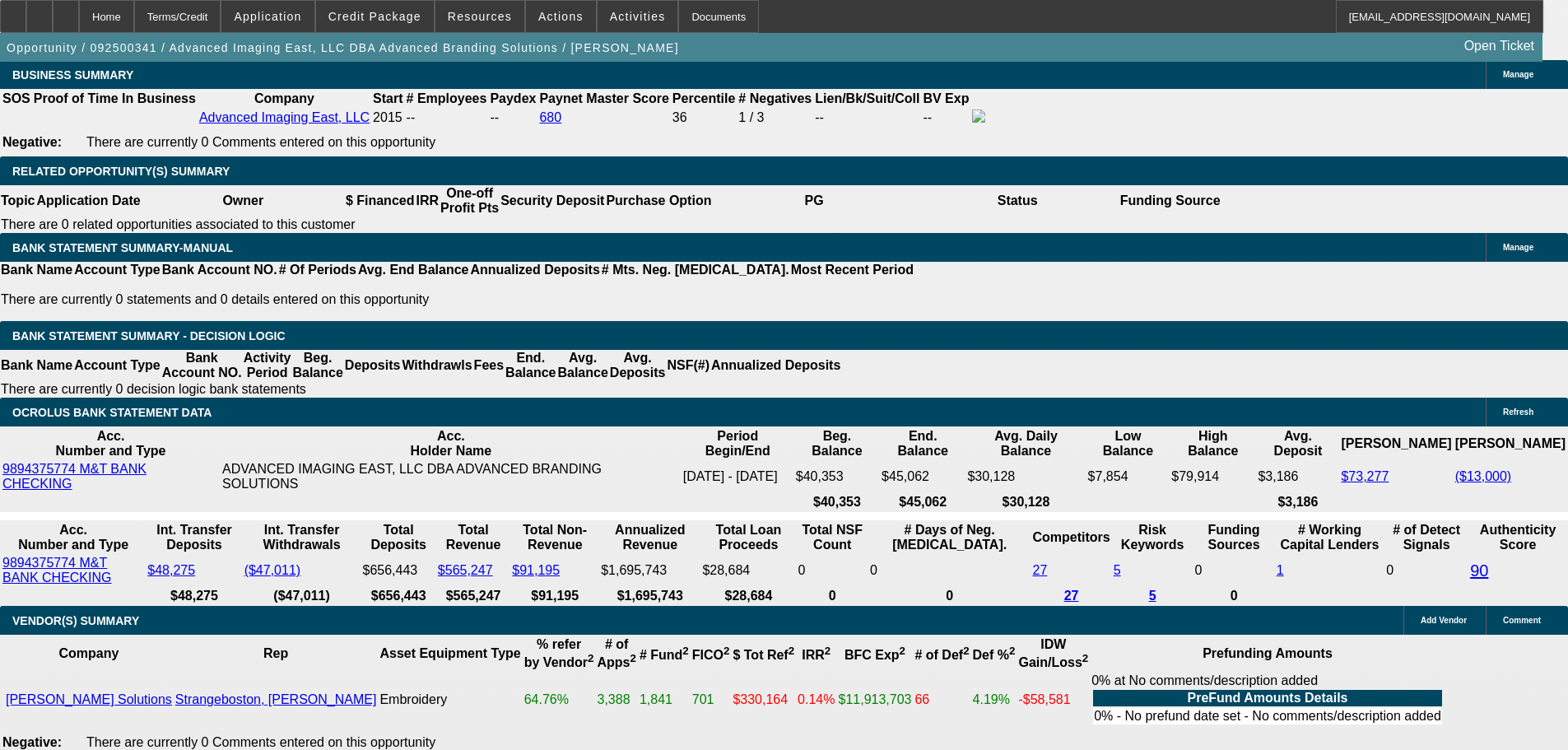
type input "11"
type input "$1,305.43"
type input "$2,610.86"
type input "11."
type input "$1,735.72"
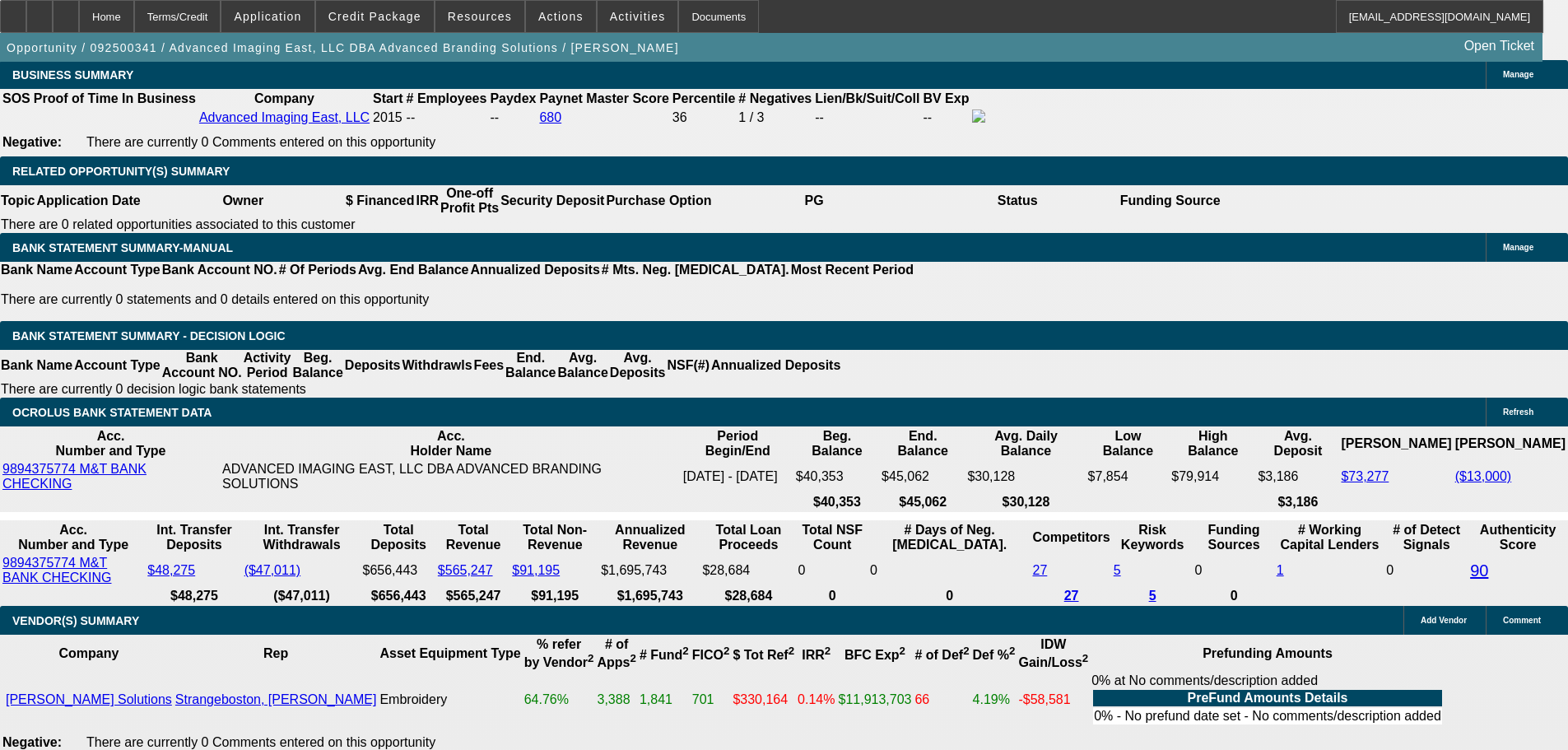
type input "$3,471.44"
type input "11.3"
type input "0"
type input "$1,749.76"
type input "$3,499.52"
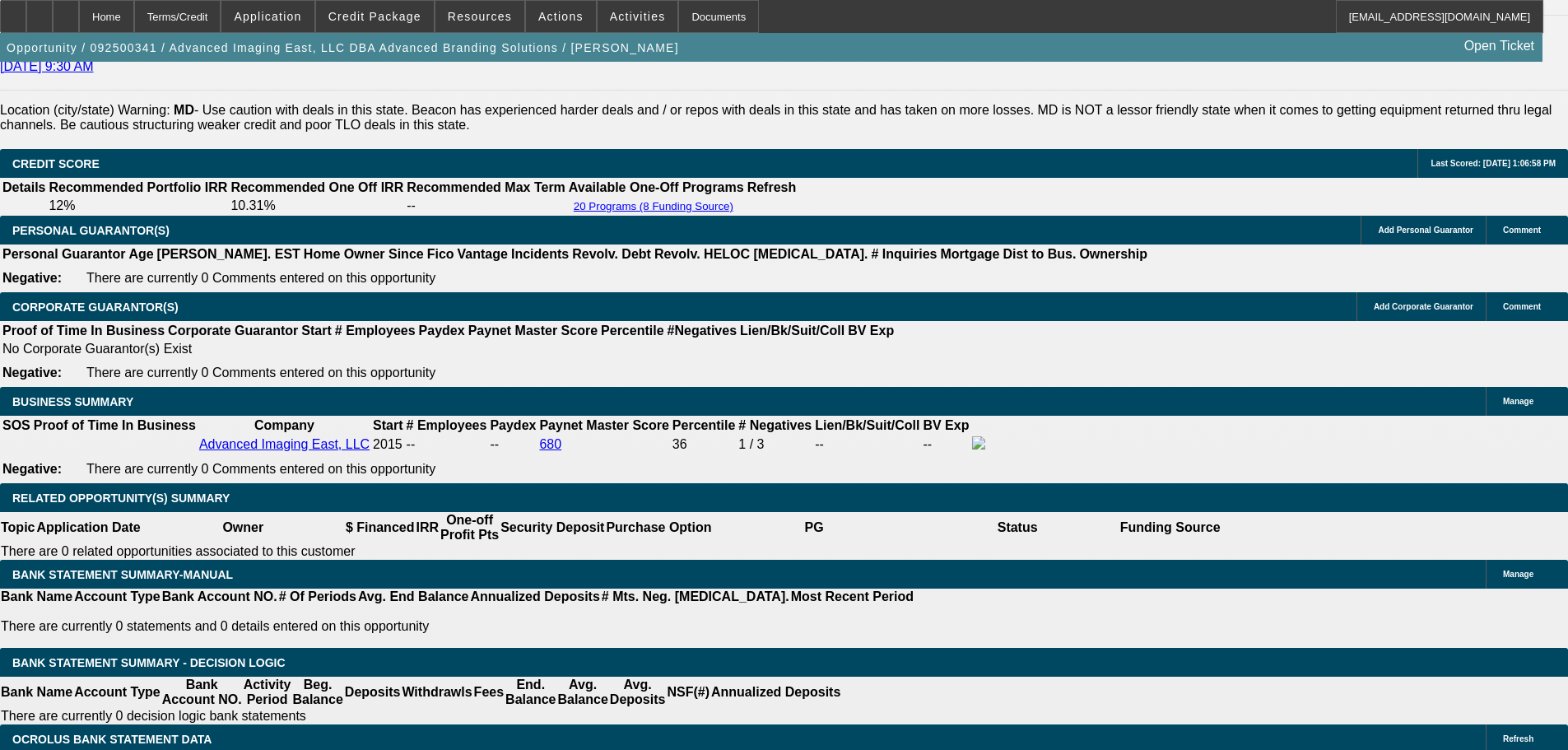
scroll to position [2356, 0]
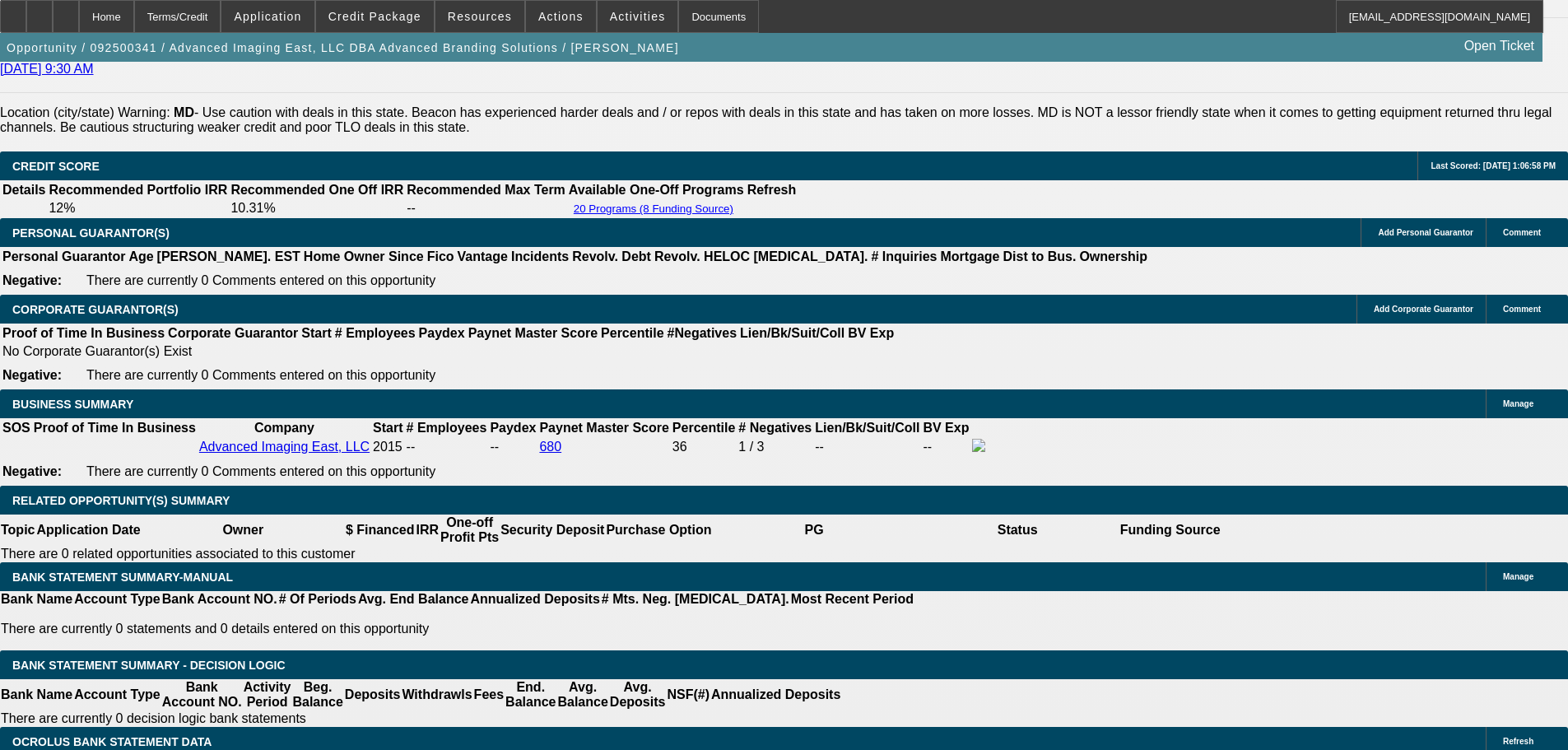
type input "$0.00"
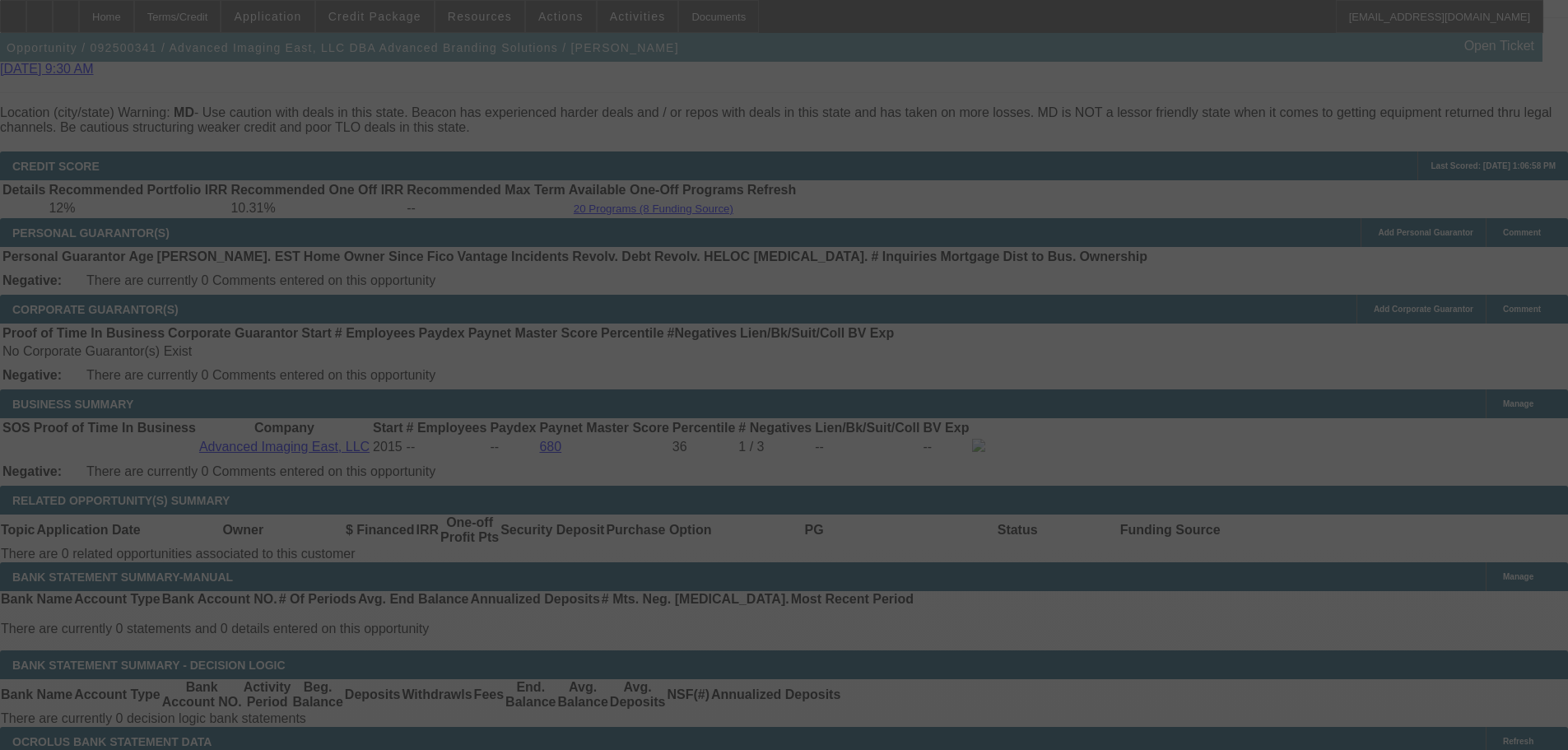
select select "0"
select select "2"
select select "0.1"
select select "4"
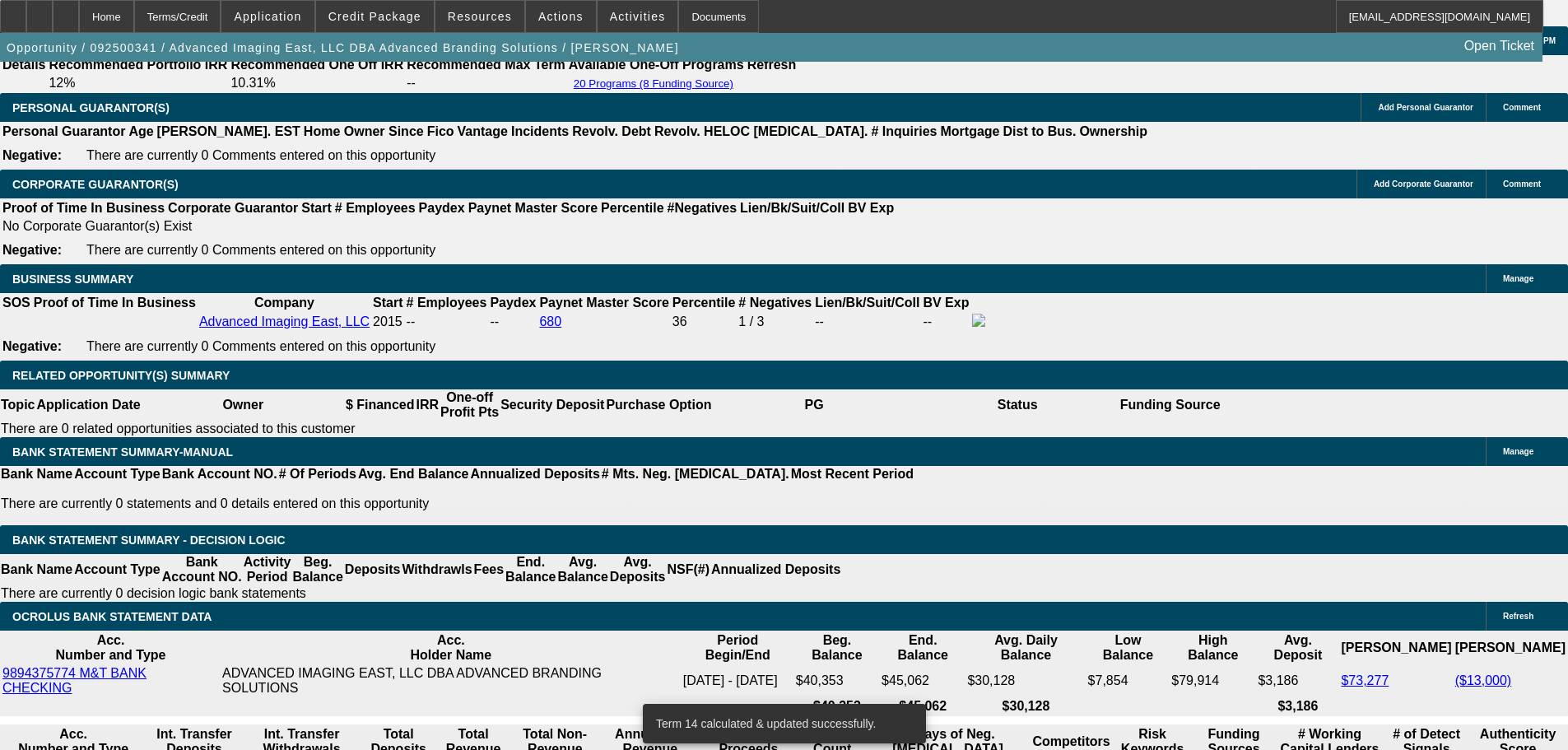
scroll to position [2603, 0]
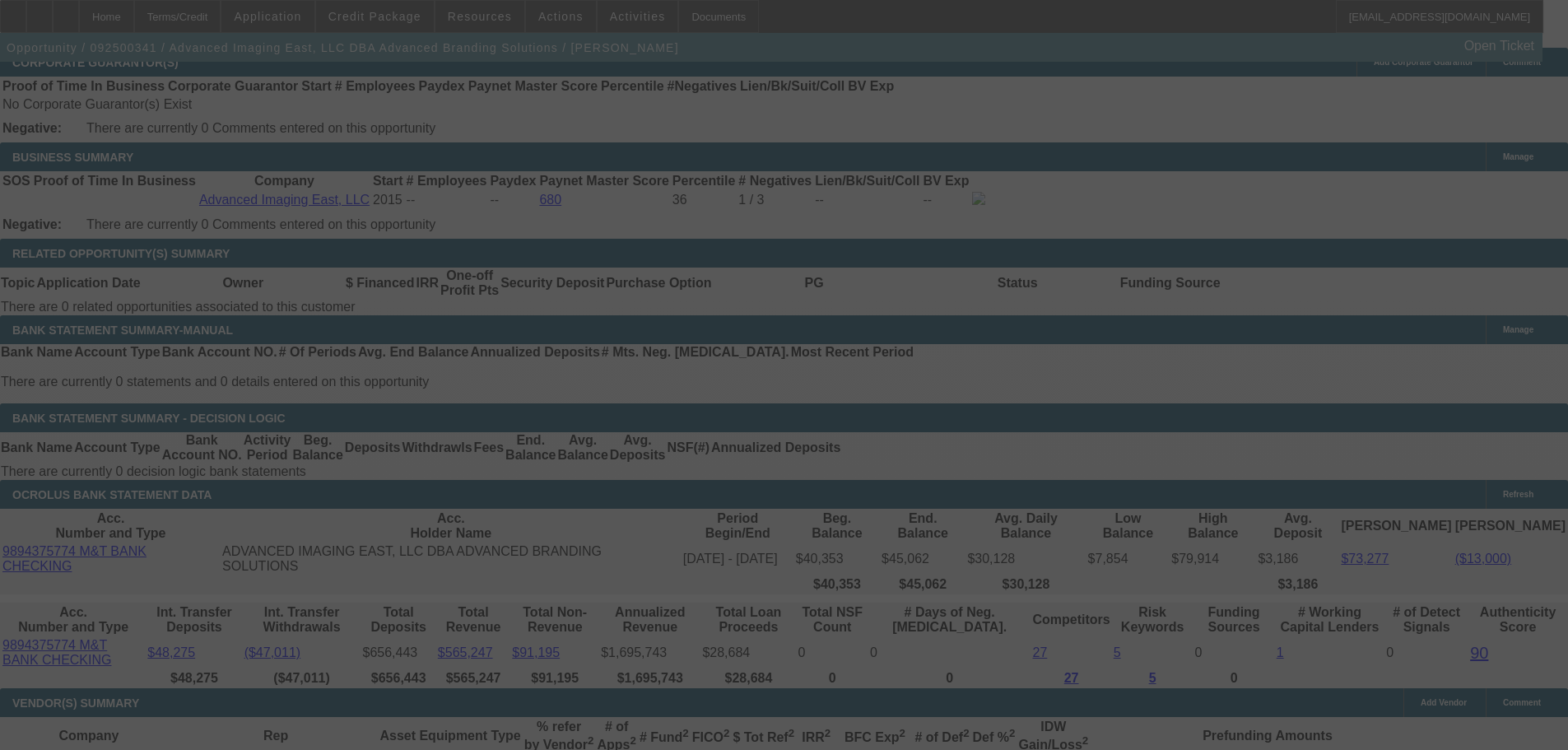
select select "0"
select select "2"
select select "0"
select select "6"
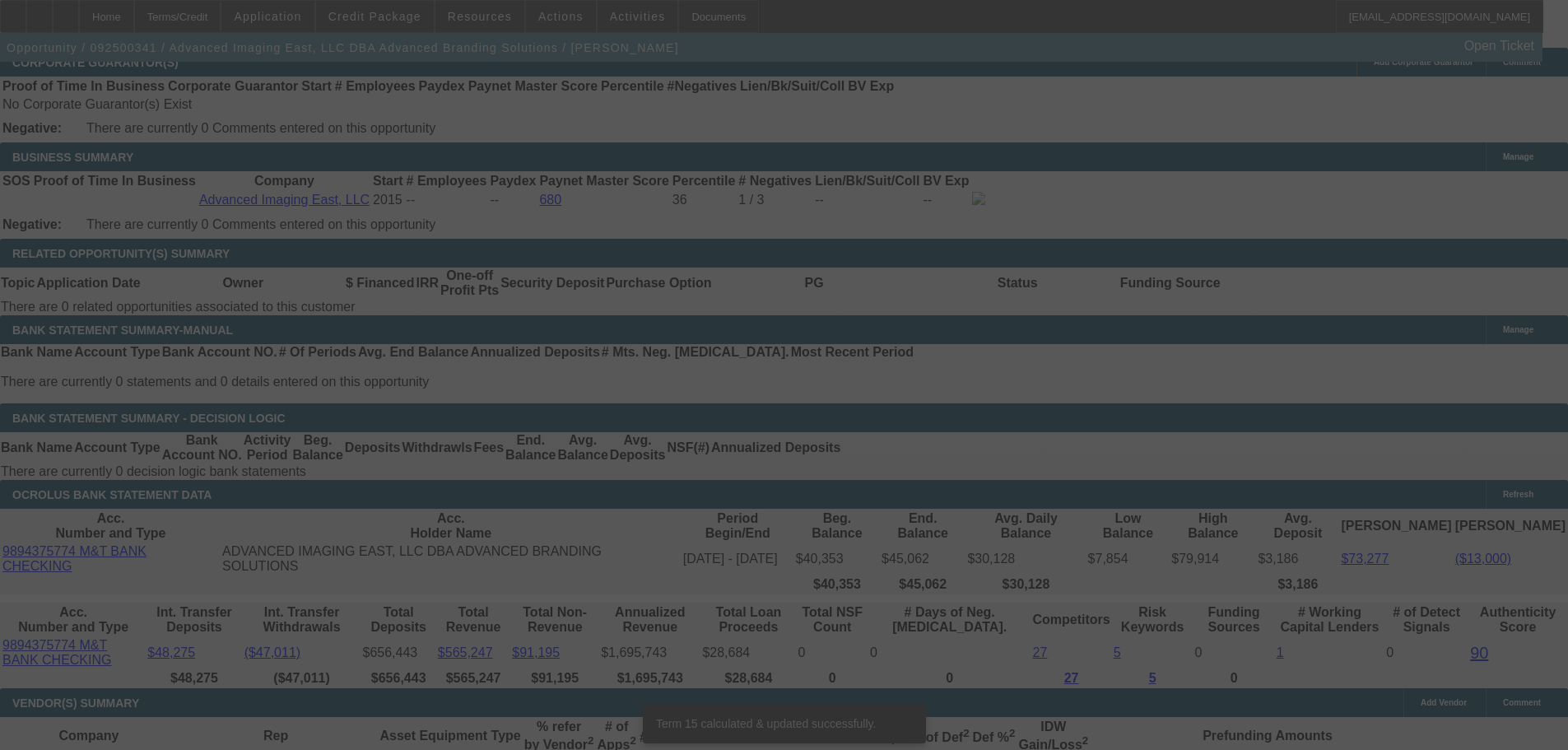
scroll to position [2589, 0]
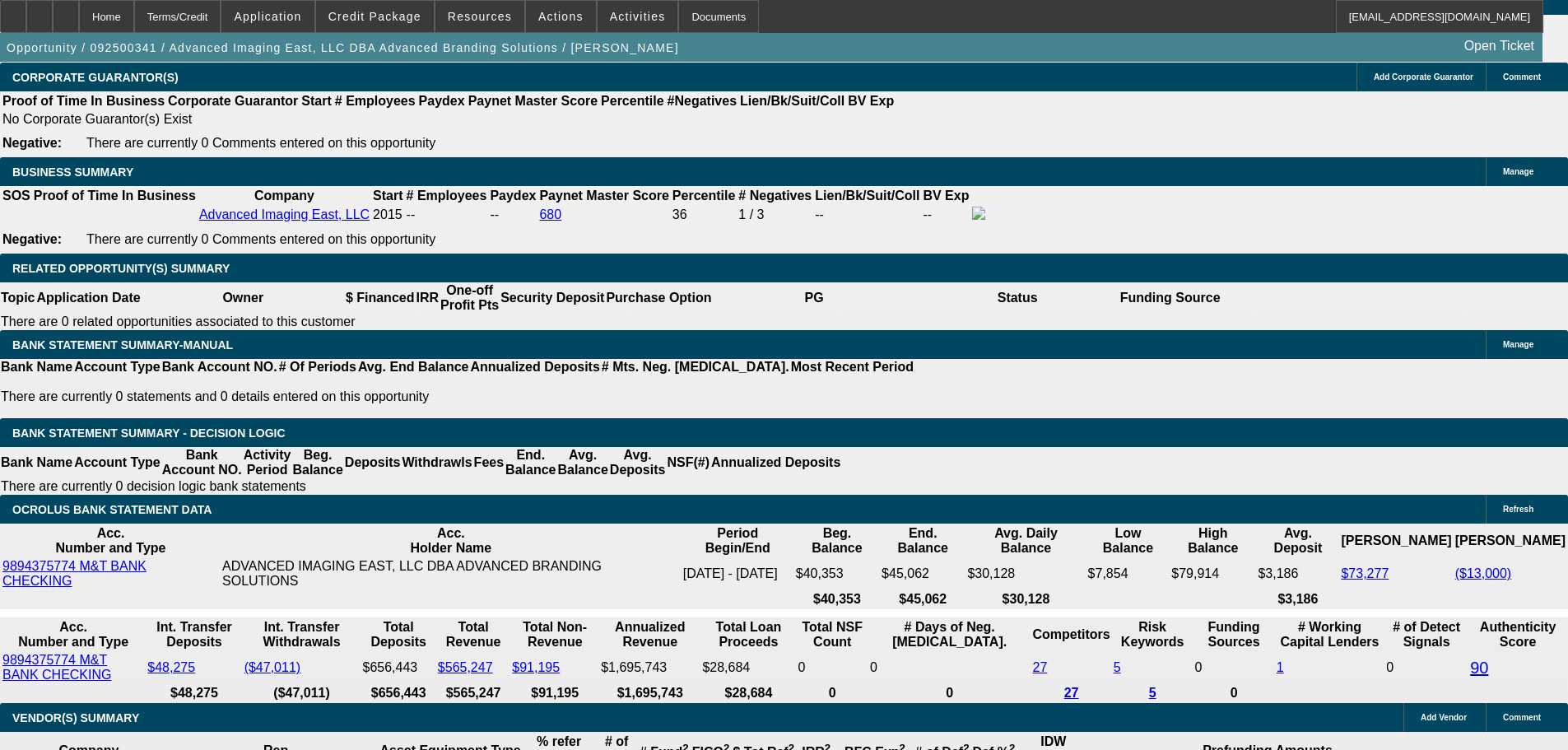
type input "174.76"
type input "$349.52"
type input "UNKNOWN"
type input "1748.76"
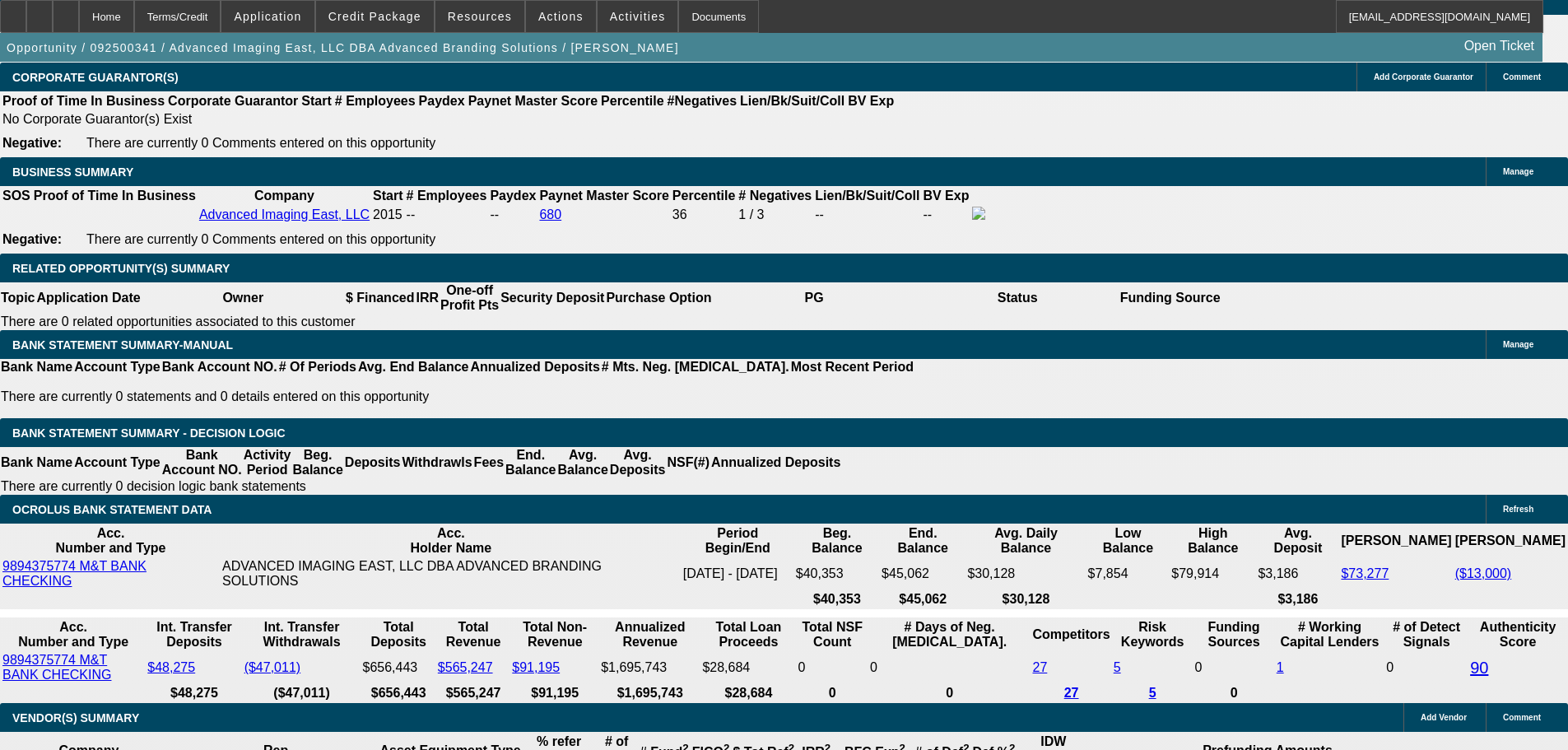
type input "$3,497.52"
type input "11.3"
type input "$1,748.76"
type input "1662.441"
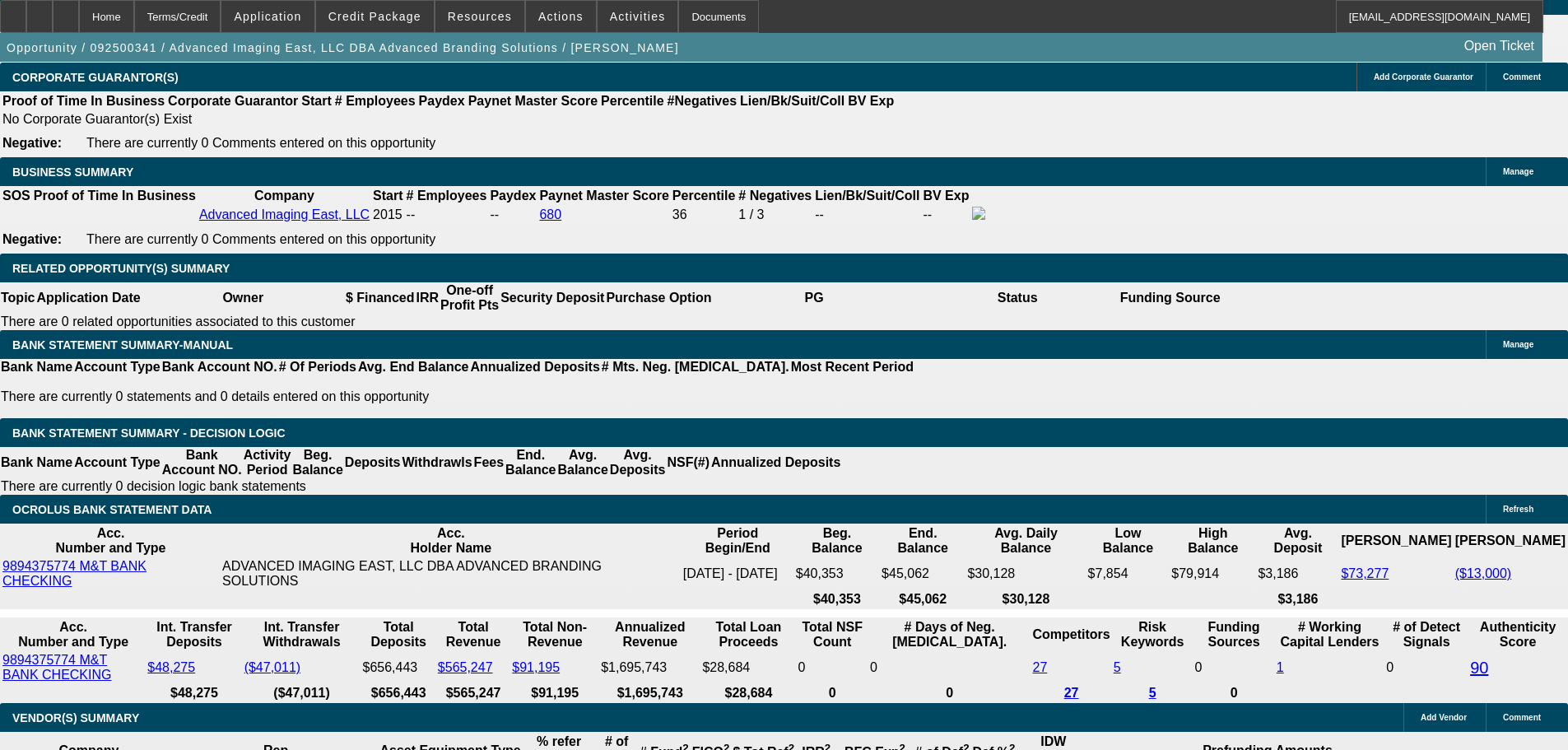
type input "$3,324.88"
type input "UNKNOWN"
type input "9.4"
type input "$1,662.44"
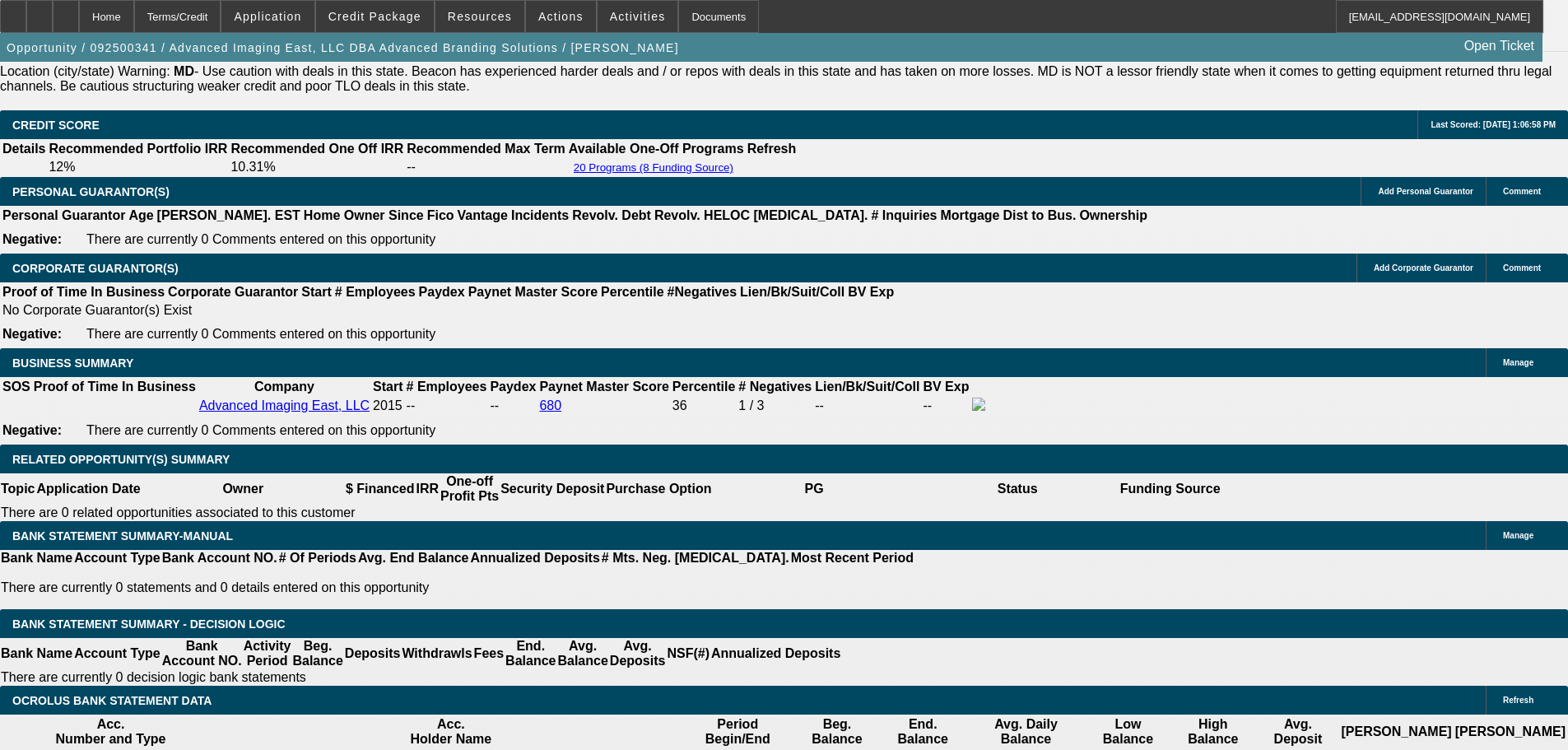
scroll to position [2095, 0]
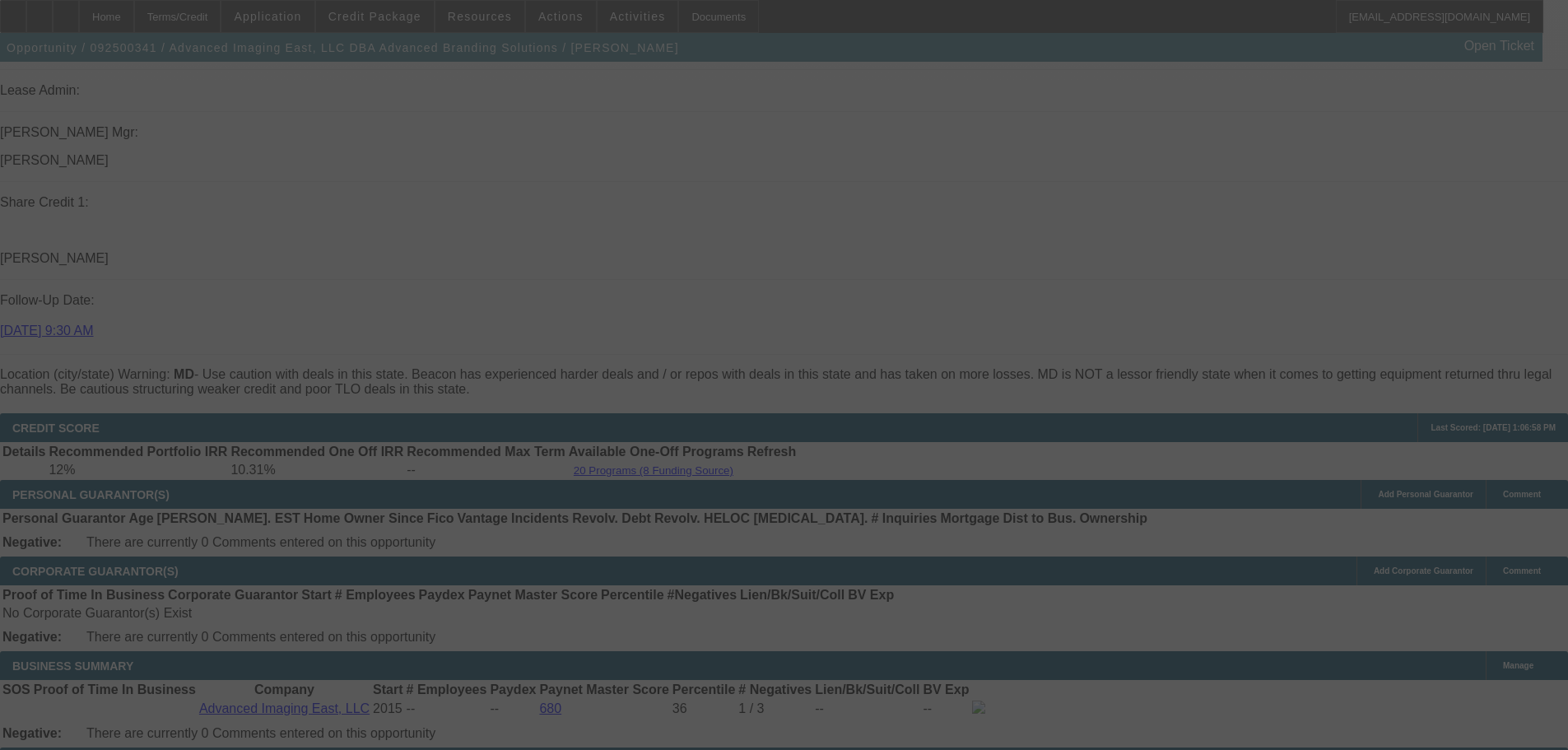
select select "0"
select select "2"
select select "0.1"
select select "4"
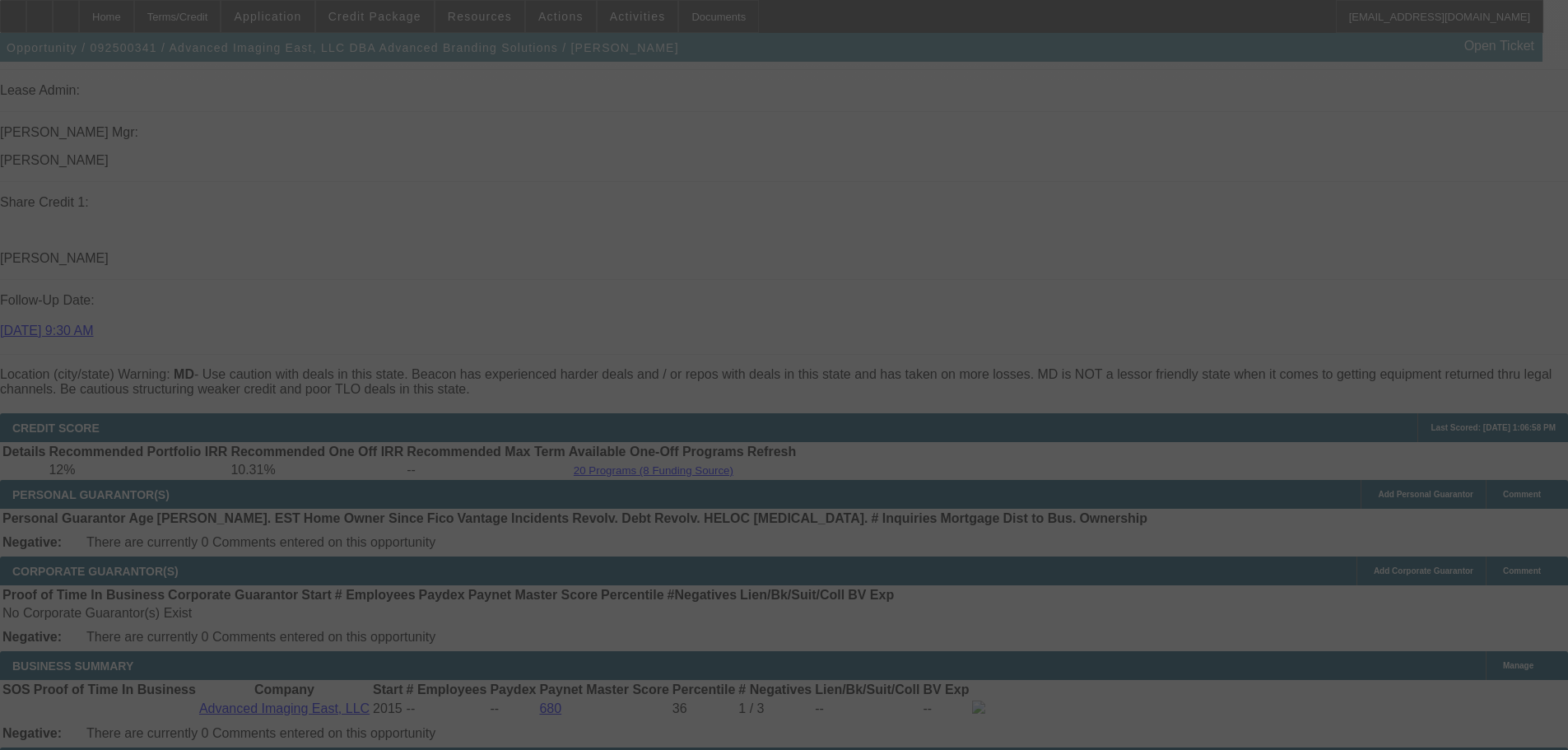
select select "0"
select select "2"
select select "0"
select select "6"
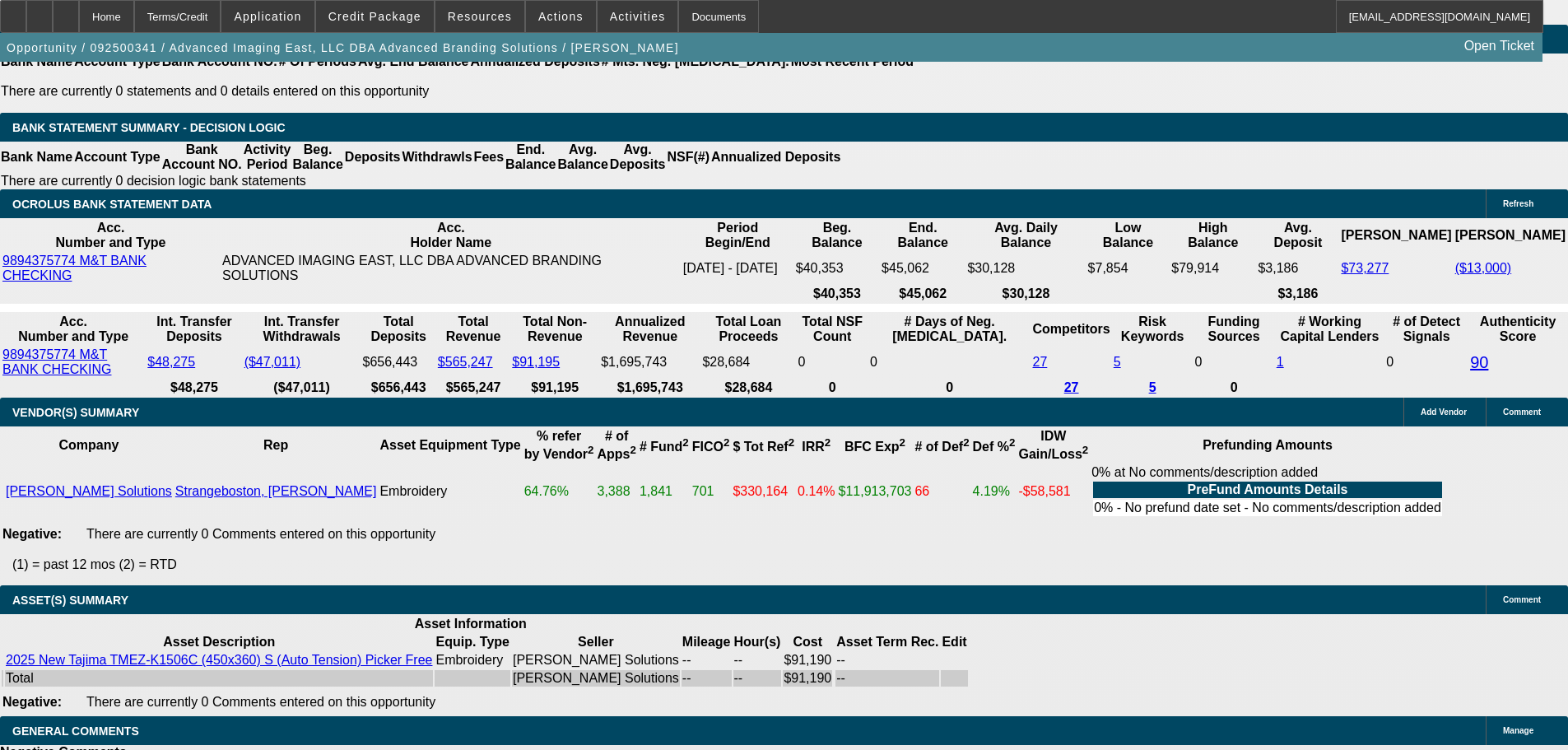
scroll to position [2917, 0]
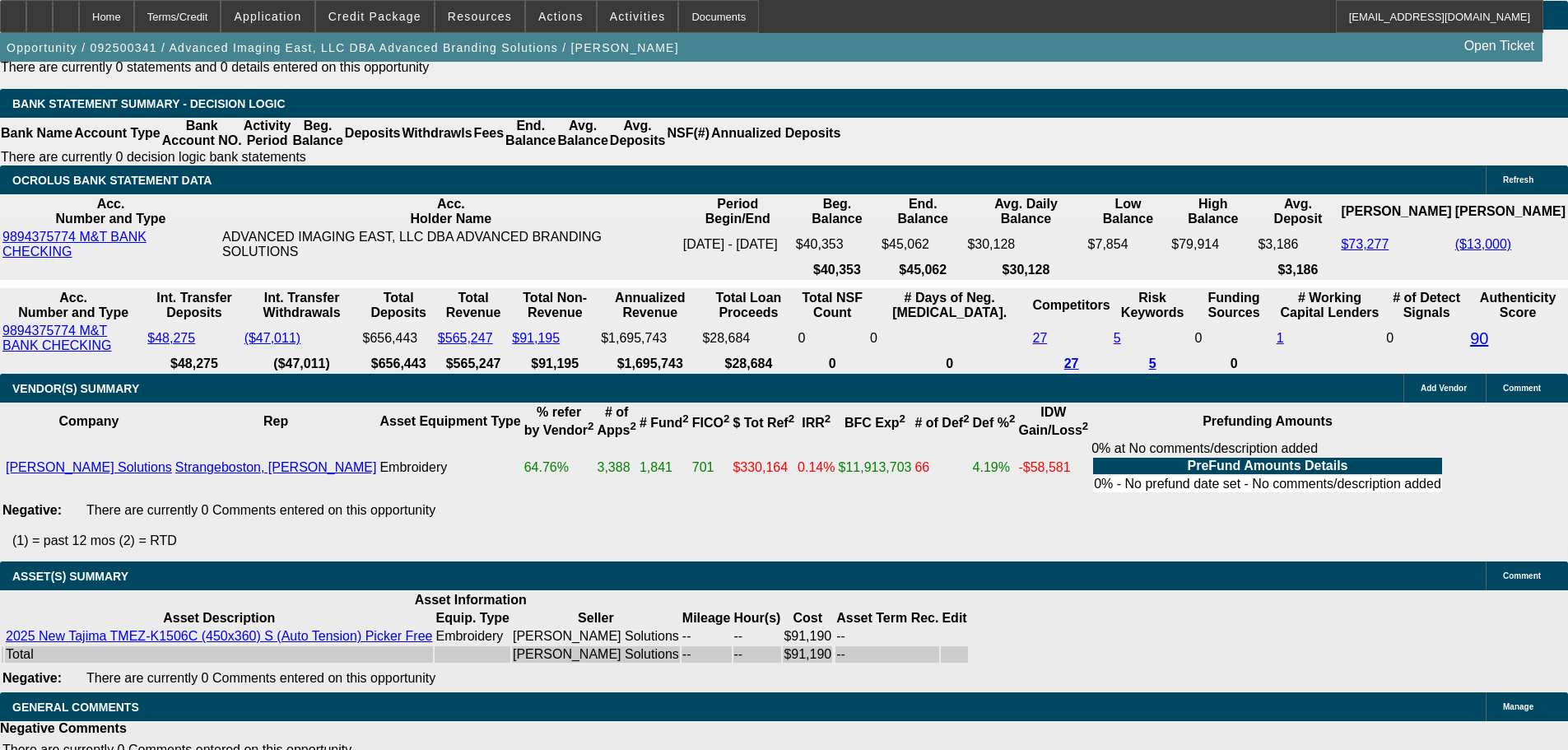
select select "3"
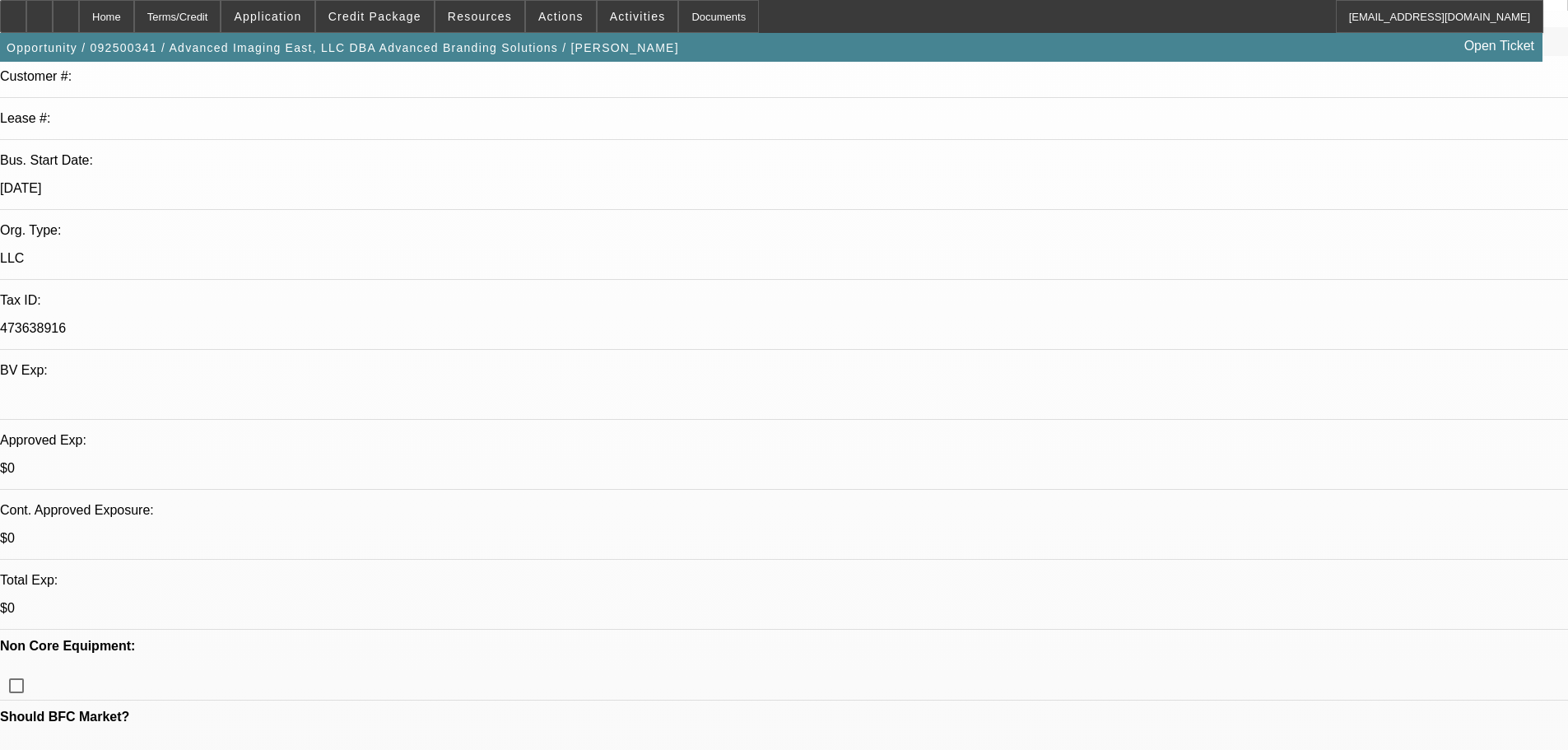
scroll to position [247, 0]
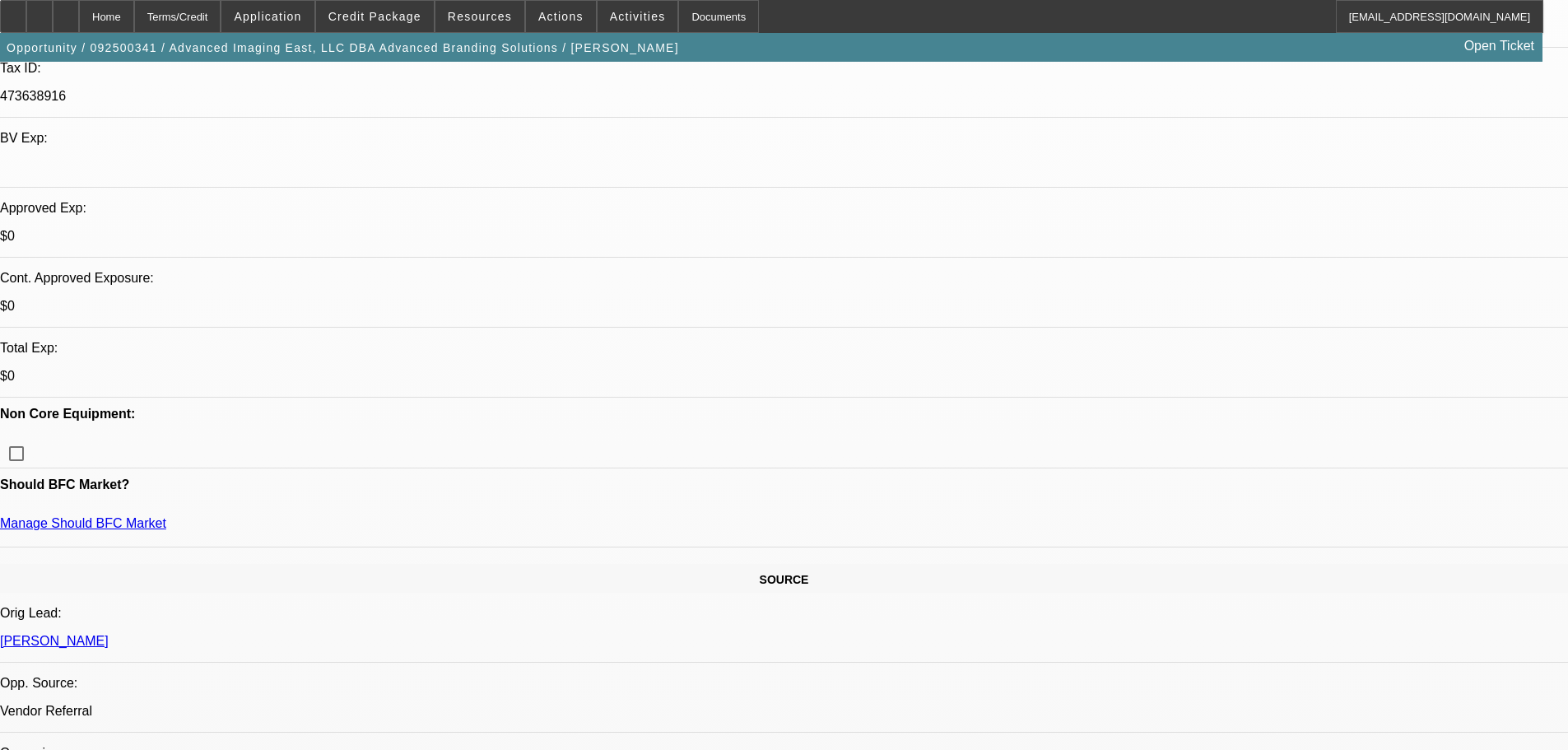
scroll to position [494, 0]
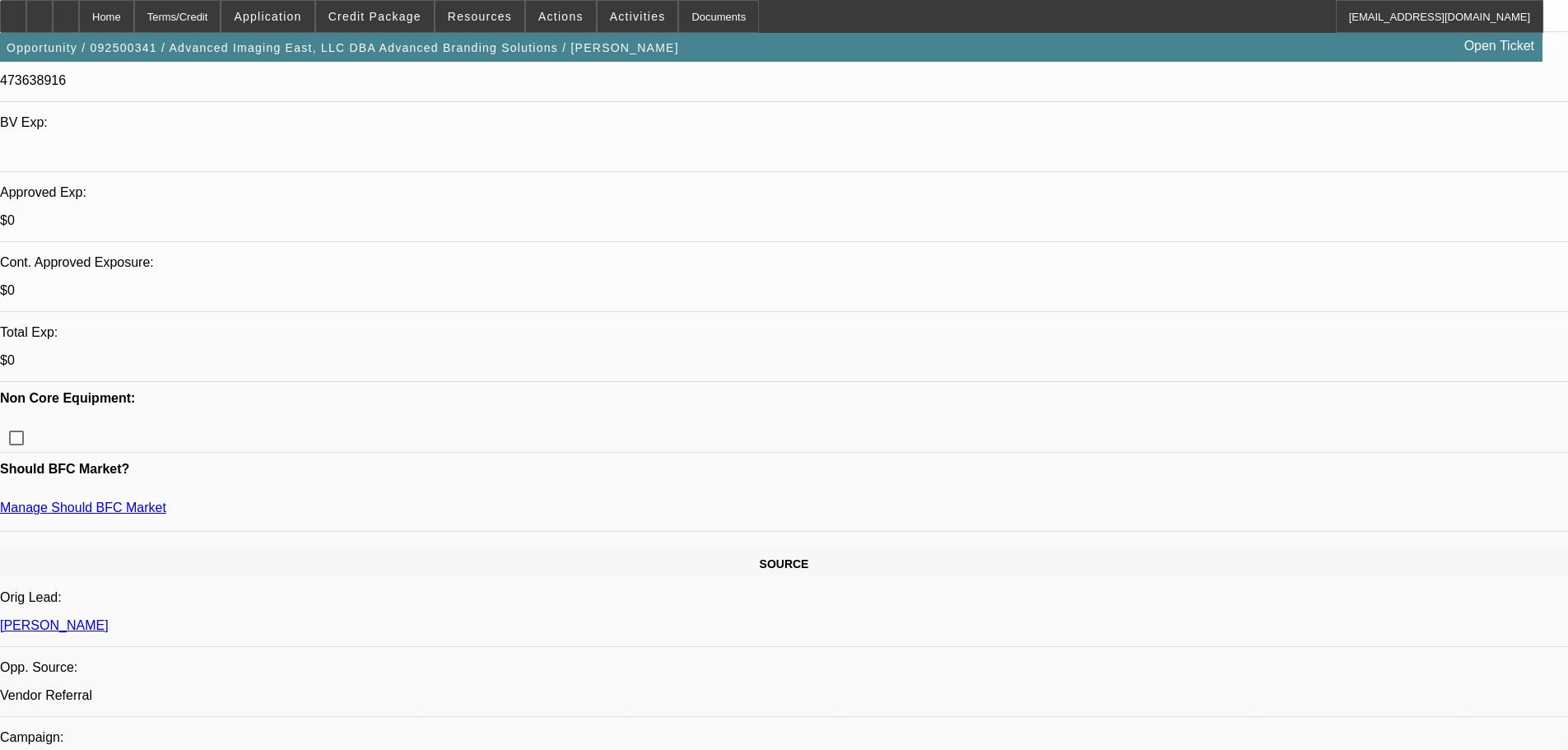
type textarea "DECLINED BY FS FOR NO PG-TOO THIN, DECENT TIB, OK BANKS HERES WHAT UID EXTEND F…"
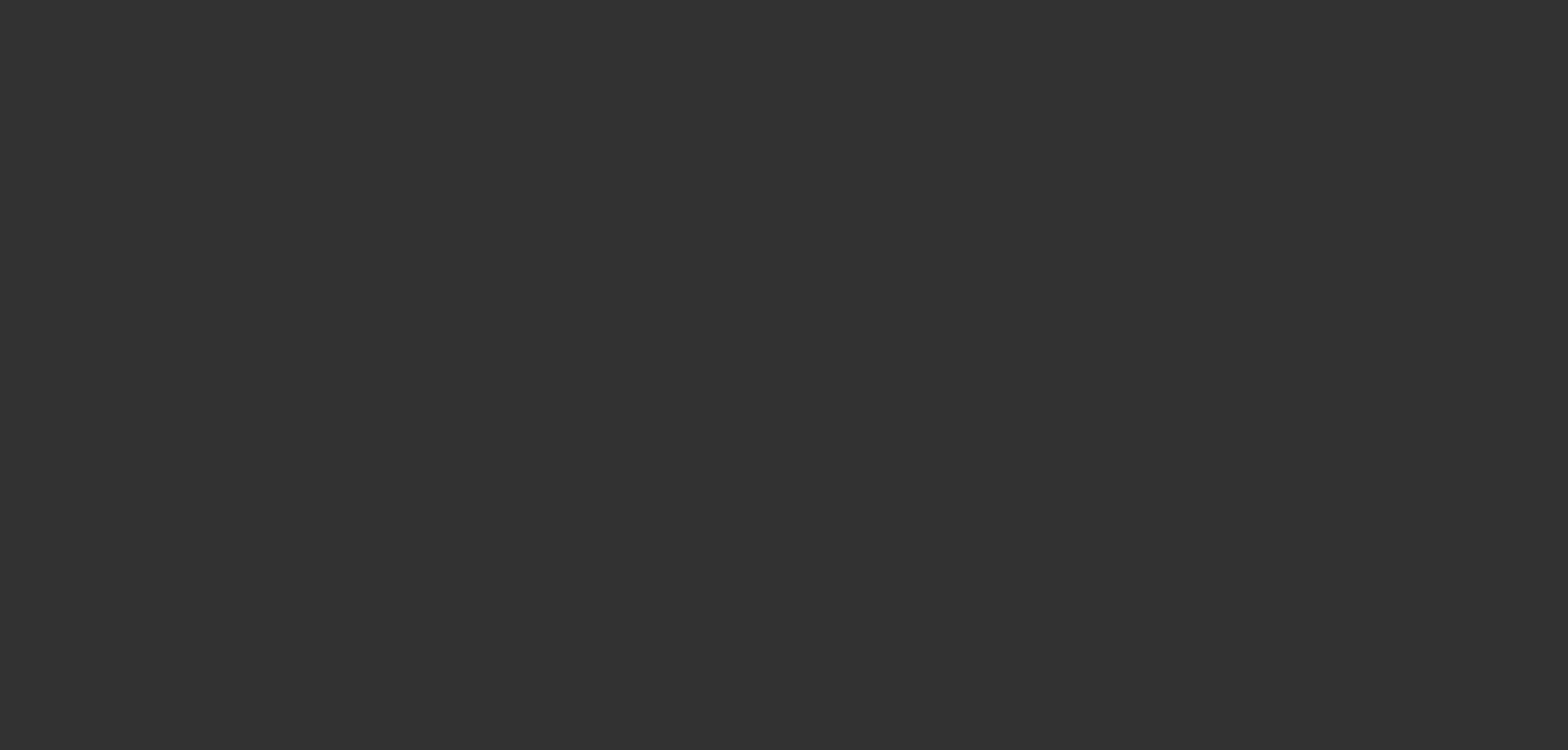
scroll to position [0, 0]
select select "0"
select select "2"
select select "0"
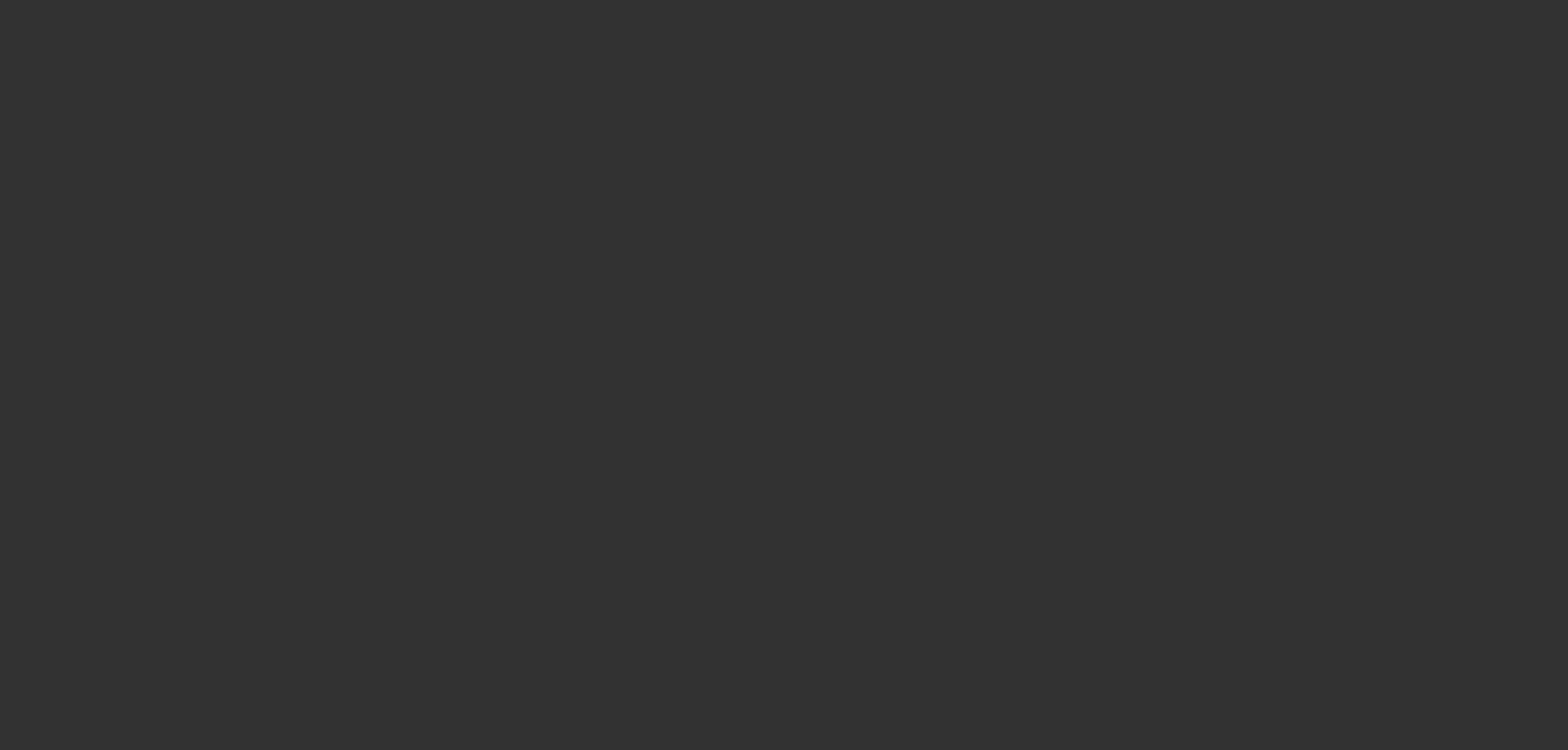
select select "6"
select select "0"
select select "2"
select select "0.1"
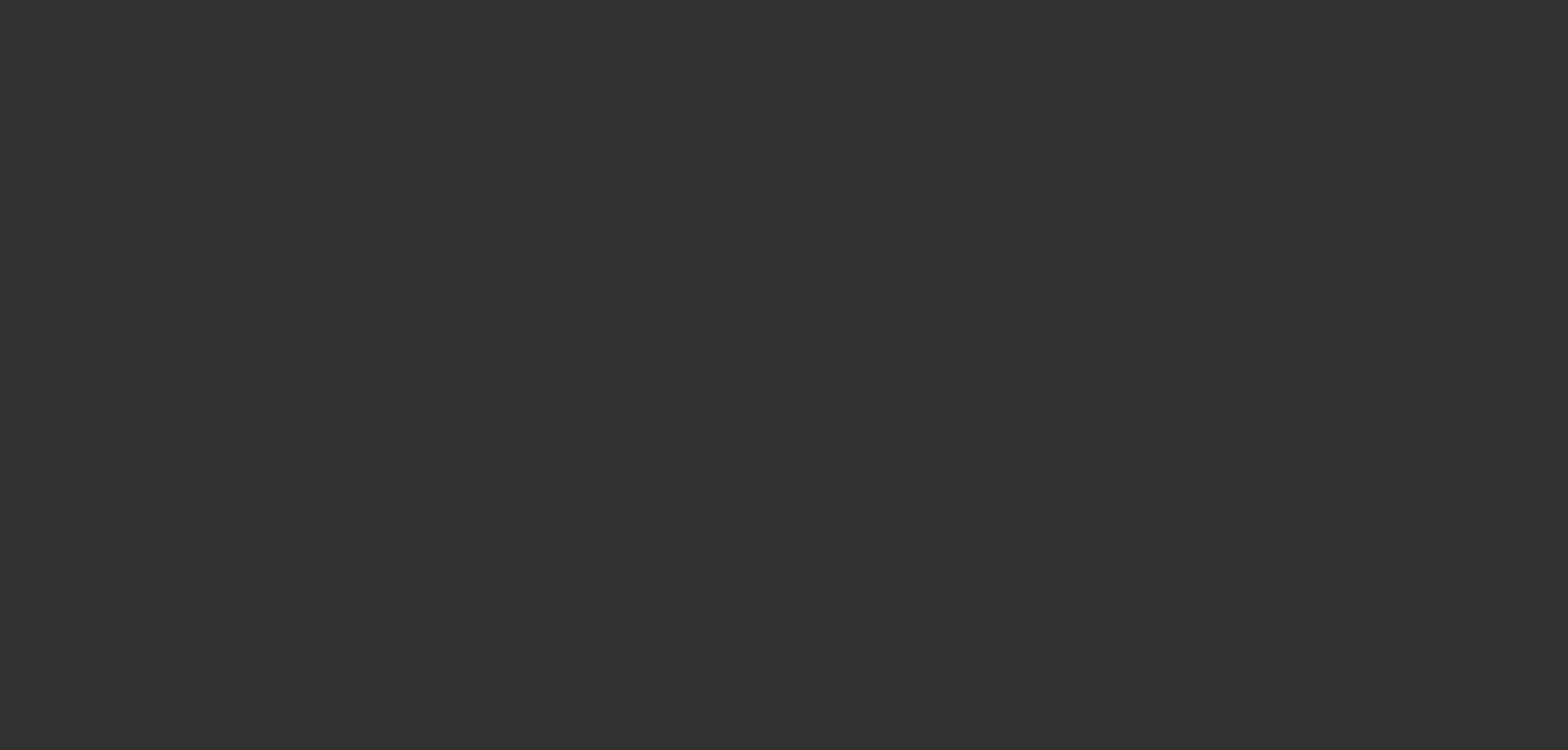
select select "4"
select select "0"
select select "2"
select select "0"
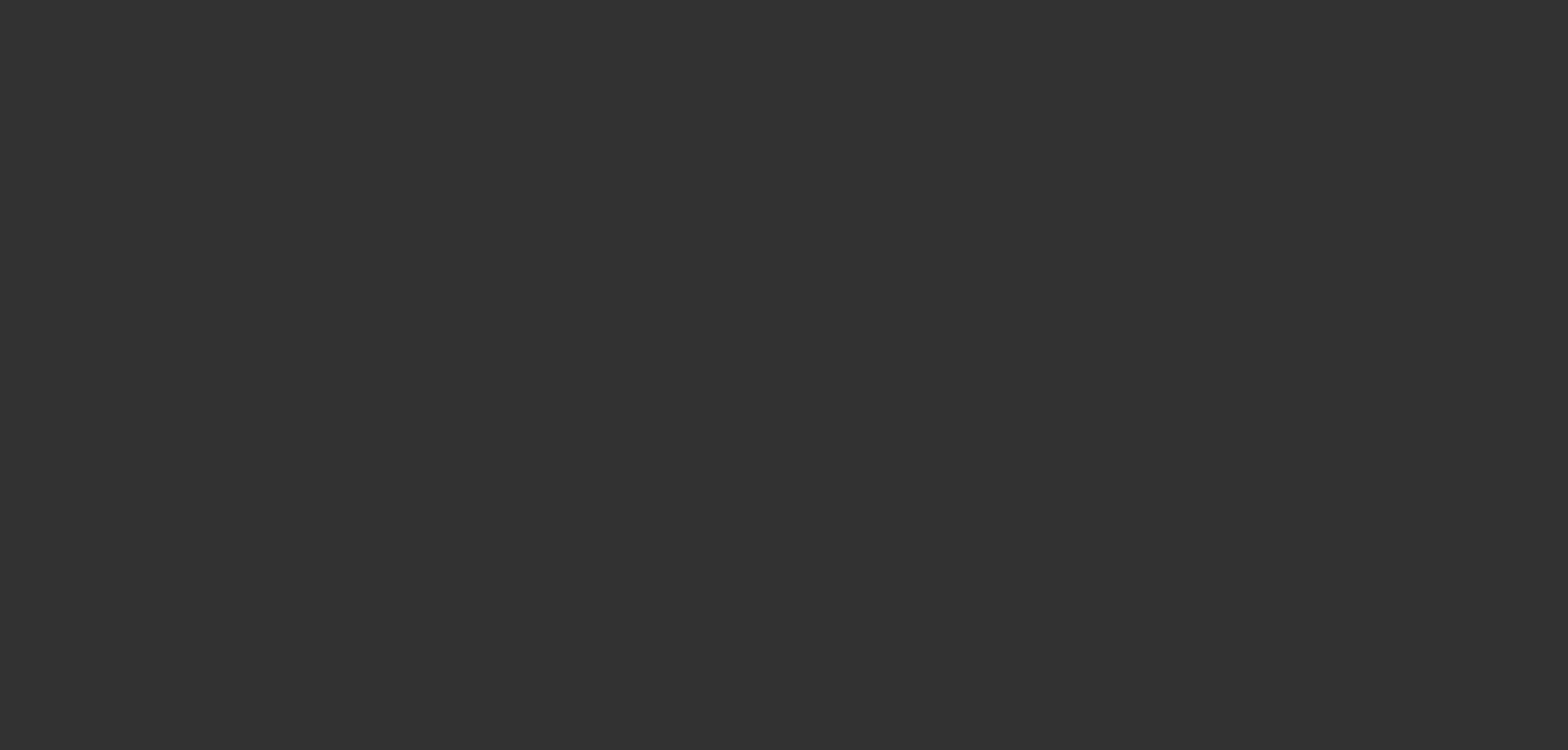
select select "6"
select select "0"
select select "2"
select select "0.1"
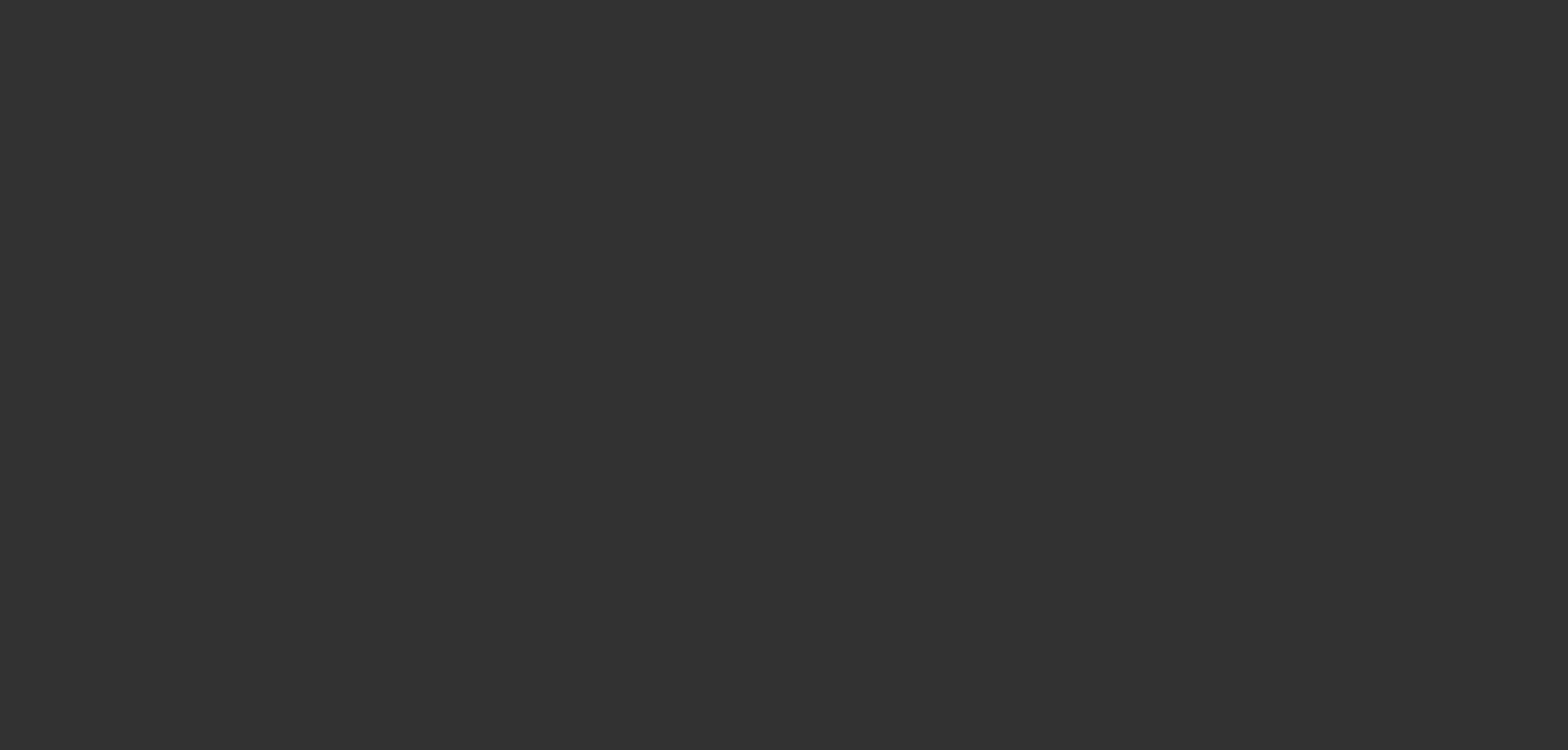
select select "4"
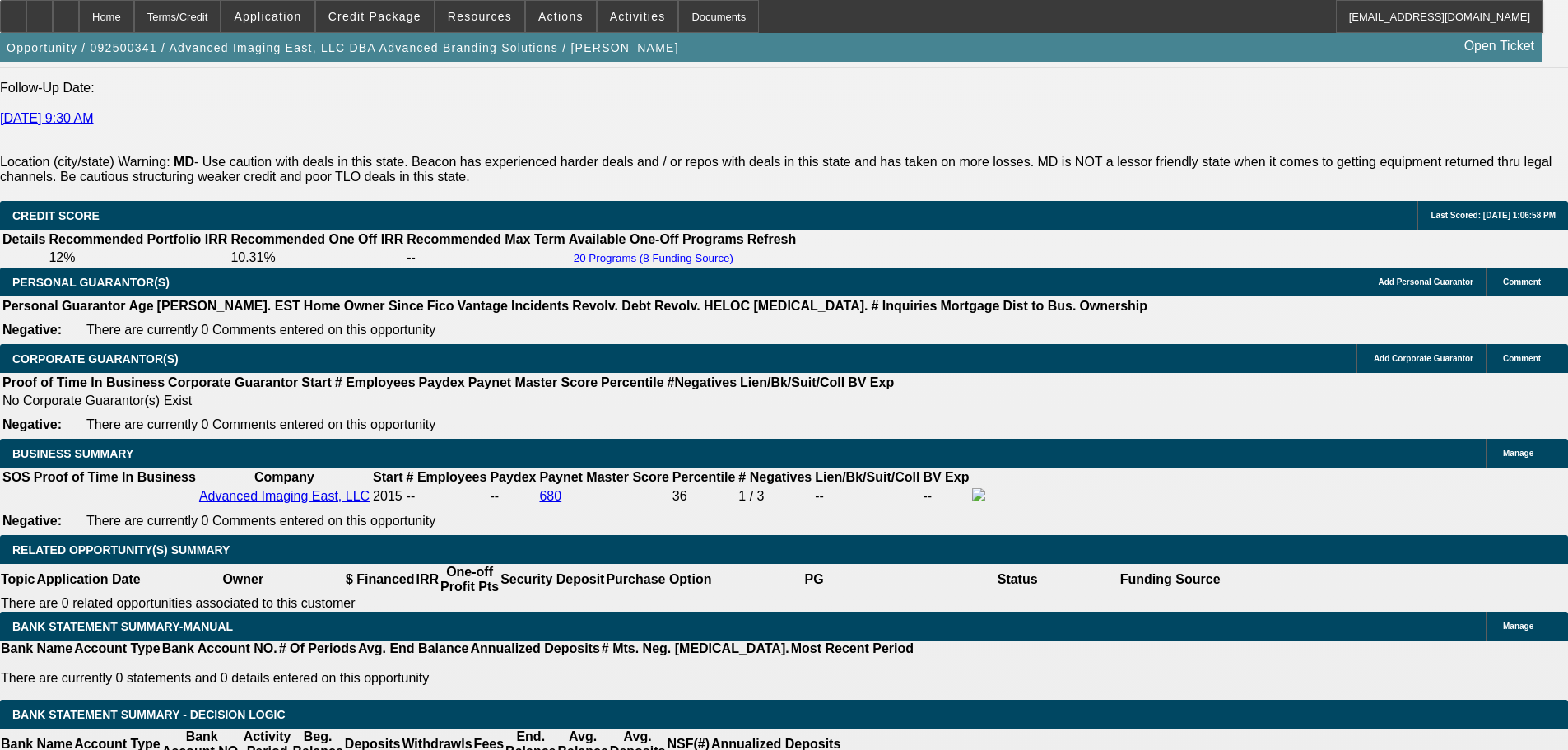
scroll to position [2305, 0]
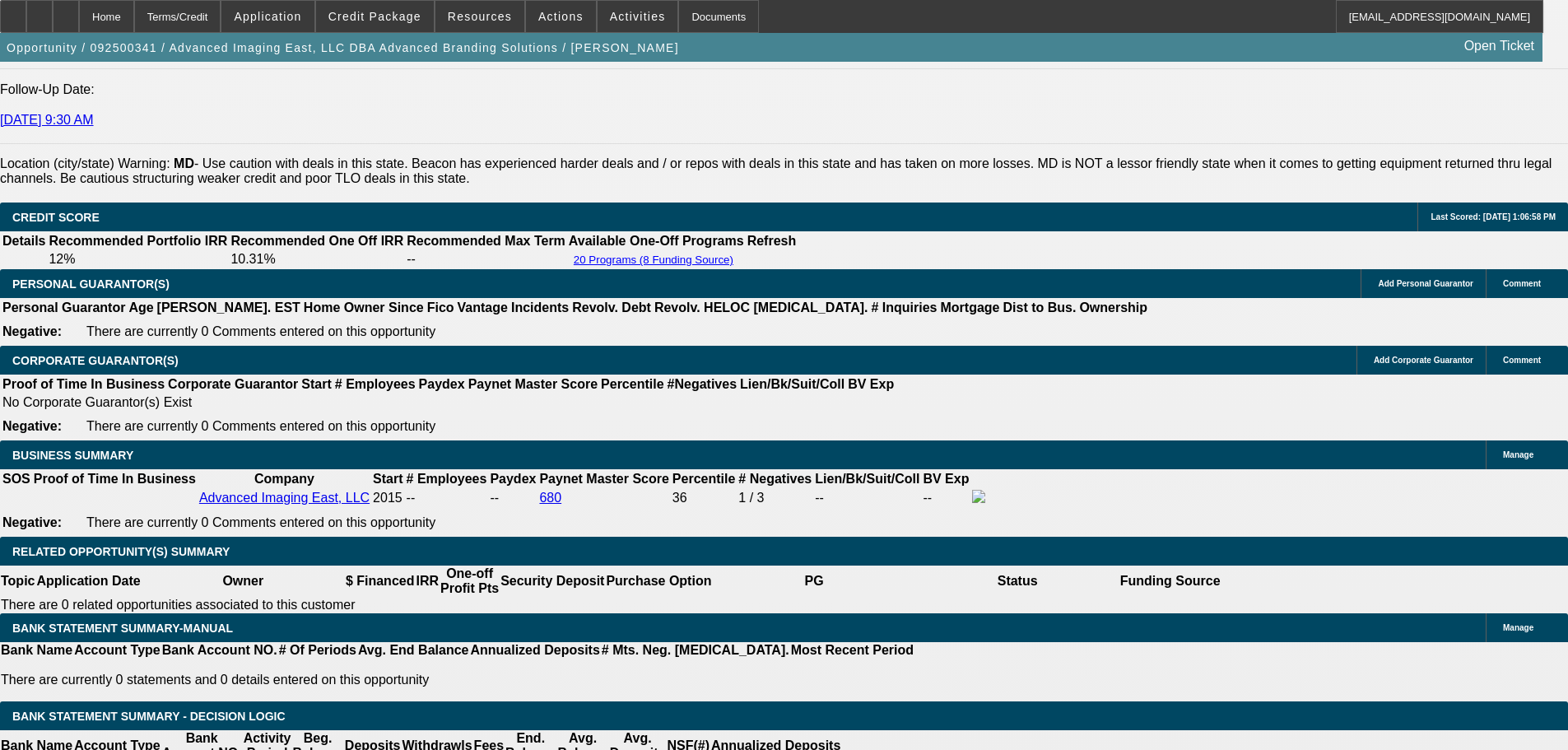
type input "1748.6"
type input "$3,497.20"
type input "UNKNOWN"
type input "1748.16"
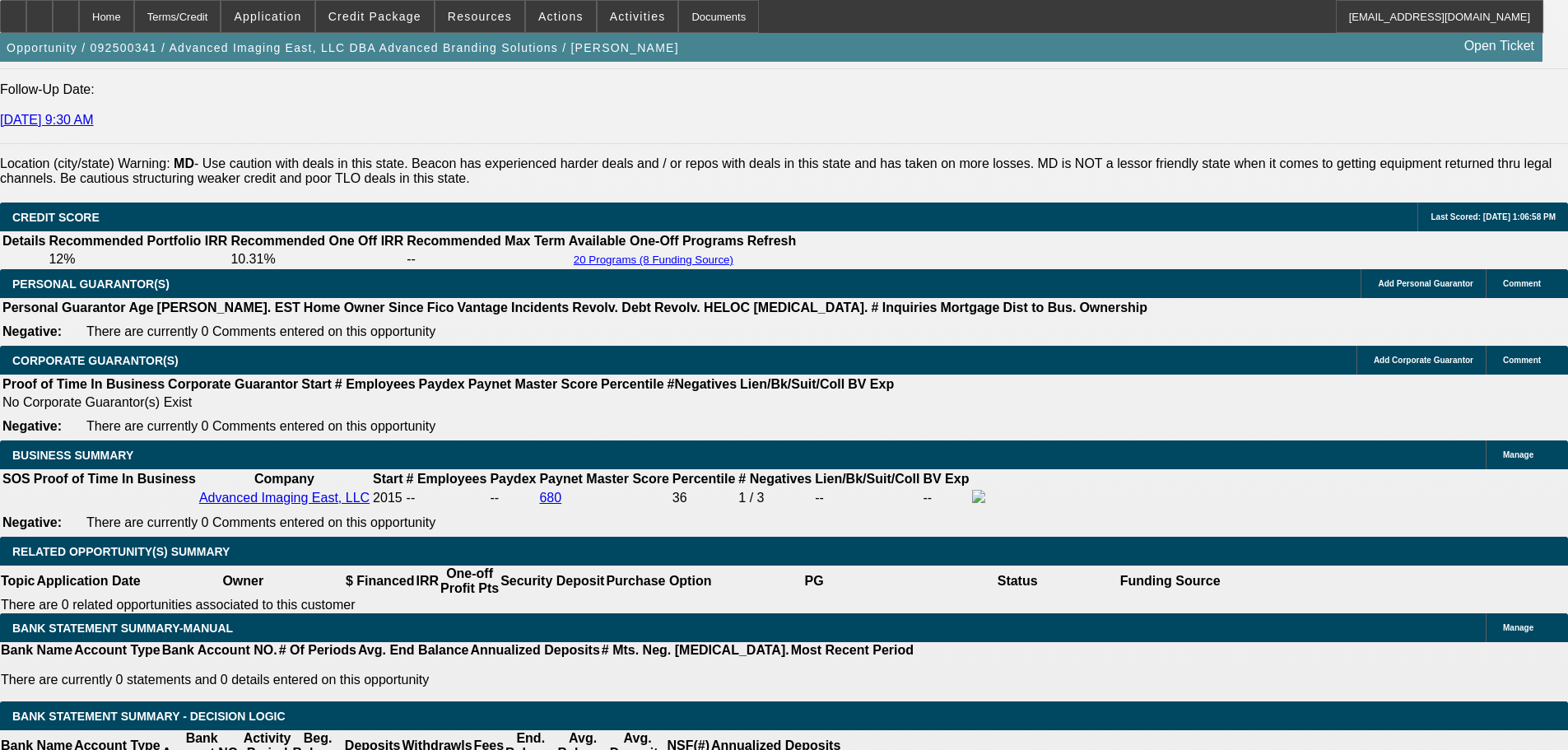
type input "$3,496.32"
type input "$1,748.16"
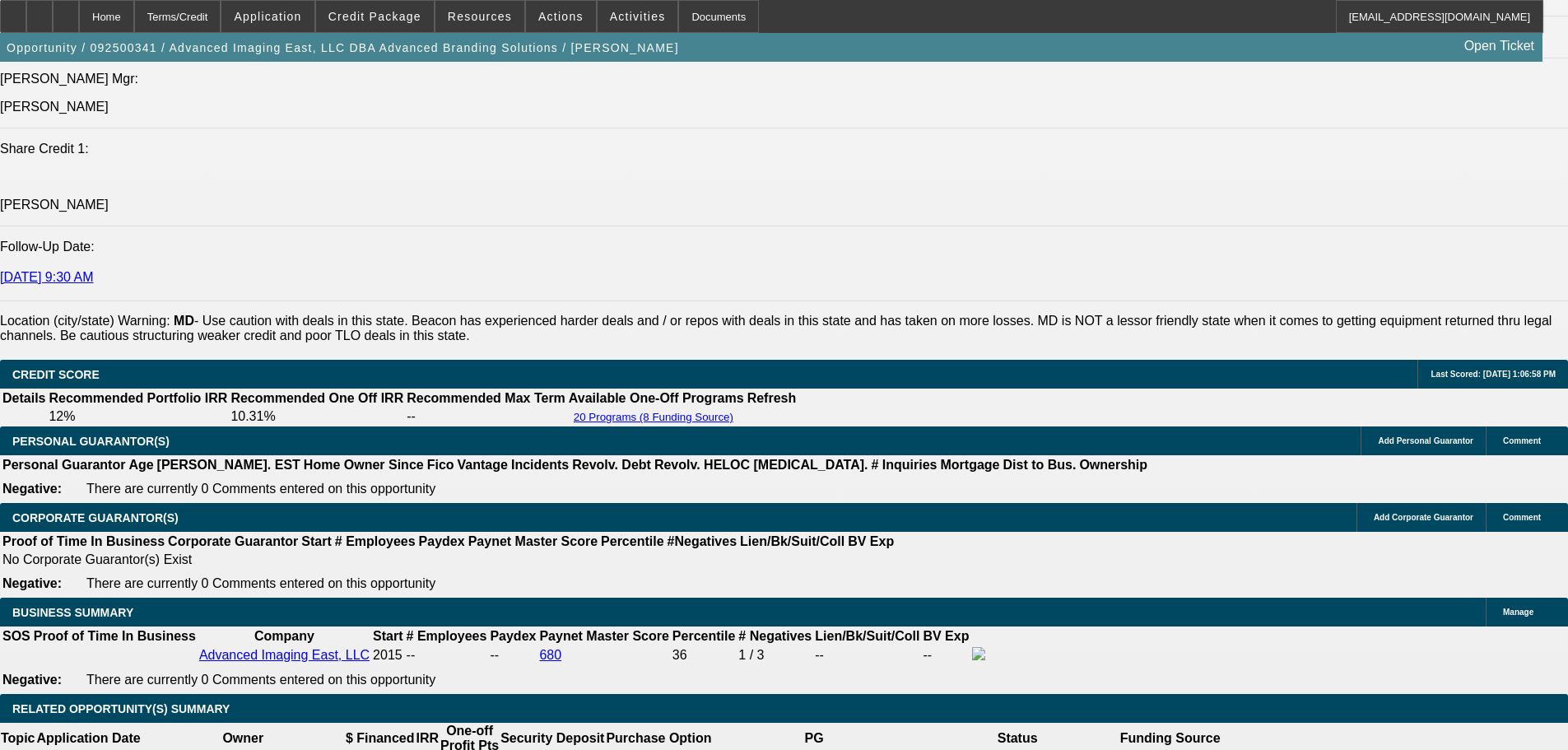
scroll to position [2141, 0]
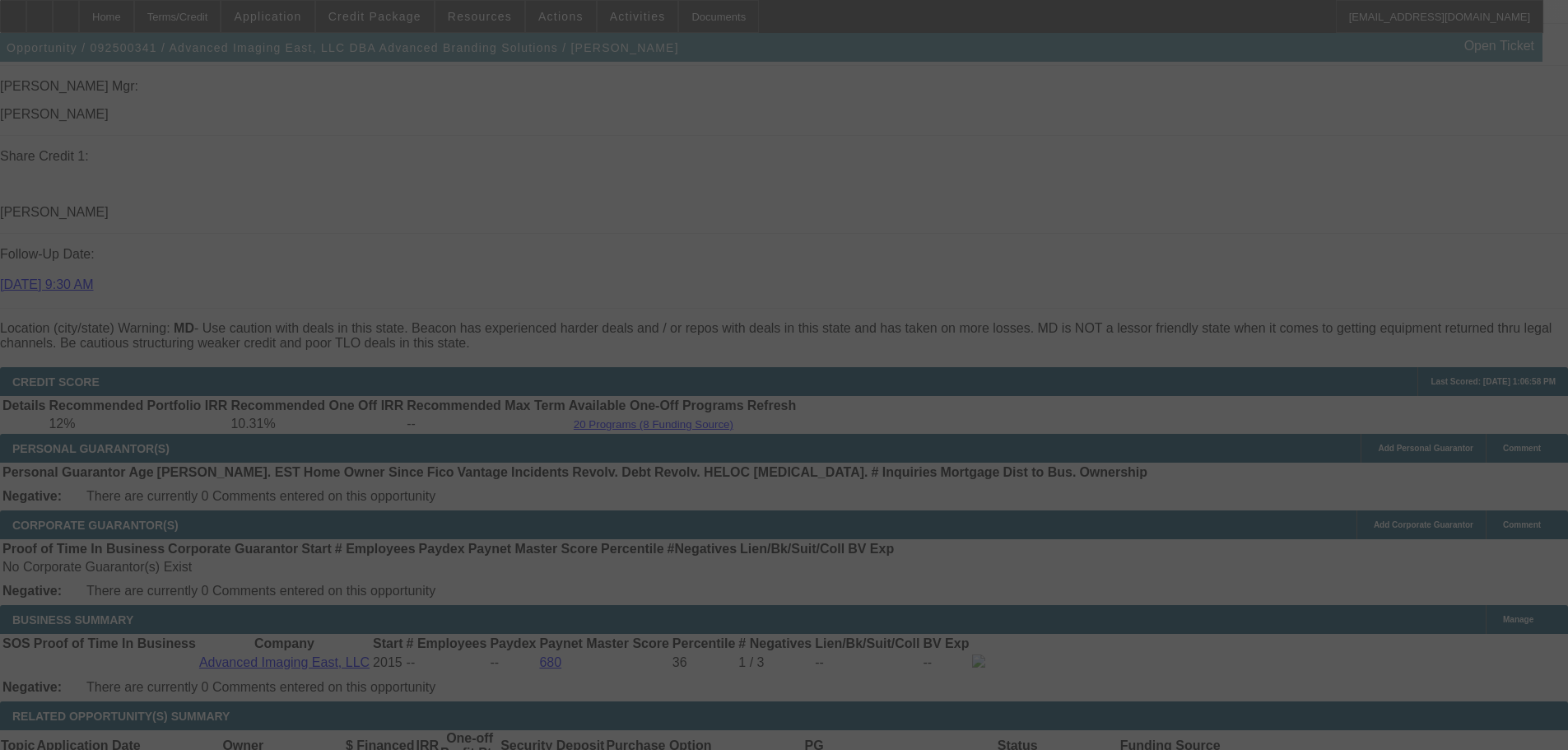
select select "0"
select select "2"
select select "0"
select select "6"
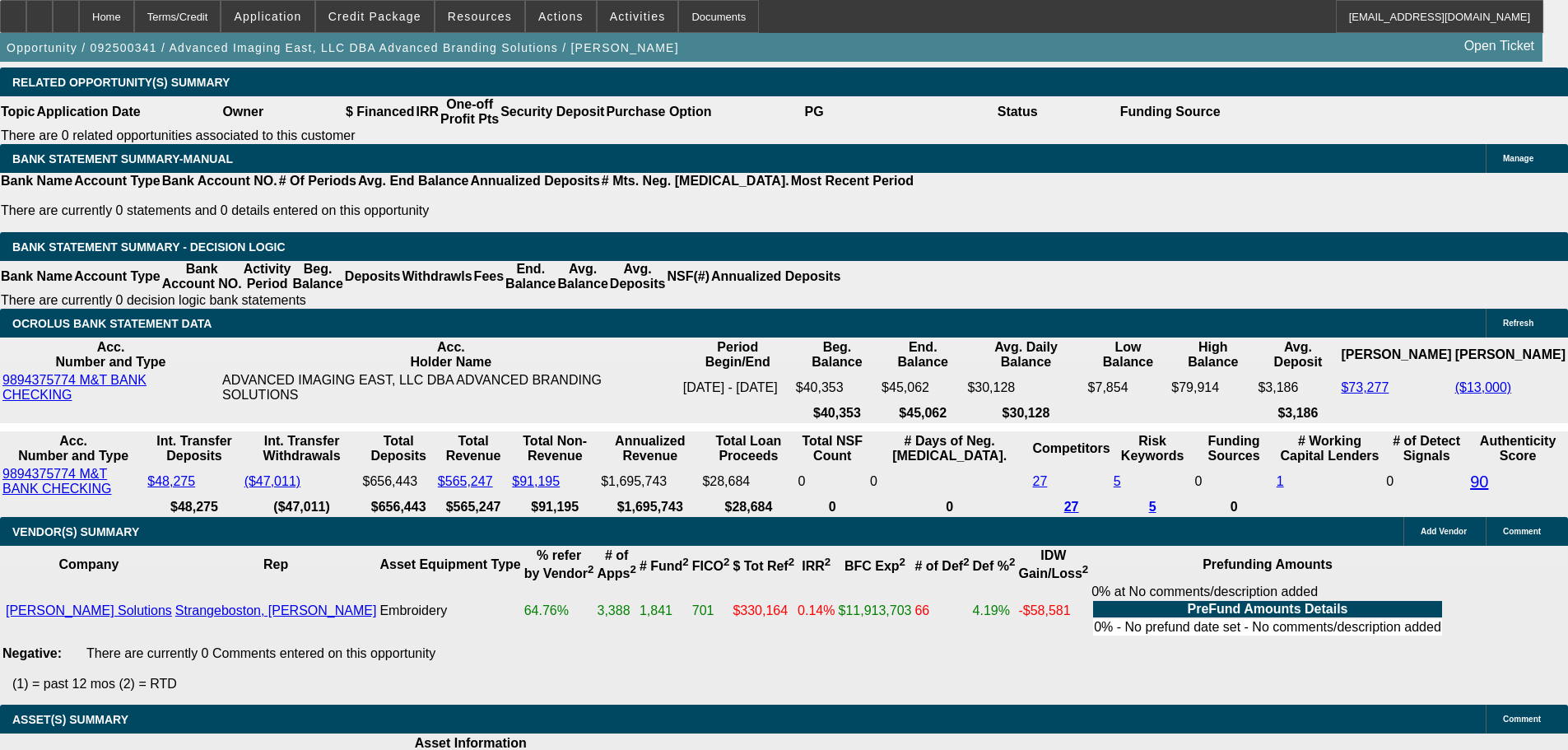
scroll to position [2768, 0]
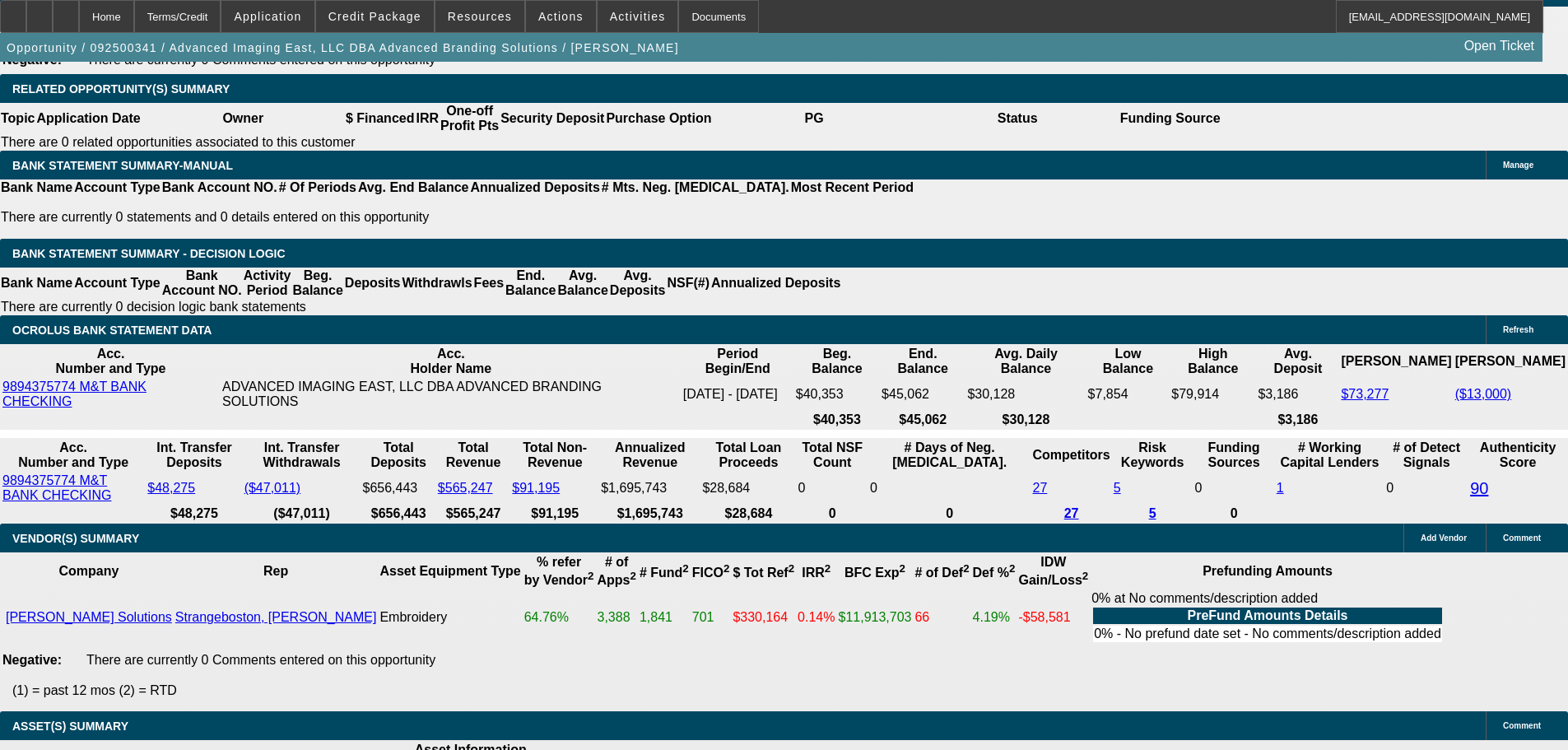
select select "3"
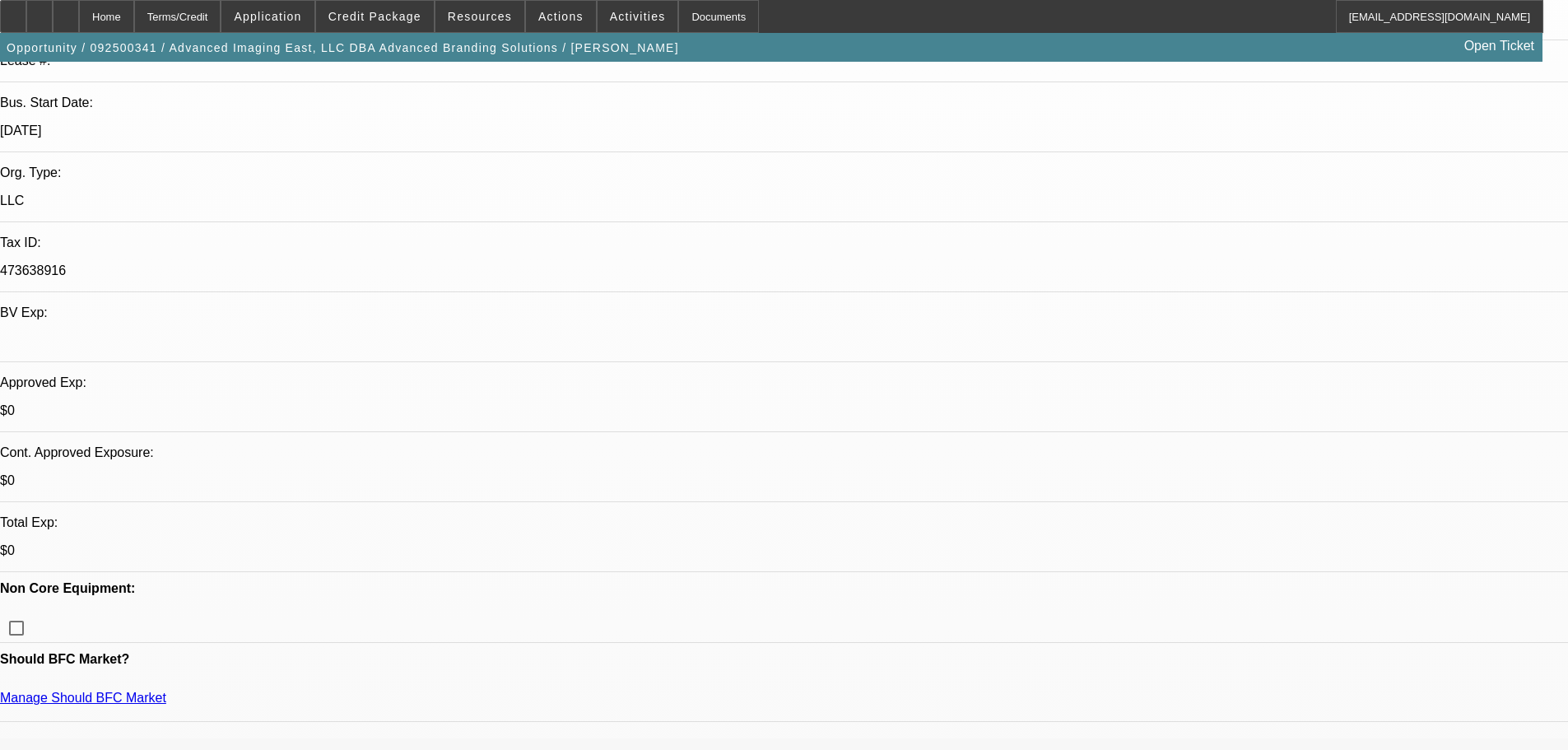
scroll to position [658, 0]
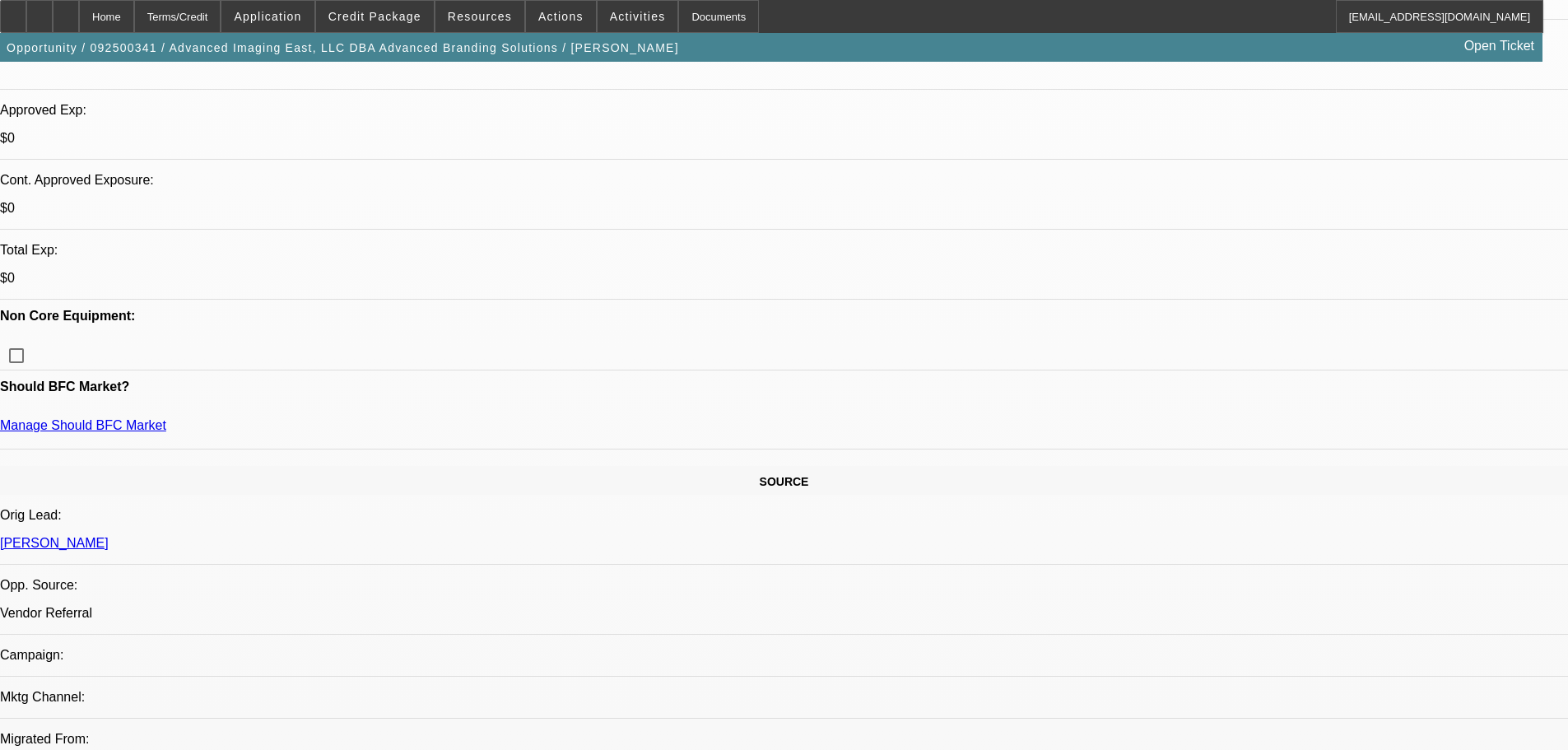
type textarea "GOOD LUCK"
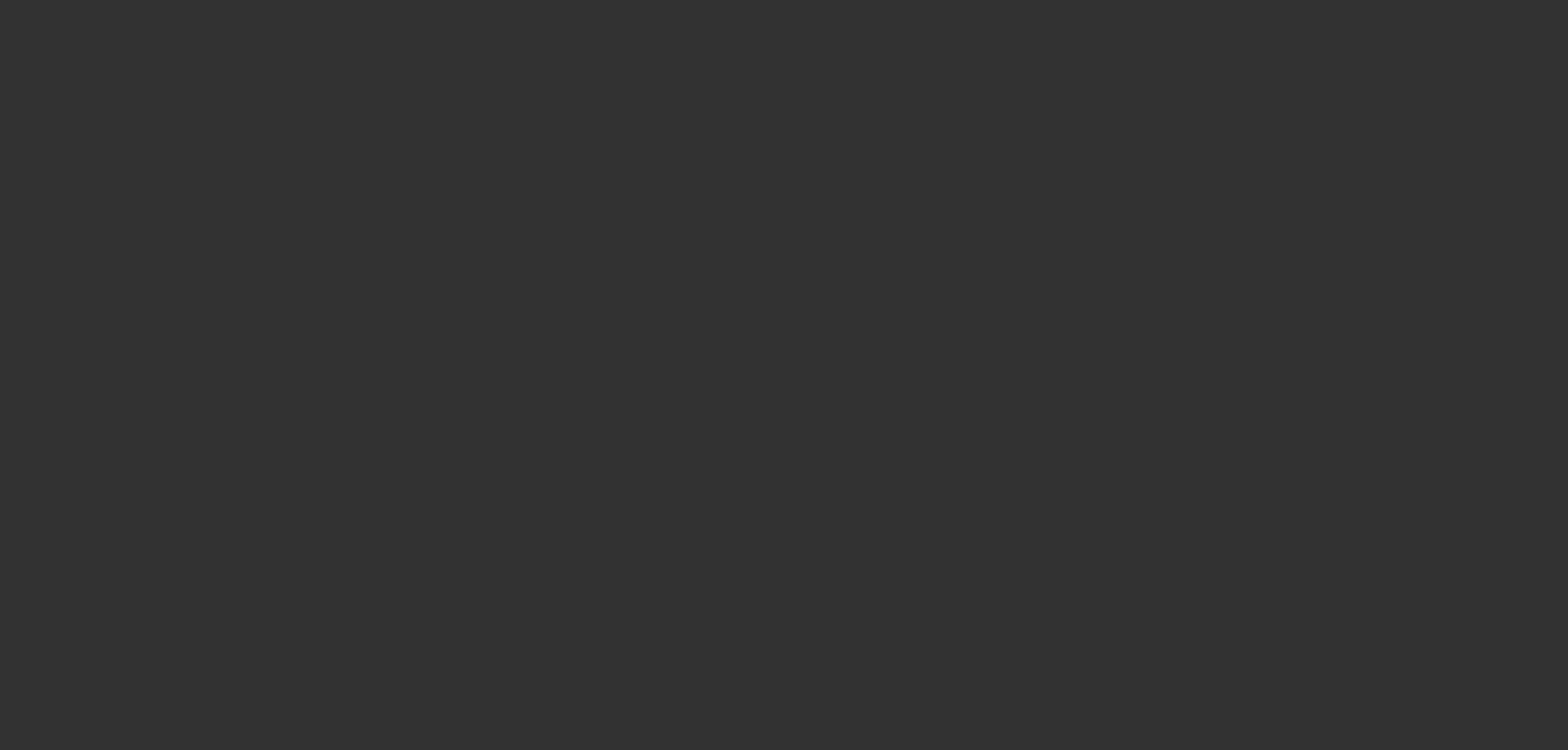
scroll to position [0, 0]
select select "0"
select select "2"
select select "0"
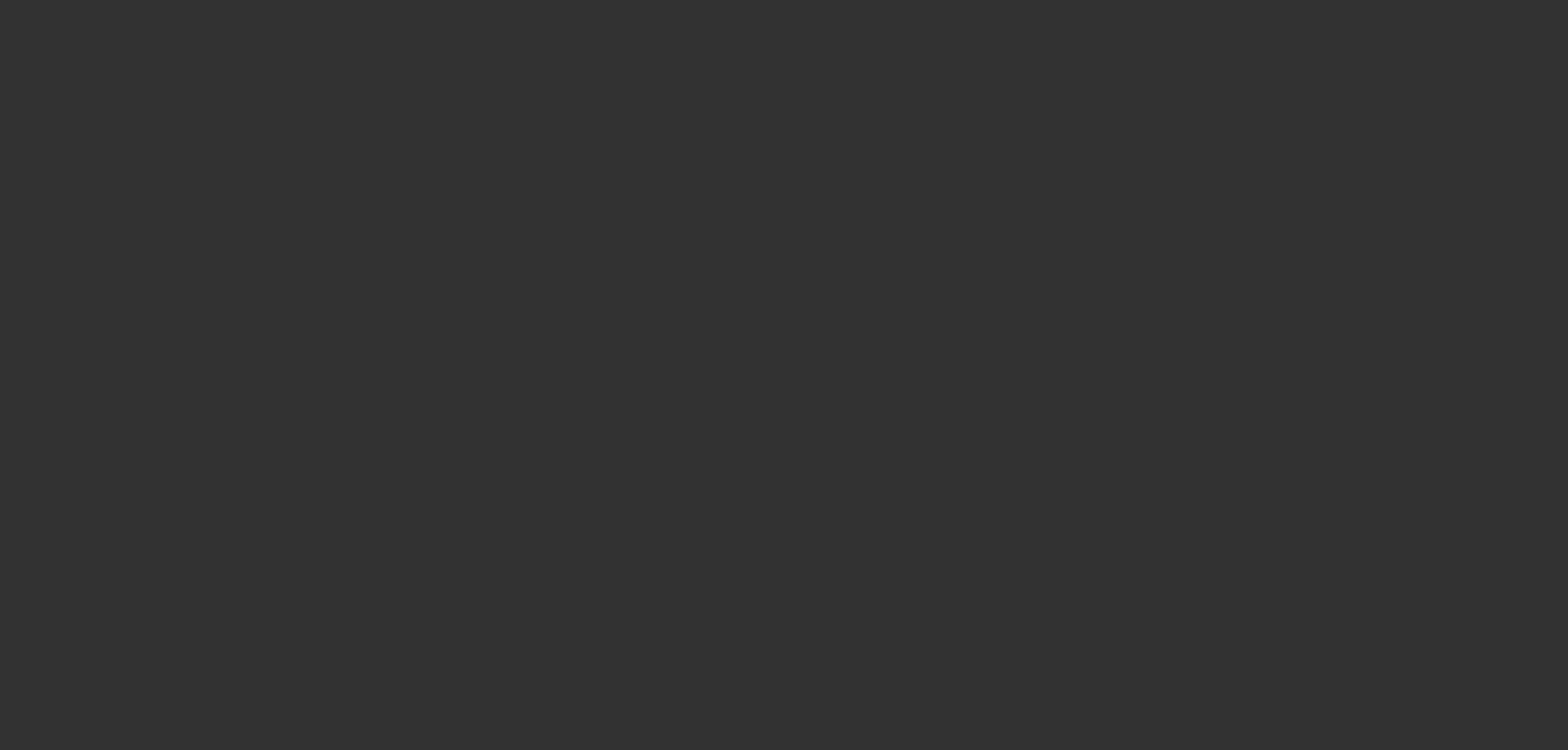
select select "6"
select select "0"
select select "2"
select select "0.1"
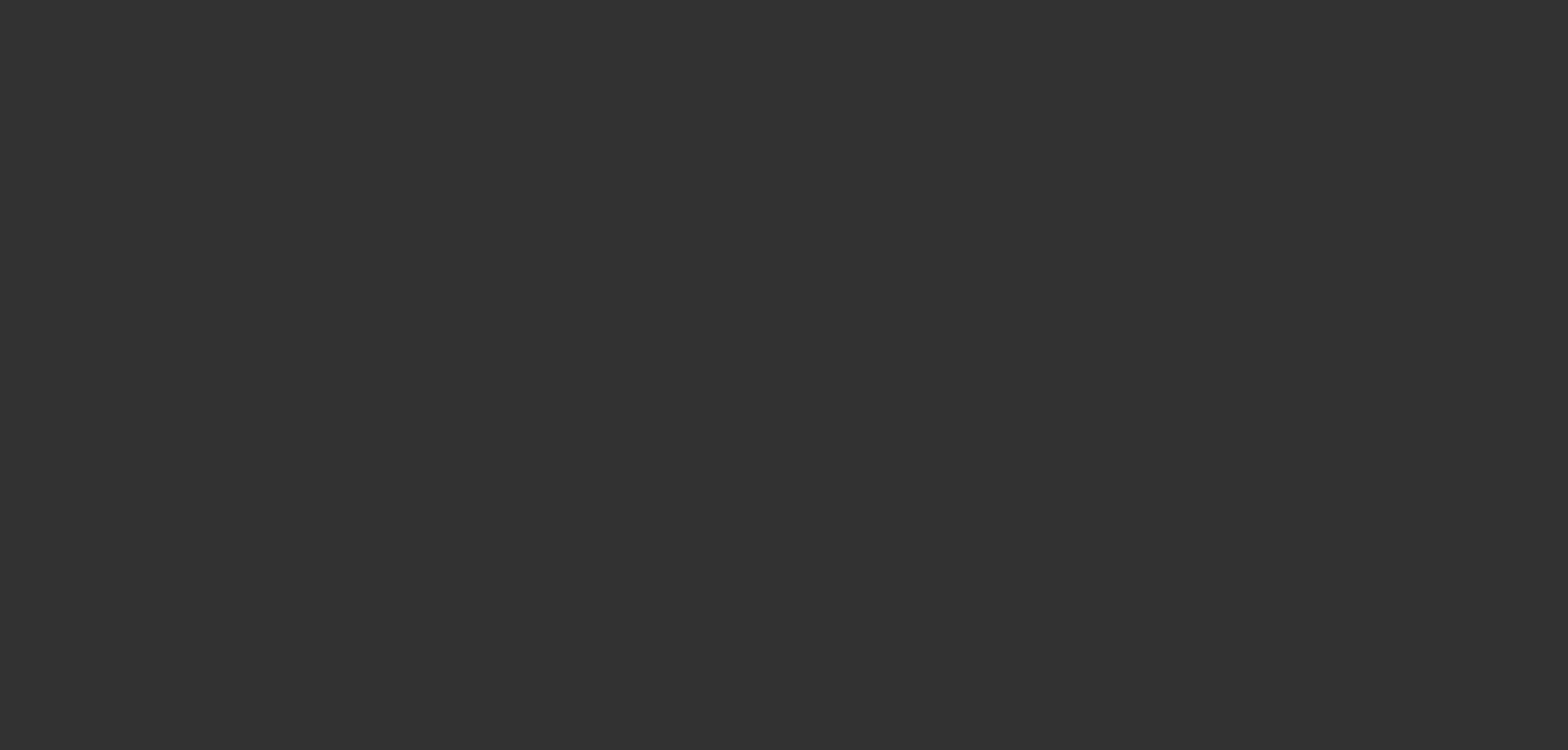
select select "4"
select select "0"
select select "2"
select select "0"
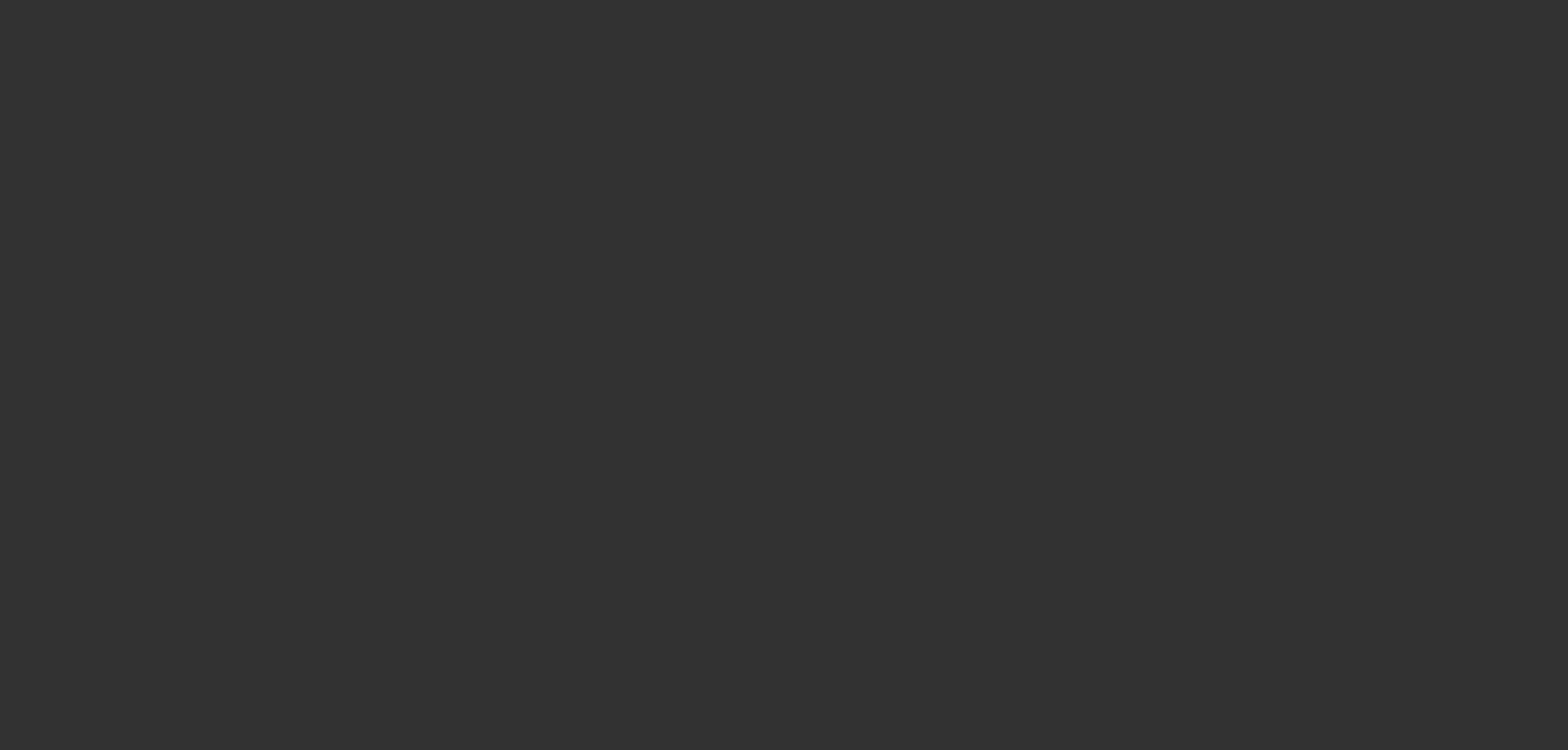
select select "6"
select select "0"
select select "2"
select select "0.1"
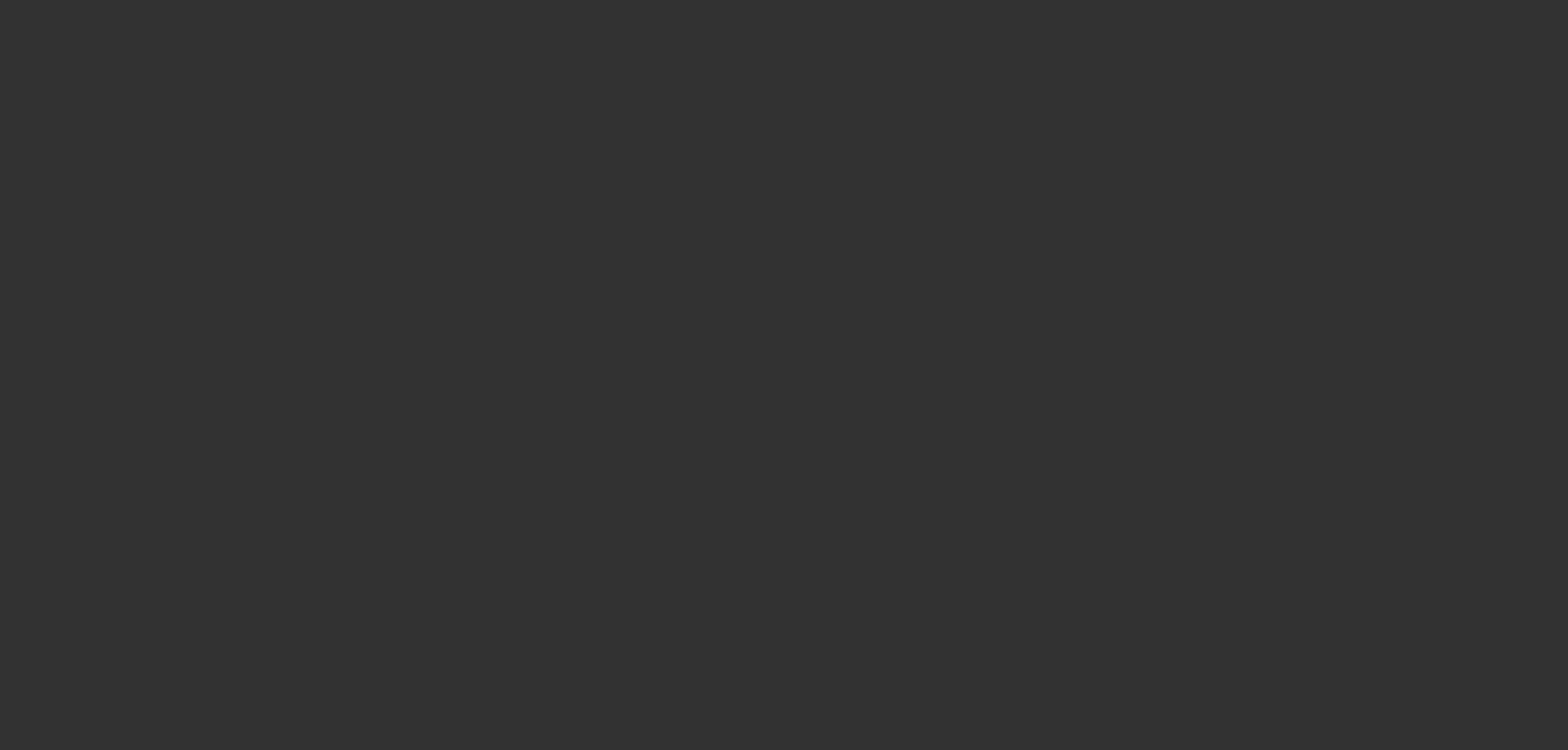
select select "4"
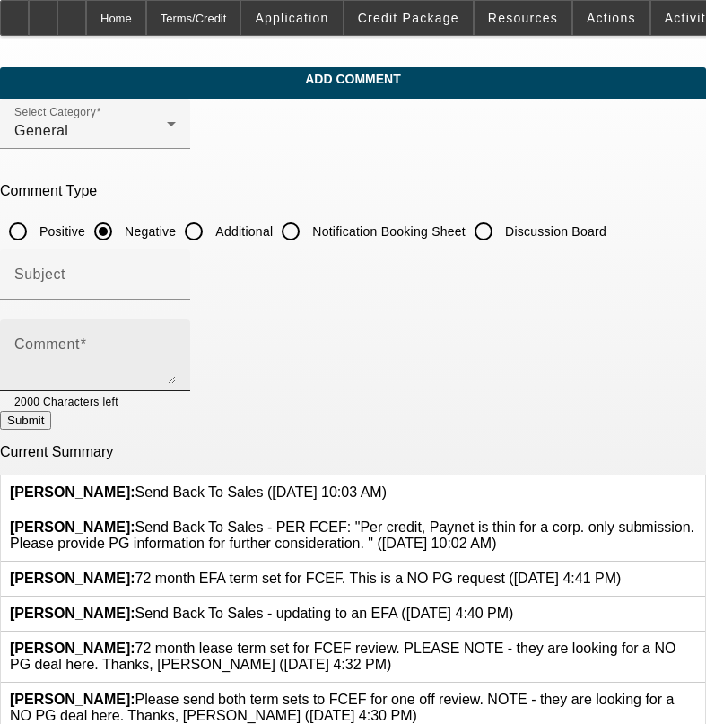
click at [176, 319] on div "Comment" at bounding box center [94, 355] width 161 height 72
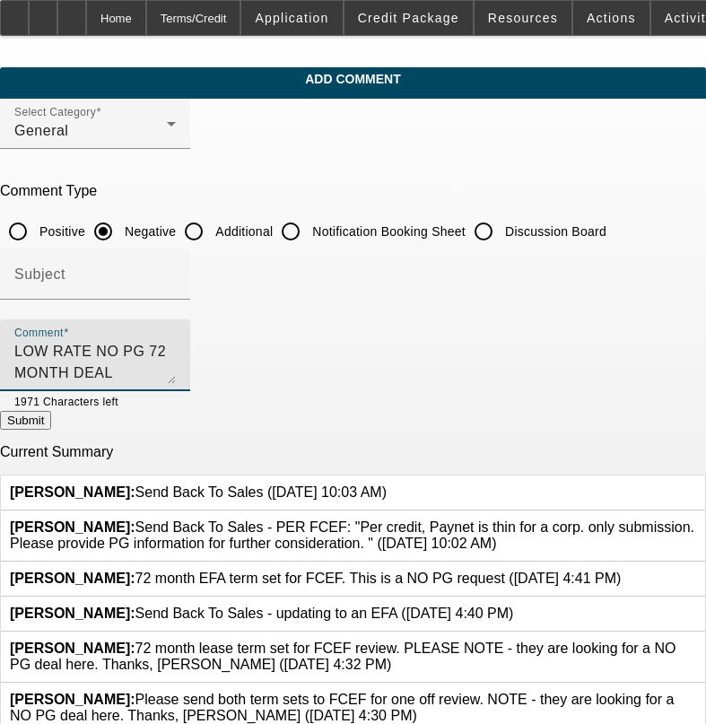
click at [47, 350] on textarea "LOW RATE NO PG 72 MONTH DEAL" at bounding box center [94, 362] width 161 height 43
click at [176, 352] on textarea "YET ANOTHER LOW RATE NO PG 72 MONTH DEAL" at bounding box center [94, 362] width 161 height 43
click at [65, 341] on textarea "YET ANOTHER LOW RATE NO PG 72 MONTH DEAL" at bounding box center [94, 362] width 161 height 43
click at [176, 338] on div "Comment ANOTHER LOW RATE NO PG 72 MONTH DEAL" at bounding box center [94, 355] width 161 height 72
click at [176, 344] on textarea "ANOTHER LOW RATE NO PG 72 MONTH DEAL" at bounding box center [94, 362] width 161 height 43
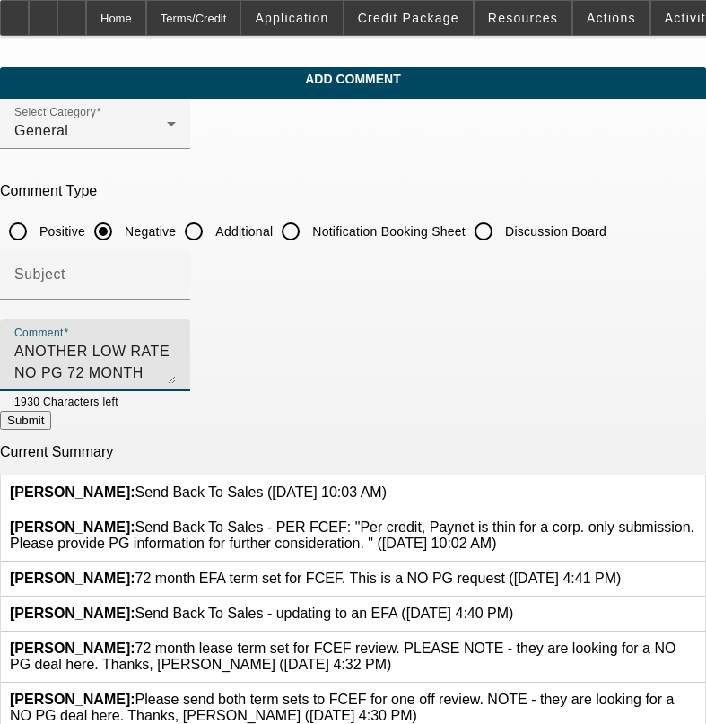
click at [176, 352] on textarea "ANOTHER LOW RATE NO PG 72 MONTH DEAL , DECLINED BY FUNDING PARTNERS," at bounding box center [94, 362] width 161 height 43
type textarea "ANOTHER LOW RATE NO PG 72 MONTH DEAL , DECLINED BY FUNDING PARTNERS AS TOO WEAK…"
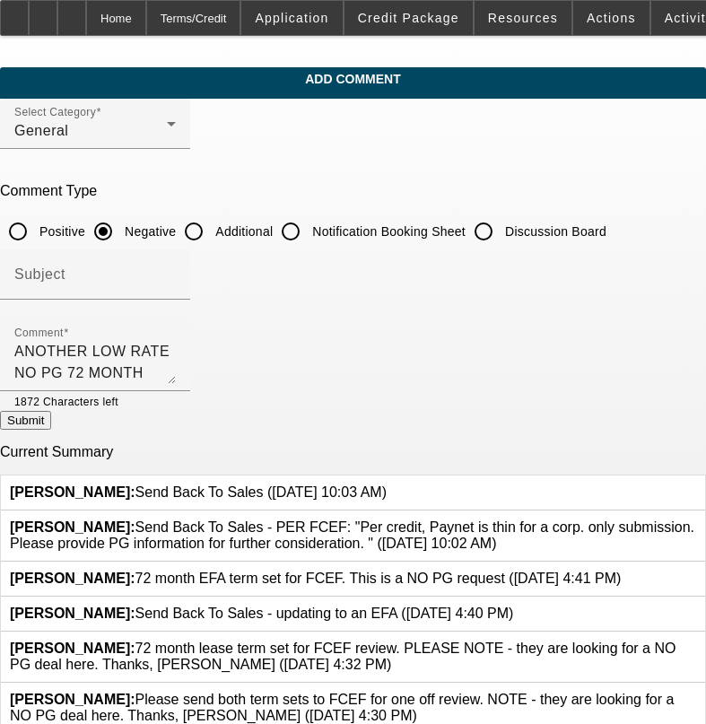
click at [51, 428] on button "Submit" at bounding box center [25, 420] width 51 height 19
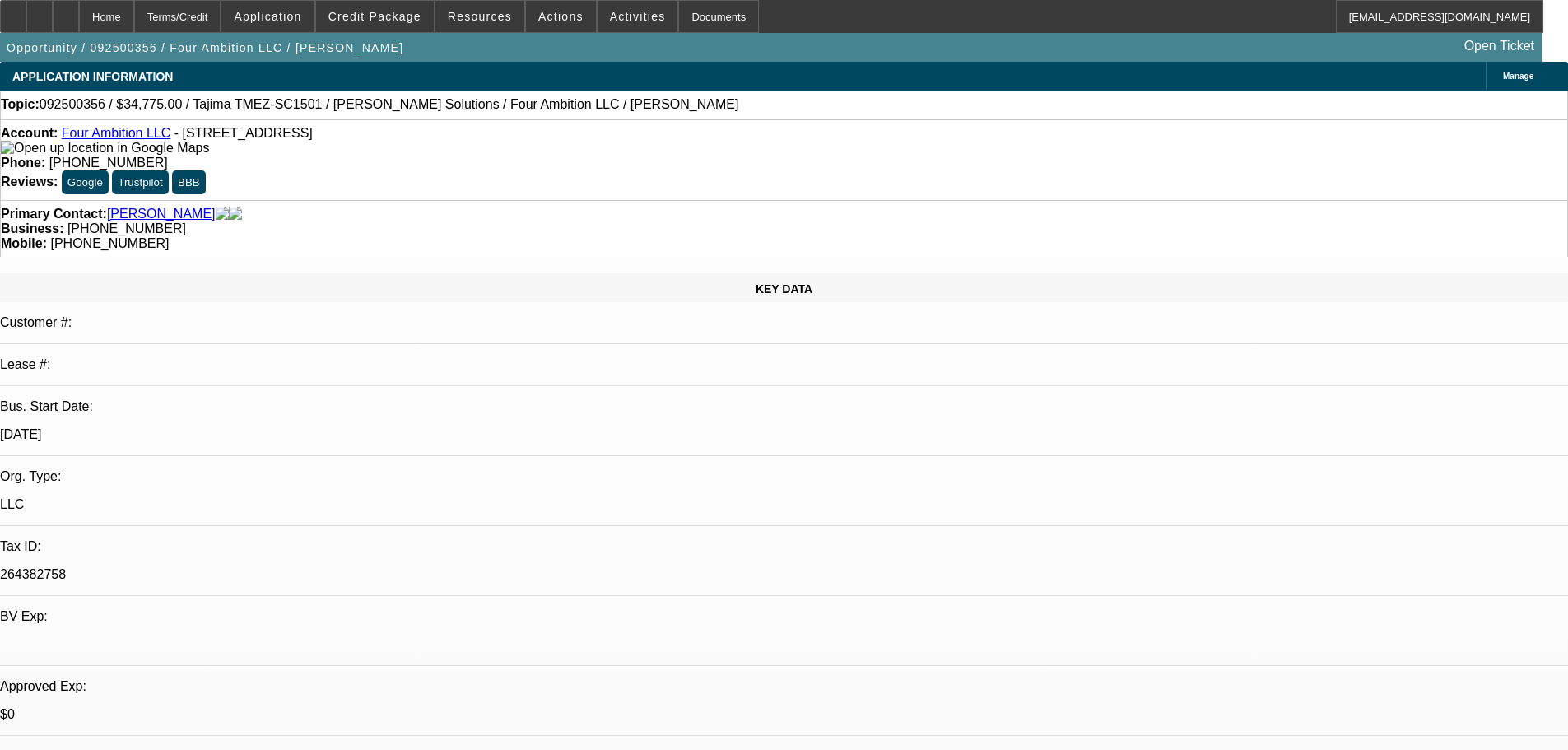
select select "0"
select select "2"
select select "0"
select select "6"
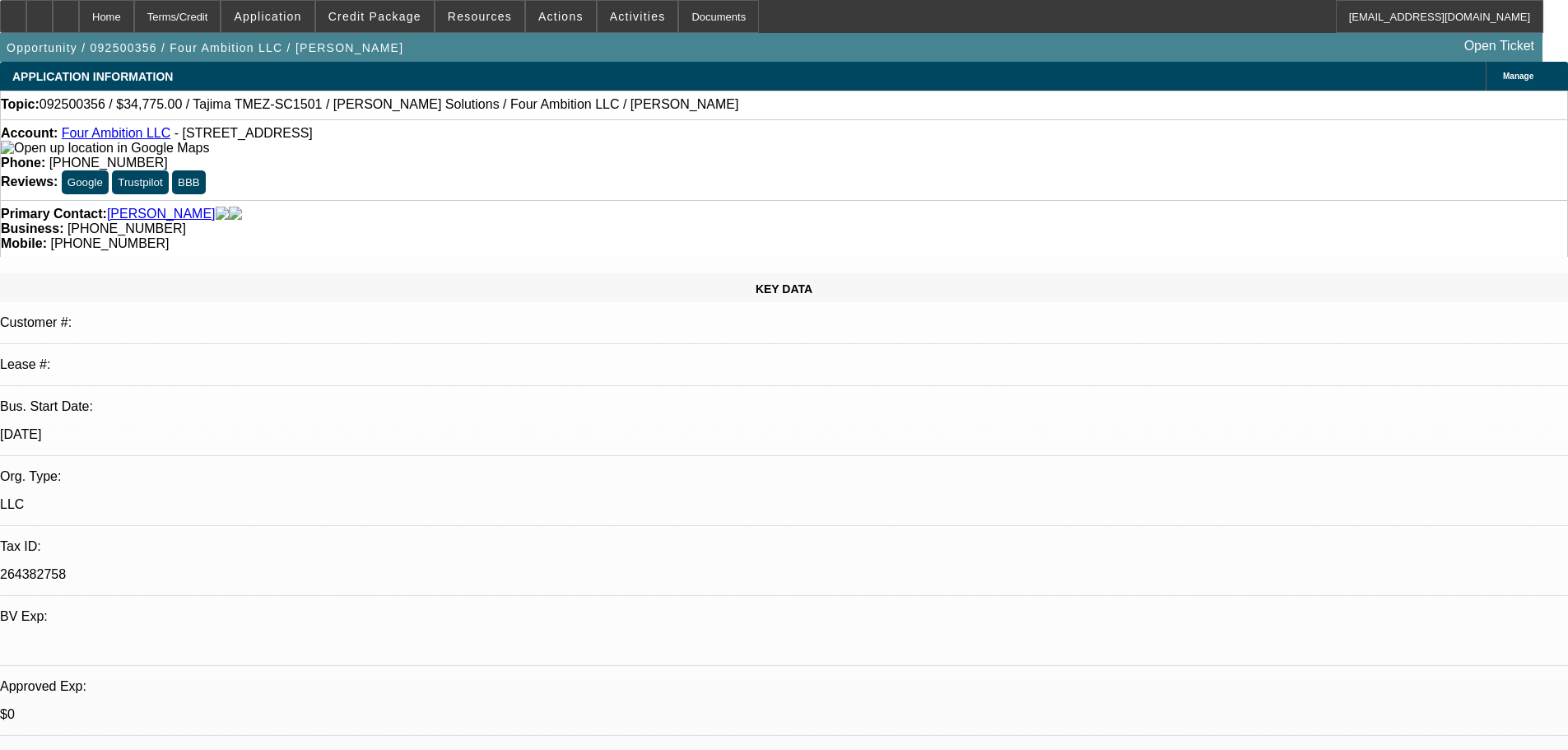
select select "0"
select select "2"
select select "0"
select select "6"
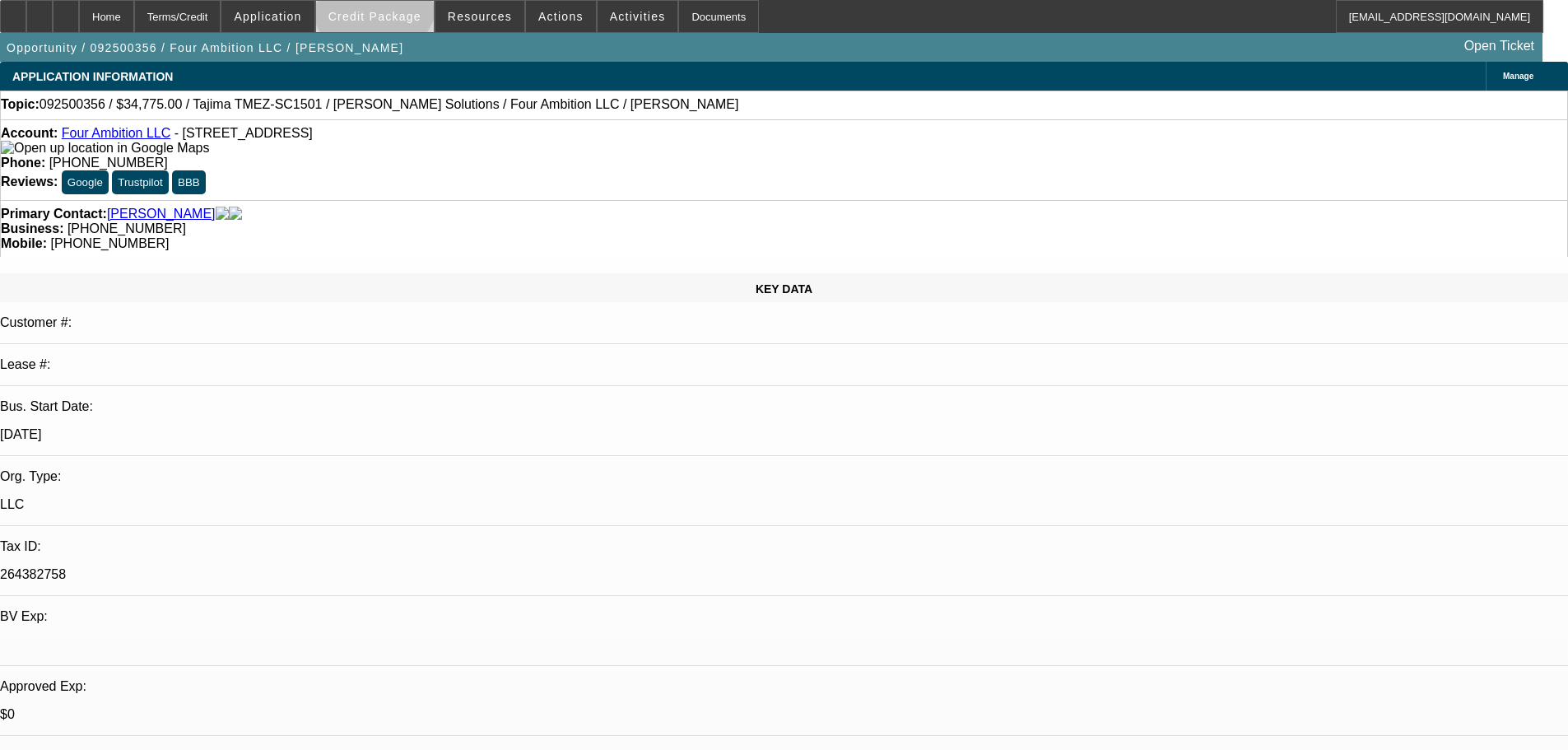
click at [400, 1] on span at bounding box center [374, 16] width 117 height 39
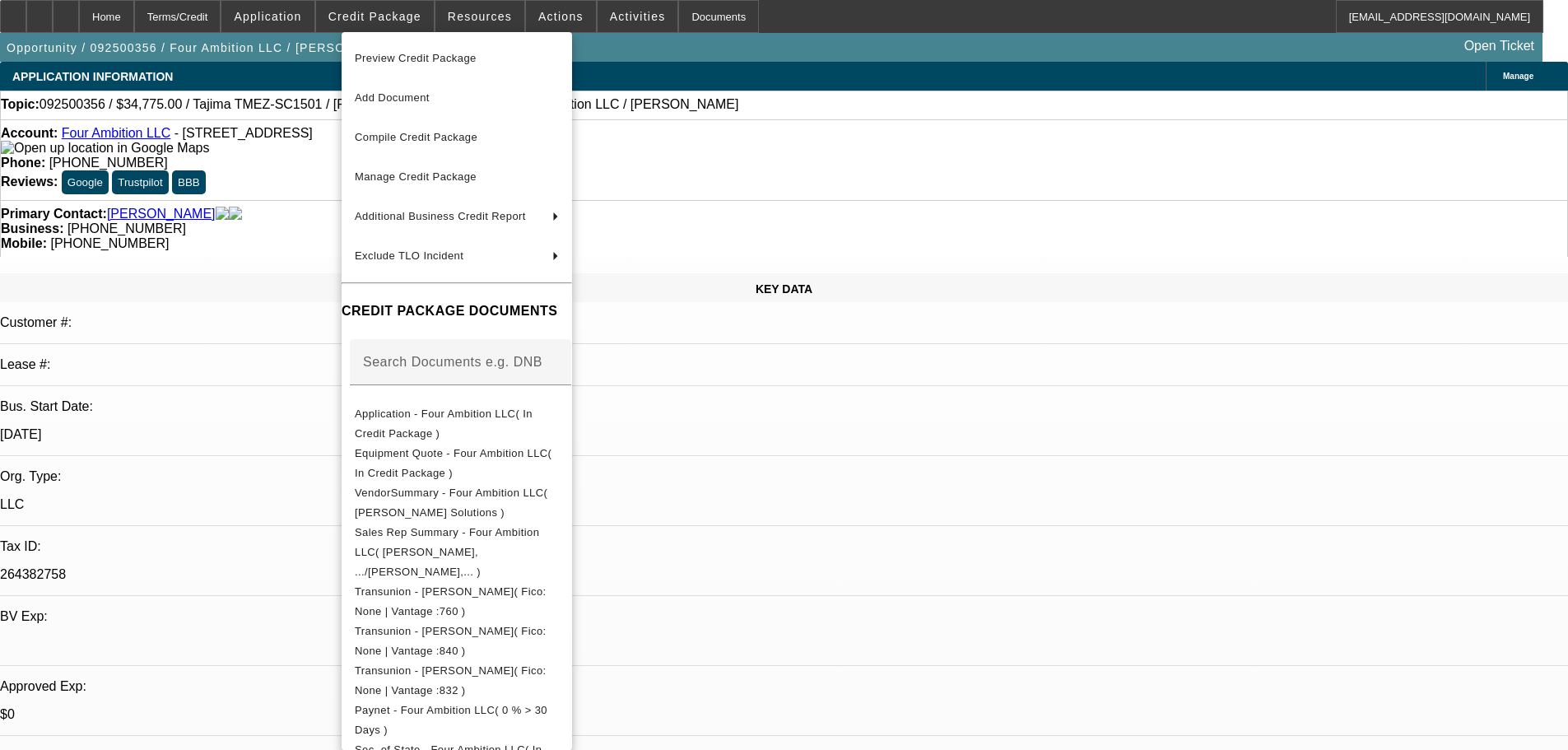
click at [406, 57] on span "Preview Credit Package" at bounding box center [416, 58] width 122 height 12
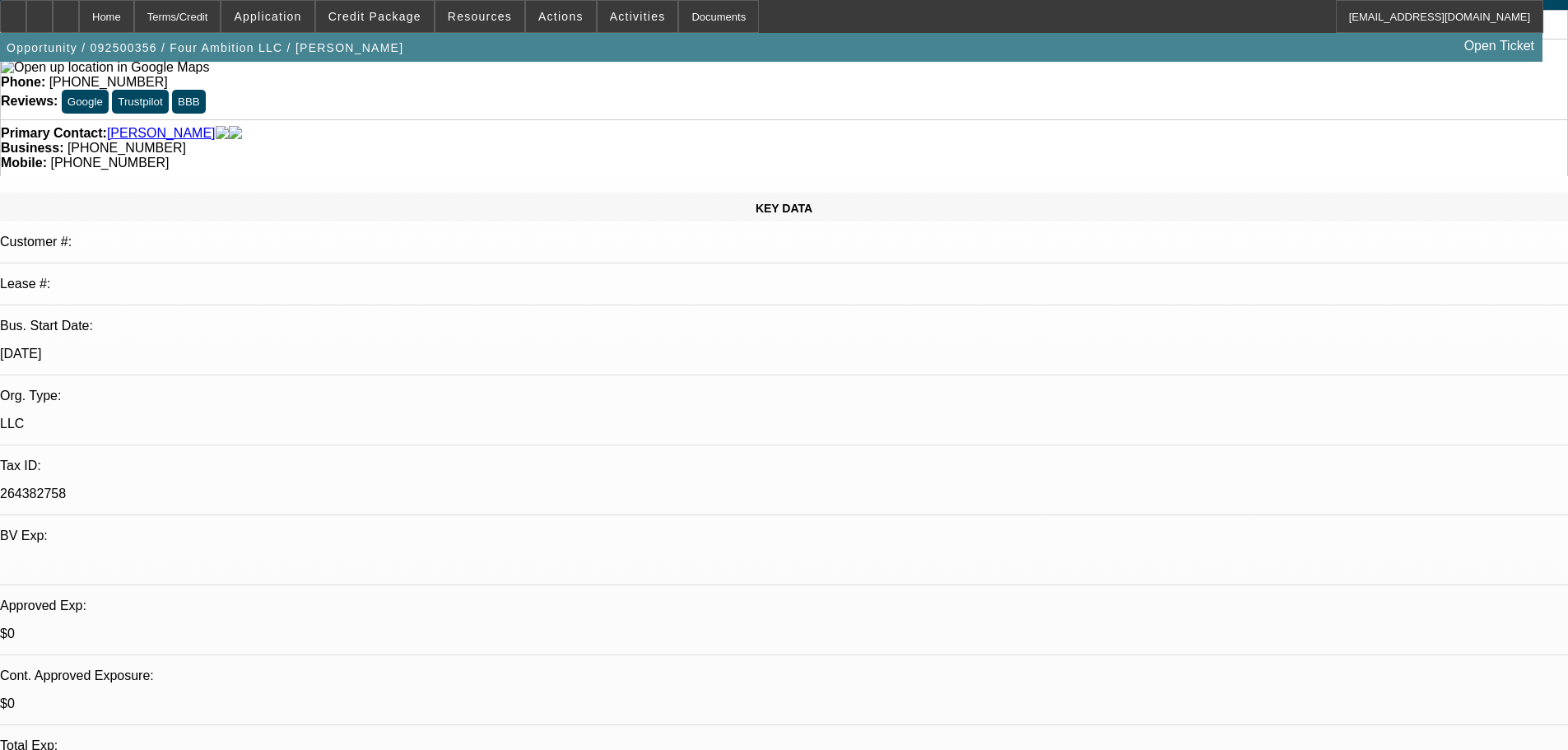
scroll to position [330, 0]
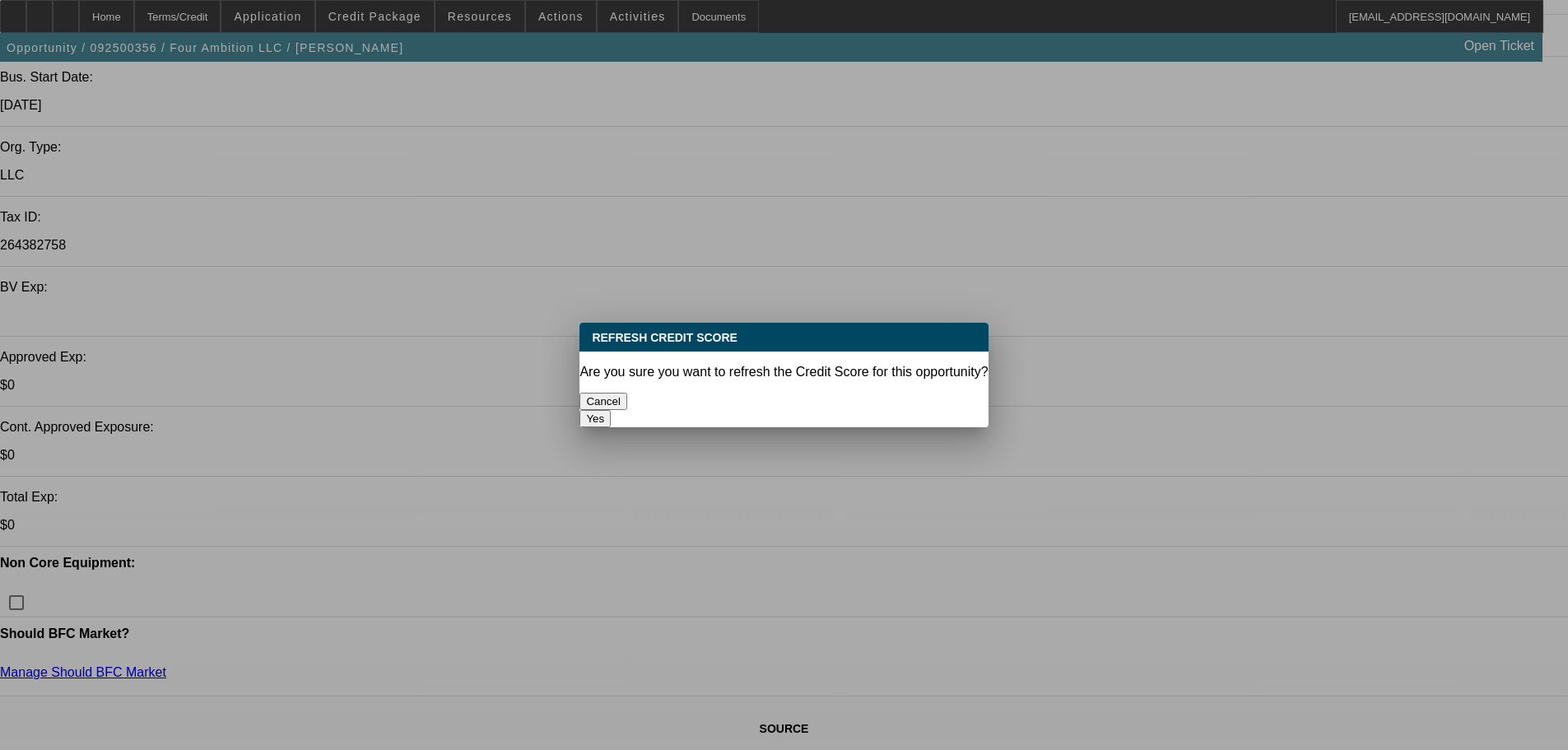
scroll to position [0, 0]
click at [610, 410] on button "Yes" at bounding box center [595, 419] width 31 height 17
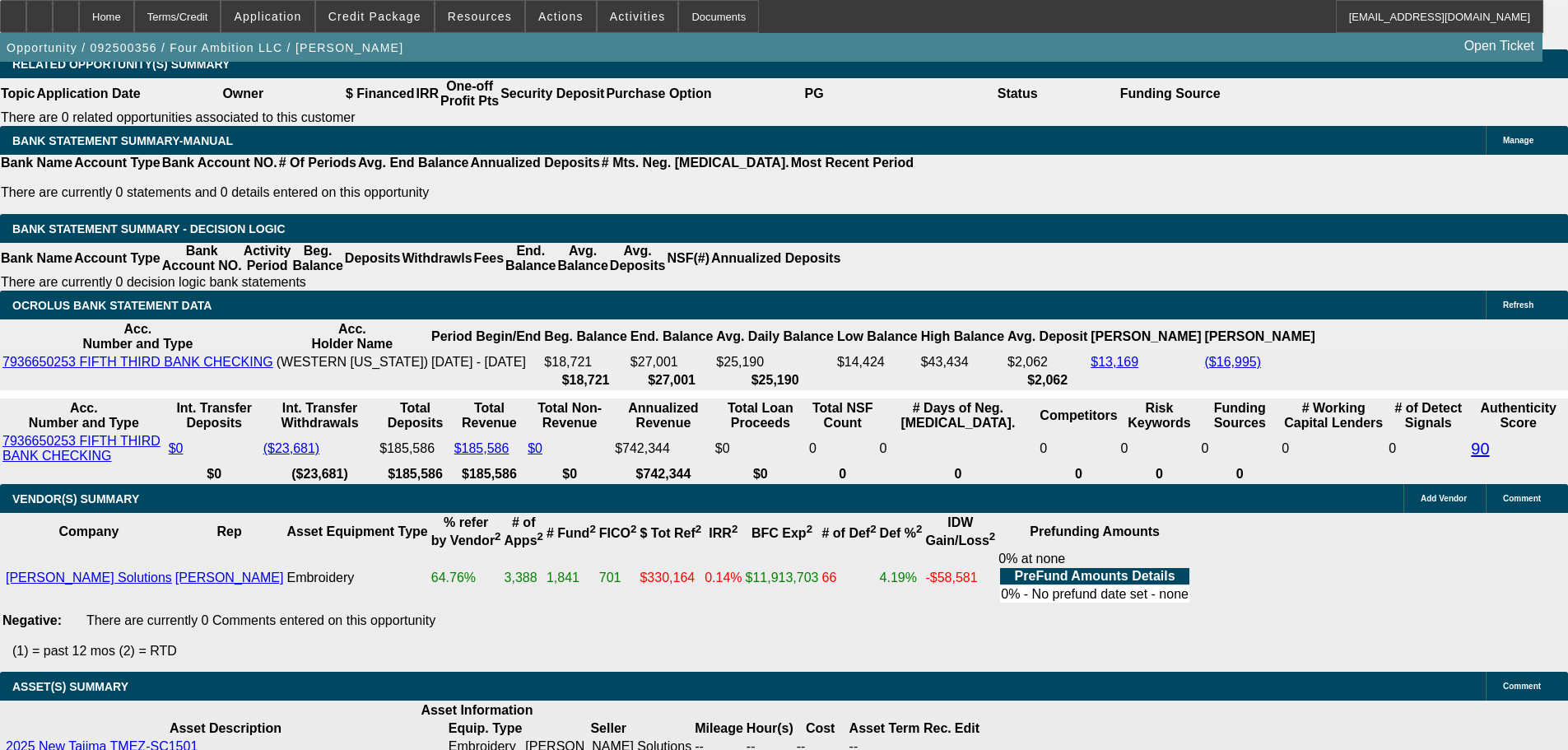
scroll to position [3073, 0]
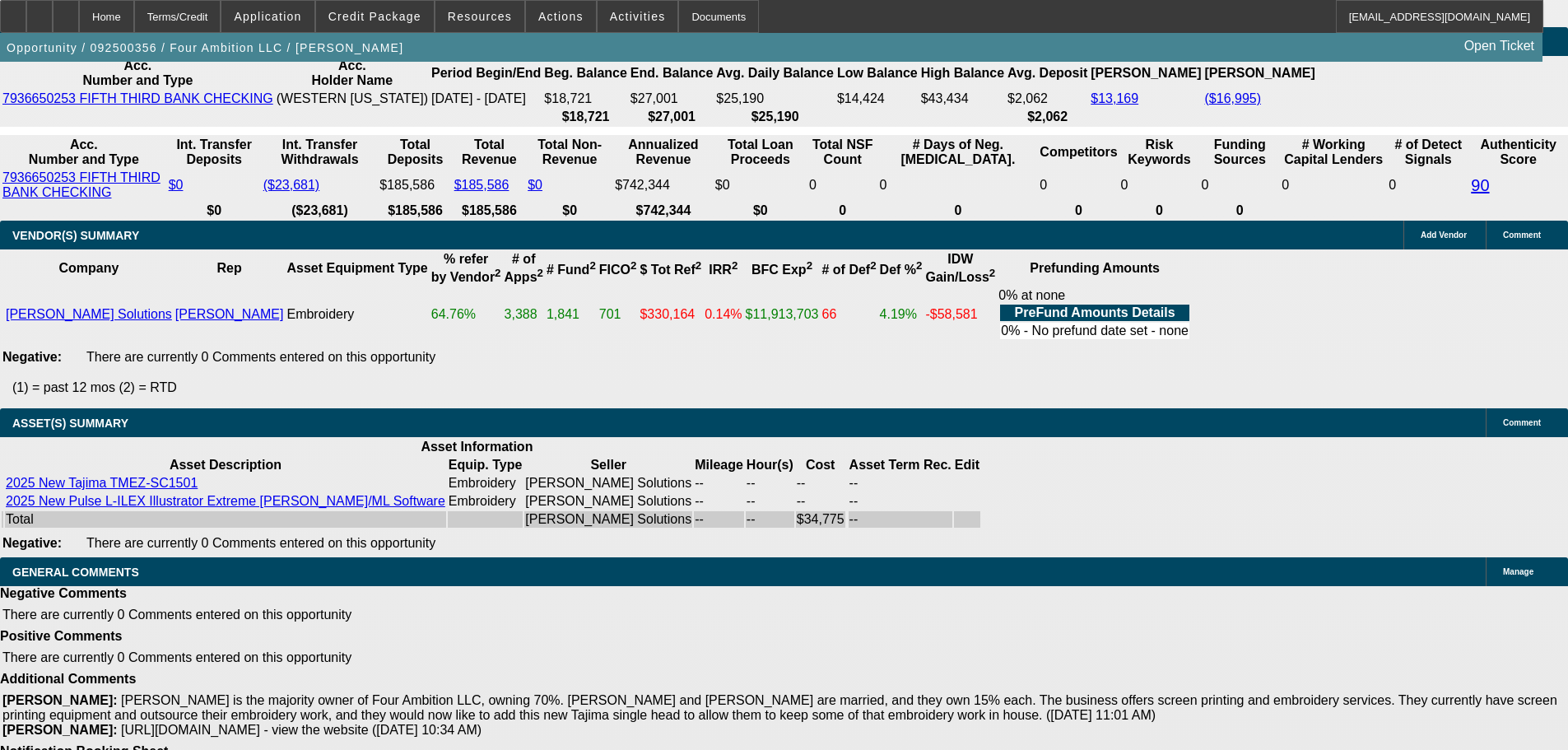
select select "3"
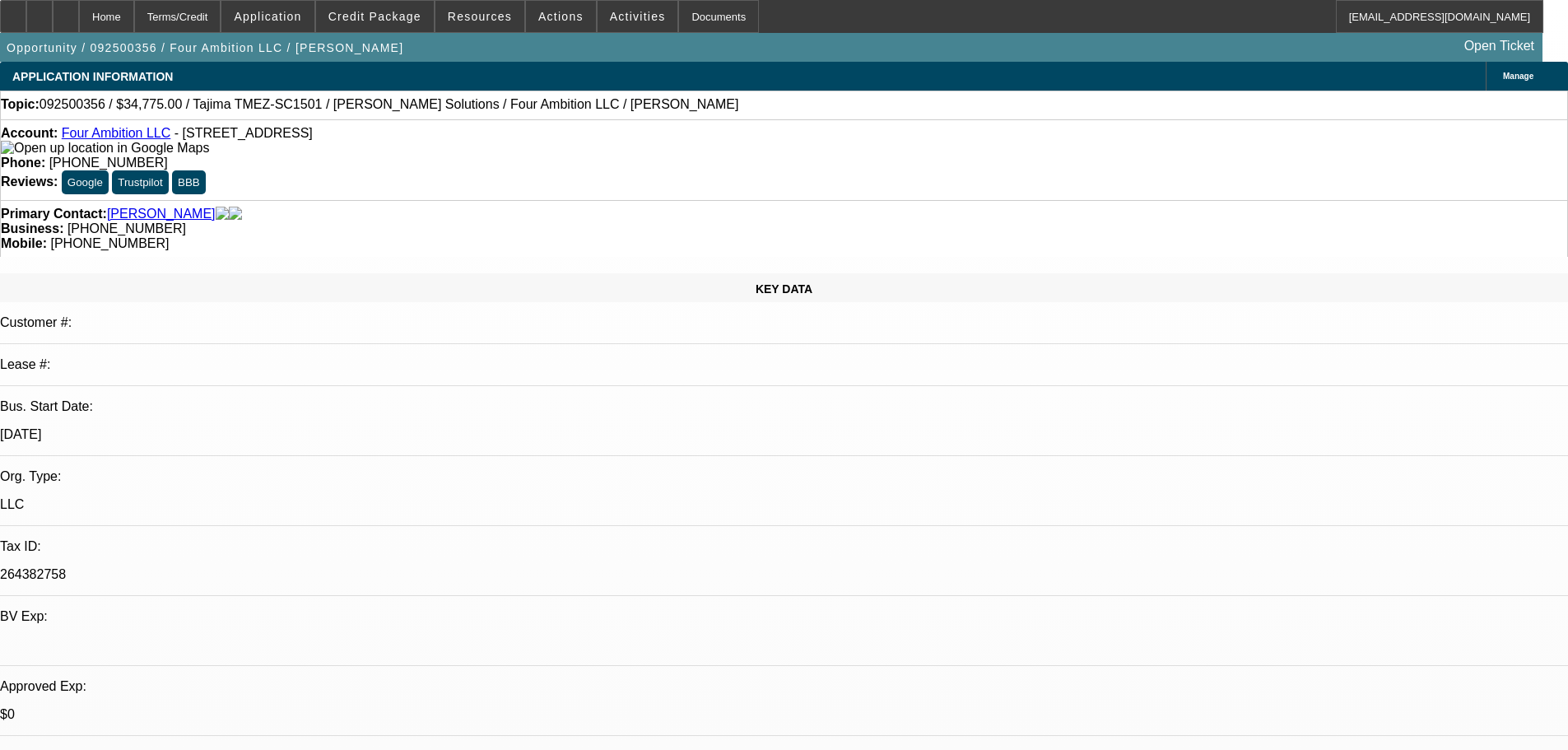
scroll to position [494, 0]
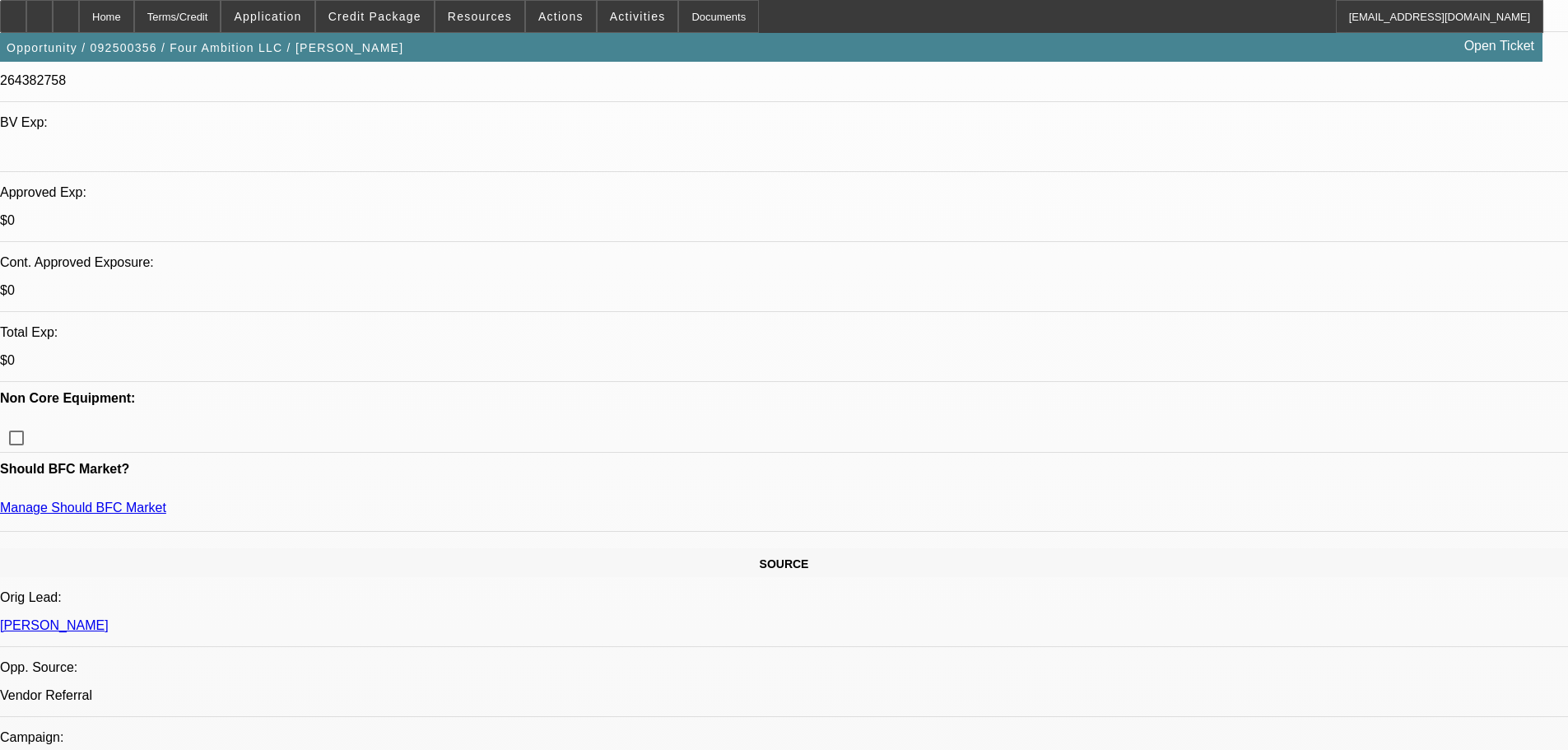
type textarea "3 PGS CLEAN PERSONAL , OWN HOMES, 16 YRS IN [GEOGRAPHIC_DATA] , LOW PAYNET SCOR…"
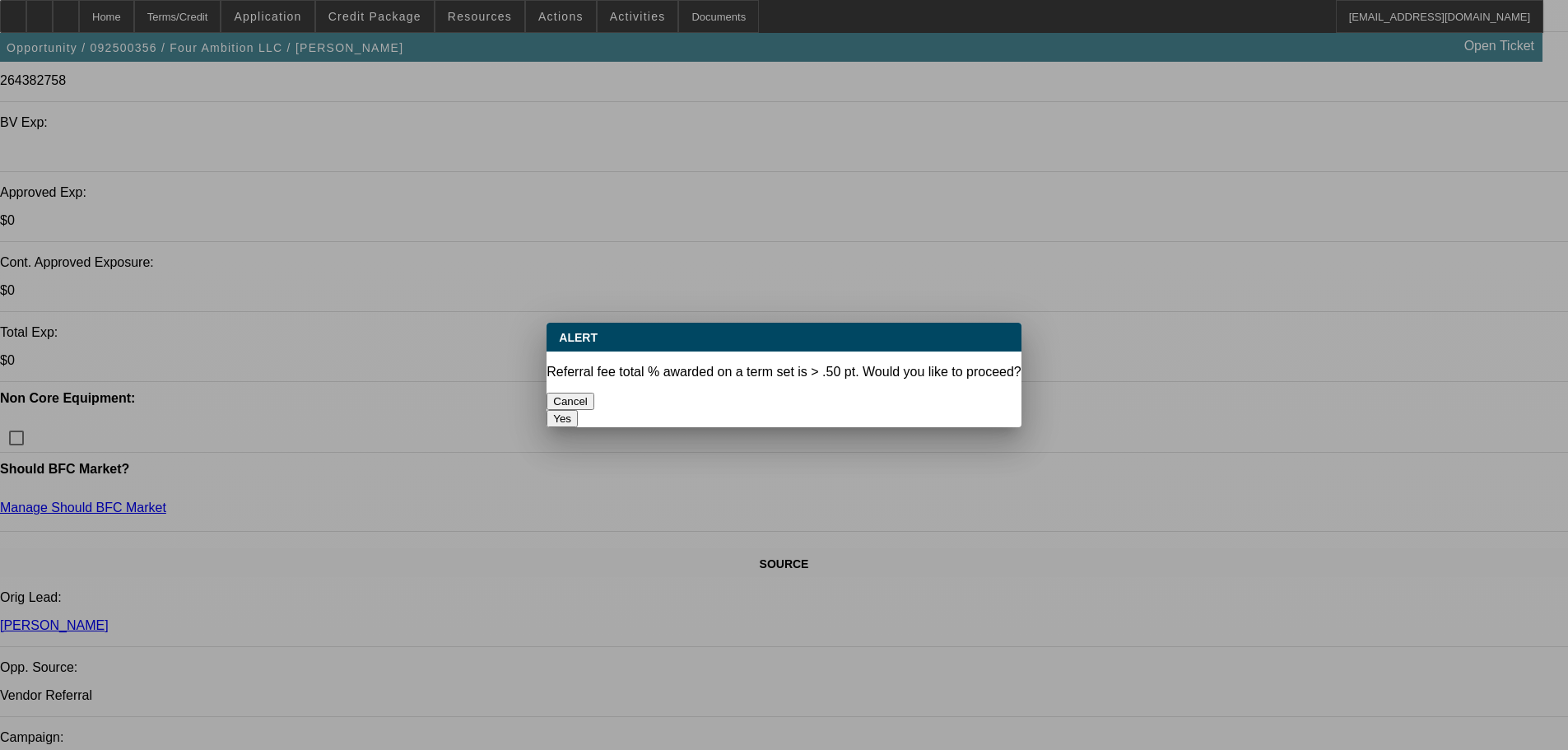
scroll to position [0, 0]
click at [951, 410] on div "Yes" at bounding box center [784, 419] width 474 height 17
click at [578, 410] on button "Yes" at bounding box center [562, 419] width 31 height 17
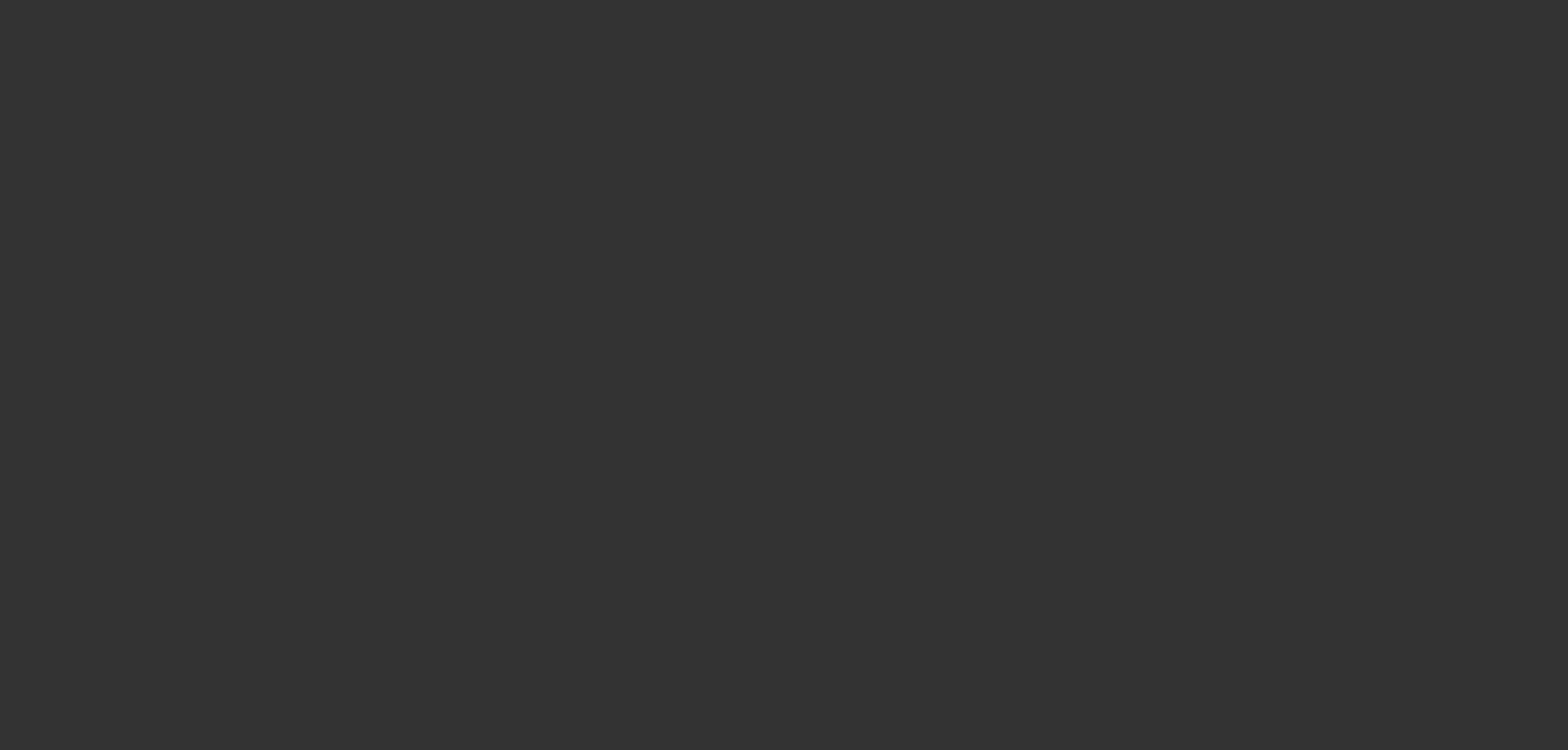
select select "0"
select select "2"
select select "0"
select select "6"
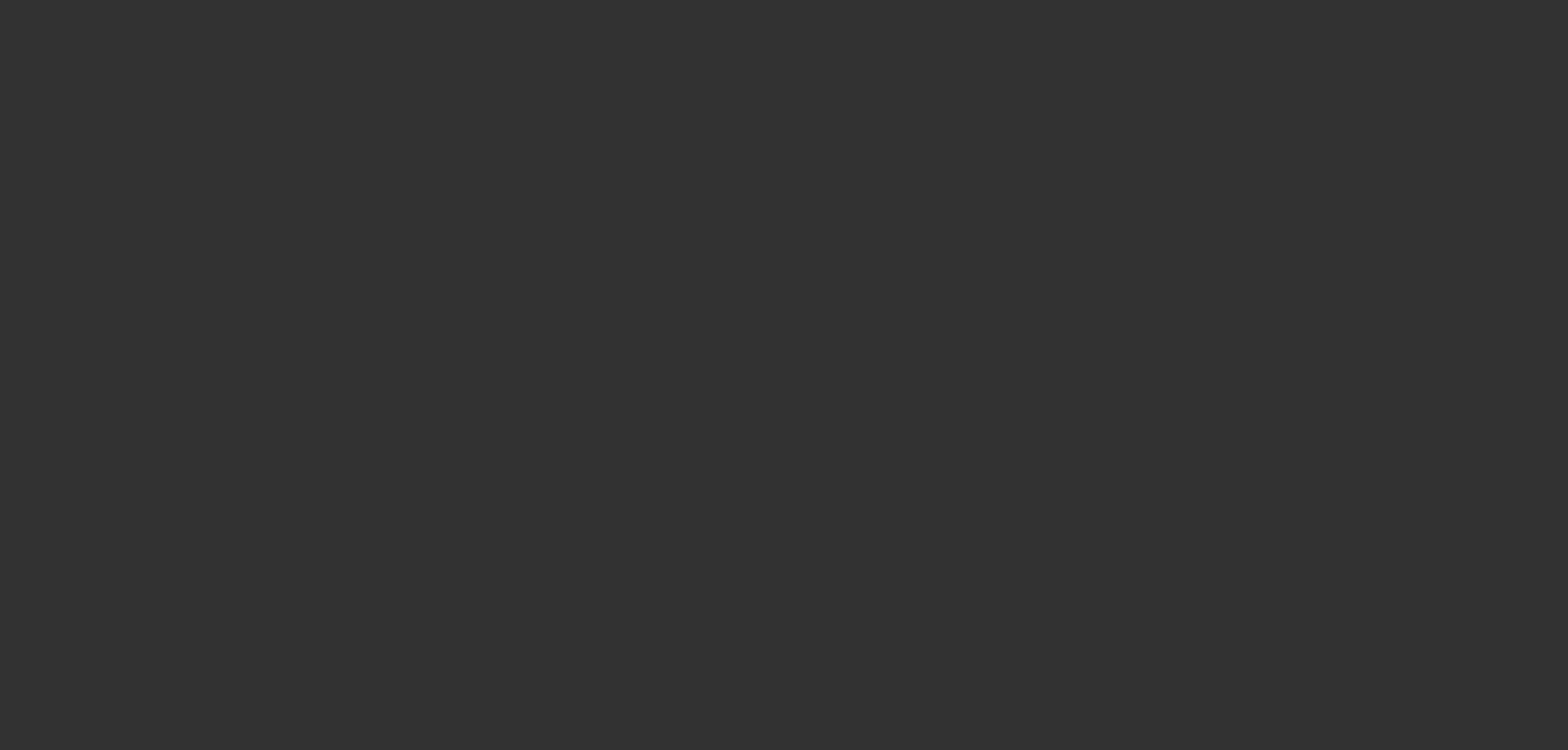
select select "0"
select select "2"
select select "0"
select select "6"
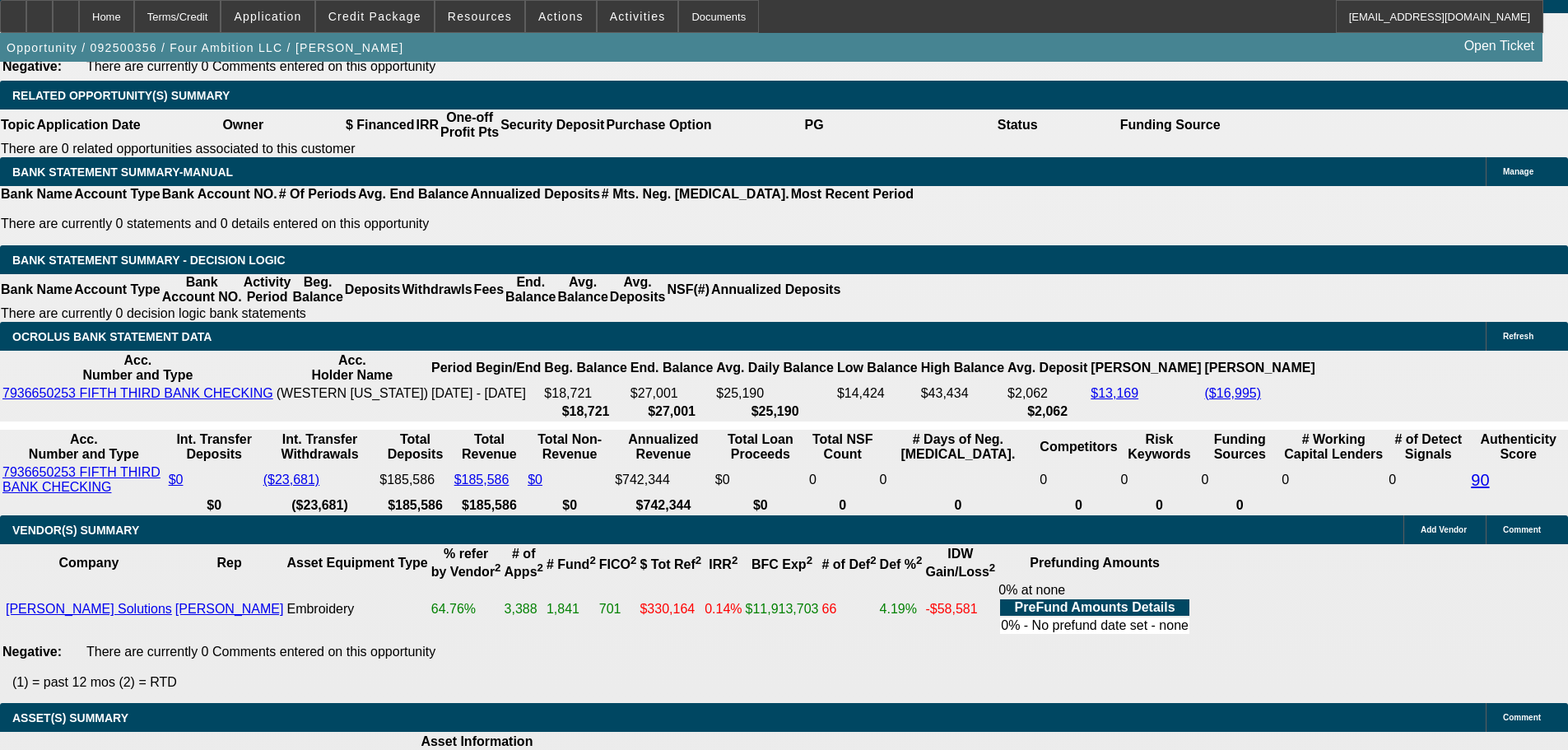
scroll to position [3046, 0]
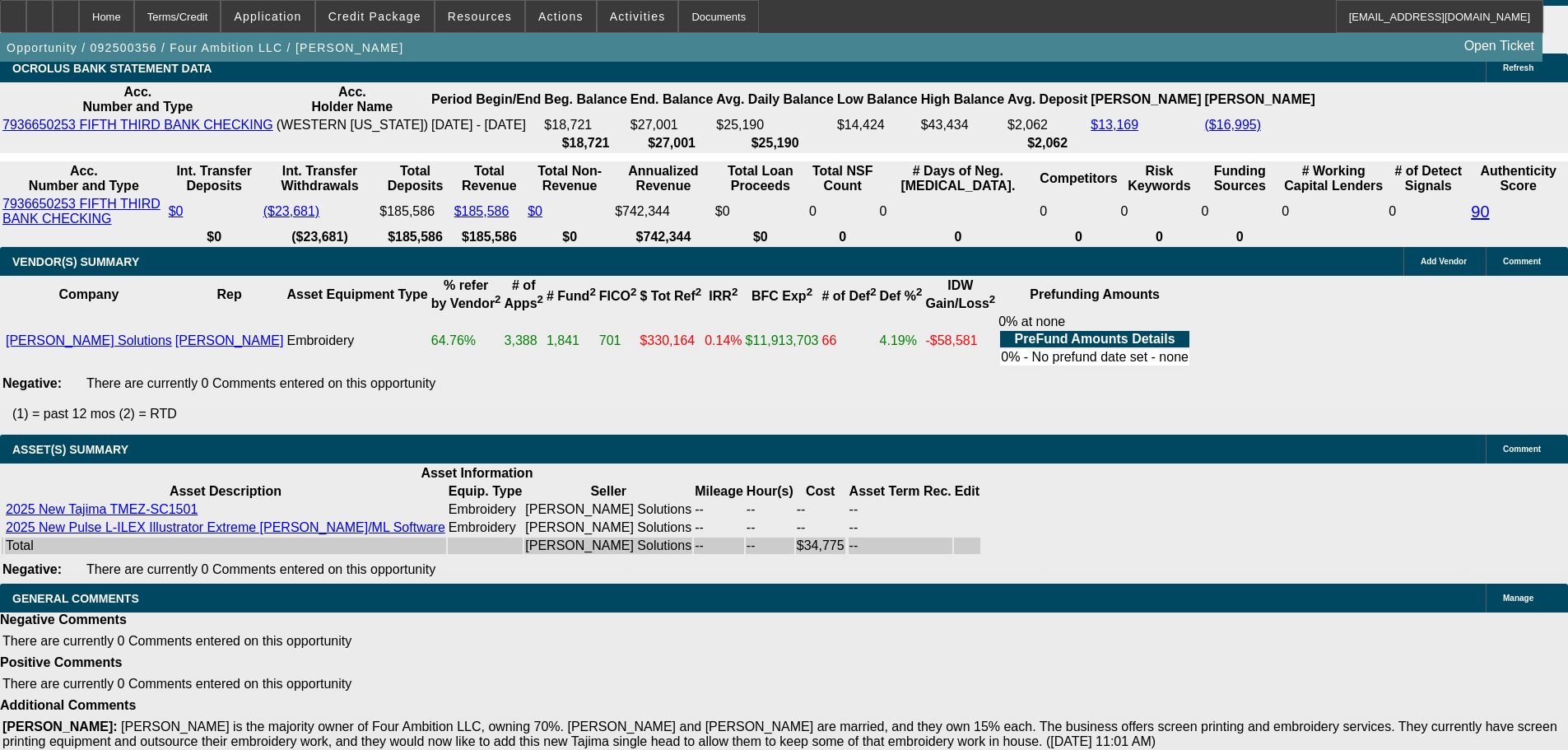
select select "3"
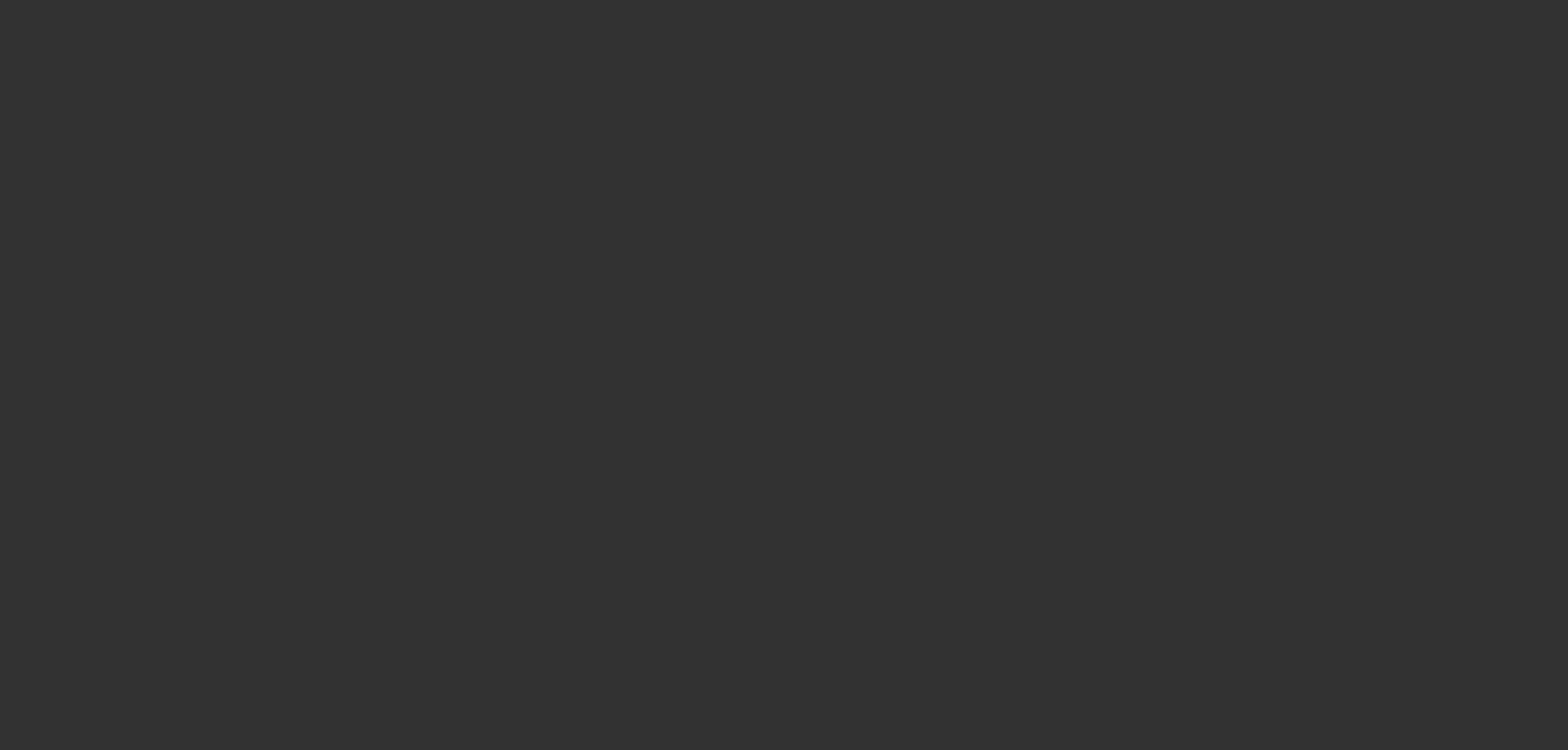
scroll to position [0, 0]
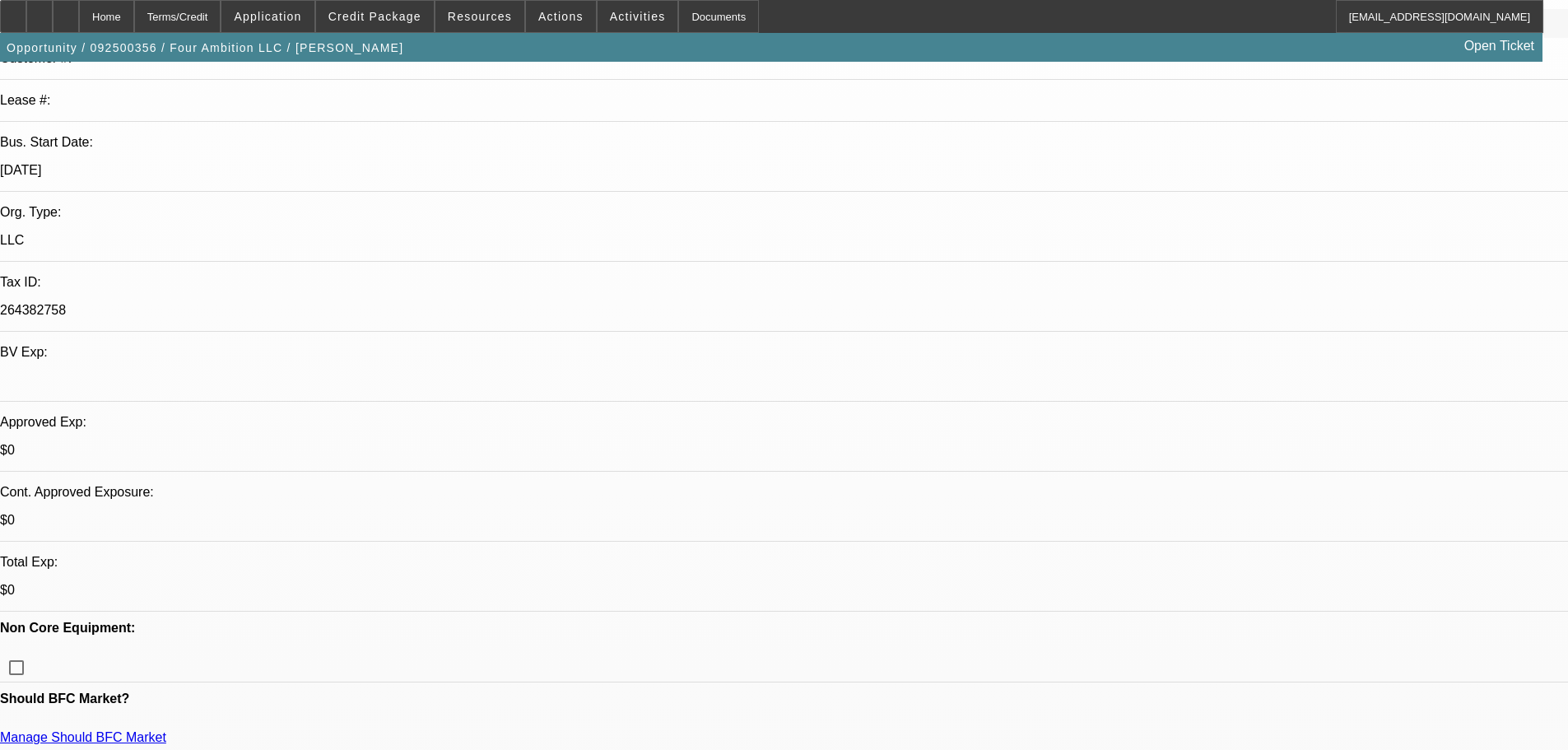
scroll to position [576, 0]
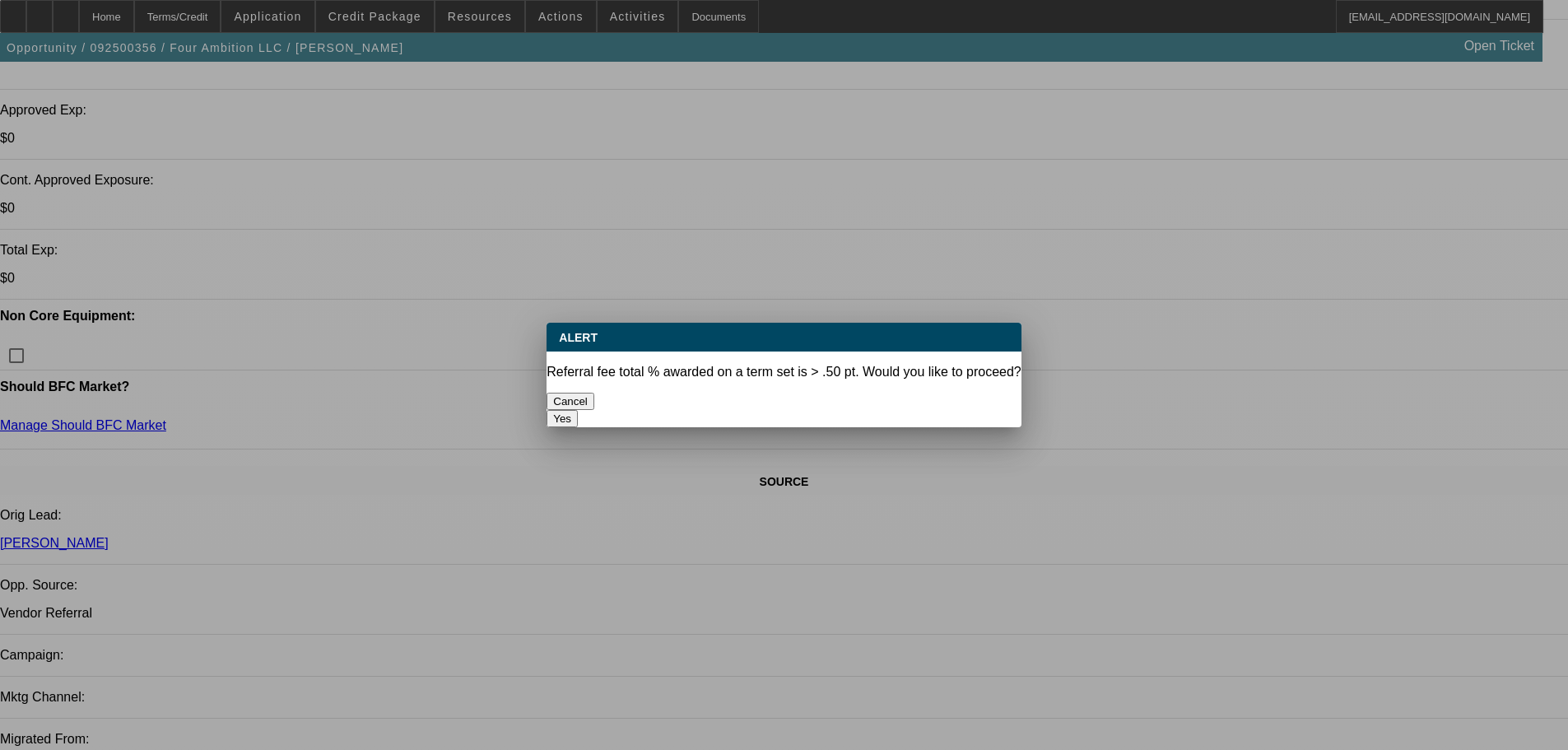
scroll to position [0, 0]
click at [578, 410] on button "Yes" at bounding box center [562, 419] width 31 height 17
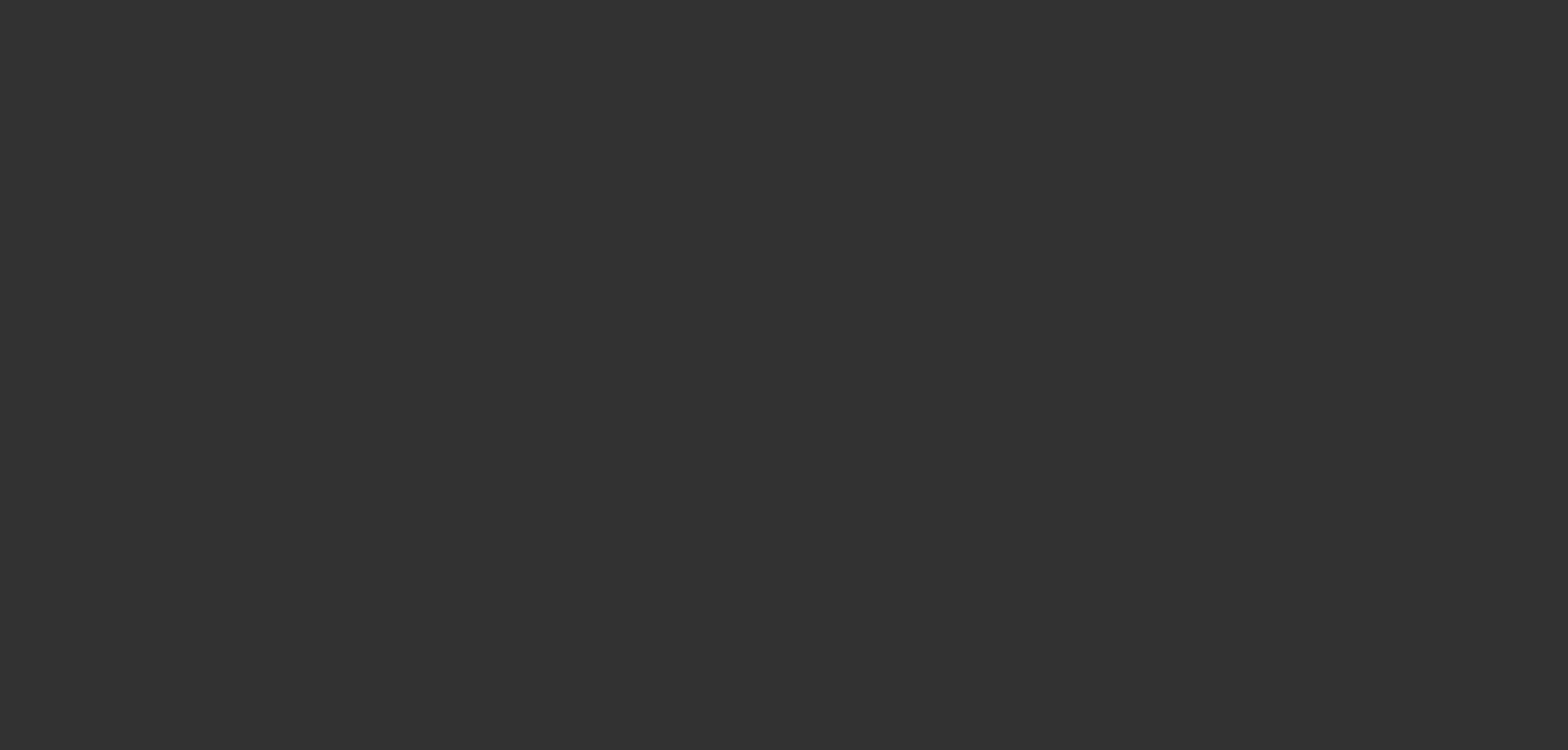
select select "0"
select select "2"
select select "0"
select select "6"
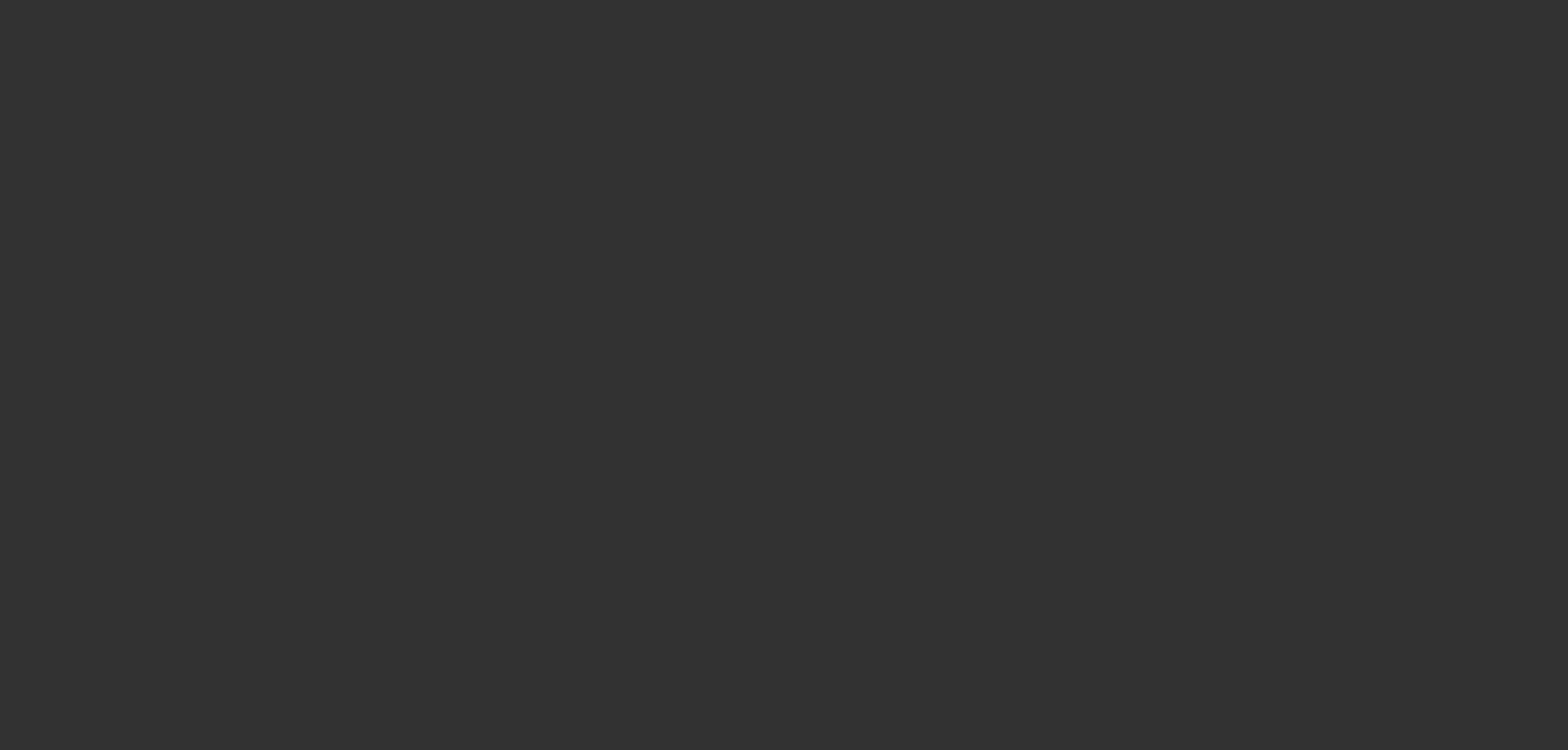
select select "0"
select select "2"
select select "0"
select select "6"
